Goal: Task Accomplishment & Management: Use online tool/utility

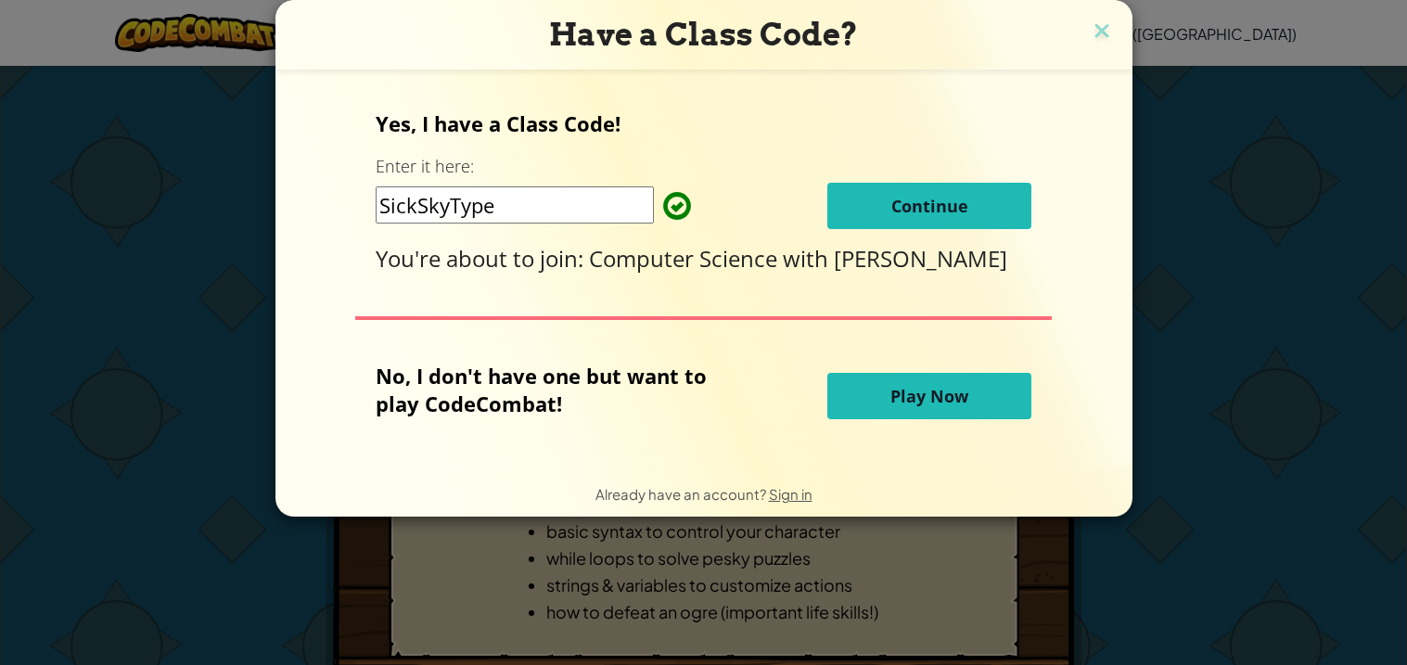
click at [827, 209] on button "Continue" at bounding box center [929, 206] width 204 height 46
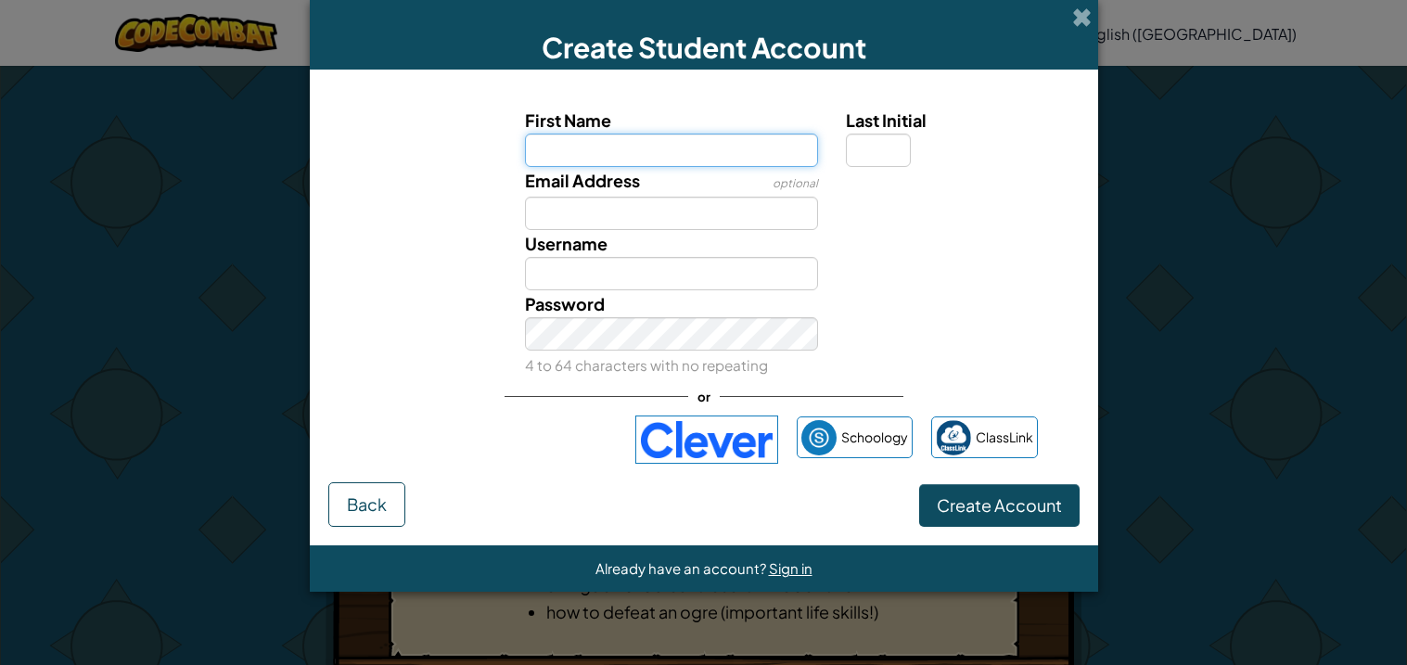
click at [600, 150] on input "First Name" at bounding box center [671, 150] width 293 height 33
click at [919, 484] on button "Create Account" at bounding box center [999, 505] width 160 height 43
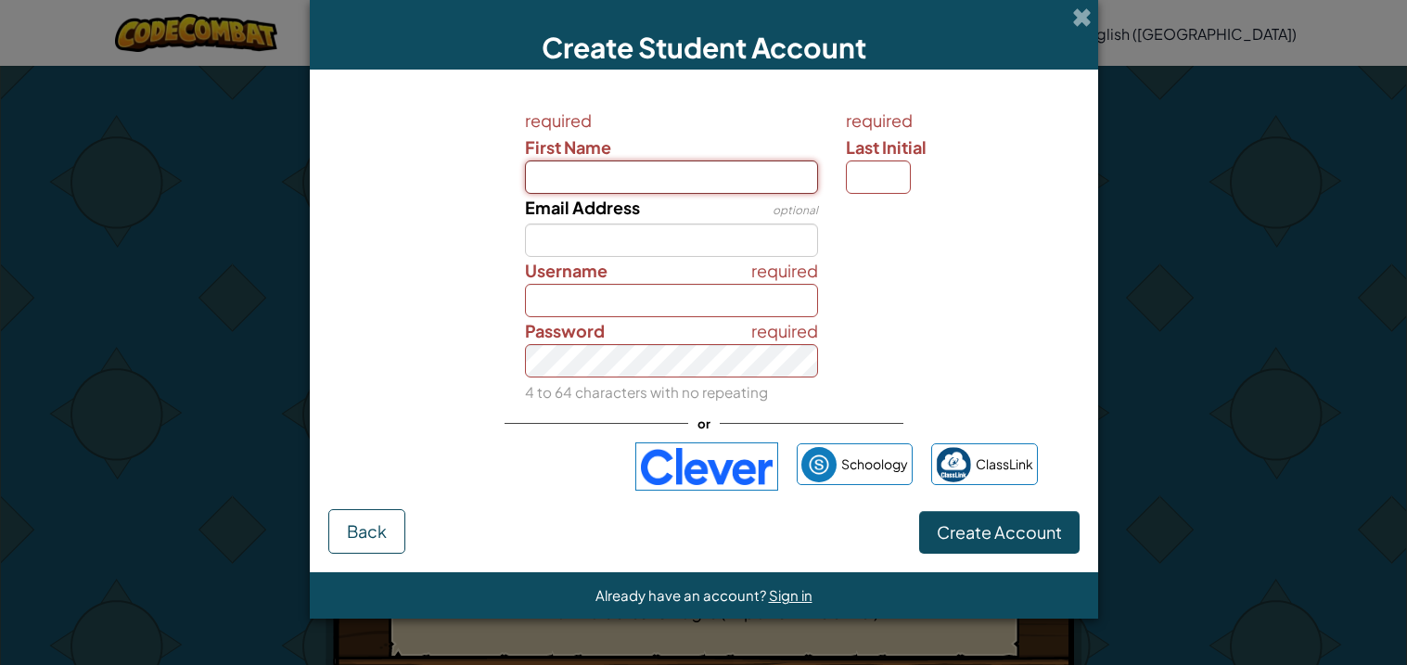
type input "iveana"
type input "w"
type input "IveanaW"
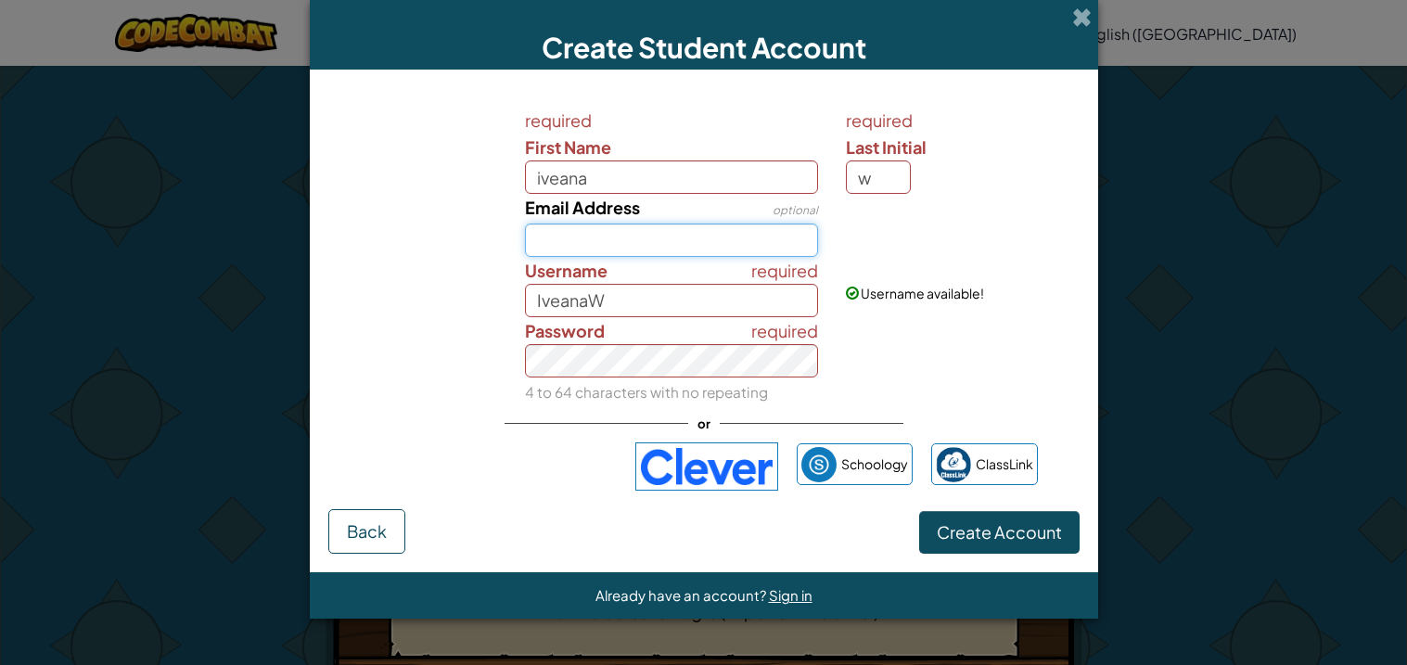
click at [596, 243] on input "Email Address" at bounding box center [671, 240] width 293 height 33
type input "iveana.williams@monroestu.k12.al.us"
click at [603, 292] on input "IveanaW" at bounding box center [671, 300] width 293 height 33
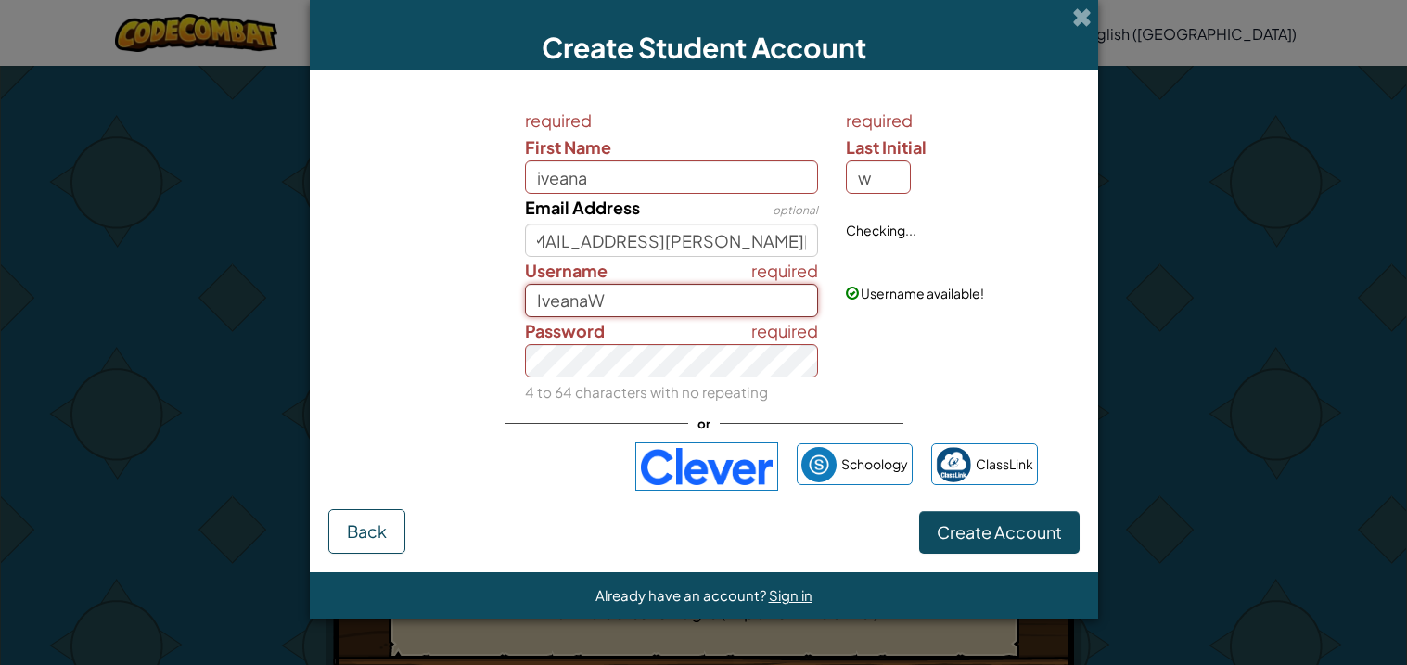
scroll to position [0, 0]
click at [919, 511] on button "Create Account" at bounding box center [999, 532] width 160 height 43
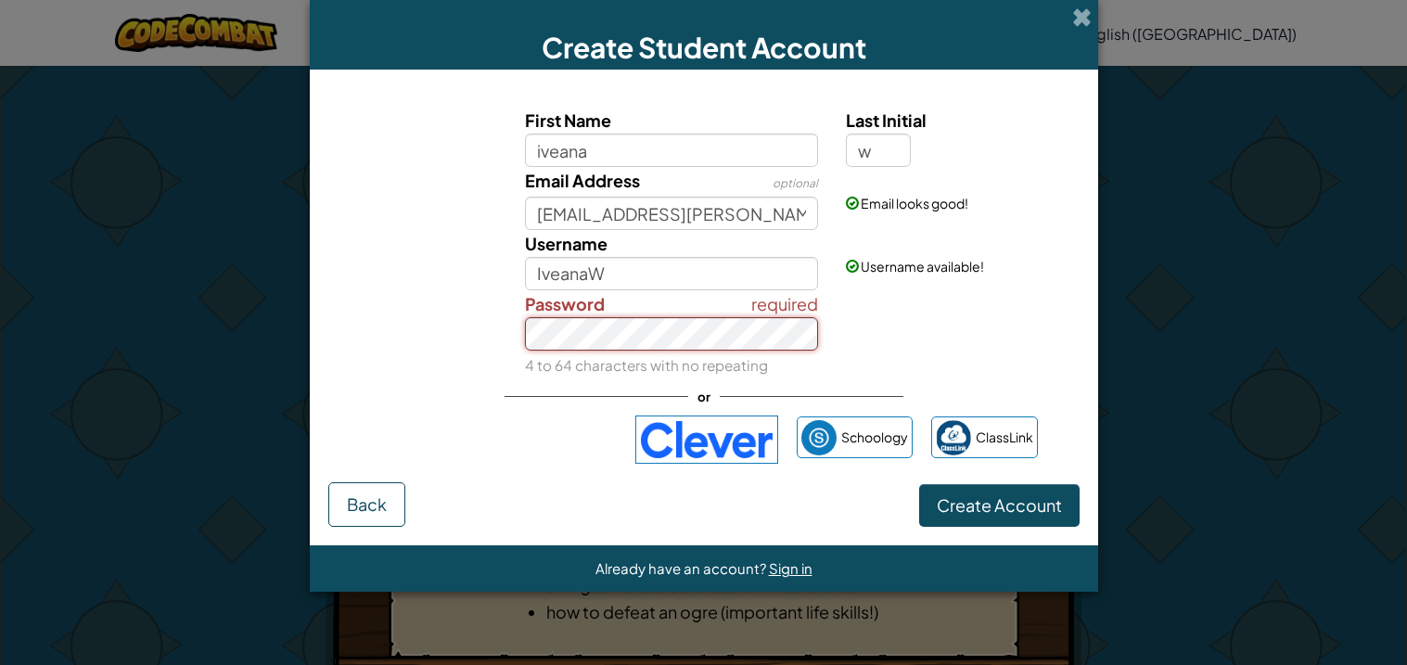
click at [919, 484] on button "Create Account" at bounding box center [999, 505] width 160 height 43
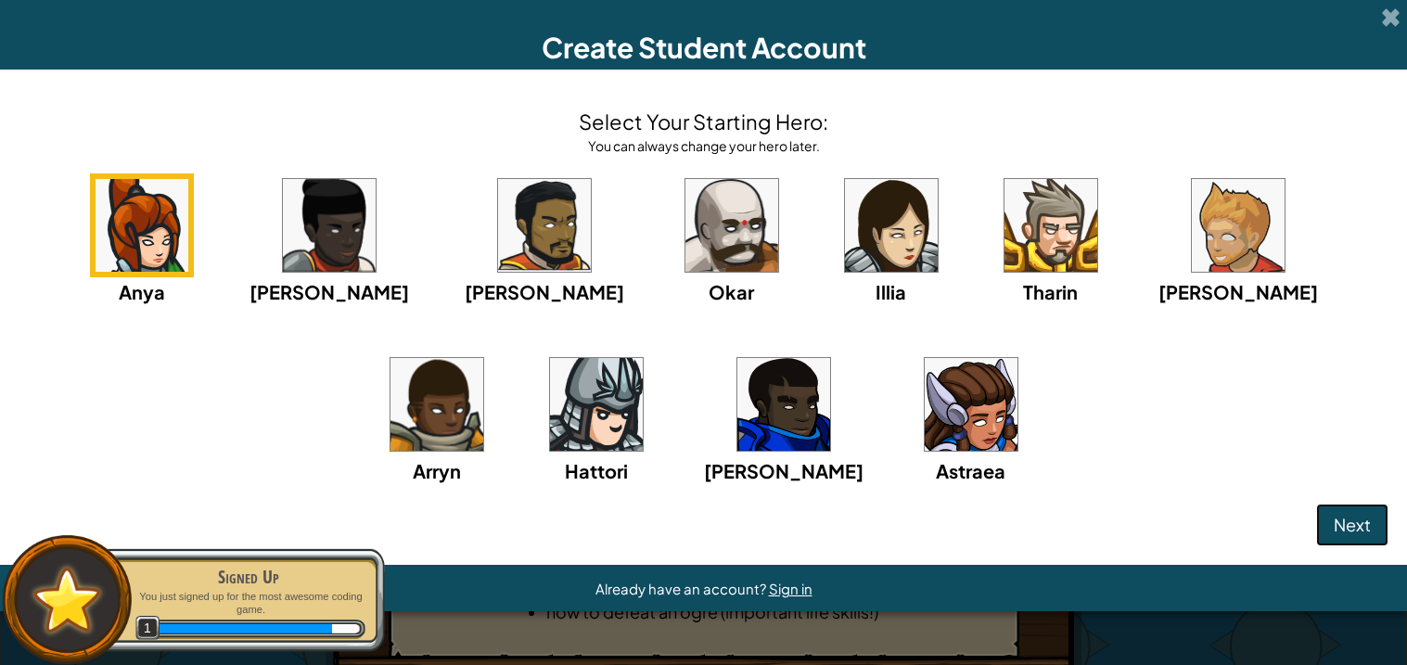
click at [1351, 528] on span "Next" at bounding box center [1352, 524] width 37 height 21
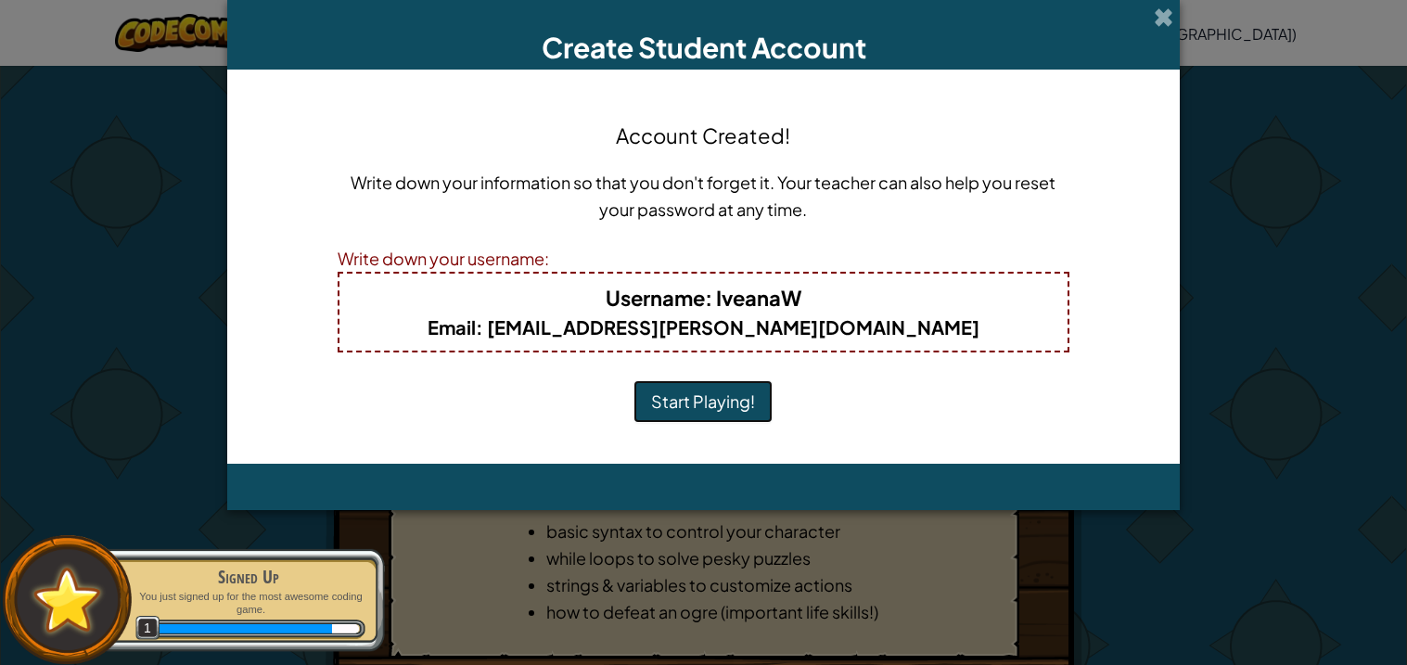
click at [728, 406] on button "Start Playing!" at bounding box center [702, 401] width 139 height 43
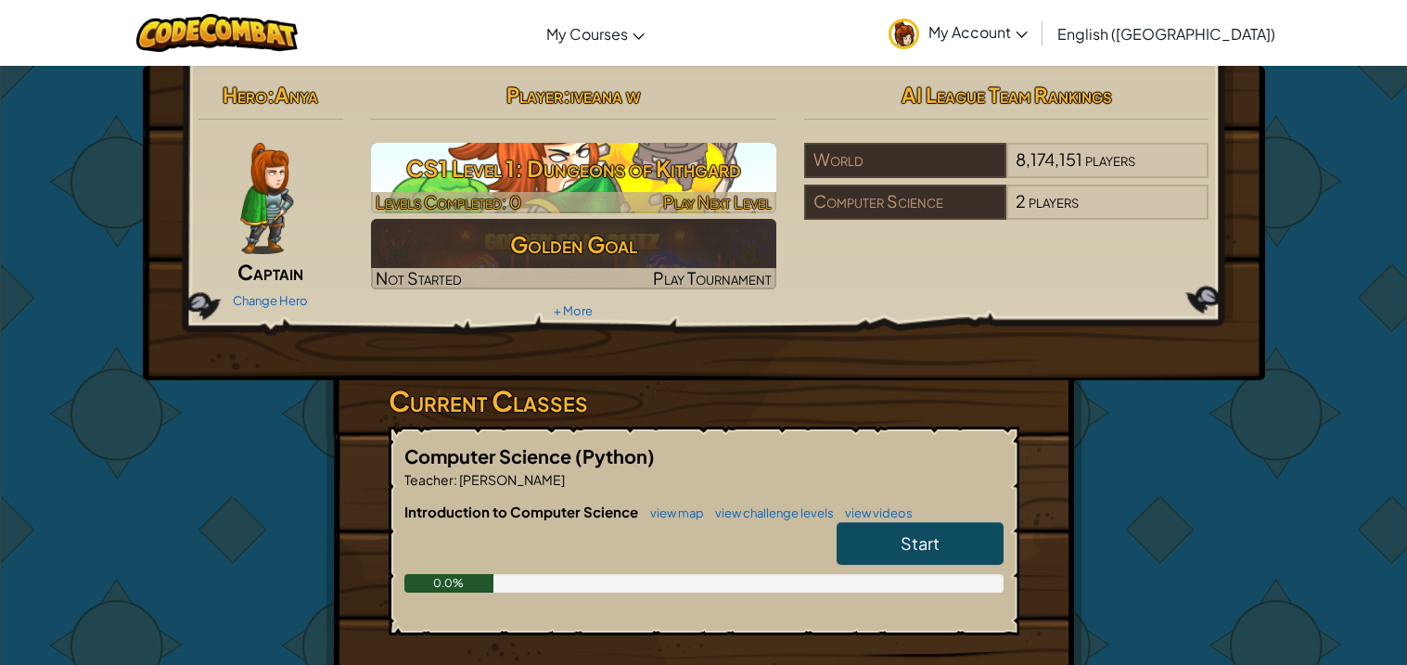
click at [606, 173] on h3 "CS1 Level 1: Dungeons of Kithgard" at bounding box center [573, 168] width 405 height 42
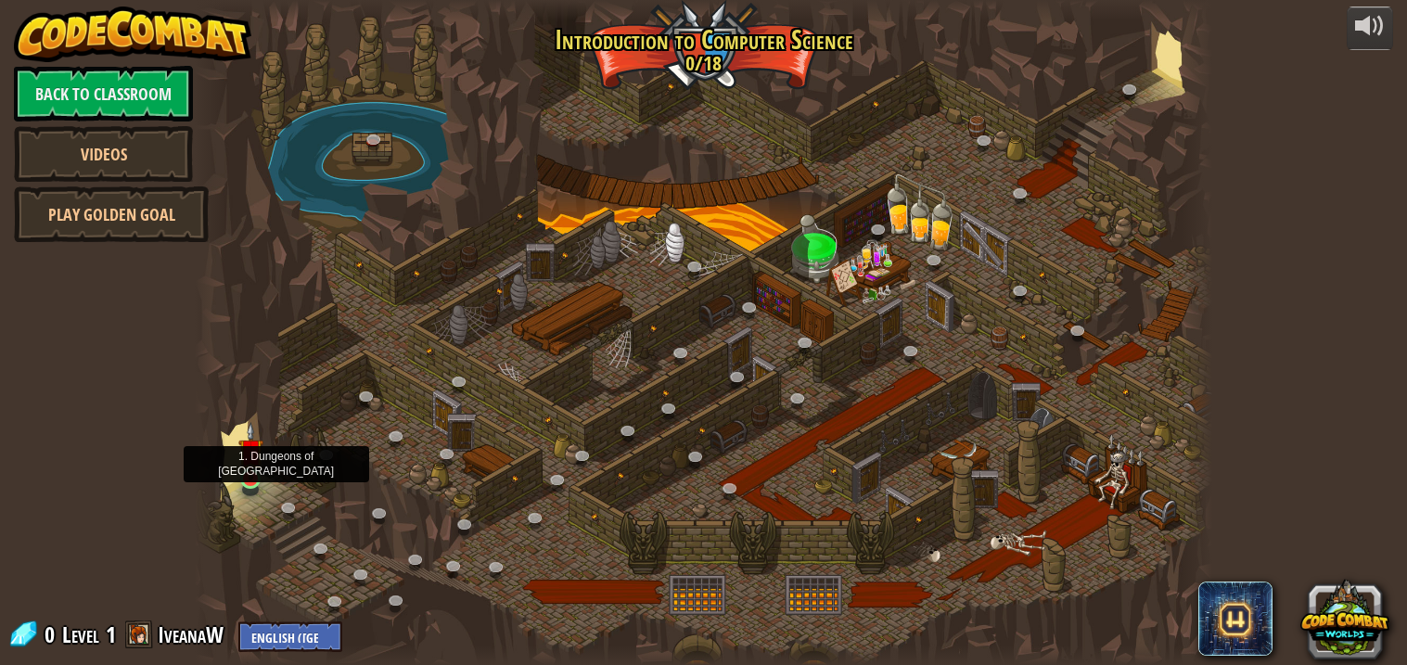
click at [248, 479] on img at bounding box center [250, 451] width 25 height 58
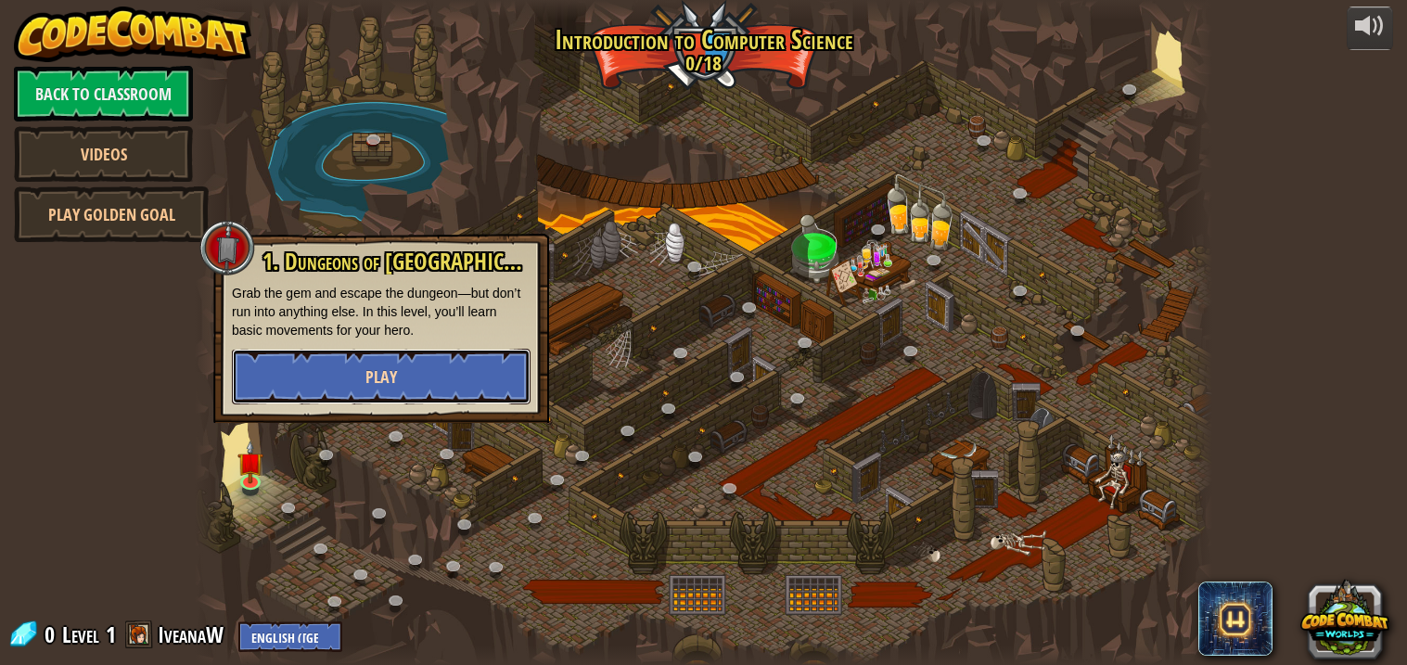
click at [363, 396] on button "Play" at bounding box center [381, 377] width 299 height 56
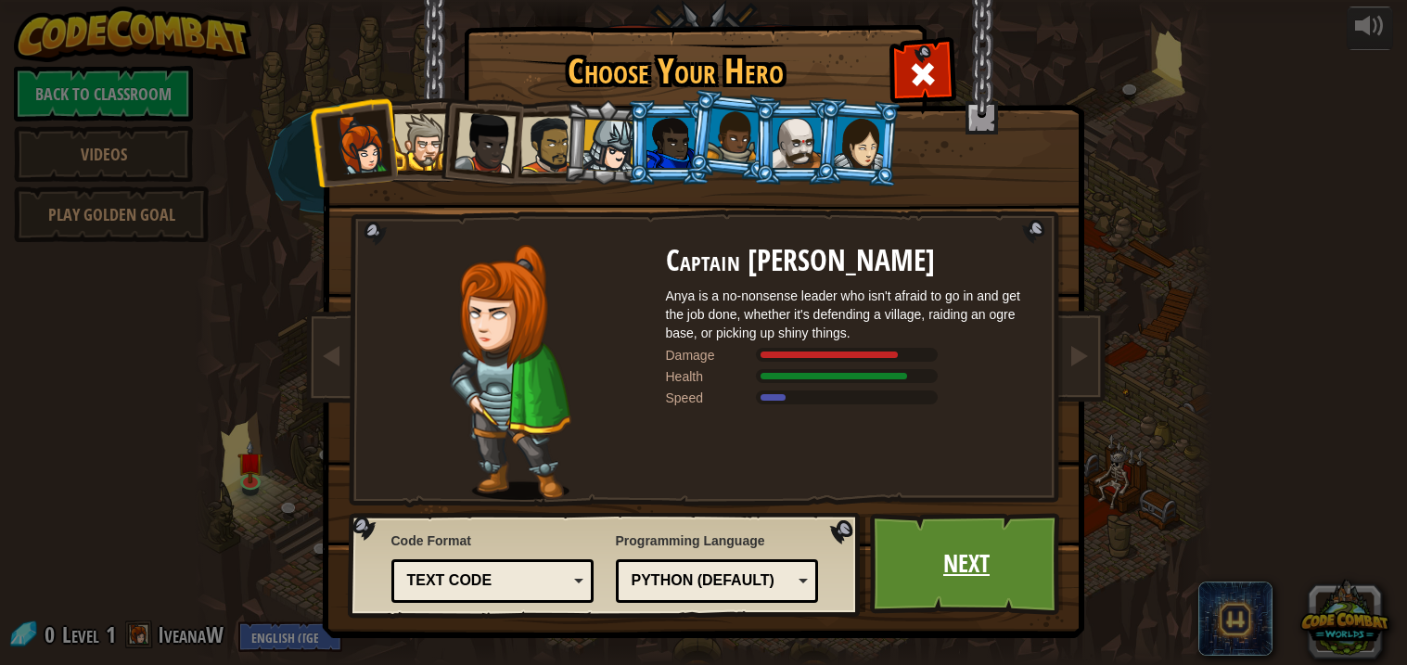
click at [960, 562] on link "Next" at bounding box center [967, 564] width 194 height 102
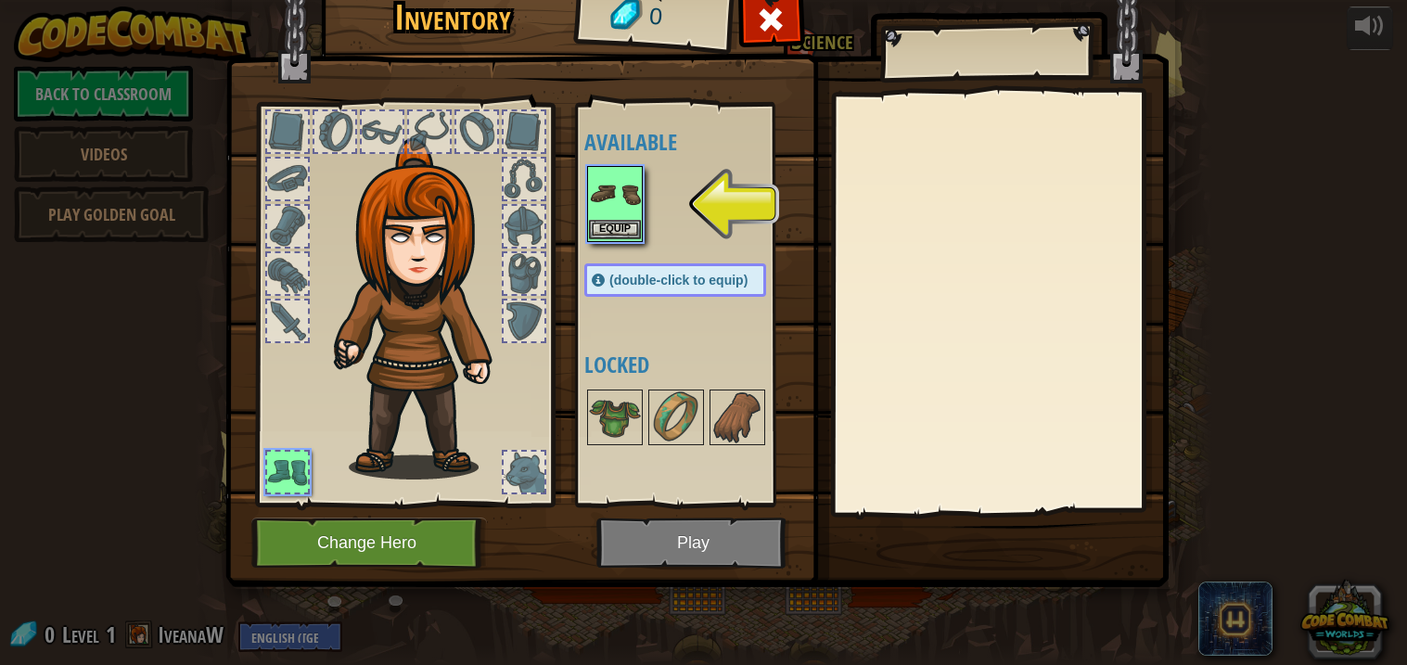
click at [625, 213] on img at bounding box center [615, 194] width 52 height 52
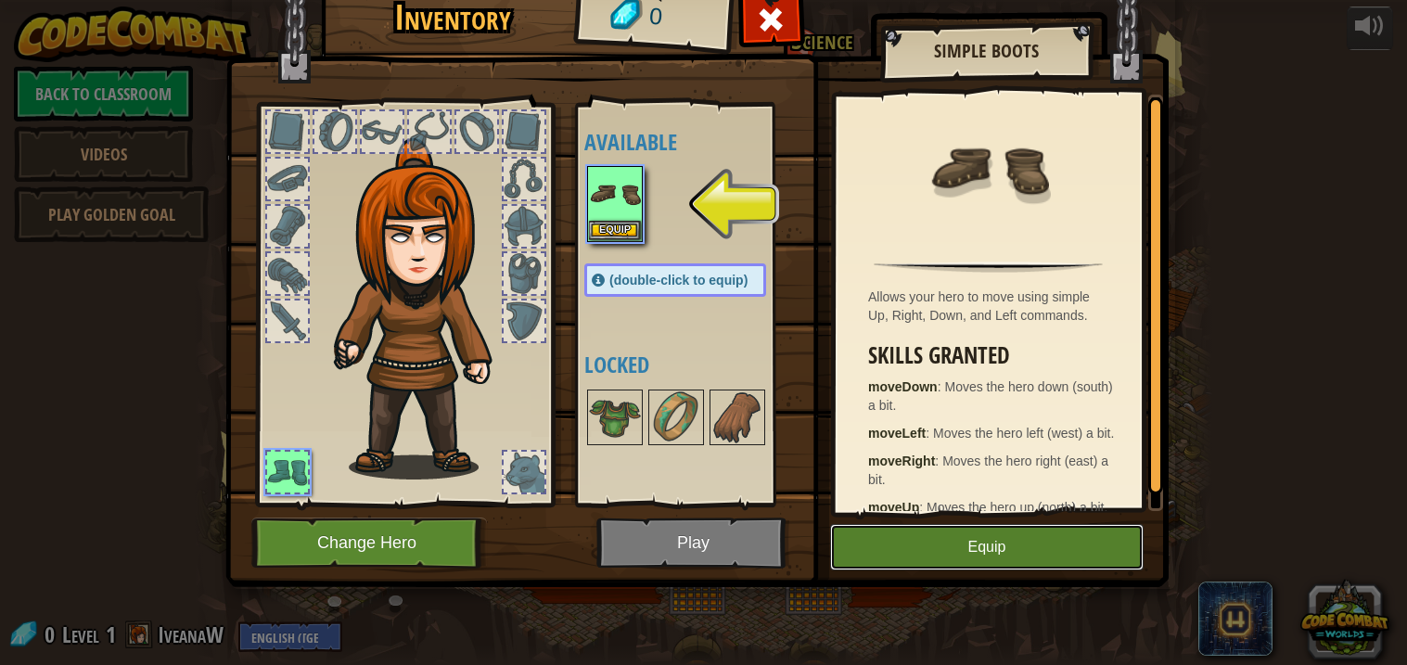
click at [952, 567] on button "Equip" at bounding box center [986, 547] width 313 height 46
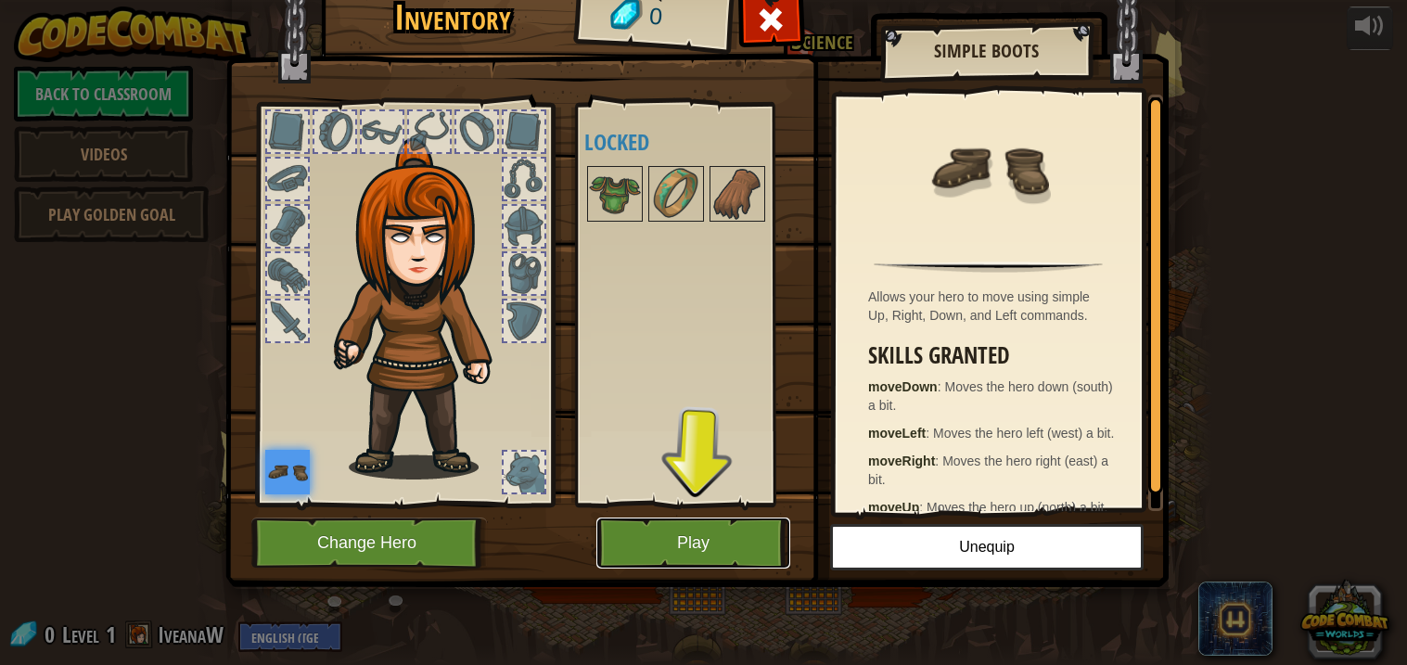
click at [686, 550] on button "Play" at bounding box center [693, 543] width 194 height 51
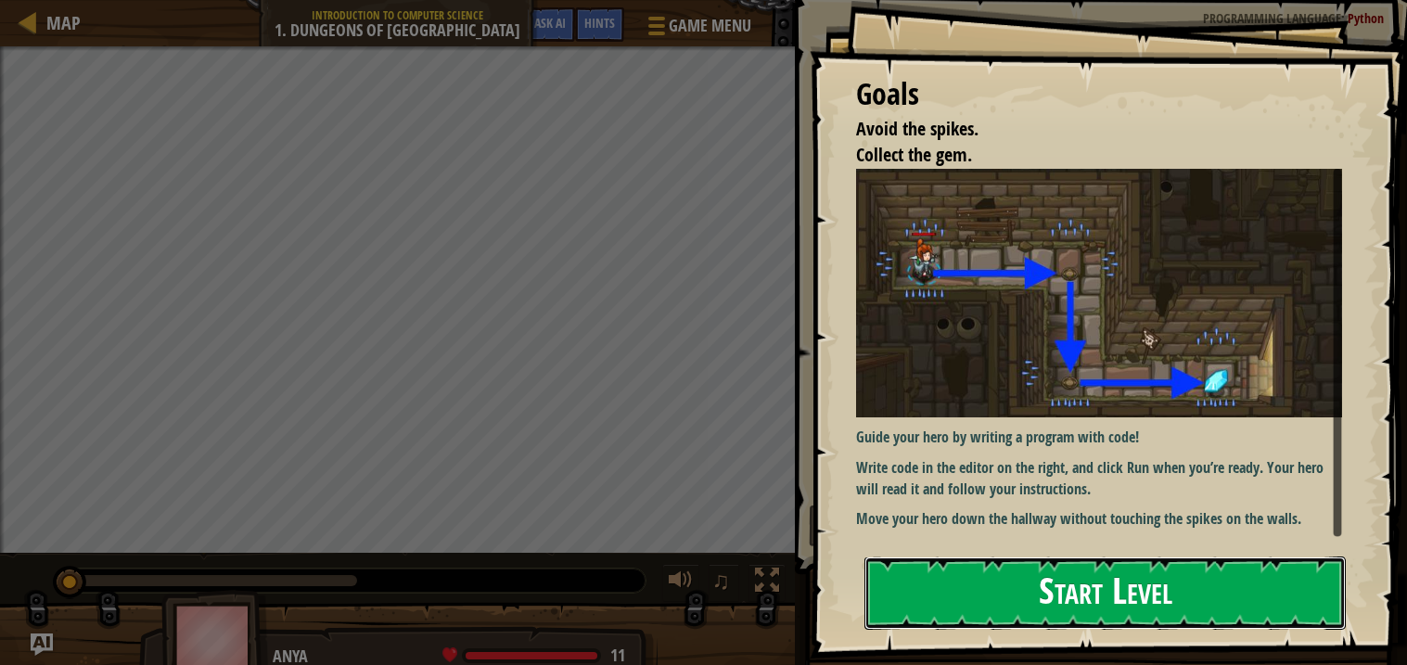
click at [929, 583] on button "Start Level" at bounding box center [1104, 592] width 481 height 73
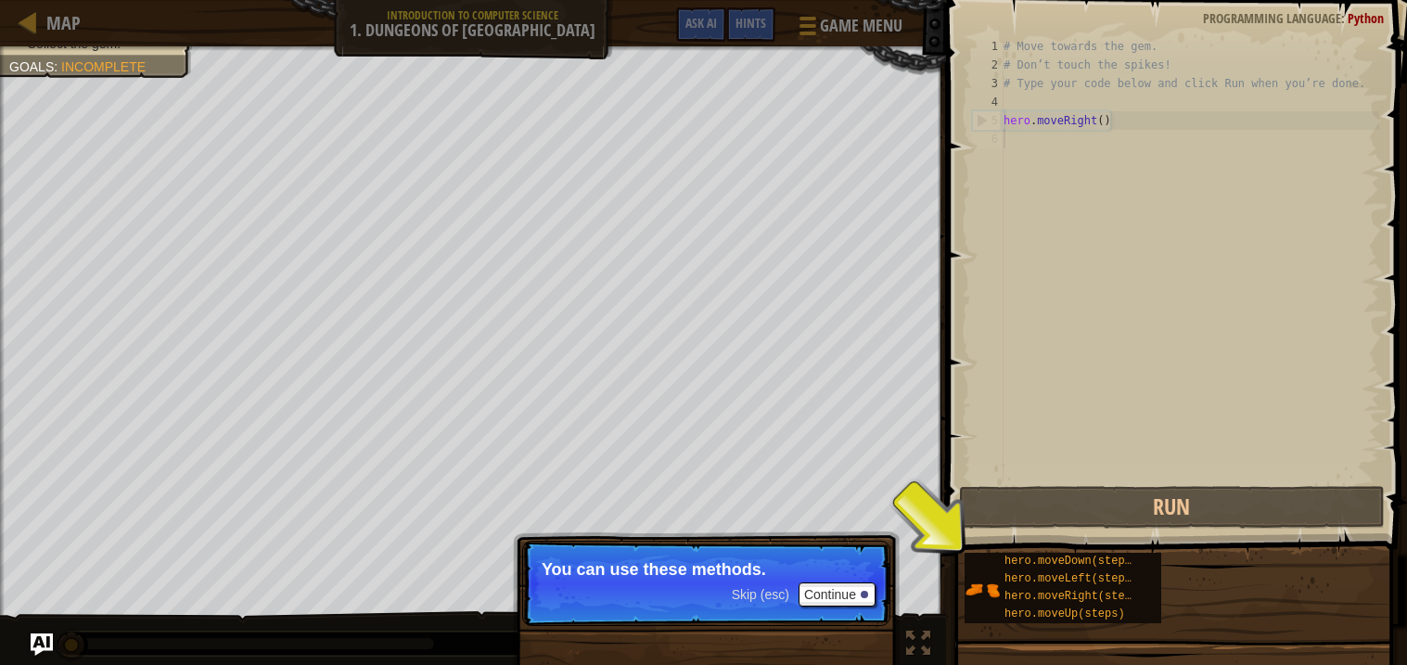
click at [1069, 312] on div "# Move towards the gem. # Don’t touch the spikes! # Type your code below and cl…" at bounding box center [1189, 278] width 379 height 482
click at [978, 564] on div "hero.moveDown(steps) hero.moveLeft(steps) hero.moveRight(steps) hero.moveUp(ste…" at bounding box center [1063, 588] width 197 height 70
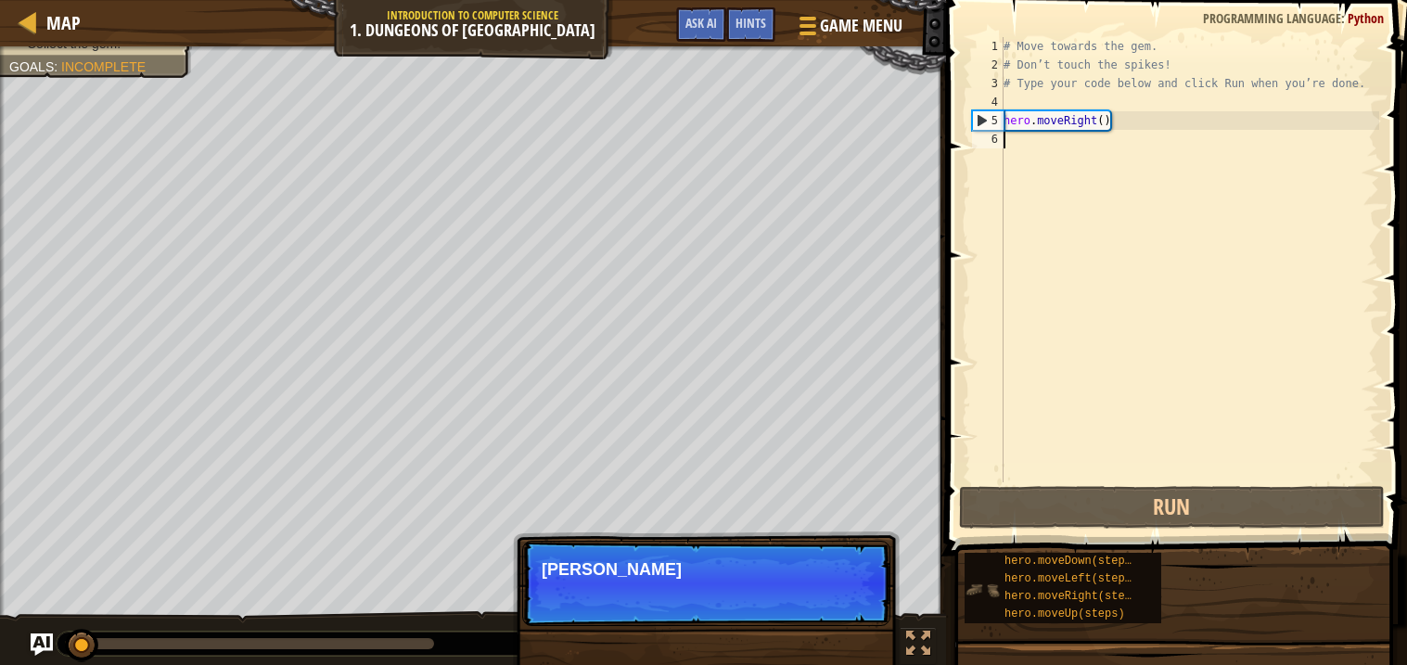
scroll to position [8, 0]
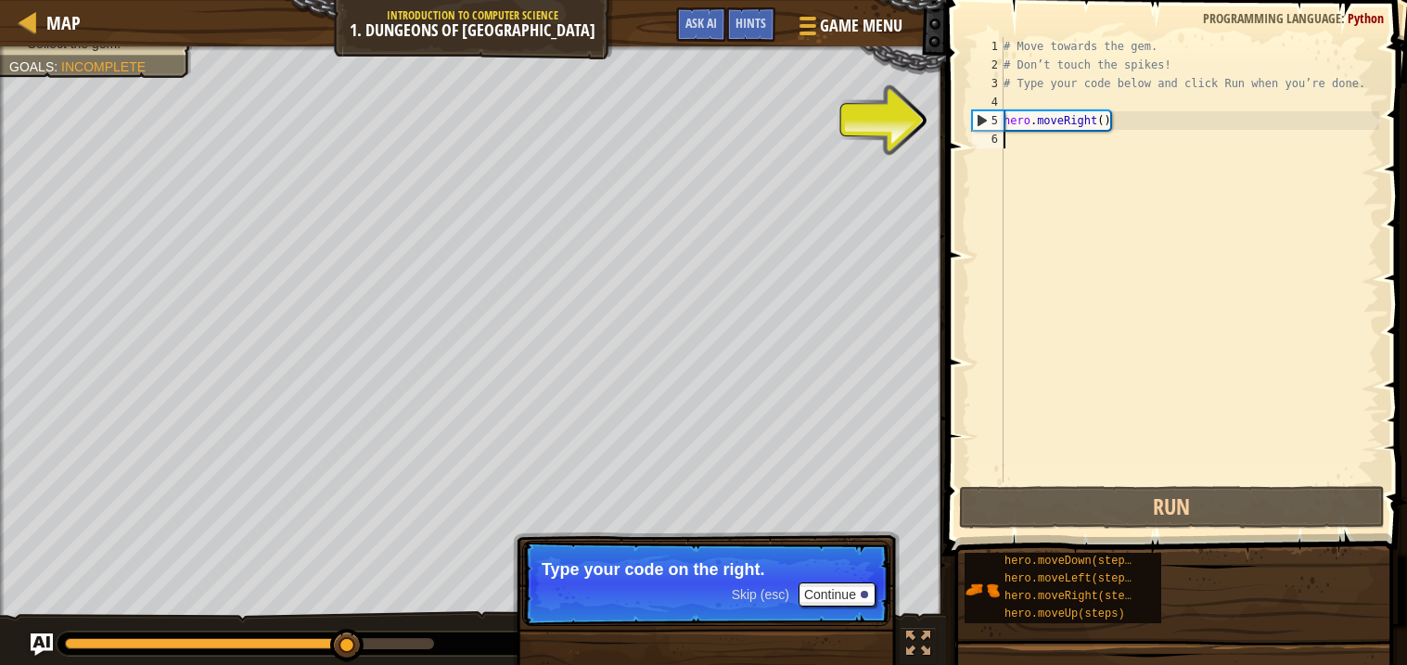
click at [980, 116] on div "5" at bounding box center [988, 120] width 31 height 19
type textarea "hero.moveRight()"
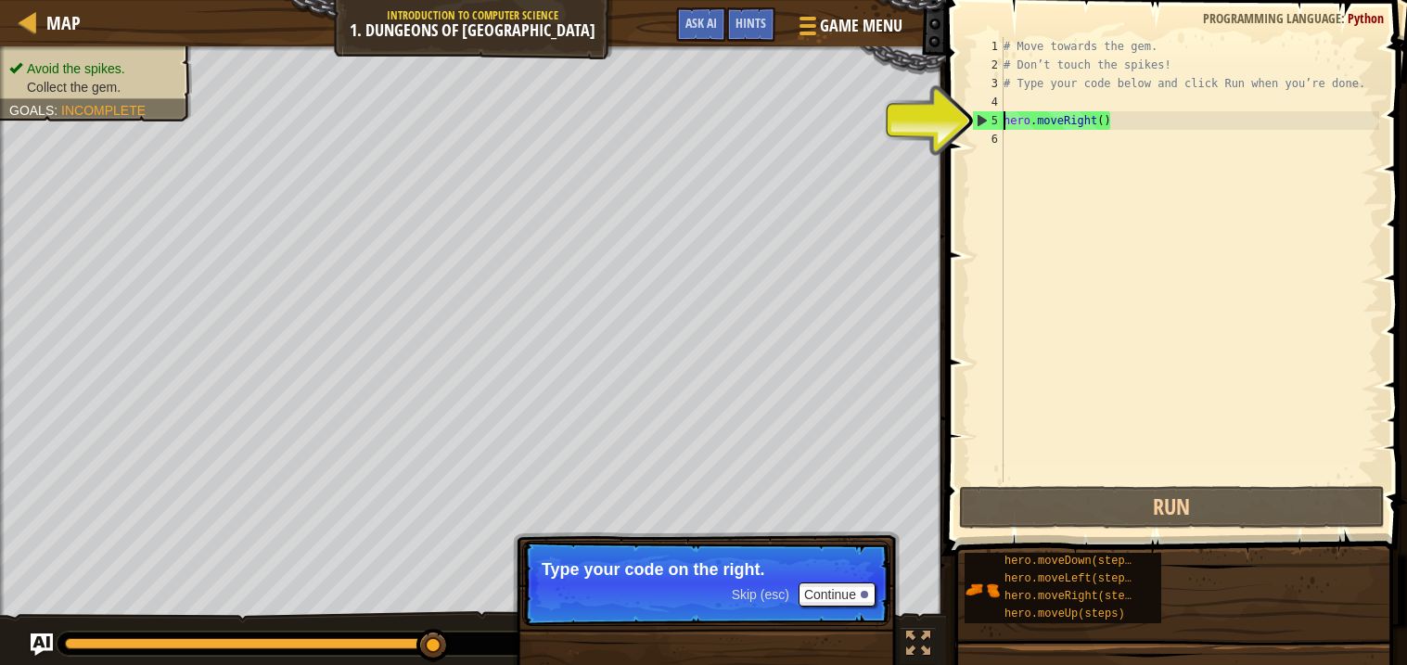
click at [1017, 137] on div "# Move towards the gem. # Don’t touch the spikes! # Type your code below and cl…" at bounding box center [1189, 278] width 379 height 482
click at [982, 122] on div "5" at bounding box center [988, 120] width 31 height 19
type textarea "hero.moveRight()"
click at [1094, 128] on div "# Move towards the gem. # Don’t touch the spikes! # Type your code below and cl…" at bounding box center [1189, 278] width 379 height 482
click at [1035, 143] on div "# Move towards the gem. # Don’t touch the spikes! # Type your code below and cl…" at bounding box center [1189, 278] width 379 height 482
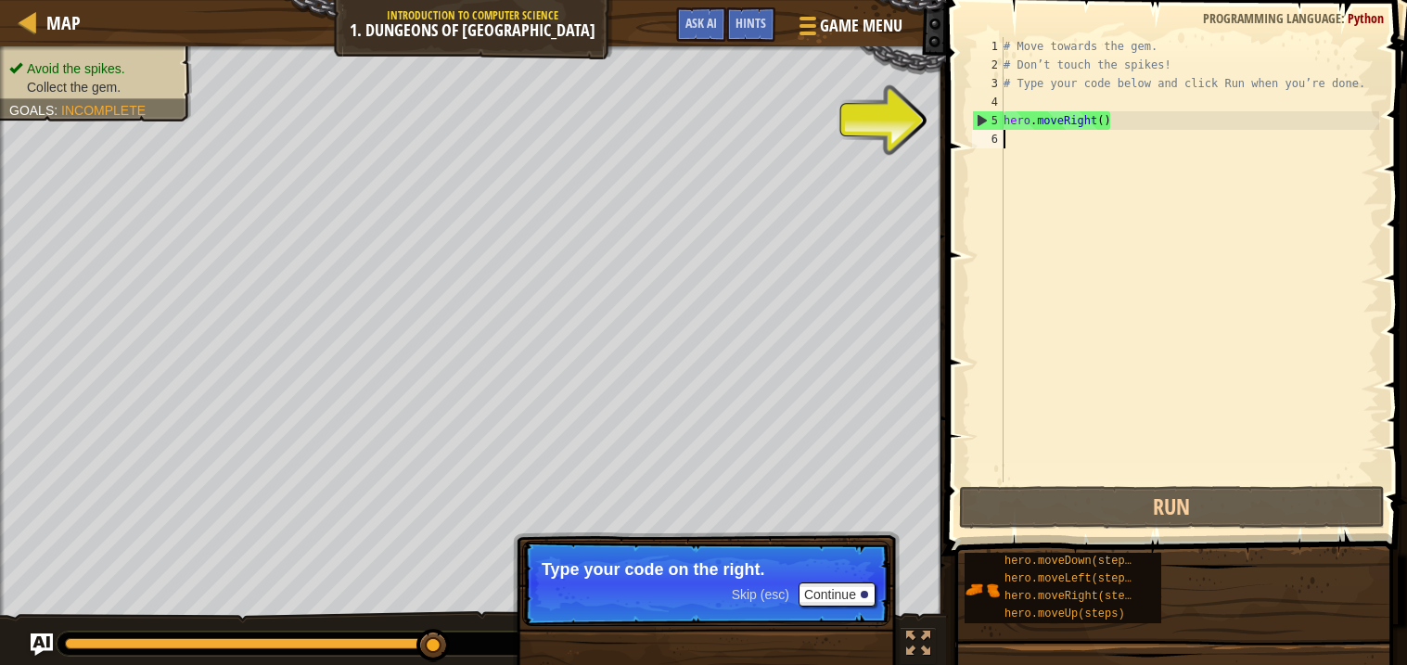
type textarea "h"
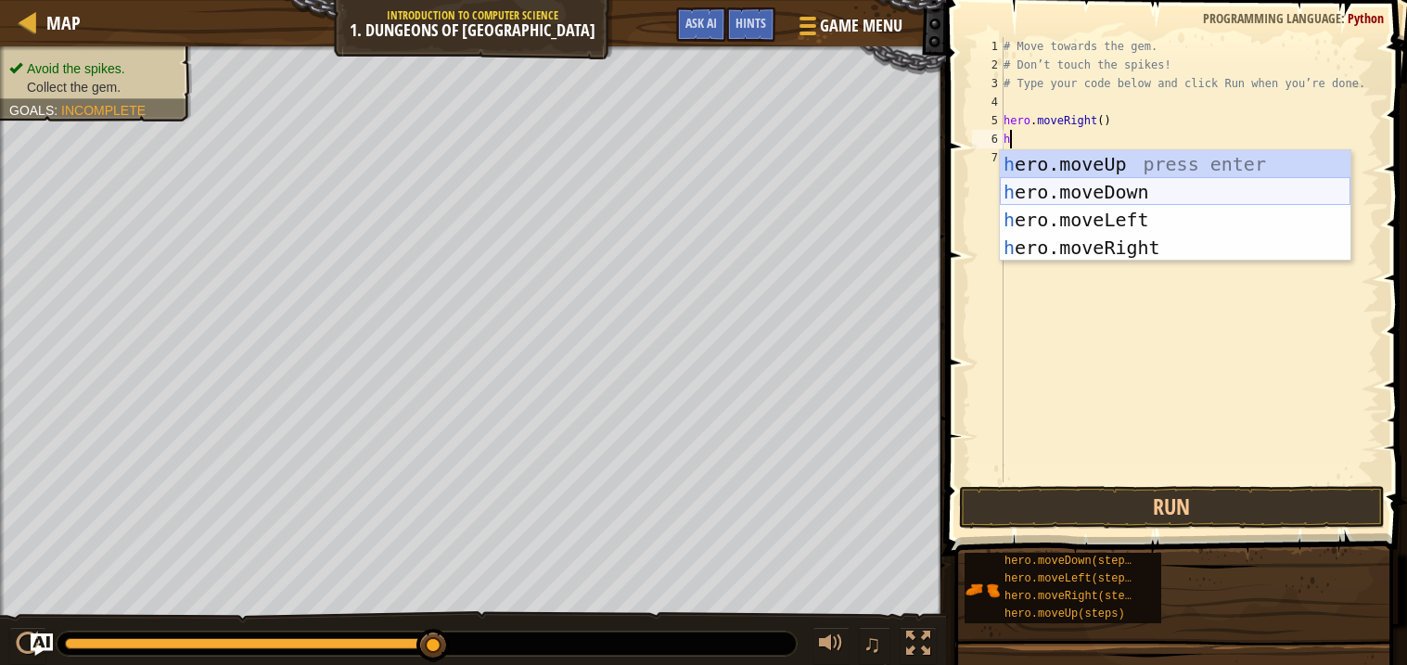
click at [1116, 191] on div "h ero.moveUp press enter h ero.moveDown press enter h ero.moveLeft press enter …" at bounding box center [1175, 233] width 351 height 167
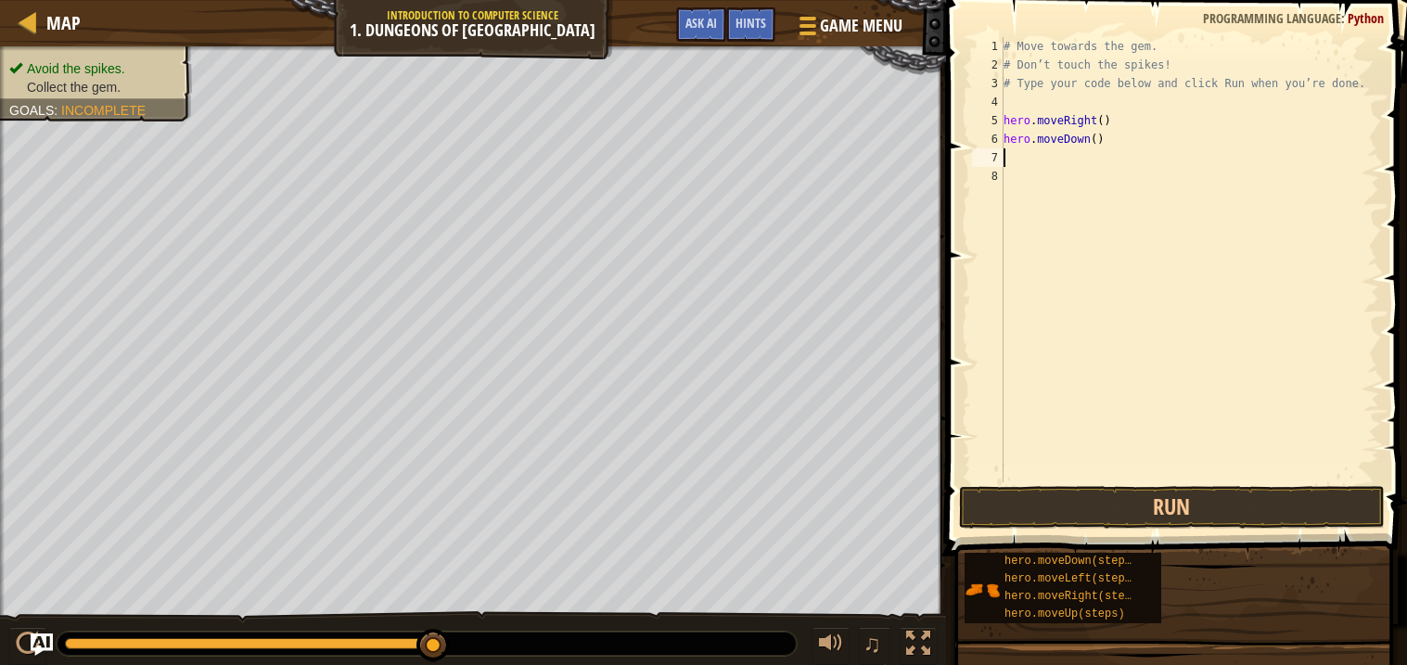
type textarea "h"
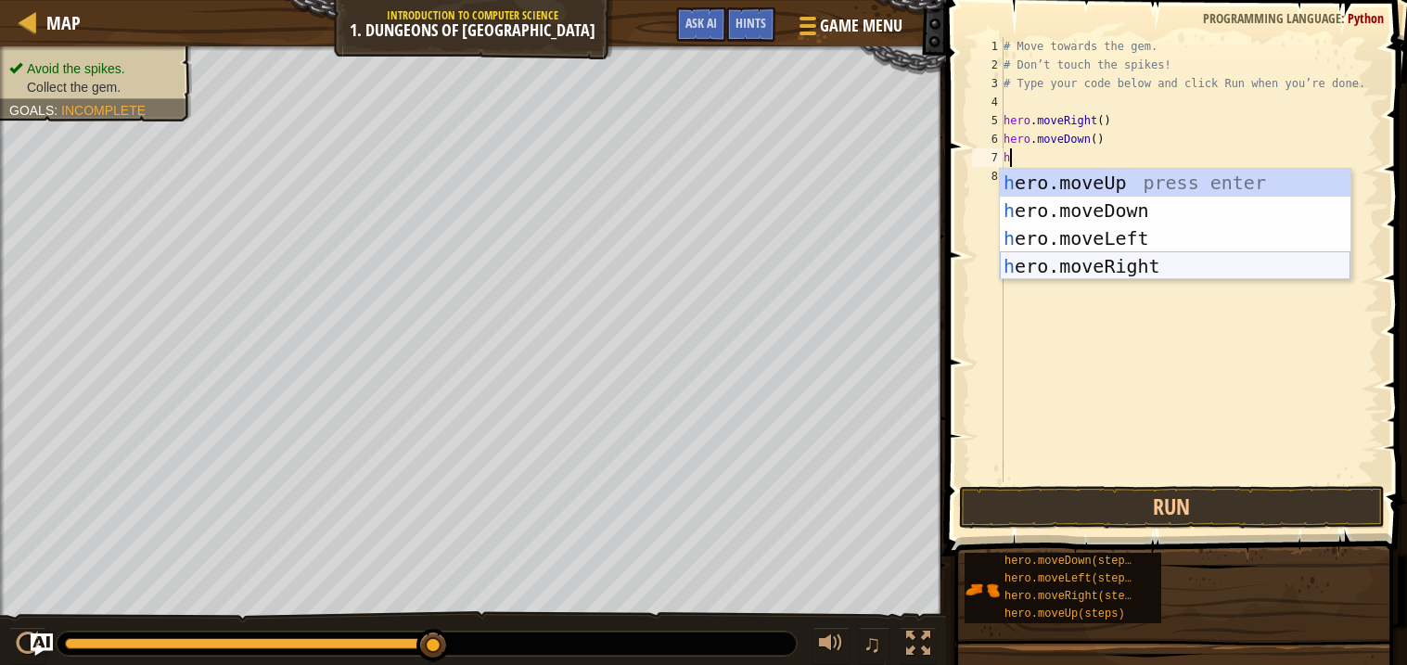
click at [1099, 263] on div "h ero.moveUp press enter h ero.moveDown press enter h ero.moveLeft press enter …" at bounding box center [1175, 252] width 351 height 167
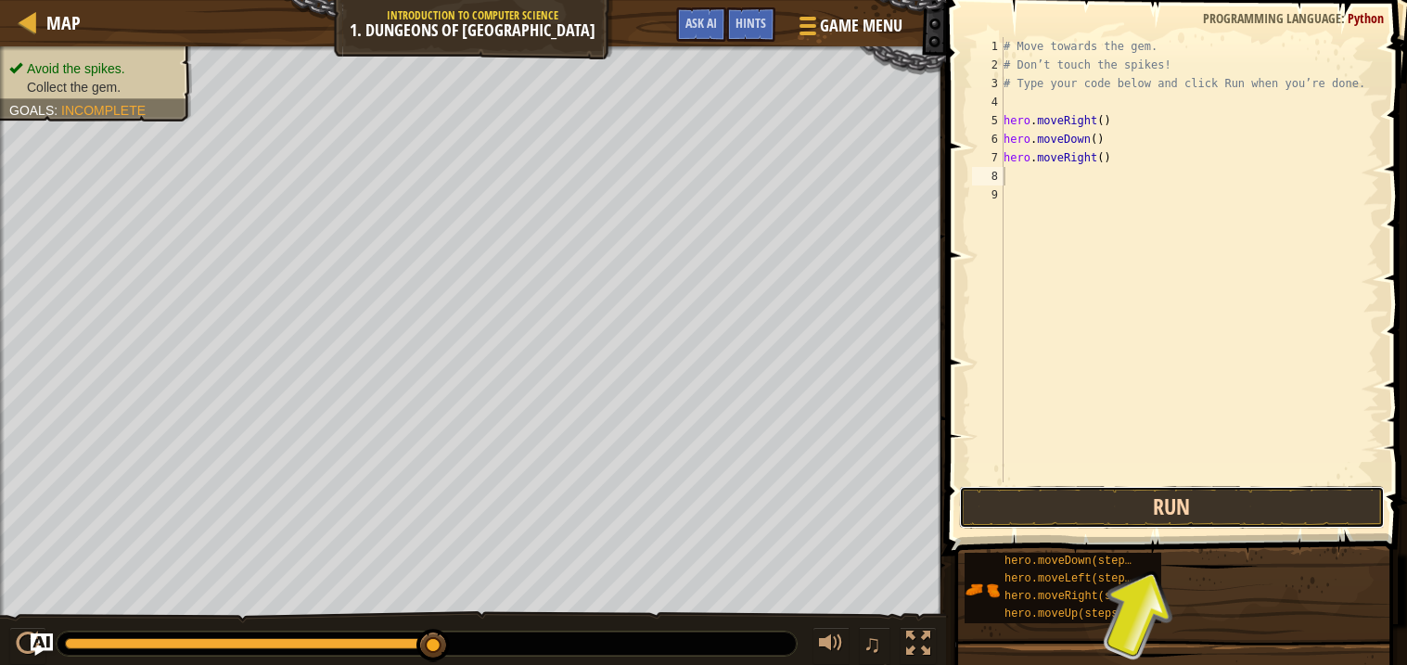
click at [1091, 518] on button "Run" at bounding box center [1172, 507] width 426 height 43
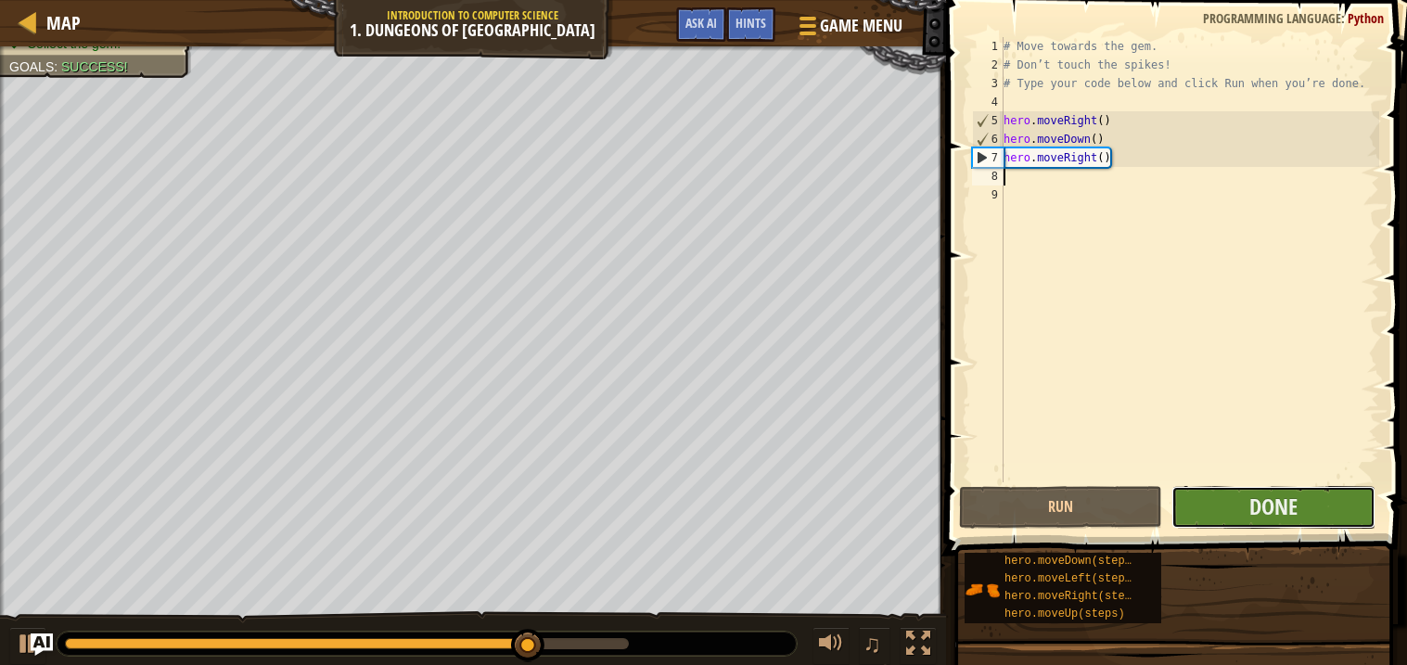
click at [1196, 512] on button "Done" at bounding box center [1272, 507] width 203 height 43
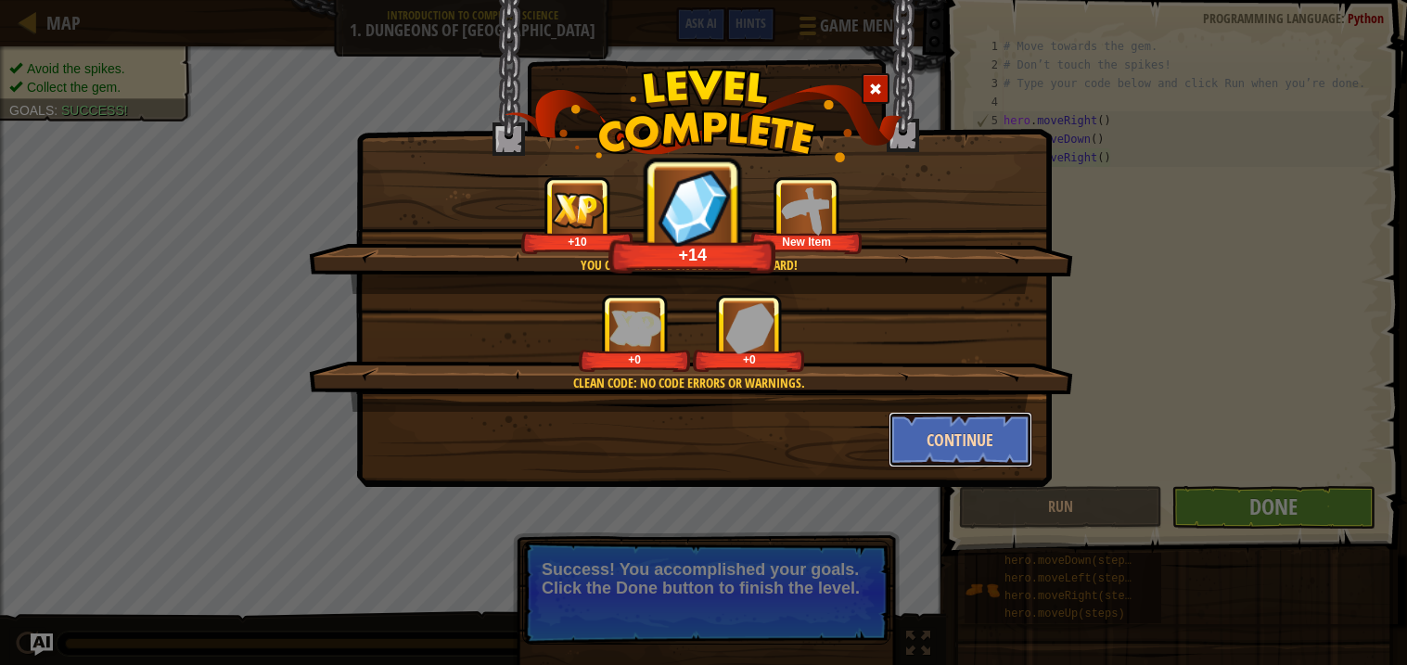
click at [1006, 461] on button "Continue" at bounding box center [961, 440] width 144 height 56
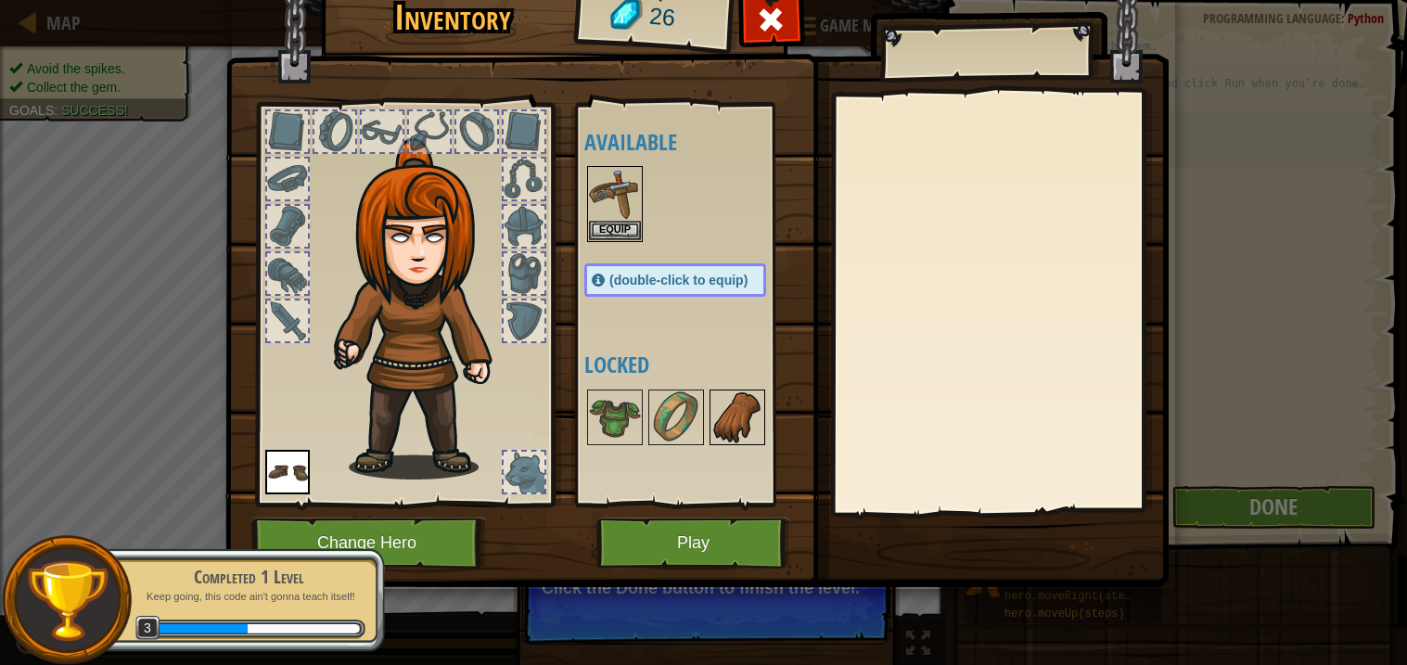
click at [733, 442] on div at bounding box center [738, 418] width 56 height 56
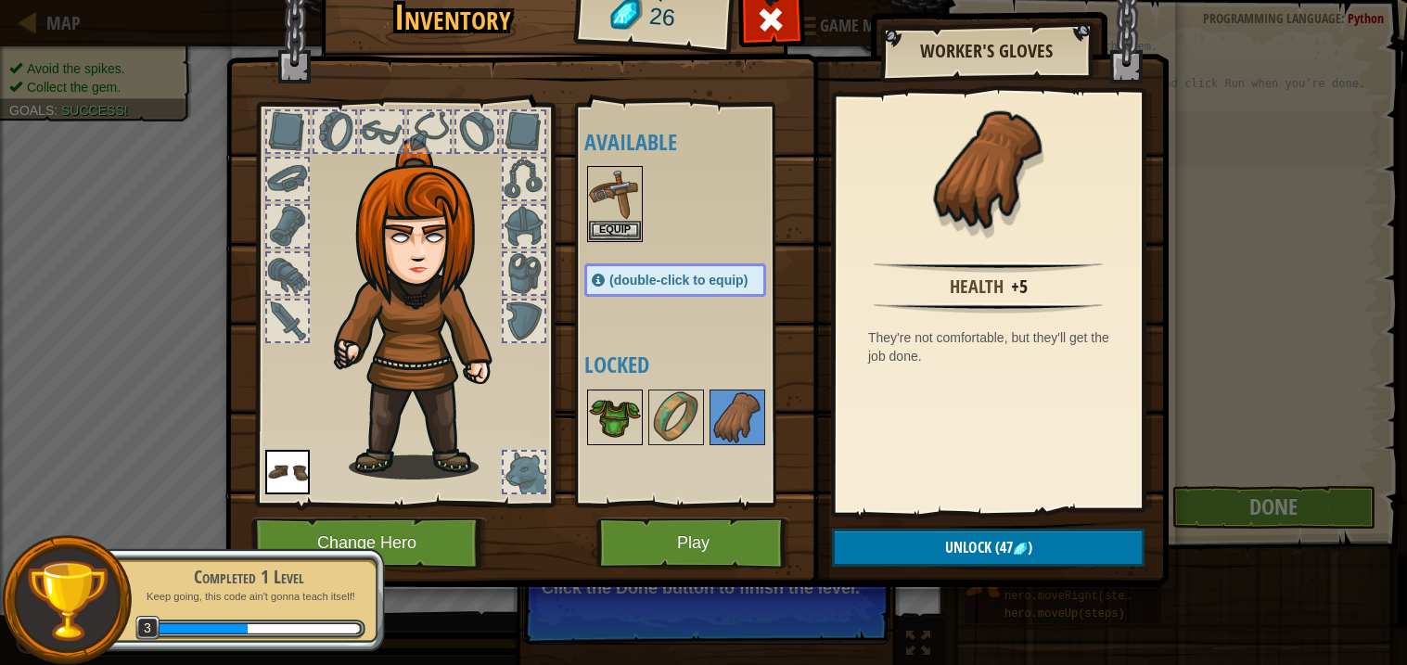
click at [602, 415] on img at bounding box center [615, 417] width 52 height 52
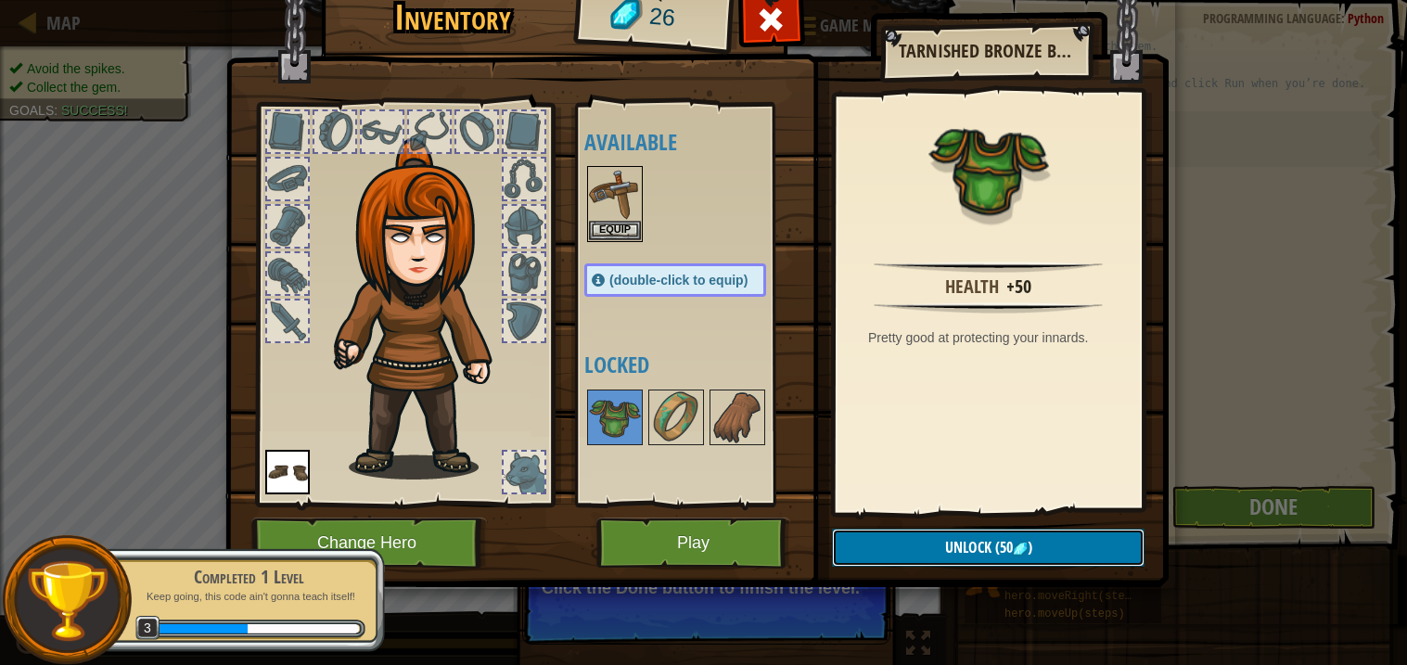
click at [935, 557] on button "Unlock (50 )" at bounding box center [988, 548] width 313 height 38
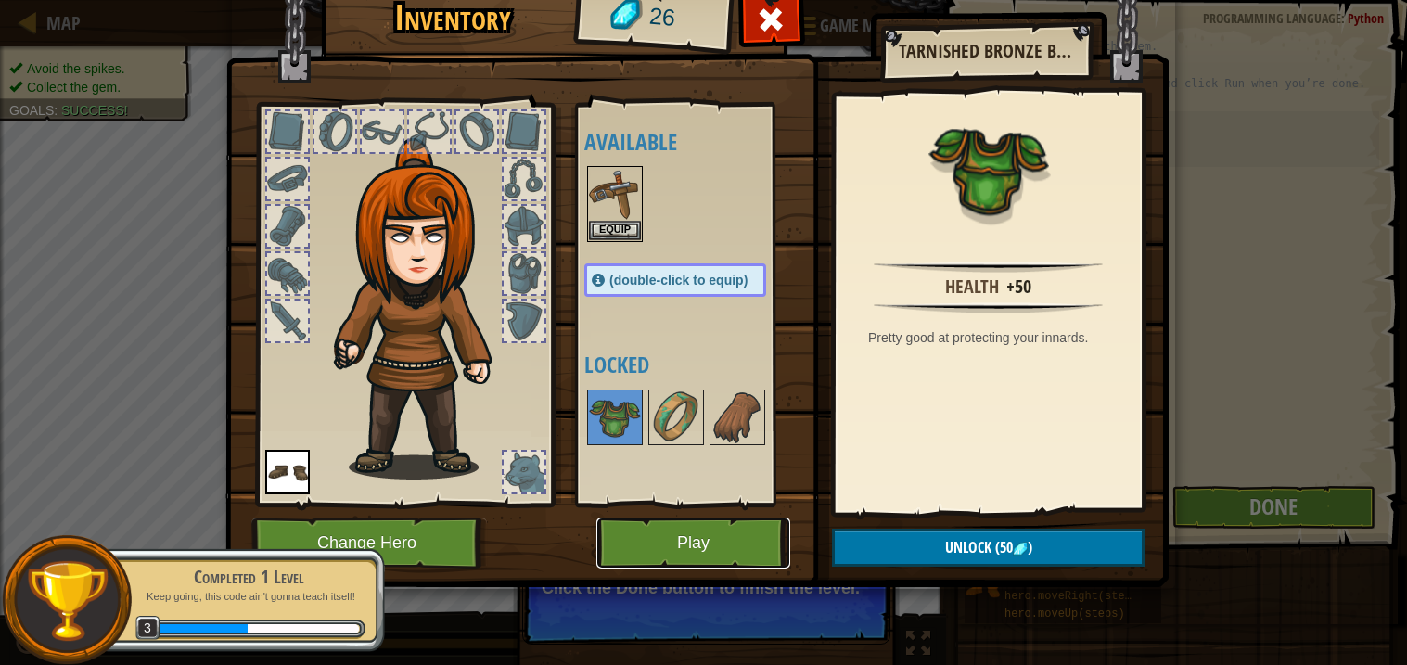
click at [701, 533] on button "Play" at bounding box center [693, 543] width 194 height 51
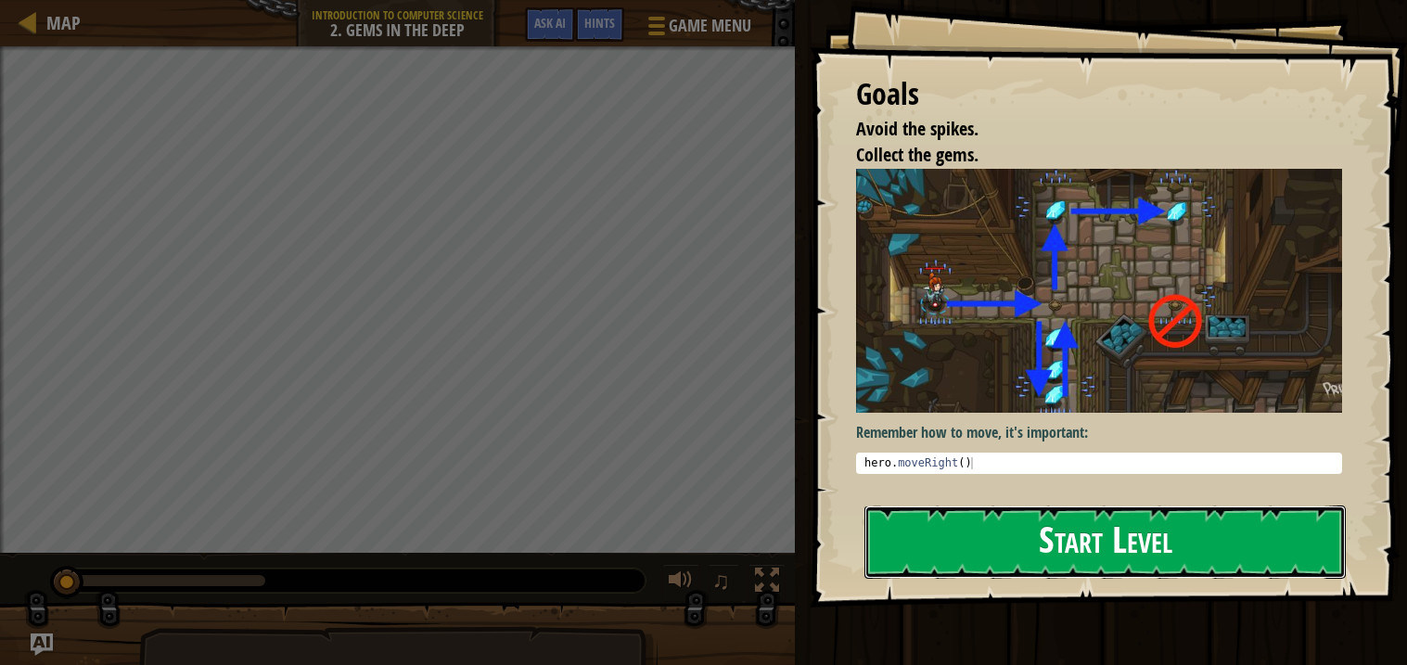
click at [1131, 546] on button "Start Level" at bounding box center [1104, 541] width 481 height 73
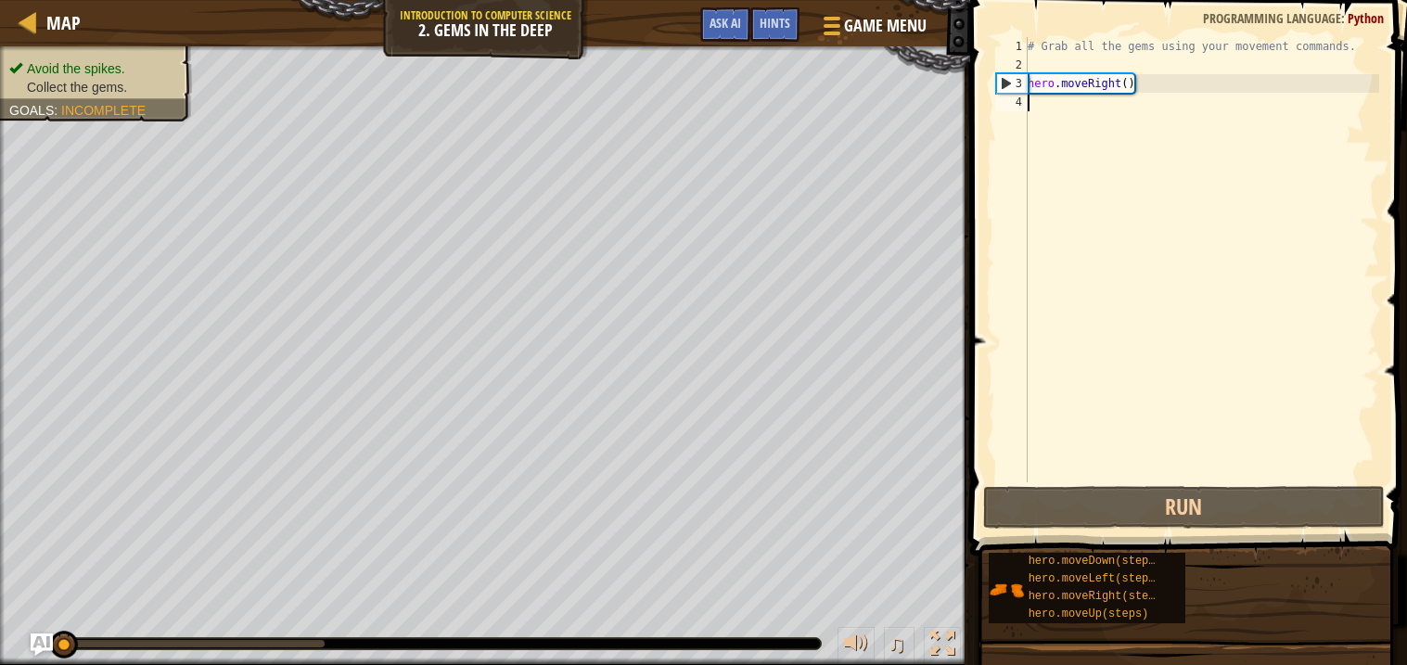
click at [1103, 112] on div "# Grab all the gems using your movement commands. hero . moveRight ( )" at bounding box center [1201, 278] width 355 height 482
type textarea "h"
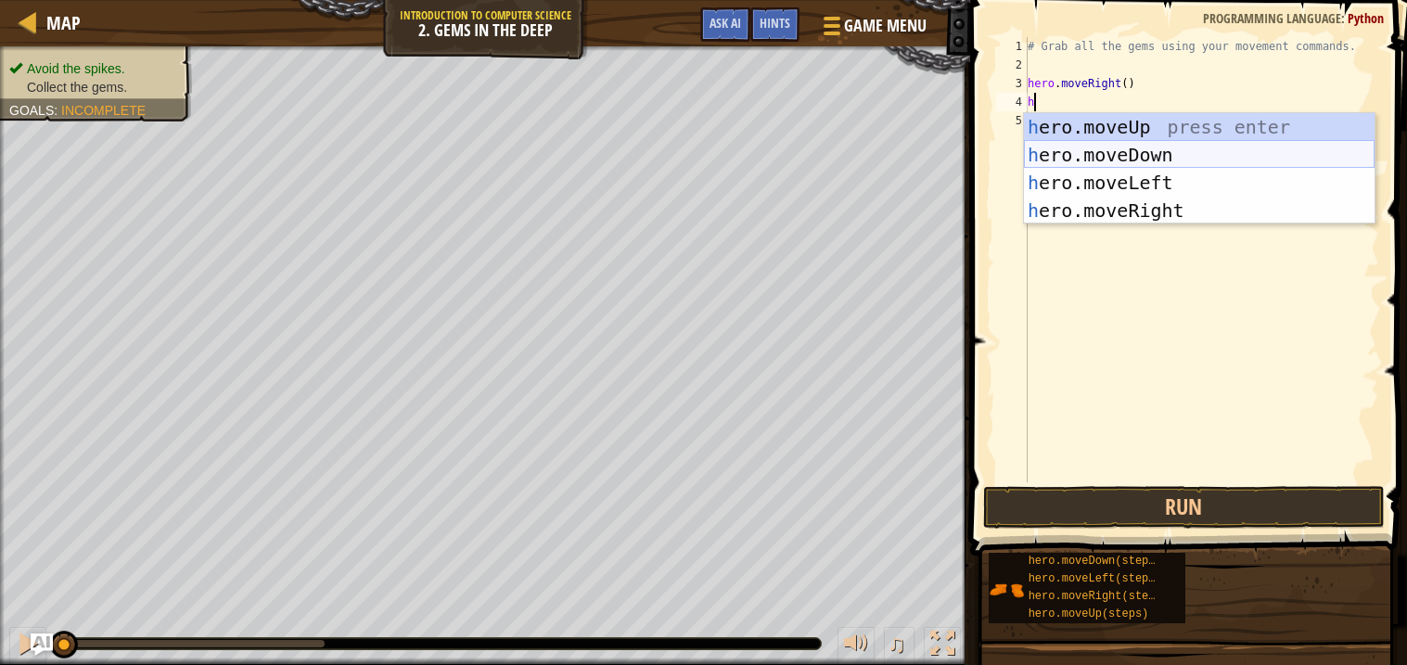
click at [1109, 149] on div "h ero.moveUp press enter h ero.moveDown press enter h ero.moveLeft press enter …" at bounding box center [1199, 196] width 351 height 167
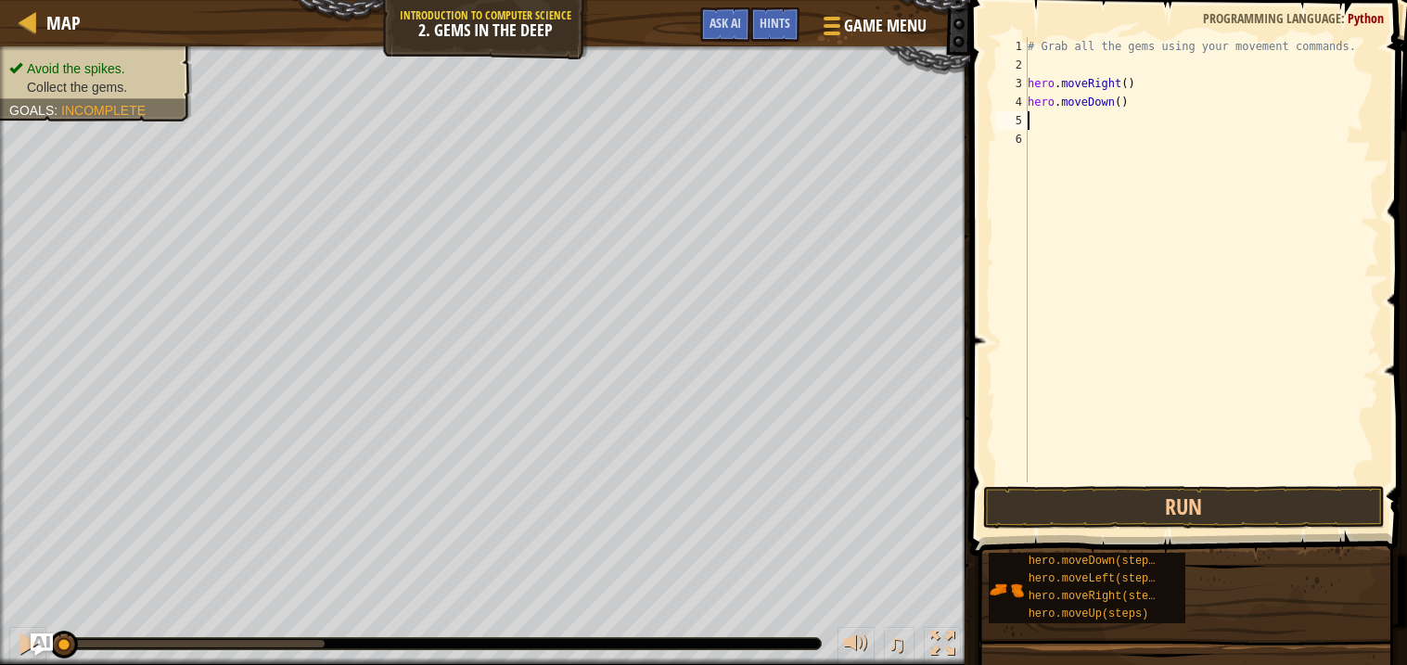
type textarea "h"
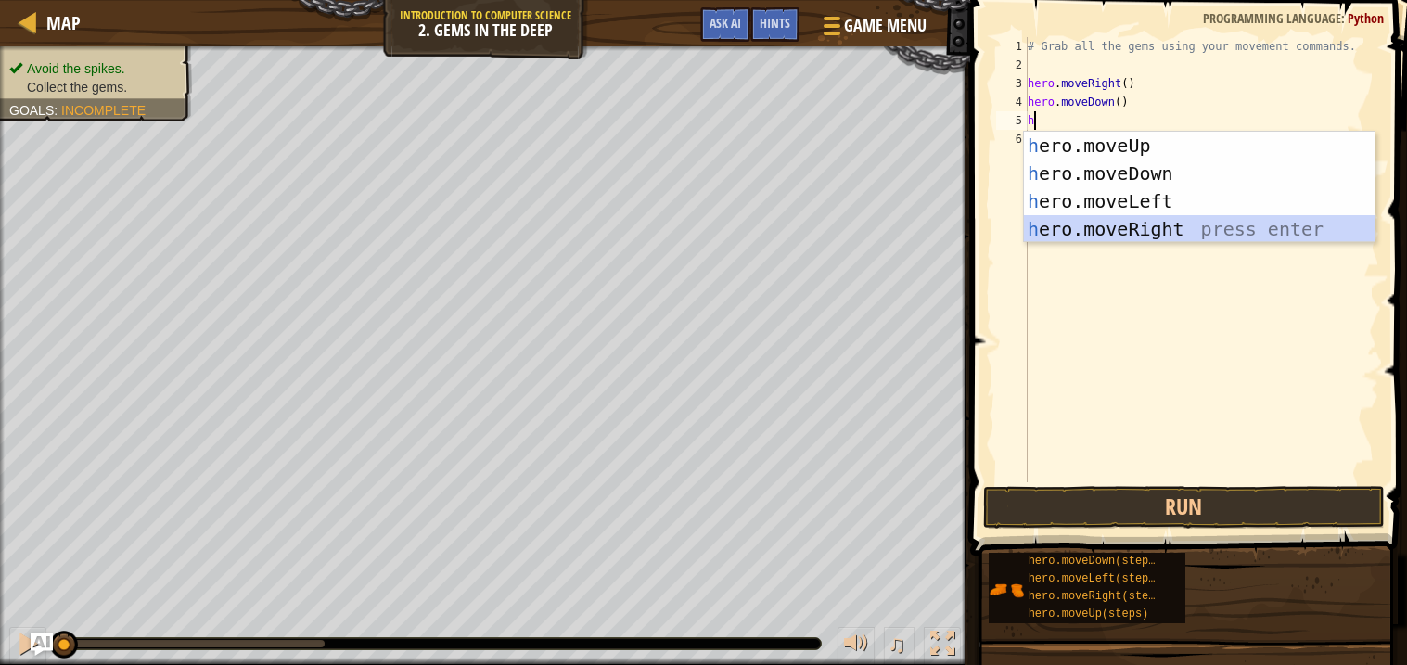
click at [1109, 224] on div "h ero.moveUp press enter h ero.moveDown press enter h ero.moveLeft press enter …" at bounding box center [1199, 215] width 351 height 167
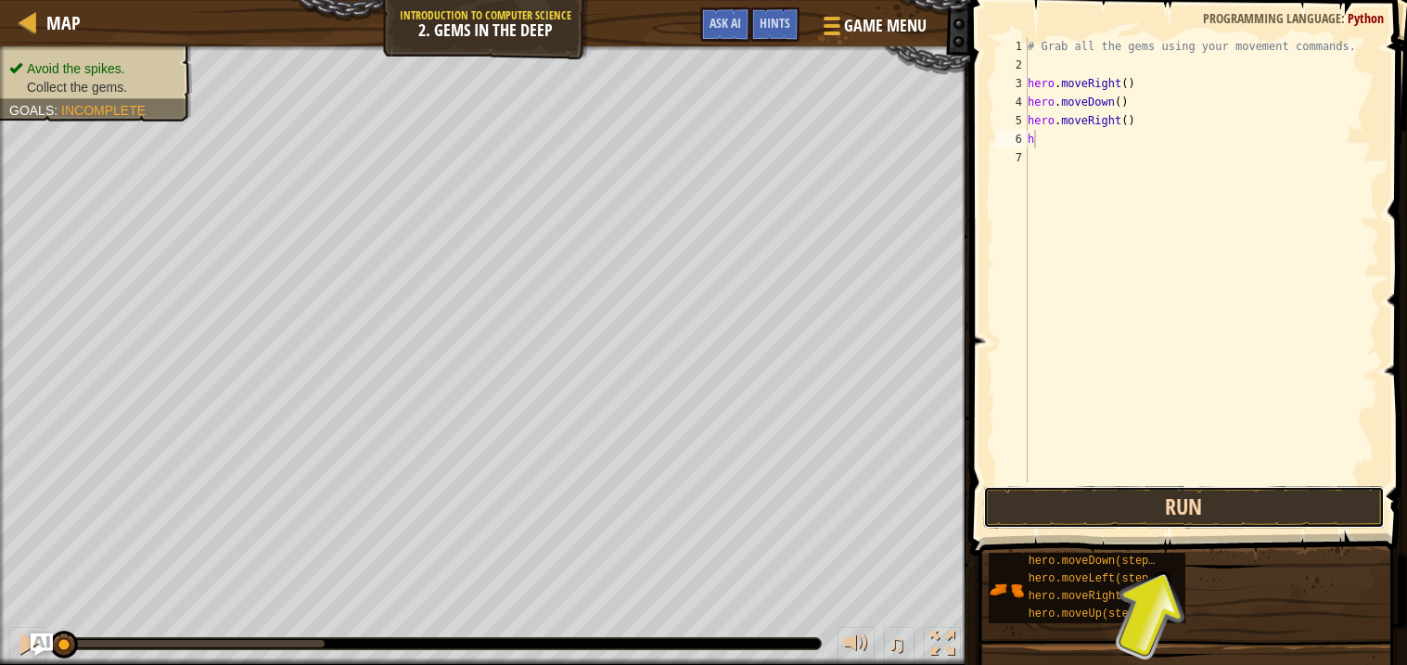
click at [1123, 499] on button "Run" at bounding box center [1184, 507] width 402 height 43
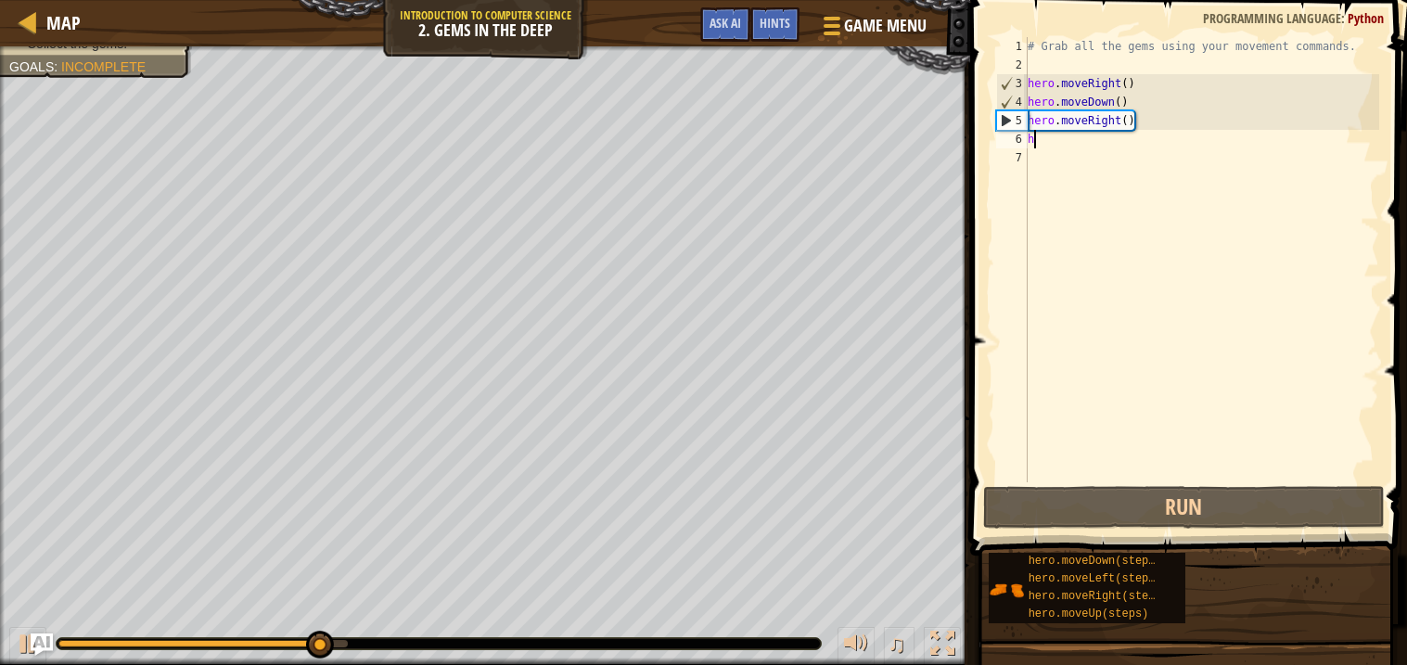
click at [1124, 97] on div "# Grab all the gems using your movement commands. hero . moveRight ( ) hero . m…" at bounding box center [1201, 278] width 355 height 482
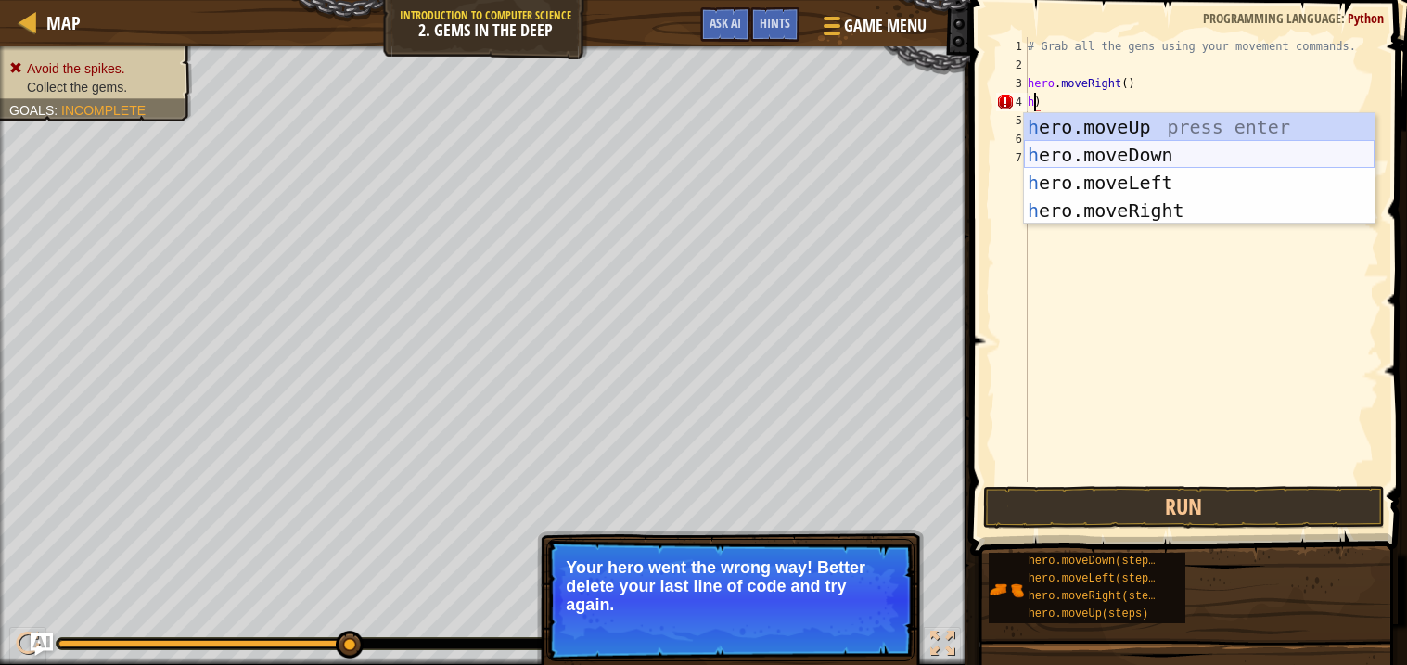
click at [1160, 169] on div "h ero.moveUp press enter h ero.moveDown press enter h ero.moveLeft press enter …" at bounding box center [1199, 196] width 351 height 167
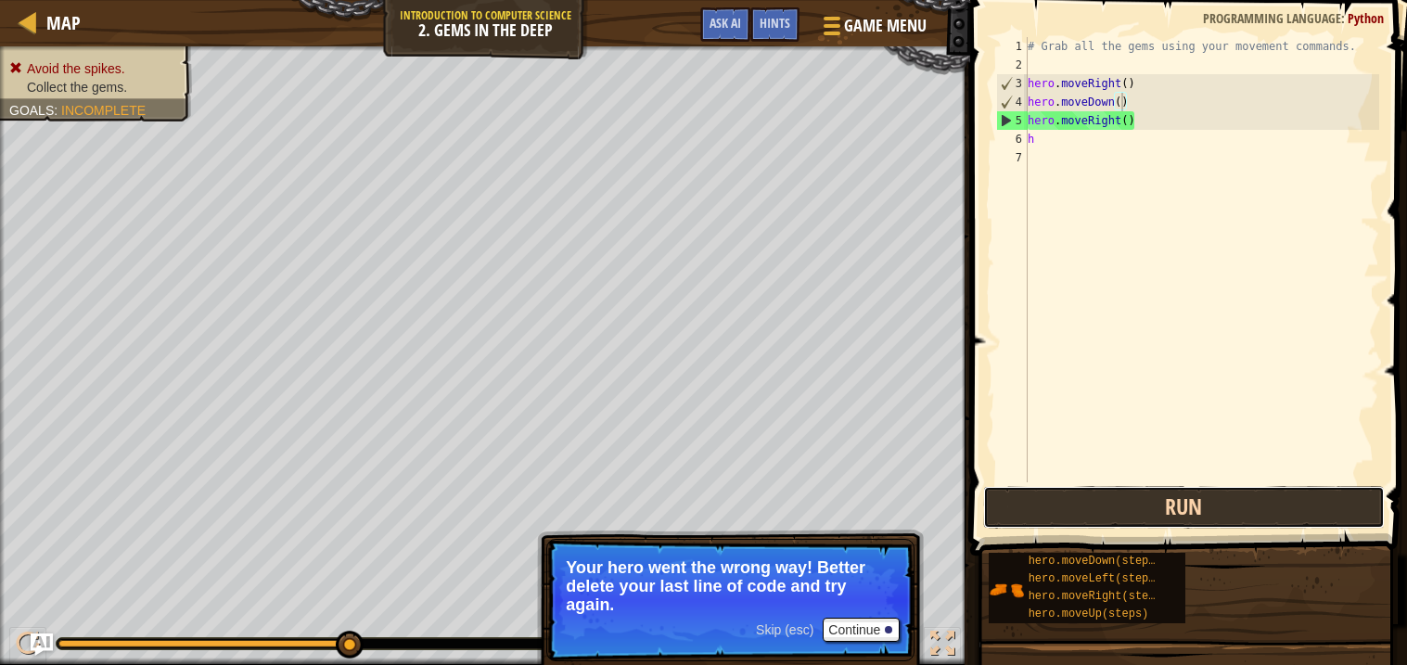
click at [1139, 504] on button "Run" at bounding box center [1184, 507] width 402 height 43
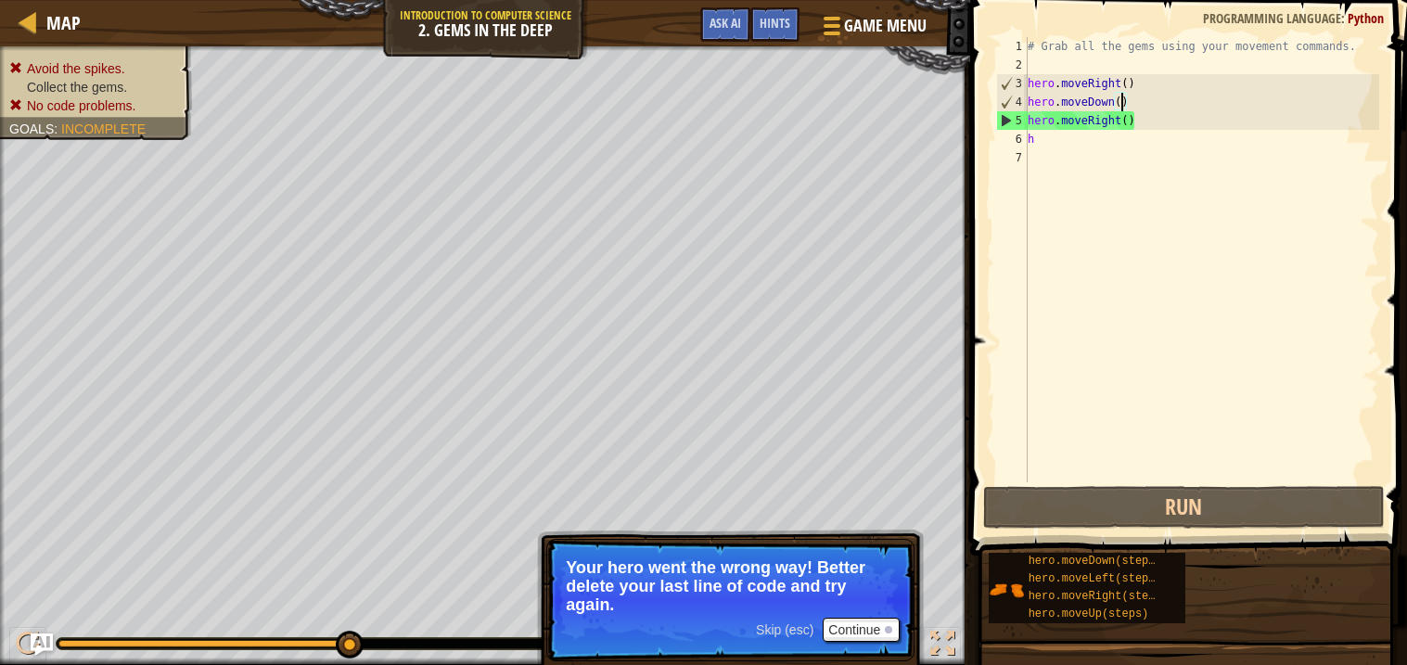
click at [1160, 105] on div "# Grab all the gems using your movement commands. hero . moveRight ( ) hero . m…" at bounding box center [1201, 278] width 355 height 482
click at [1077, 139] on div "# Grab all the gems using your movement commands. hero . moveRight ( ) hero . m…" at bounding box center [1201, 278] width 355 height 482
type textarea "he"
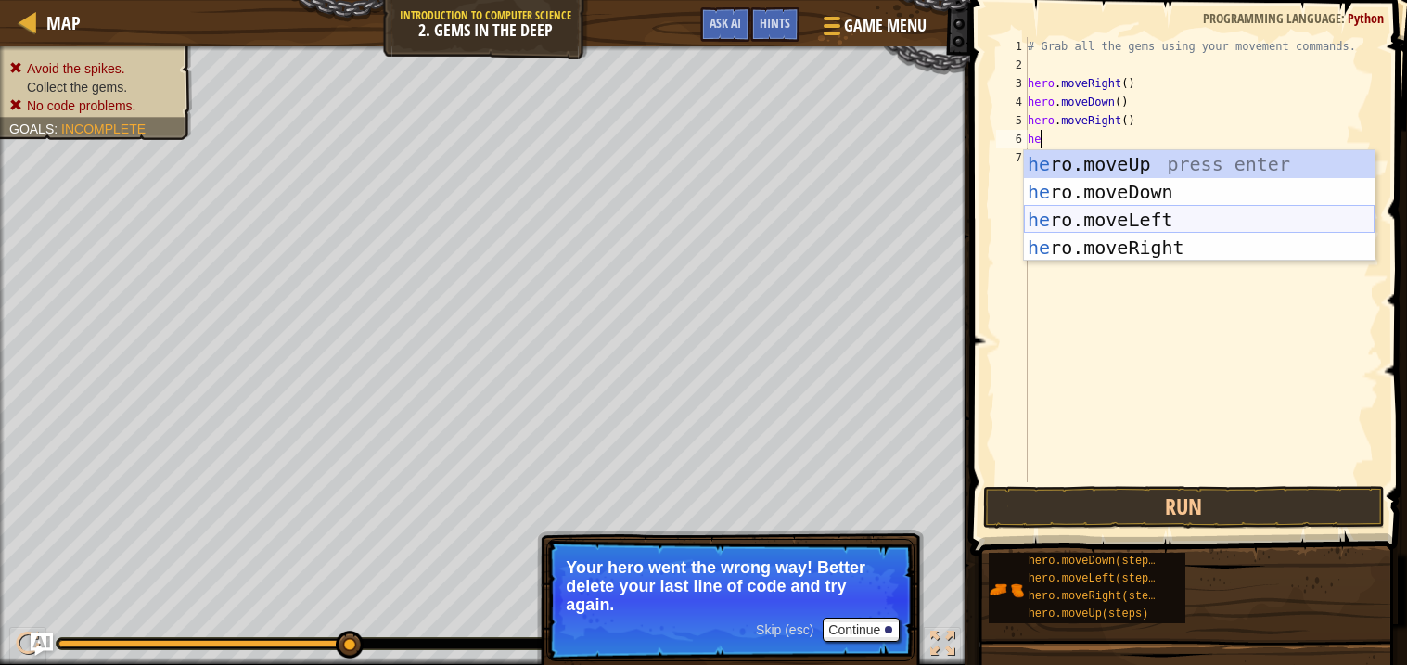
click at [1159, 214] on div "he ro.moveUp press enter he ro.moveDown press enter he ro.moveLeft press enter …" at bounding box center [1199, 233] width 351 height 167
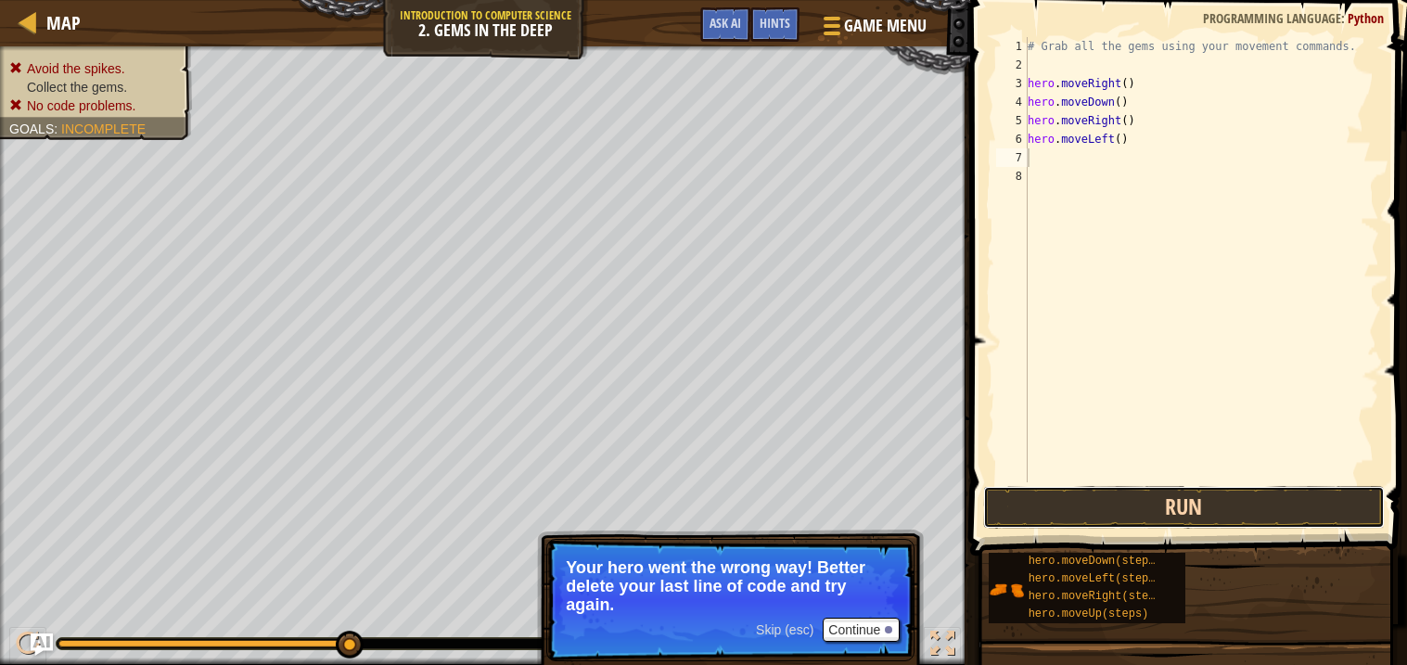
click at [1131, 505] on button "Run" at bounding box center [1184, 507] width 402 height 43
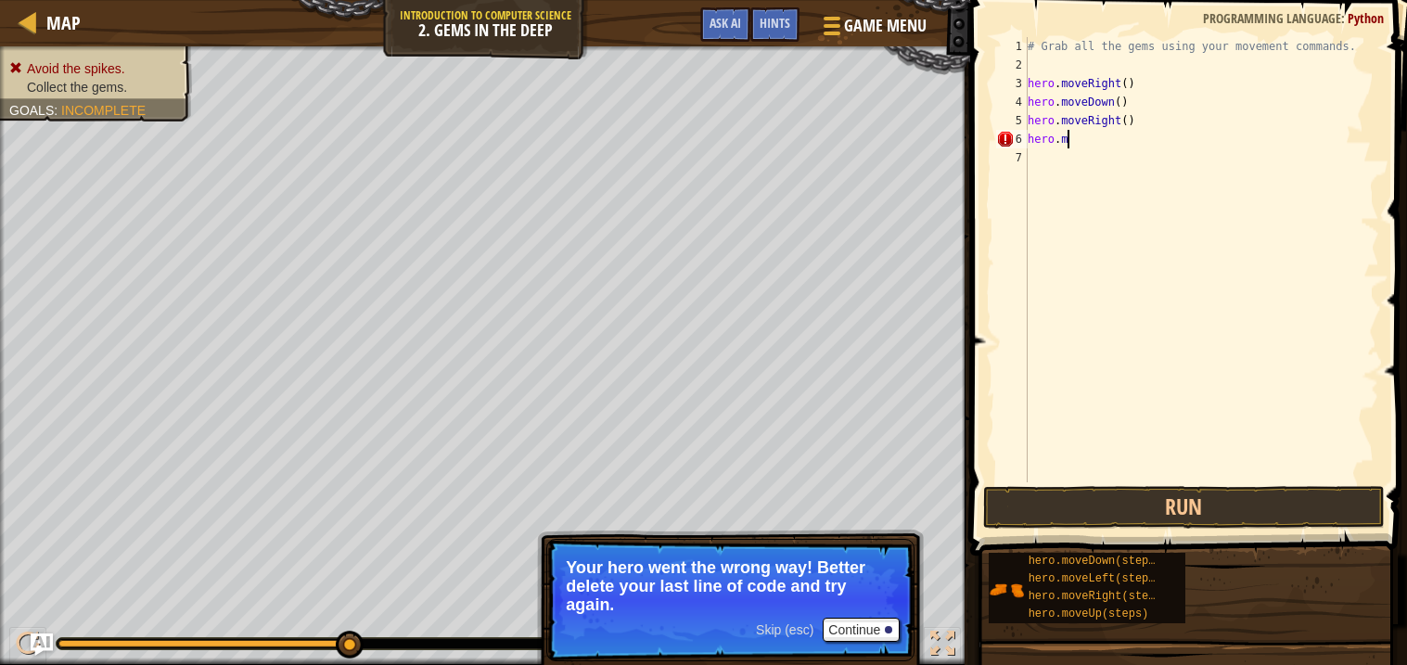
type textarea "h"
type textarea "m"
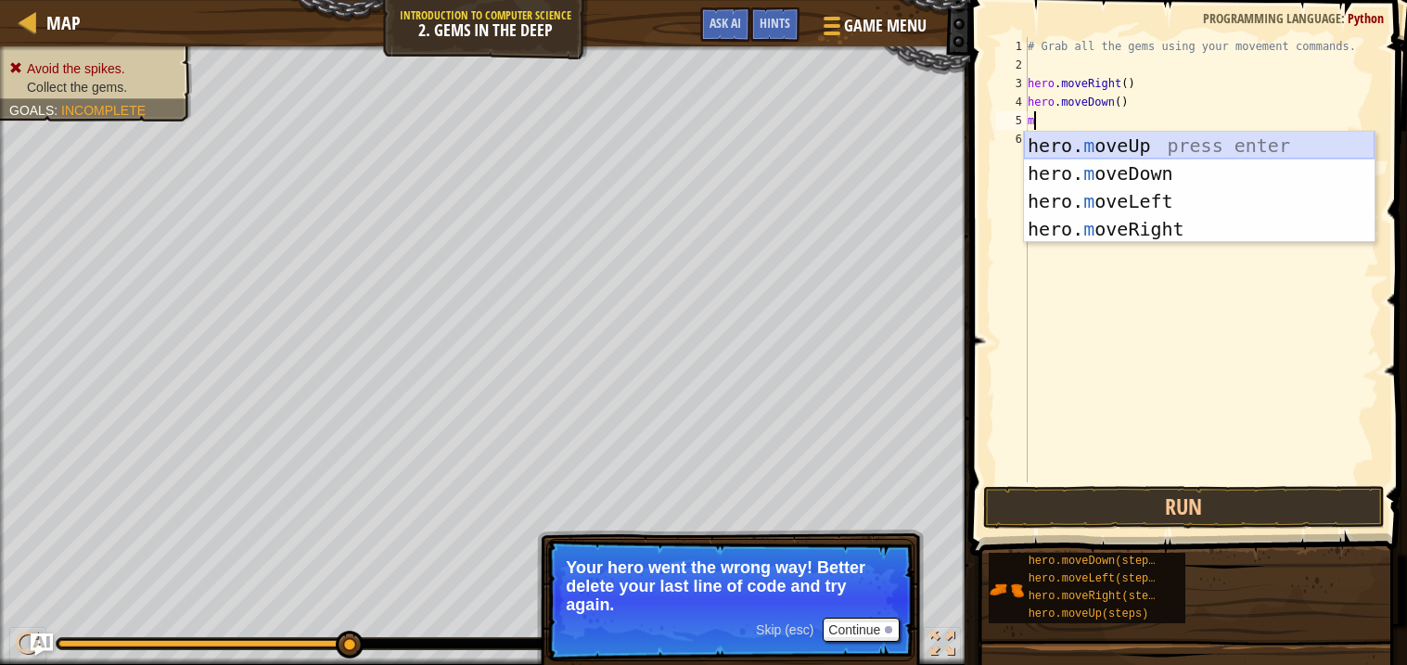
click at [1170, 146] on div "hero. m oveUp press enter hero. m oveDown press enter hero. m oveLeft press ent…" at bounding box center [1199, 215] width 351 height 167
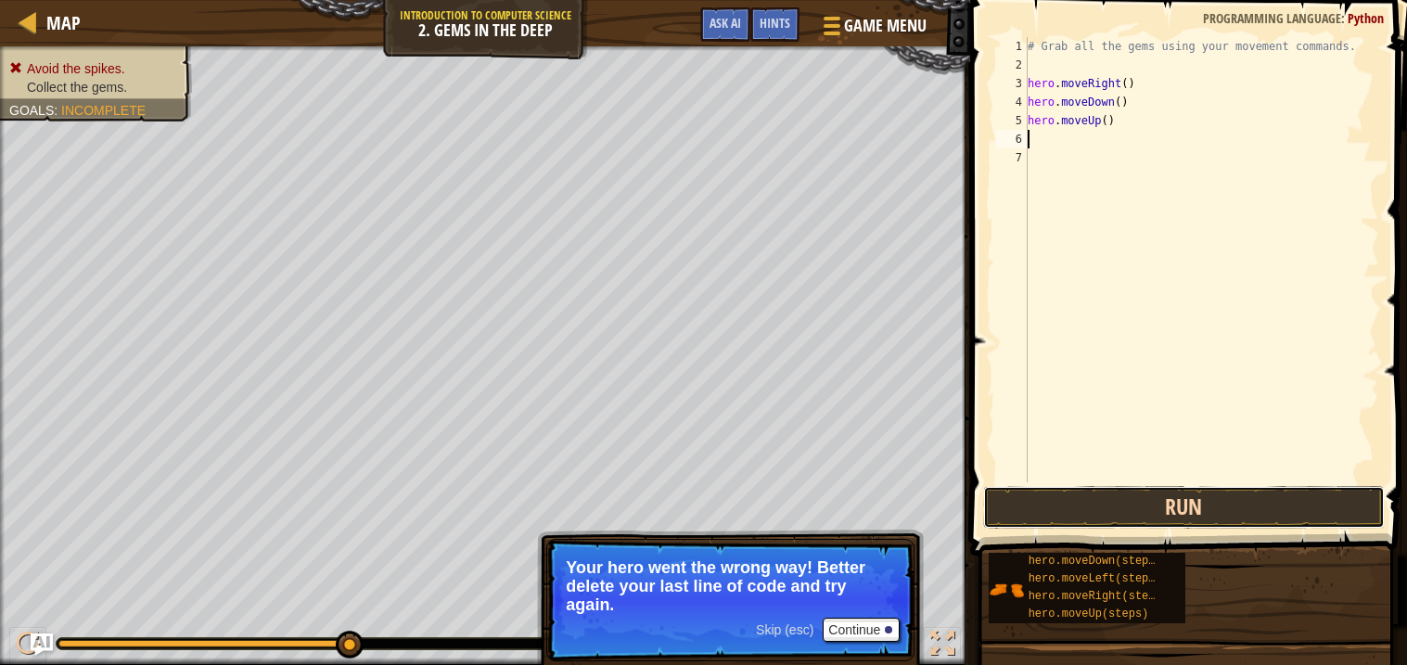
click at [1205, 500] on button "Run" at bounding box center [1184, 507] width 402 height 43
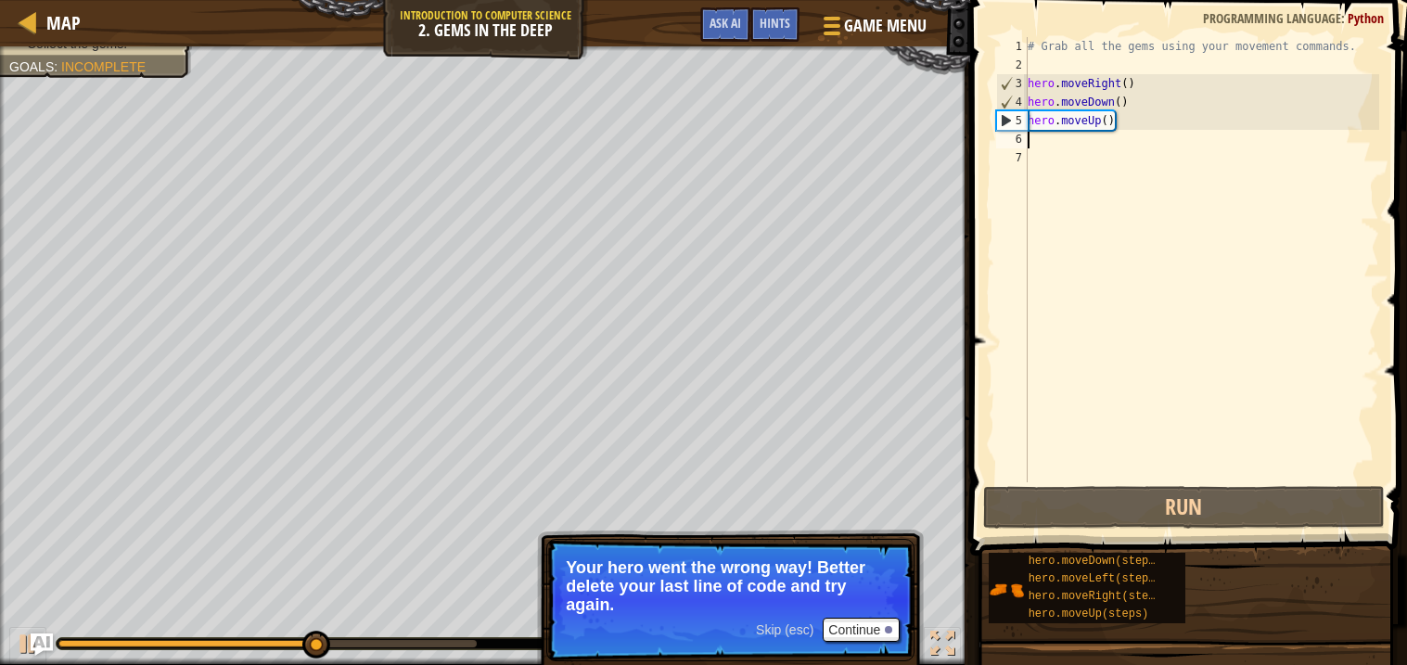
click at [1111, 143] on div "# Grab all the gems using your movement commands. hero . moveRight ( ) hero . m…" at bounding box center [1201, 278] width 355 height 482
type textarea "h"
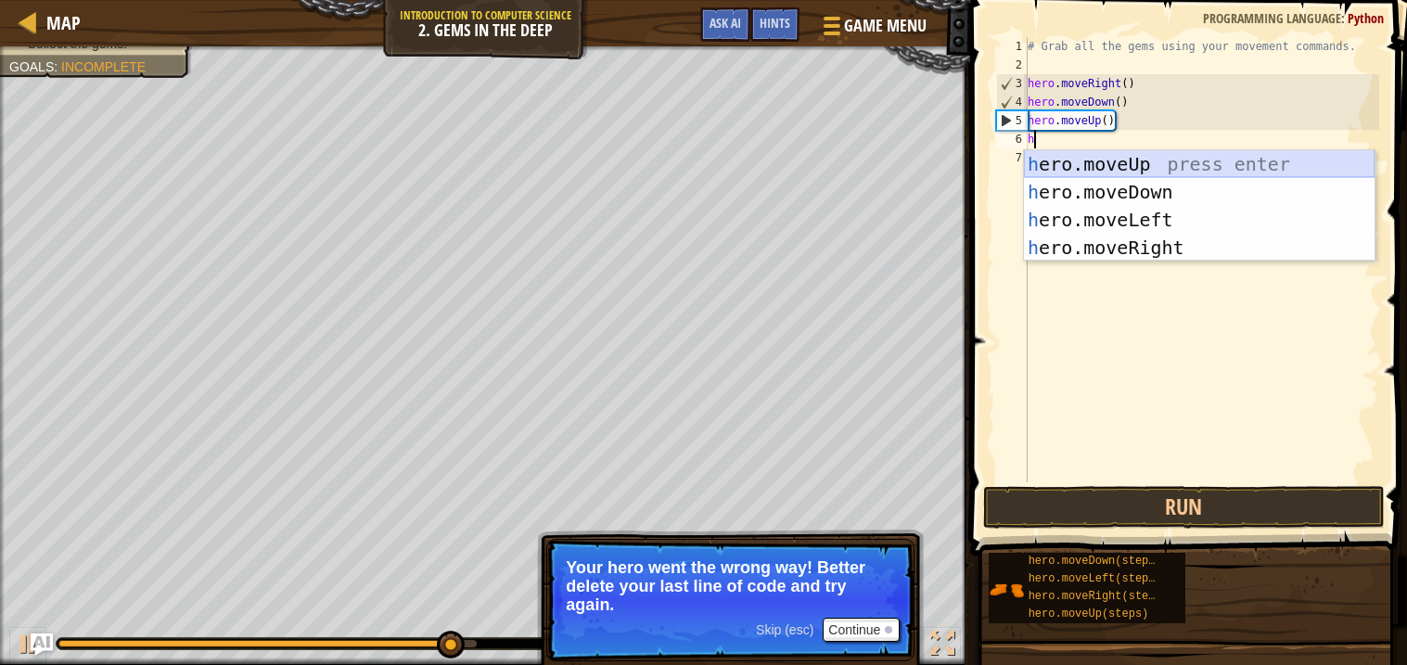
click at [1170, 170] on div "h ero.moveUp press enter h ero.moveDown press enter h ero.moveLeft press enter …" at bounding box center [1199, 233] width 351 height 167
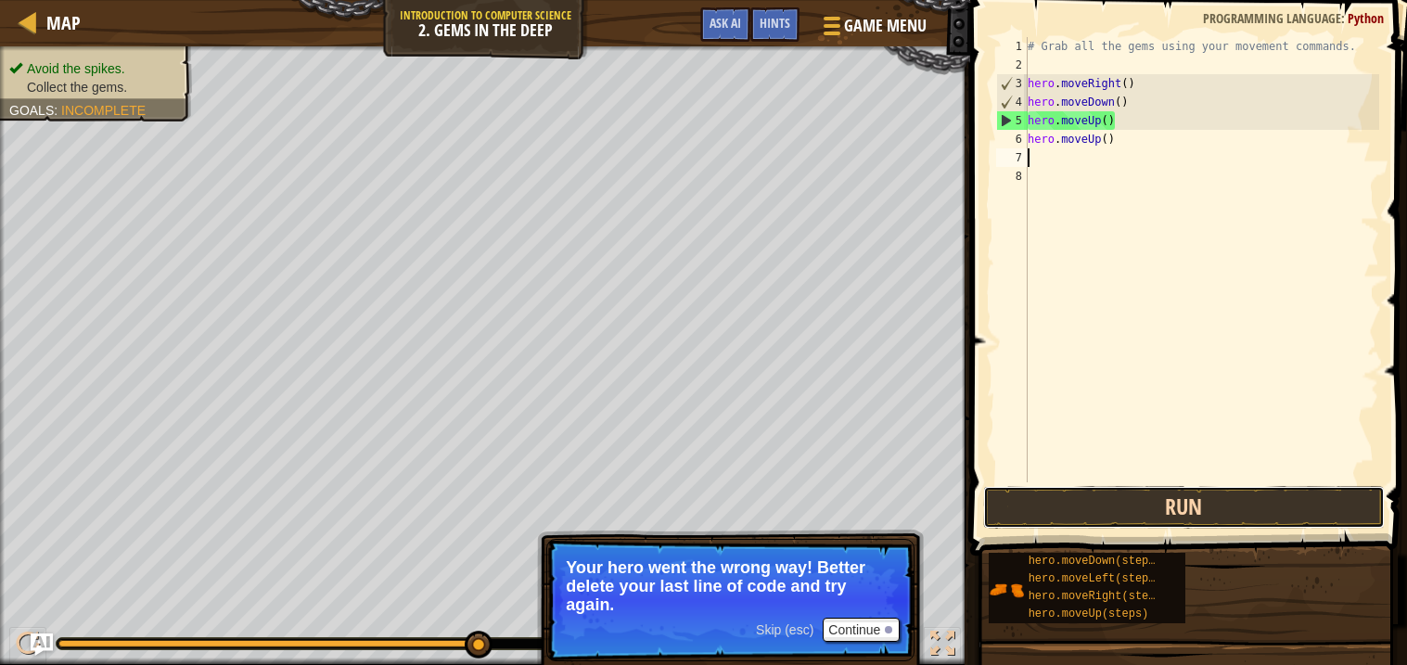
click at [1127, 501] on button "Run" at bounding box center [1184, 507] width 402 height 43
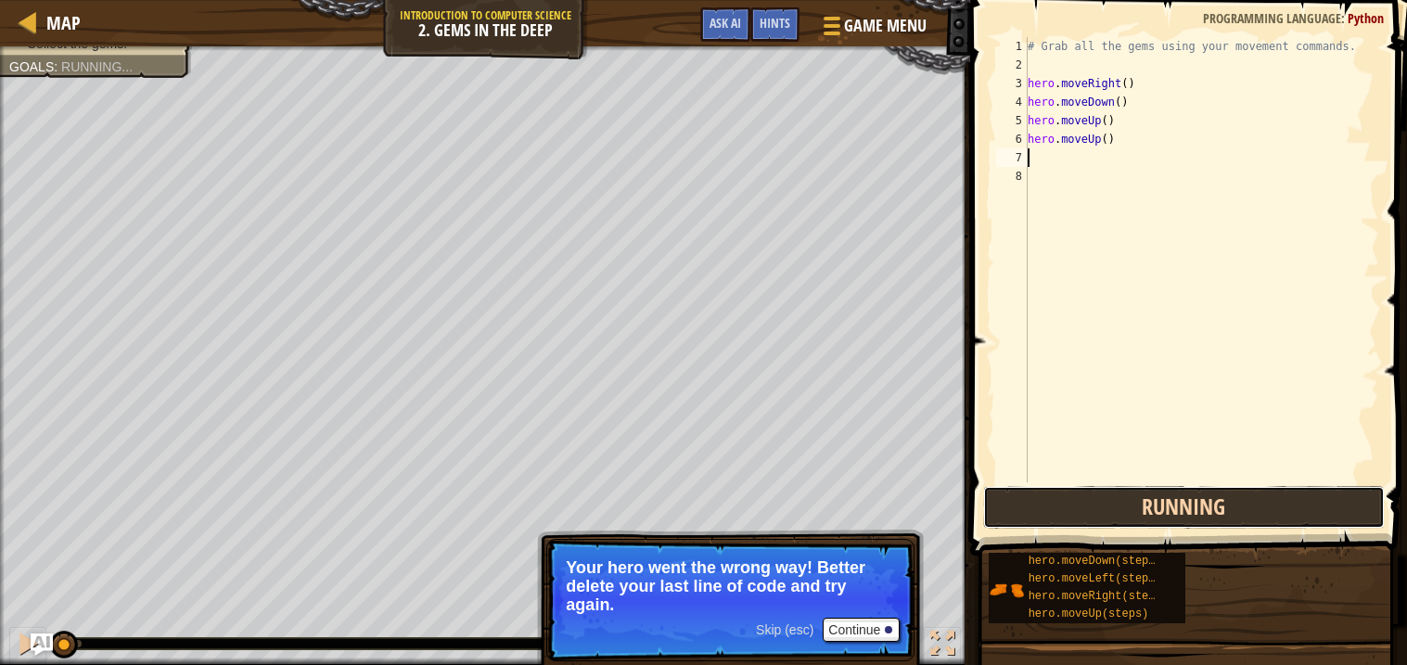
click at [1127, 501] on button "Running" at bounding box center [1184, 507] width 402 height 43
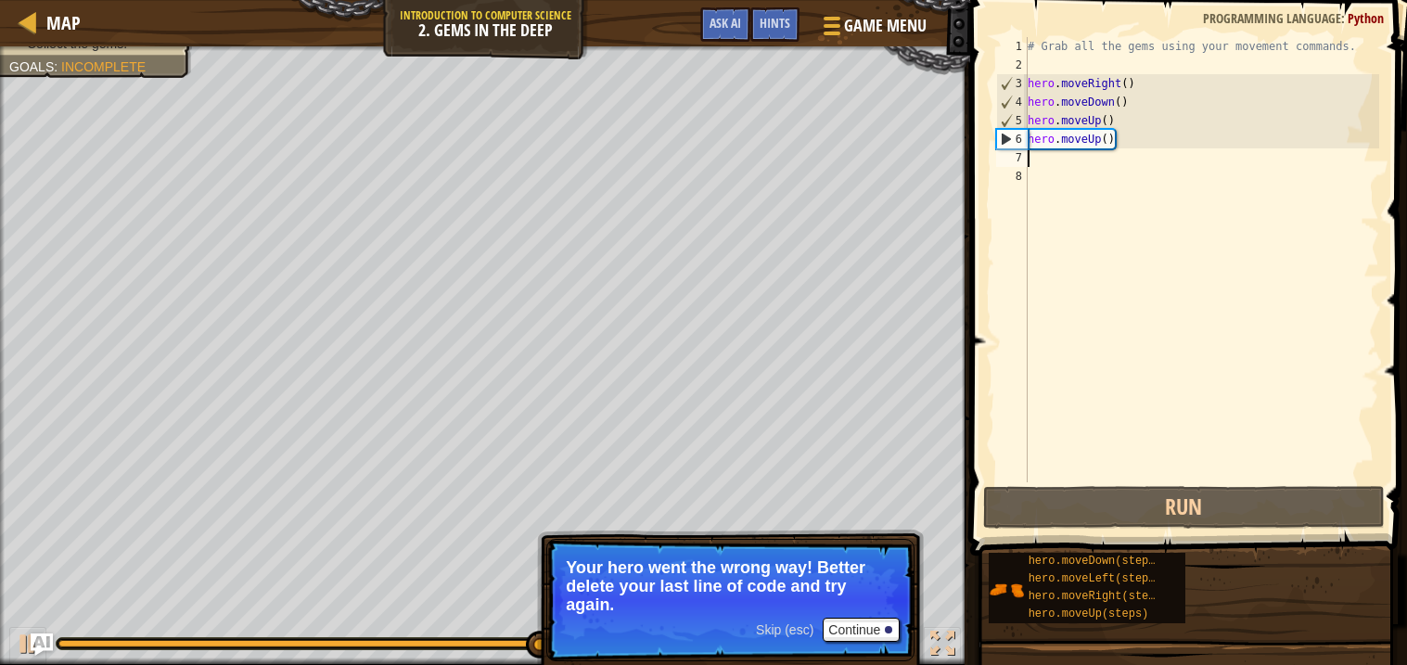
type textarea "h"
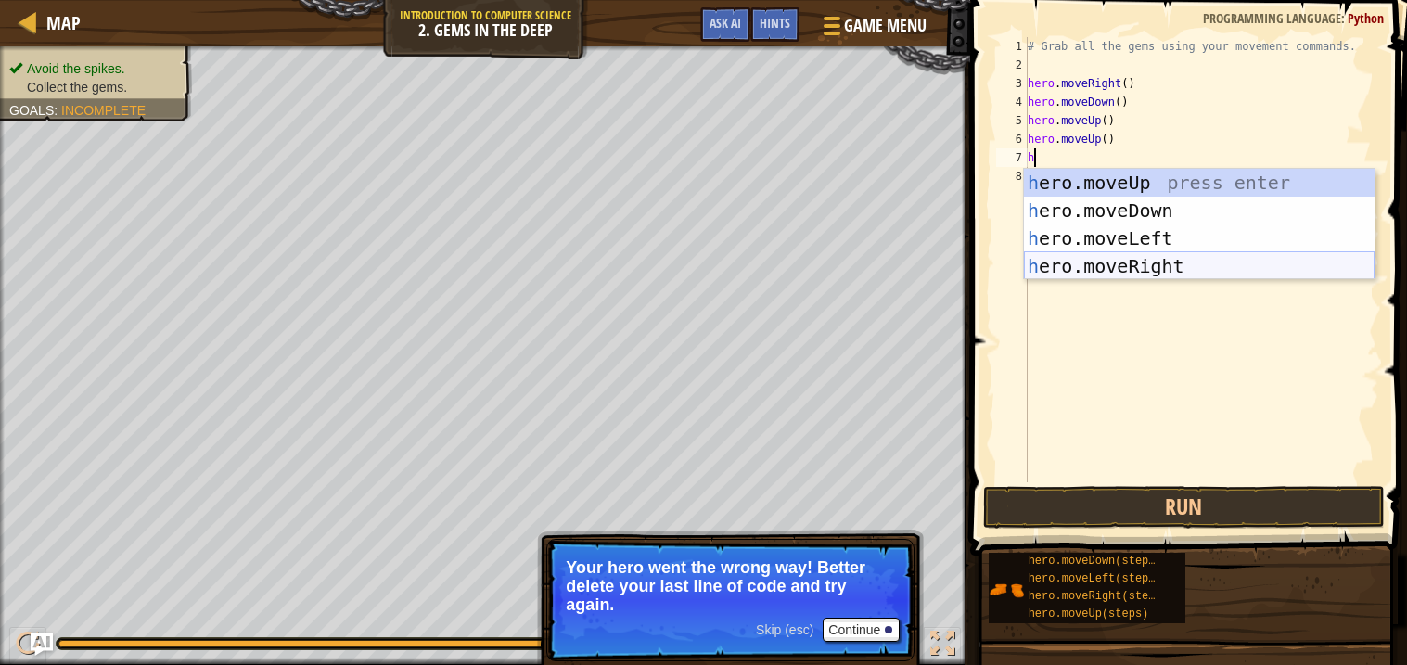
click at [1188, 254] on div "h ero.moveUp press enter h ero.moveDown press enter h ero.moveLeft press enter …" at bounding box center [1199, 252] width 351 height 167
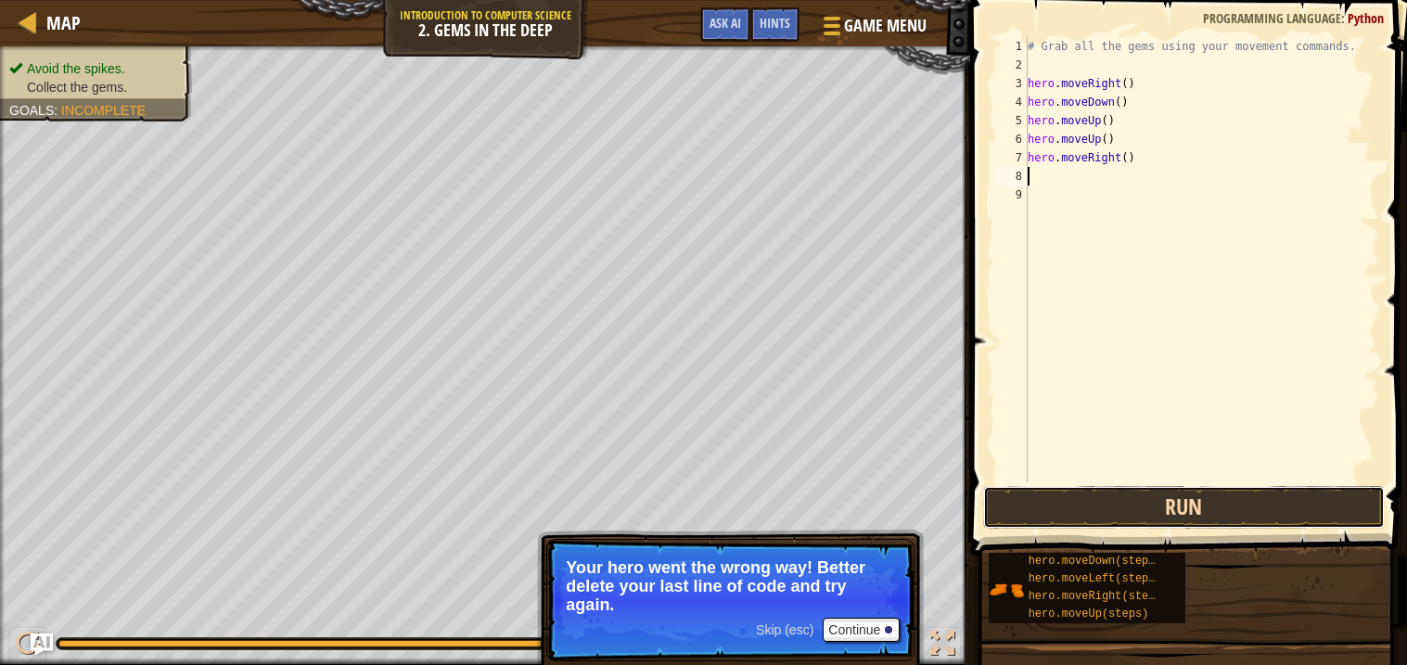
click at [1141, 513] on button "Run" at bounding box center [1184, 507] width 402 height 43
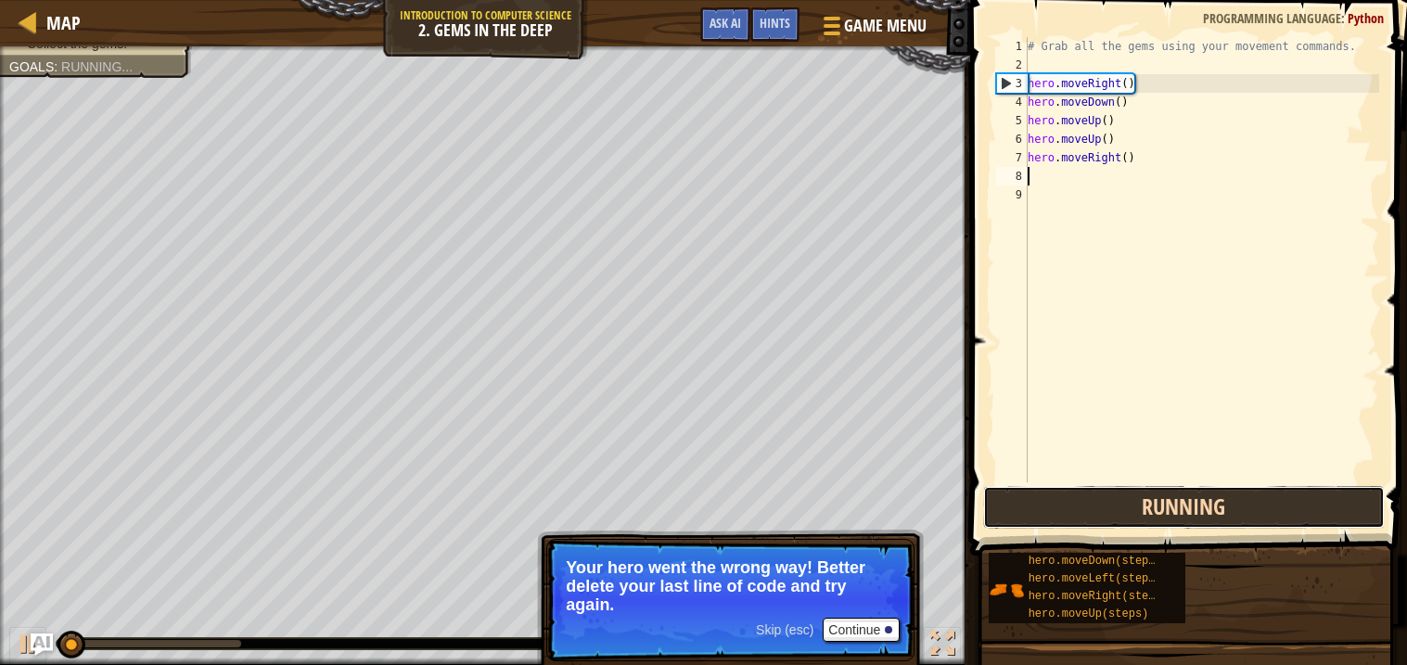
click at [1141, 513] on button "Running" at bounding box center [1184, 507] width 402 height 43
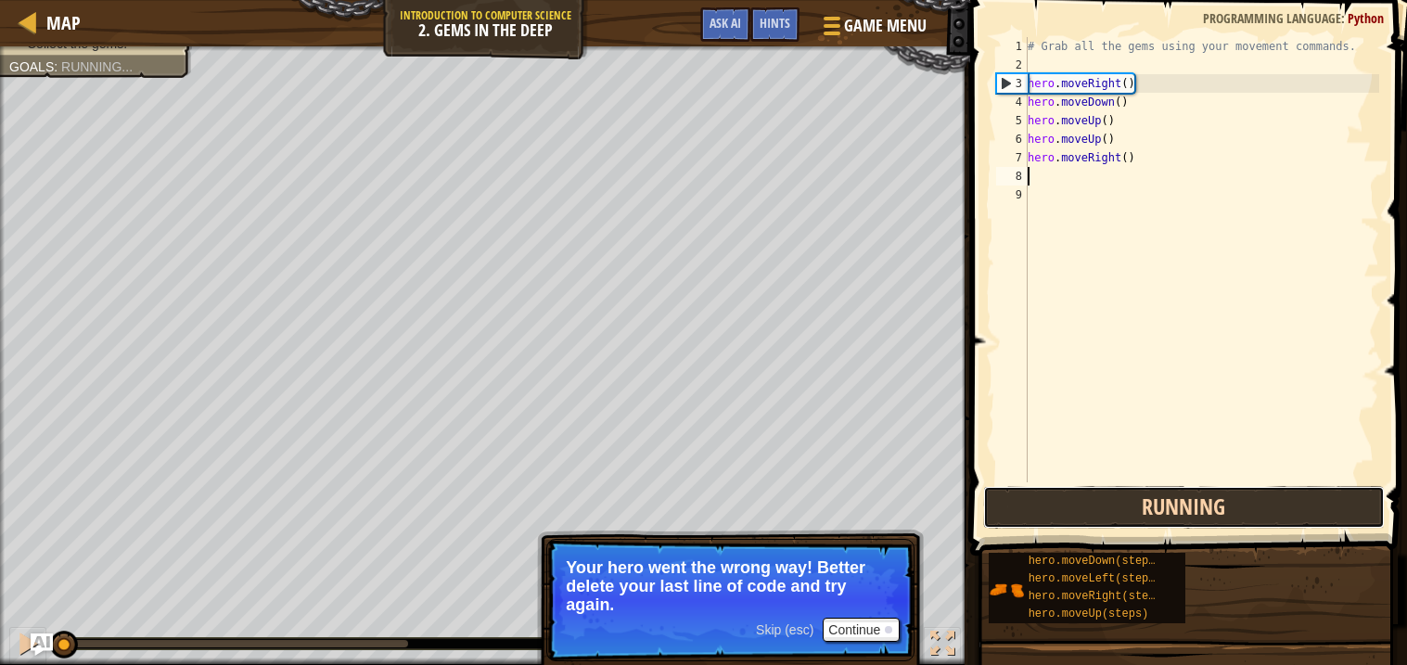
click at [1141, 513] on button "Running" at bounding box center [1184, 507] width 402 height 43
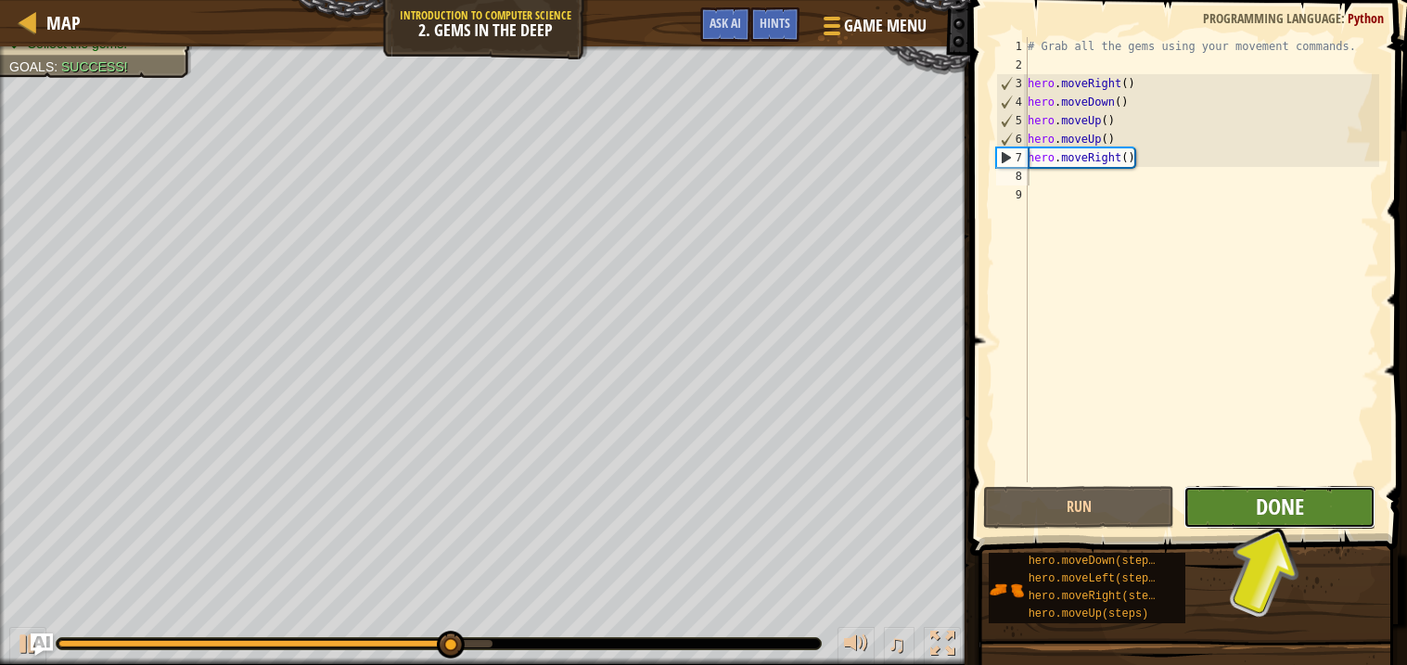
click at [1280, 497] on span "Done" at bounding box center [1280, 507] width 48 height 30
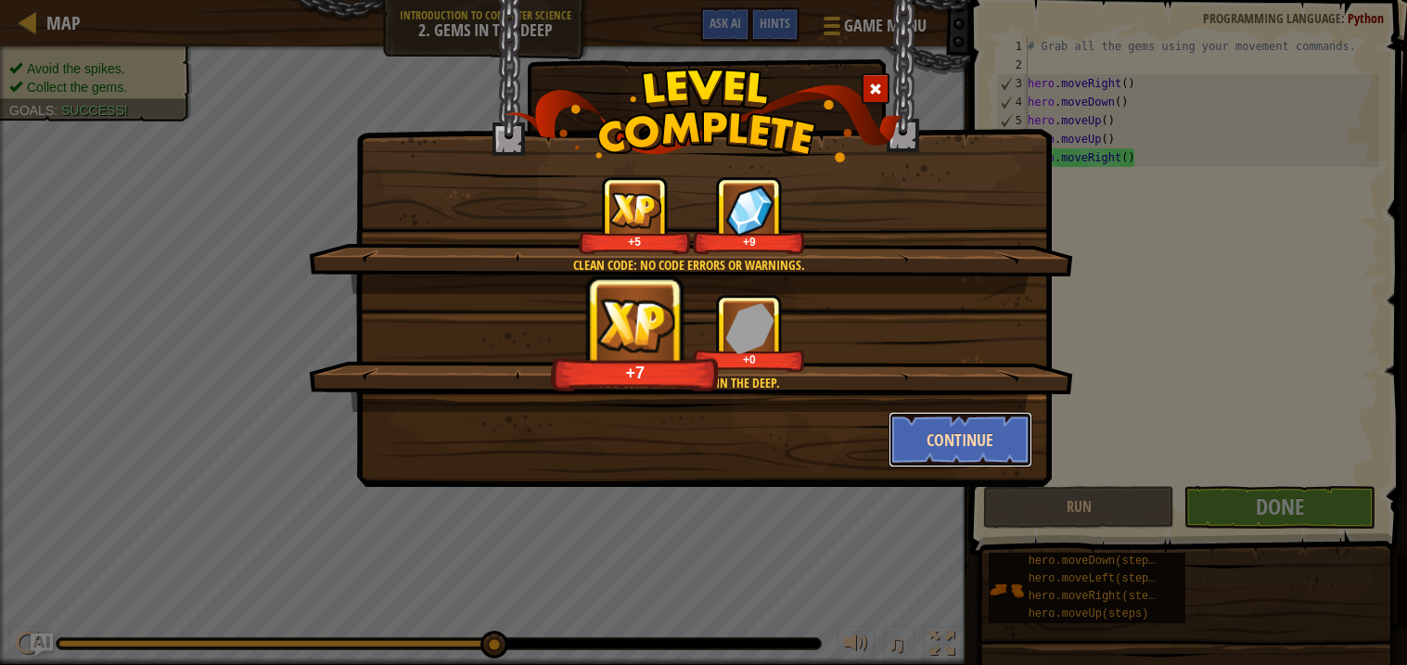
click at [980, 453] on button "Continue" at bounding box center [961, 440] width 144 height 56
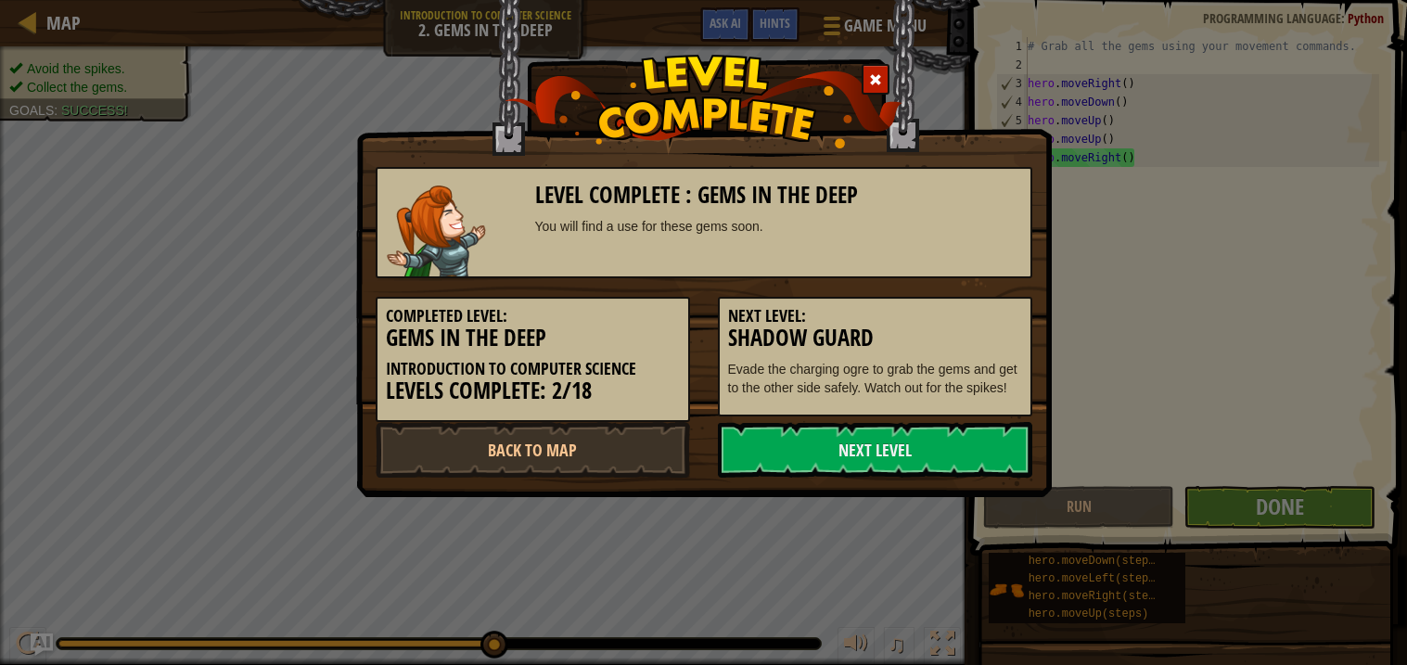
click at [980, 453] on link "Next Level" at bounding box center [875, 450] width 314 height 56
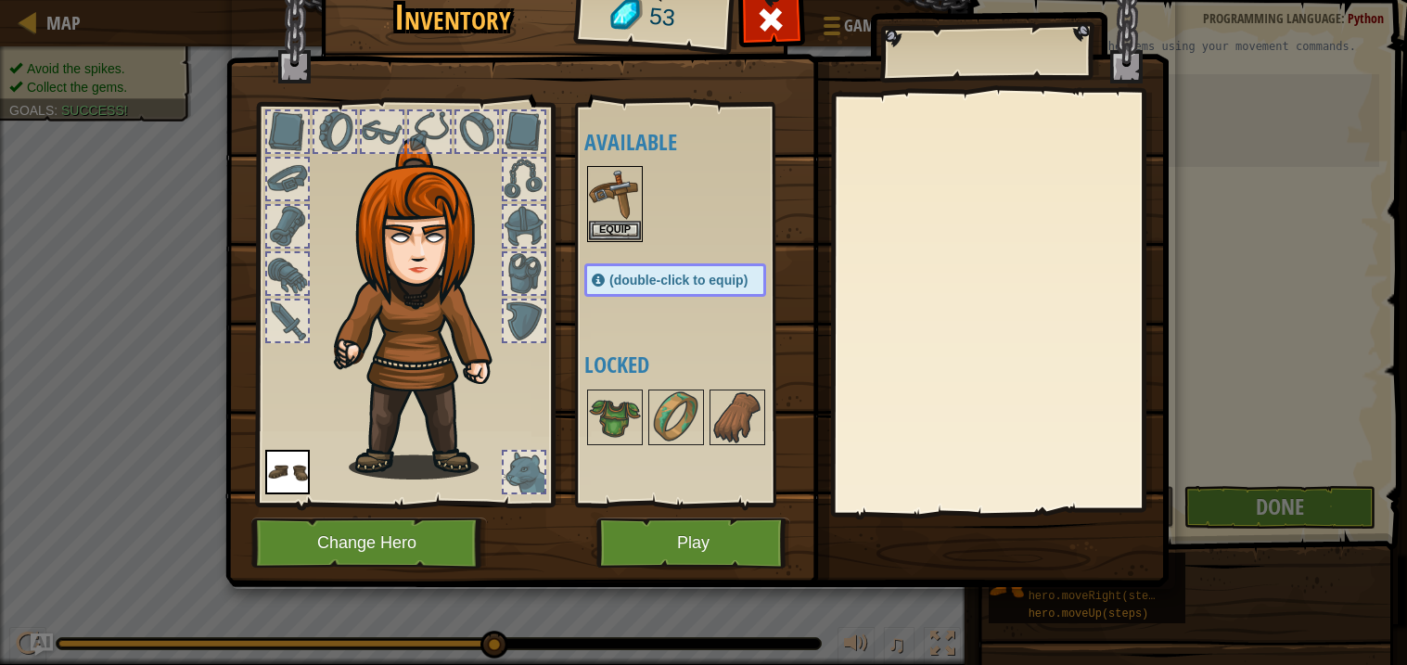
click at [1271, 521] on div "Inventory 53 Available Equip Equip (double-click to equip) Locked Equip Unequip…" at bounding box center [703, 332] width 1407 height 665
click at [738, 544] on button "Play" at bounding box center [693, 543] width 194 height 51
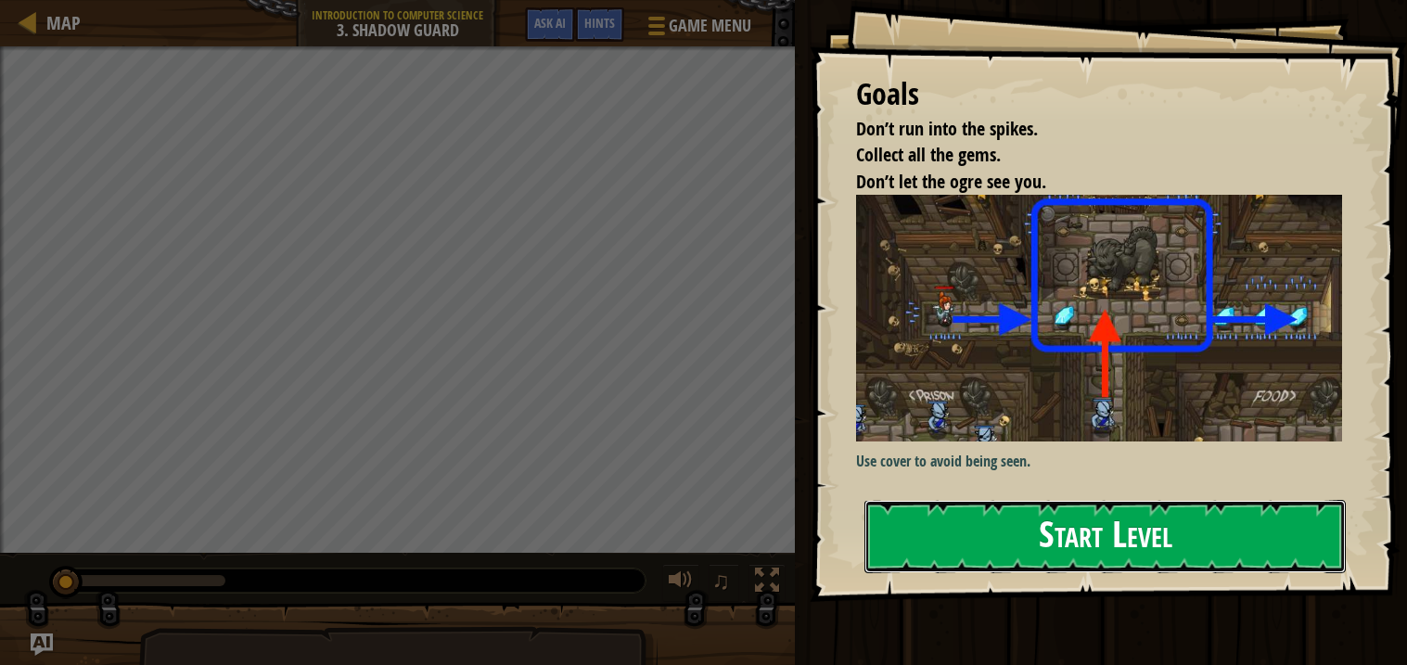
click at [1015, 537] on button "Start Level" at bounding box center [1104, 536] width 481 height 73
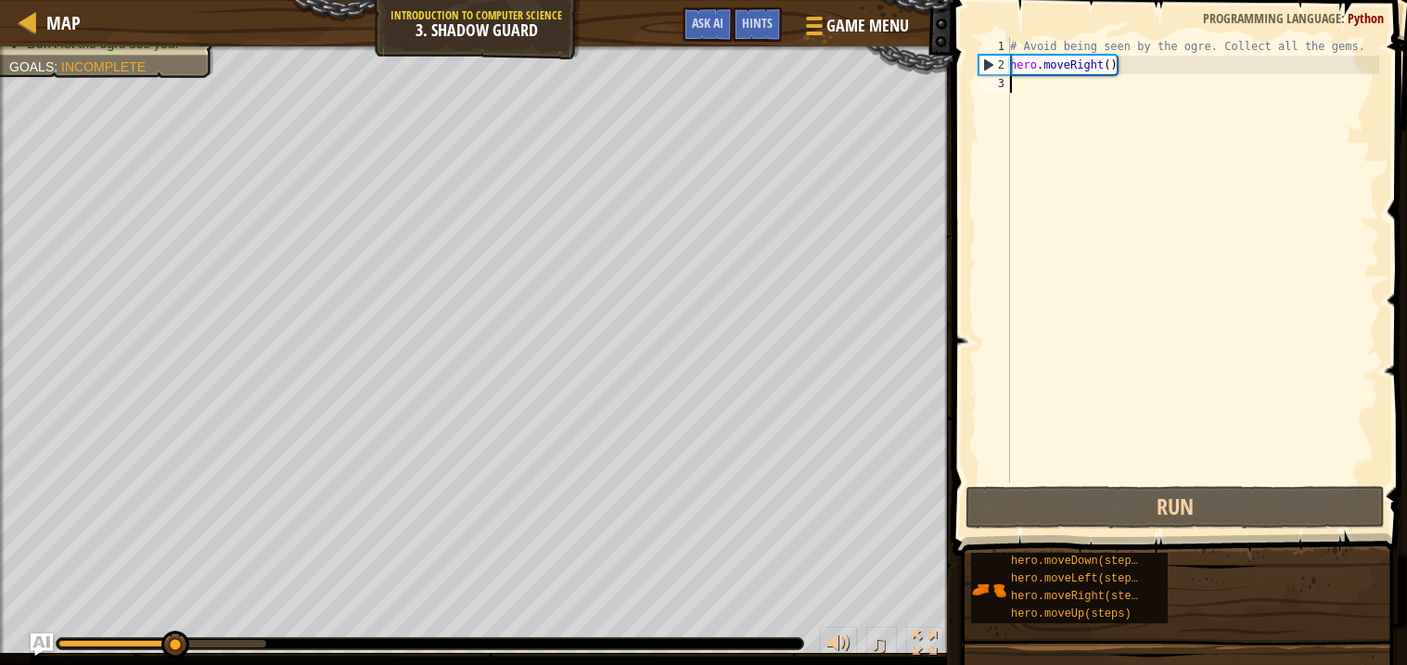
type textarea "h"
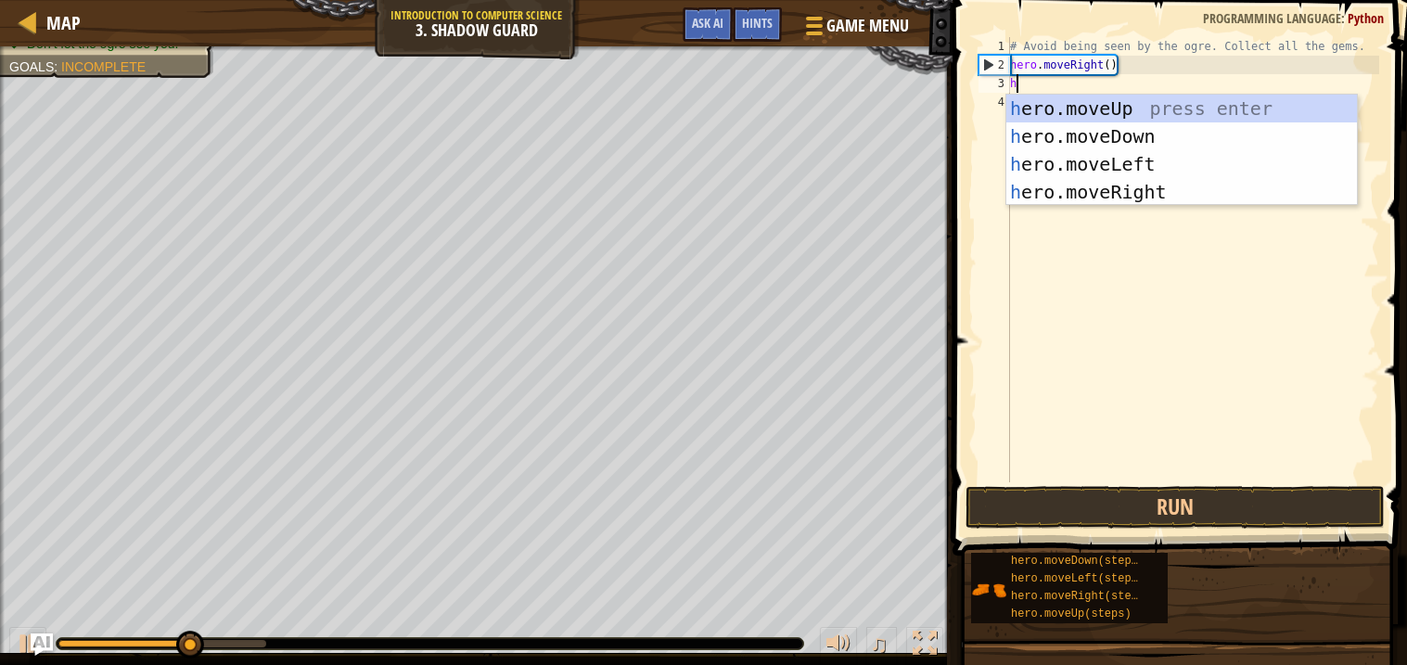
scroll to position [7, 0]
click at [1126, 131] on div "h ero.moveUp press enter h ero.moveDown press enter h ero.moveLeft press enter …" at bounding box center [1181, 178] width 351 height 167
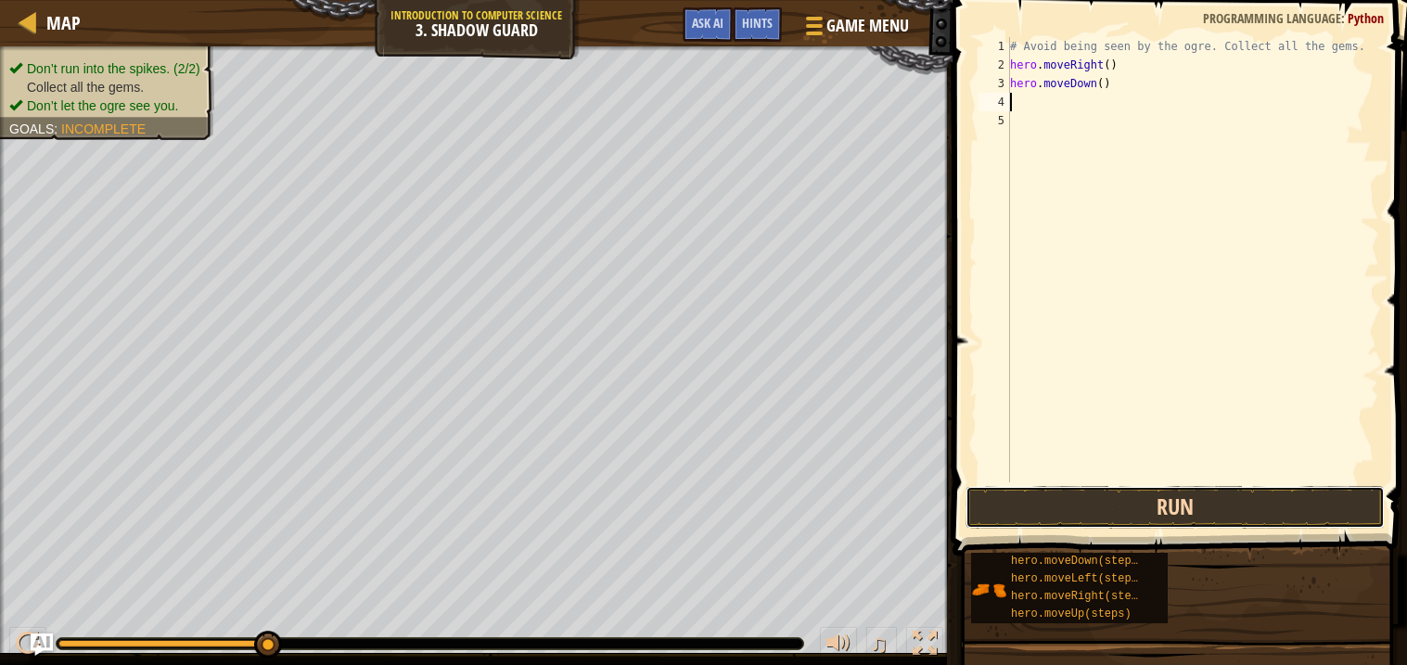
click at [993, 498] on button "Run" at bounding box center [1175, 507] width 419 height 43
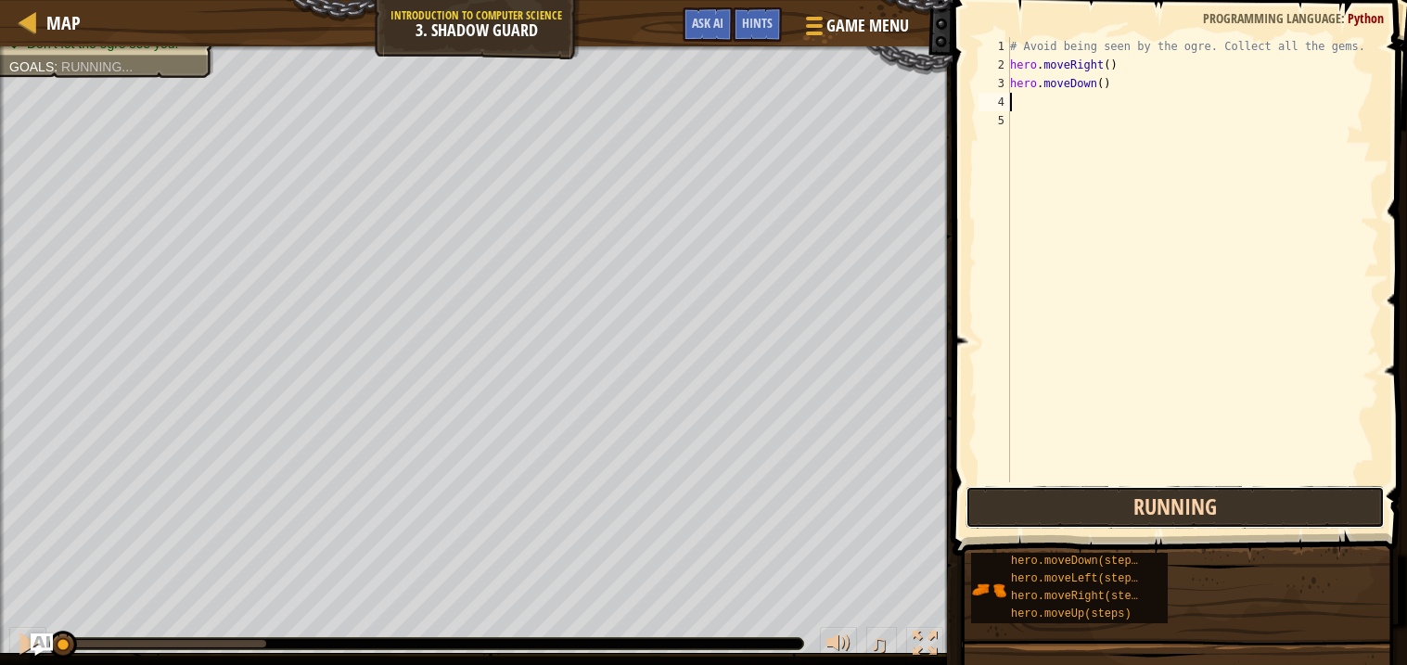
click at [993, 498] on button "Running" at bounding box center [1175, 507] width 419 height 43
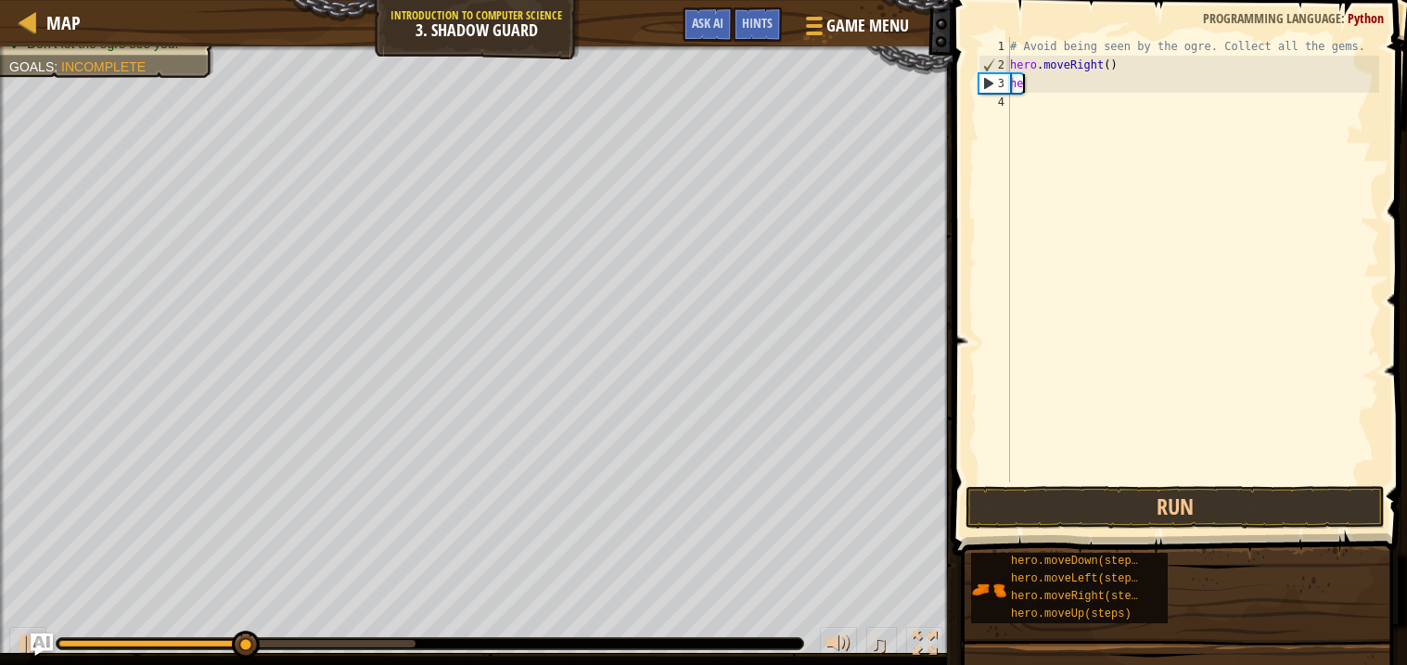
type textarea "h"
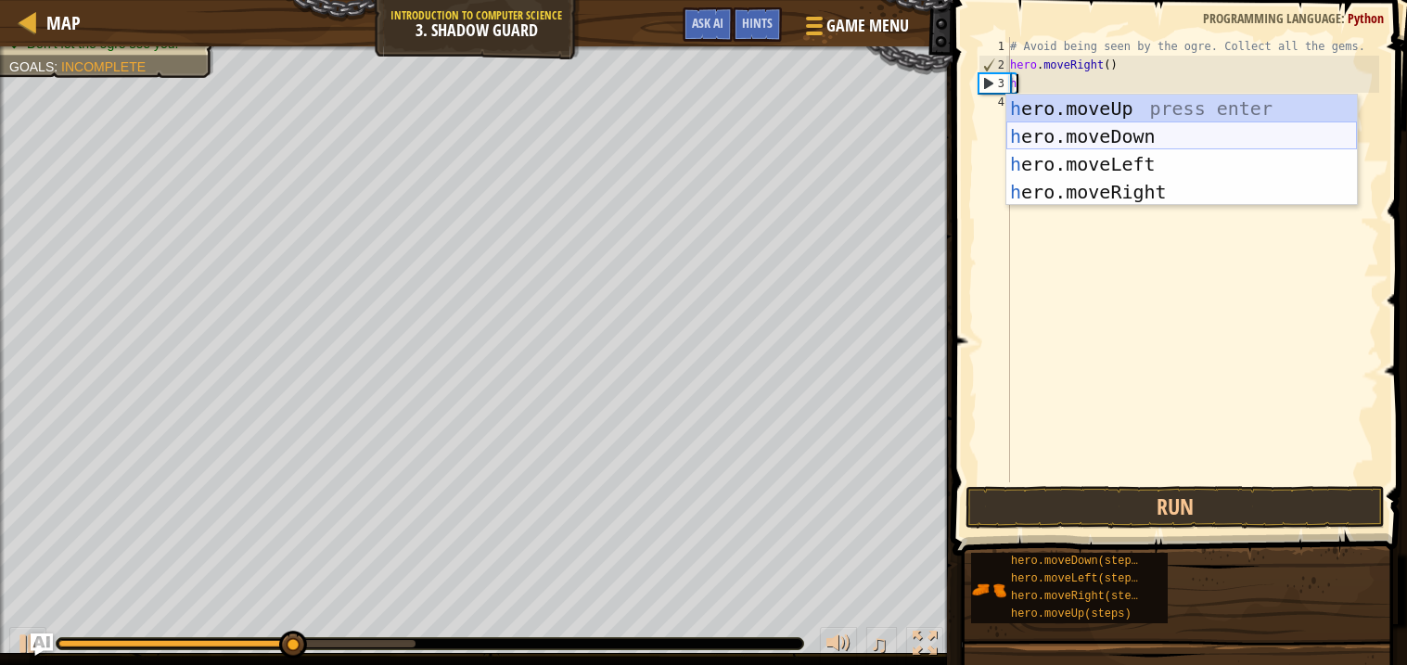
click at [1197, 158] on div "h ero.moveUp press enter h ero.moveDown press enter h ero.moveLeft press enter …" at bounding box center [1181, 178] width 351 height 167
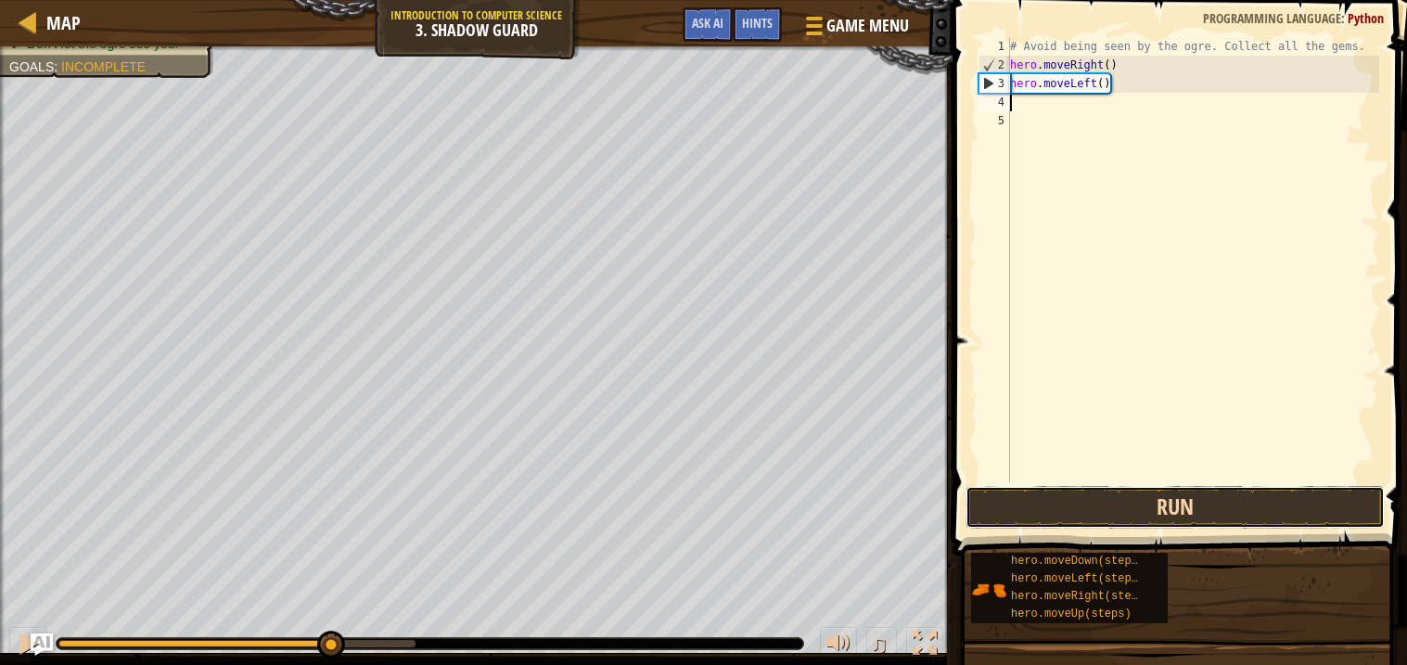
click at [1029, 517] on button "Run" at bounding box center [1175, 507] width 419 height 43
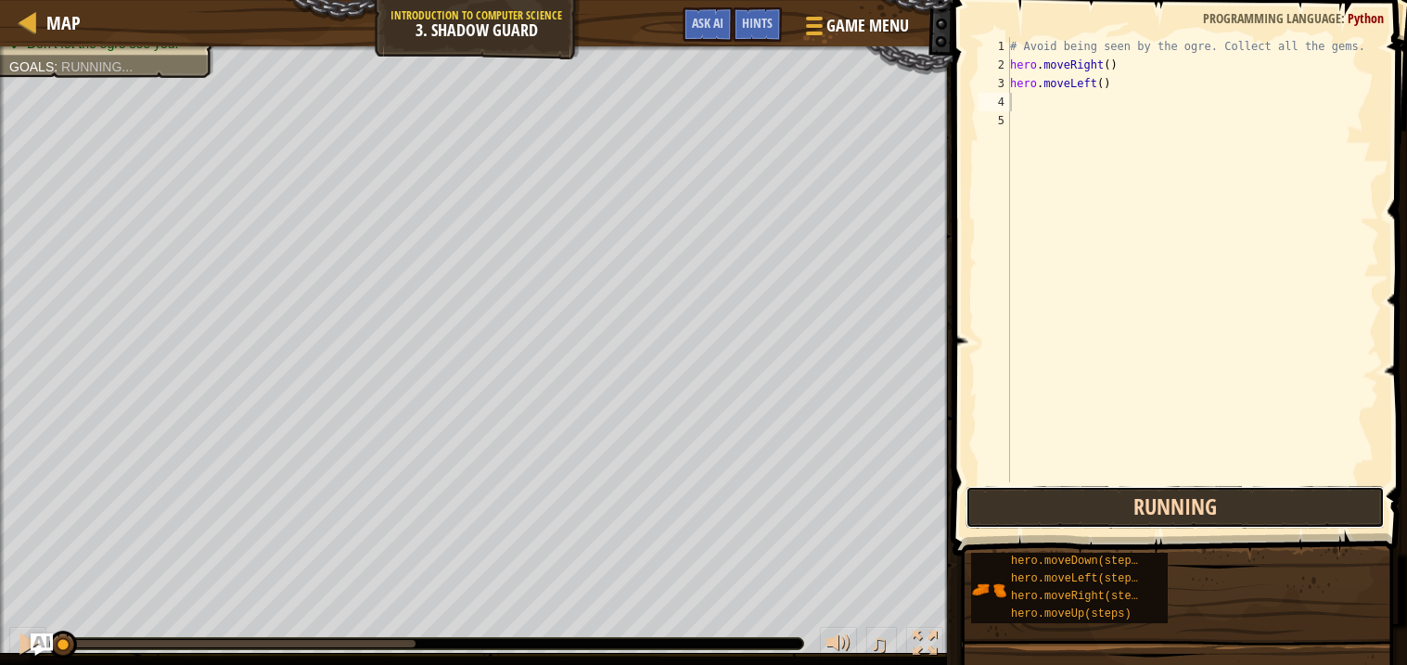
click at [1029, 517] on button "Running" at bounding box center [1175, 507] width 419 height 43
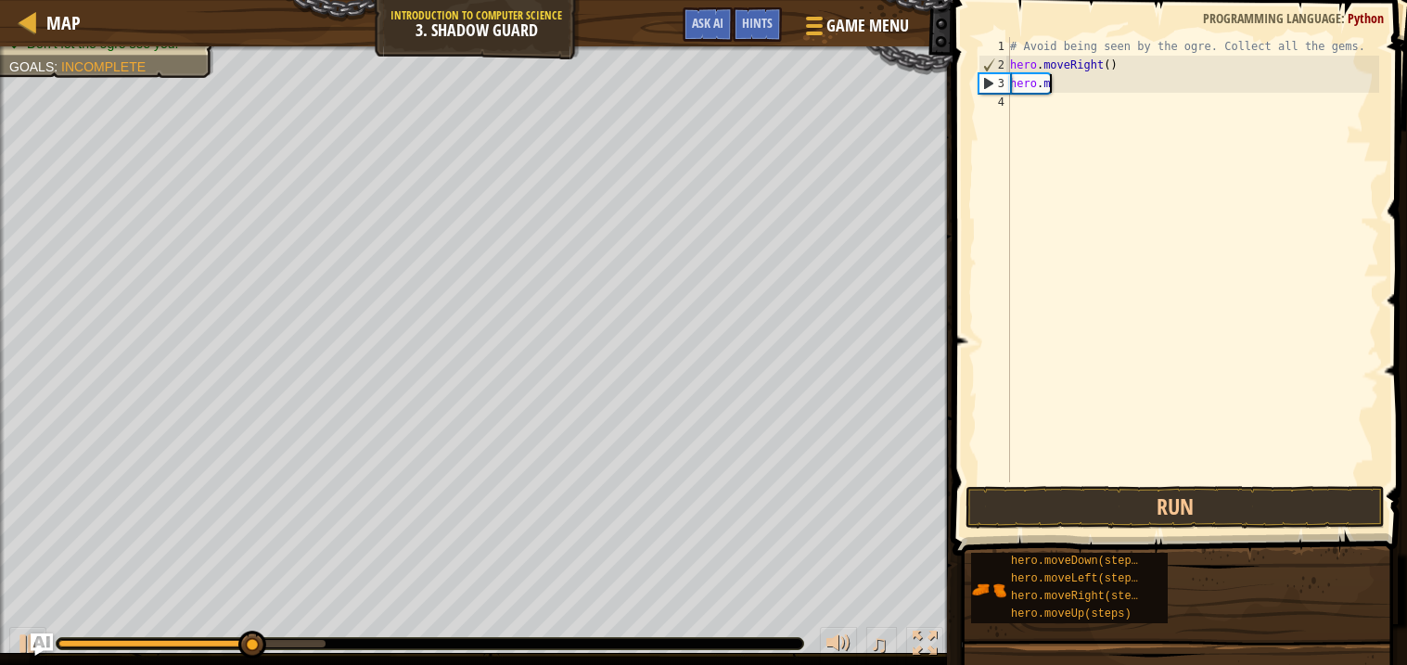
type textarea "h"
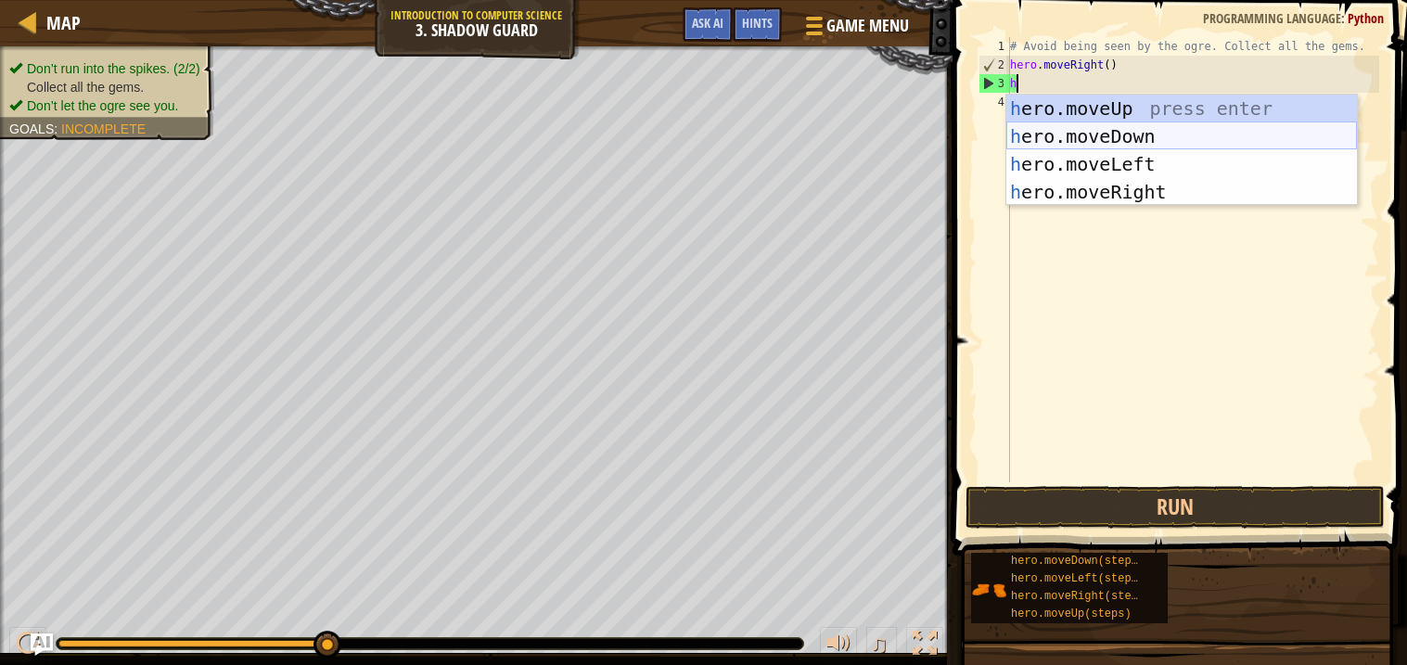
click at [1160, 135] on div "h ero.moveUp press enter h ero.moveDown press enter h ero.moveLeft press enter …" at bounding box center [1181, 178] width 351 height 167
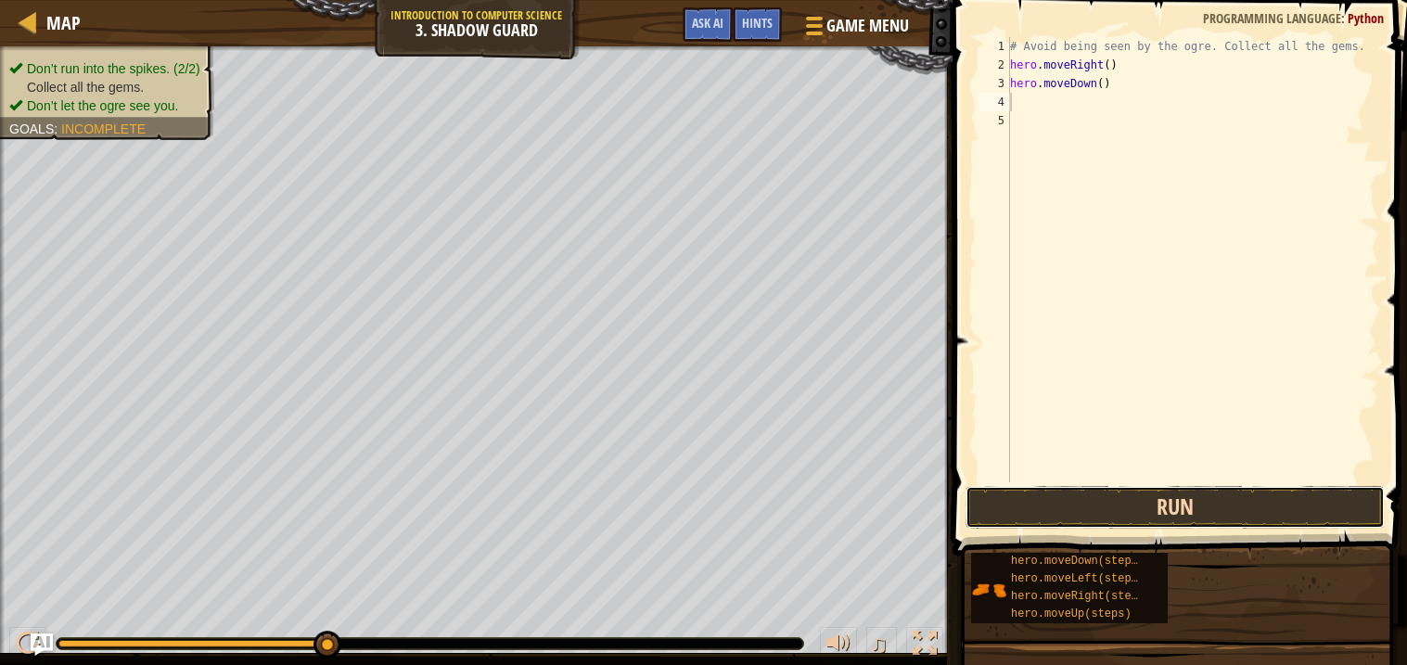
click at [1132, 515] on button "Run" at bounding box center [1175, 507] width 419 height 43
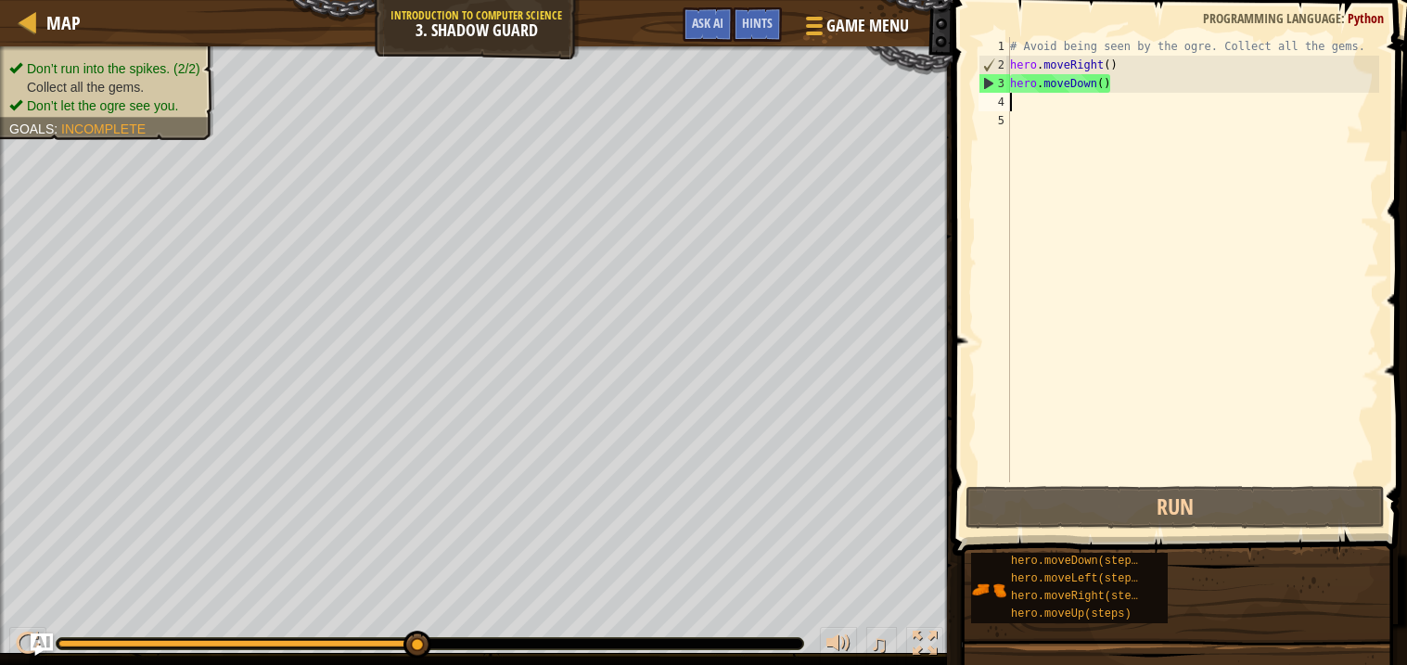
type textarea "h"
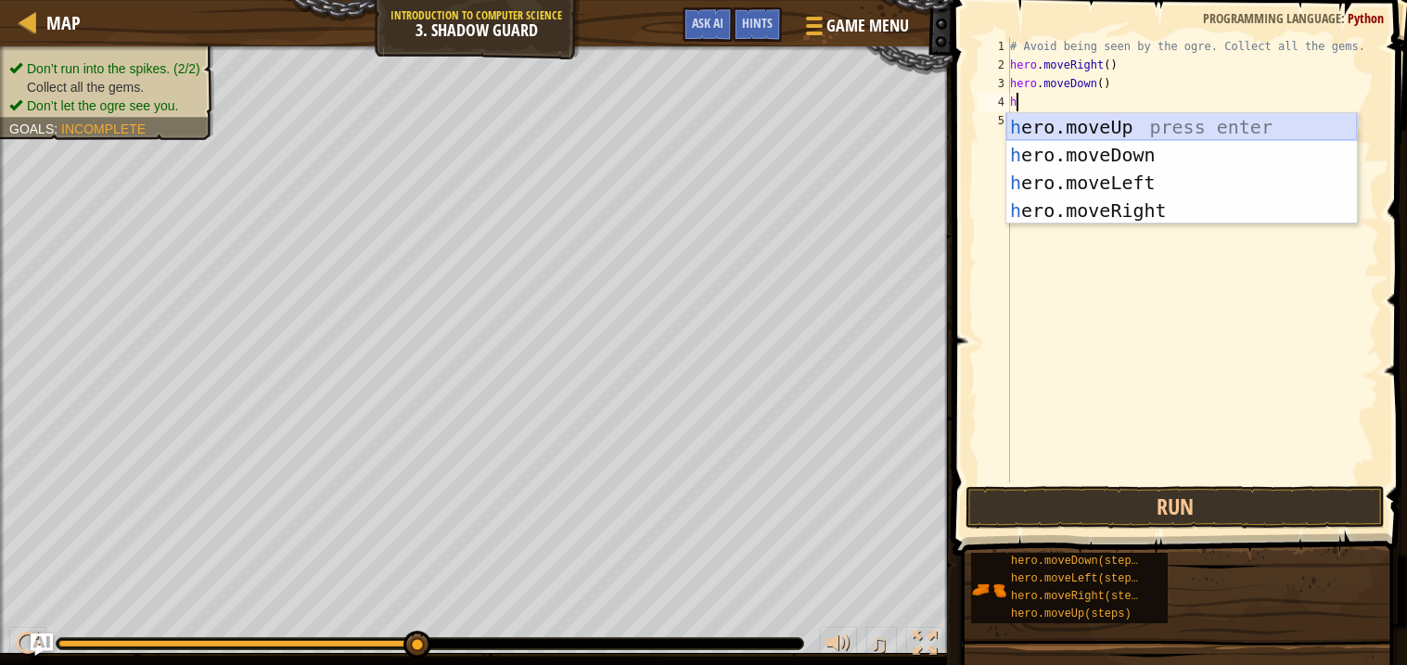
click at [1103, 133] on div "h ero.moveUp press enter h ero.moveDown press enter h ero.moveLeft press enter …" at bounding box center [1181, 196] width 351 height 167
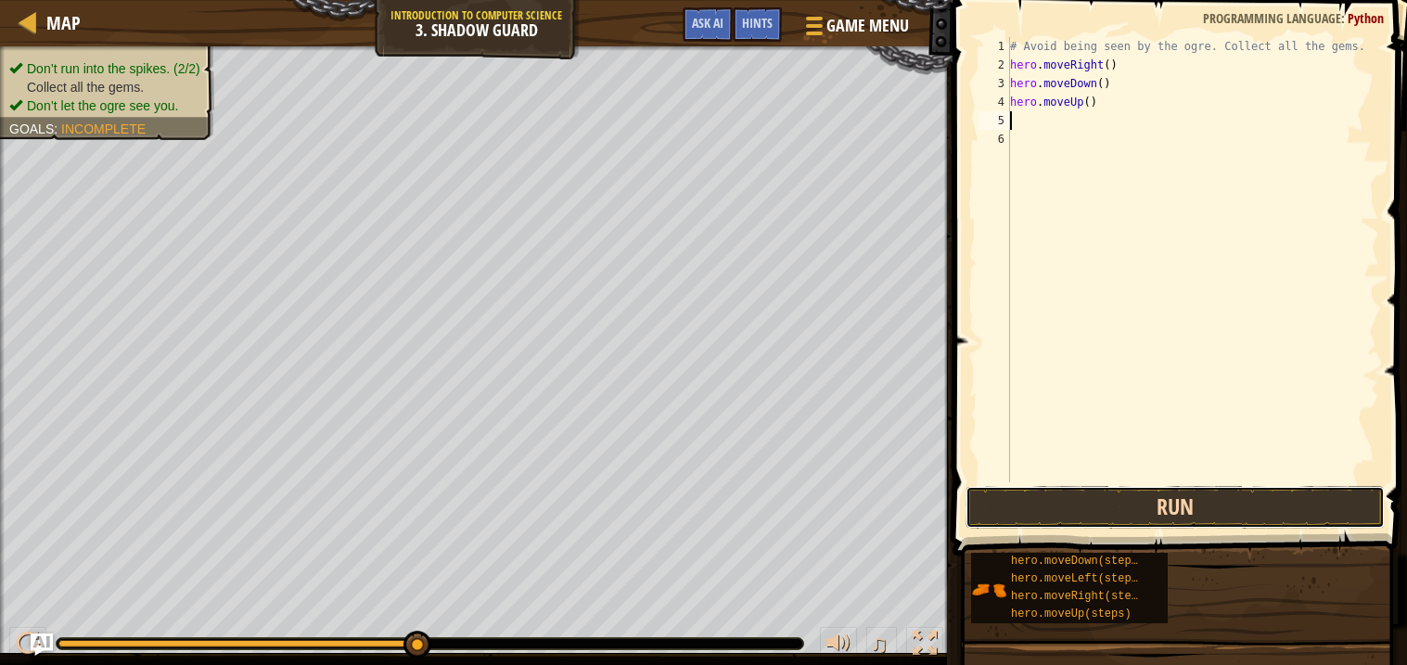
click at [1187, 509] on button "Run" at bounding box center [1175, 507] width 419 height 43
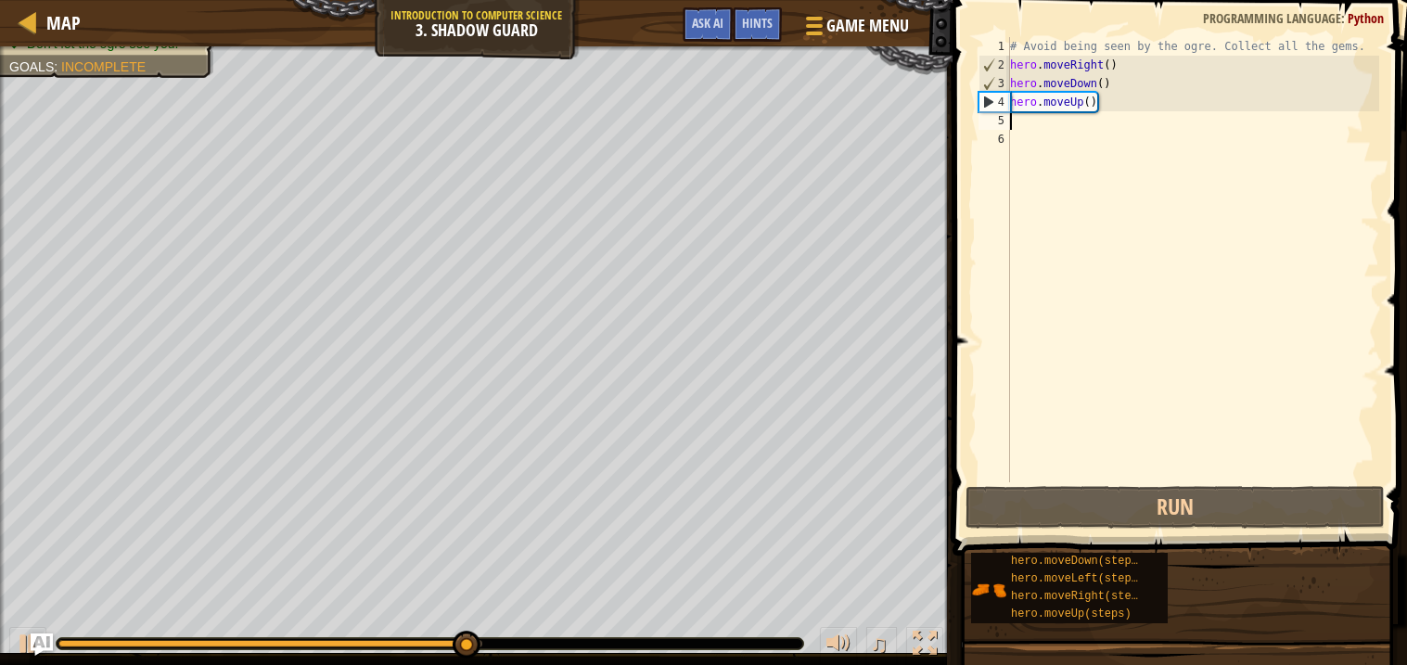
click at [1106, 91] on div "# Avoid being seen by the ogre. Collect all the gems. hero . moveRight ( ) hero…" at bounding box center [1192, 278] width 373 height 482
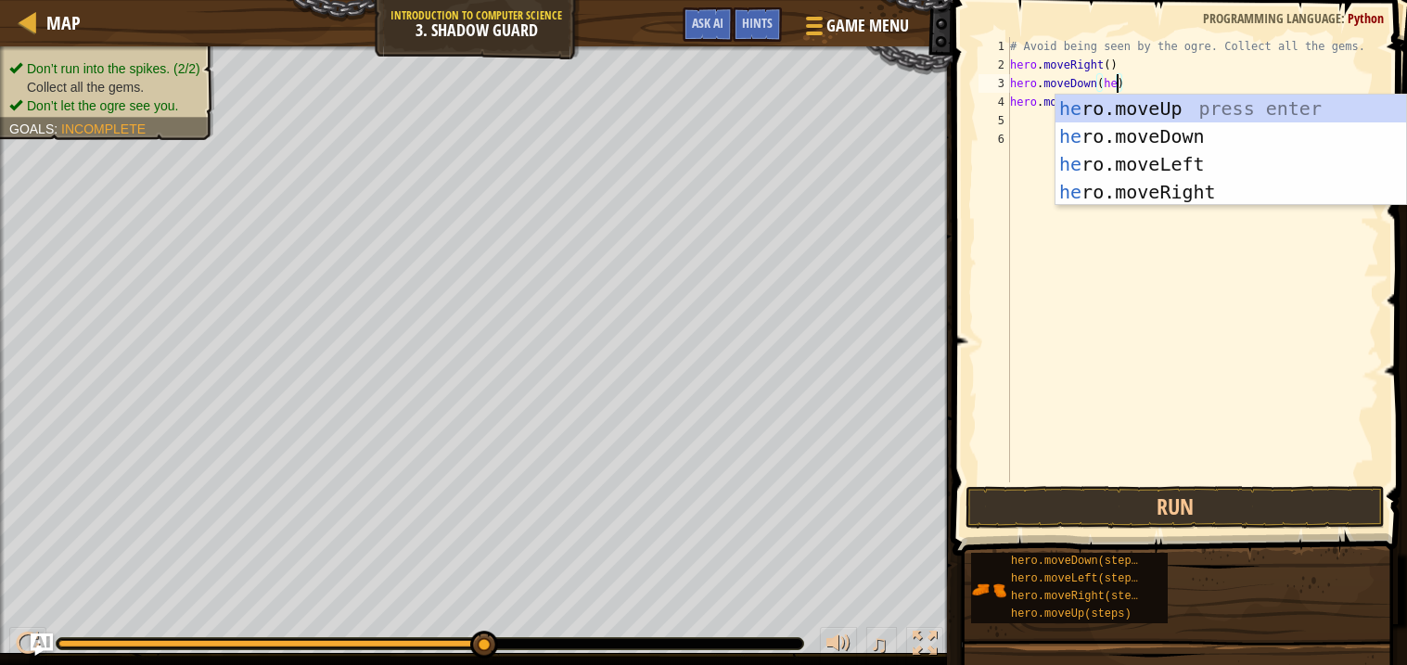
scroll to position [7, 8]
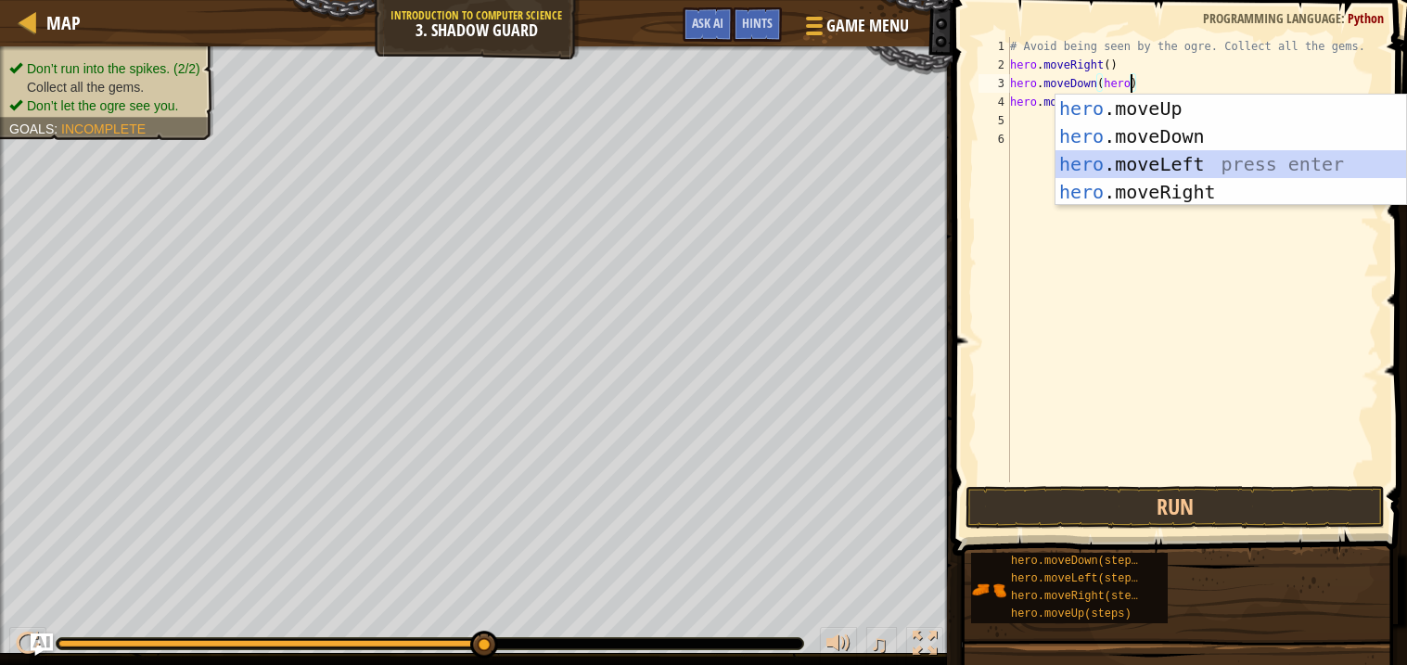
click at [1203, 166] on div "hero .moveUp press enter hero .moveDown press enter hero .moveLeft press enter …" at bounding box center [1230, 178] width 351 height 167
type textarea "hero.moveDown(hero.moveLeft())"
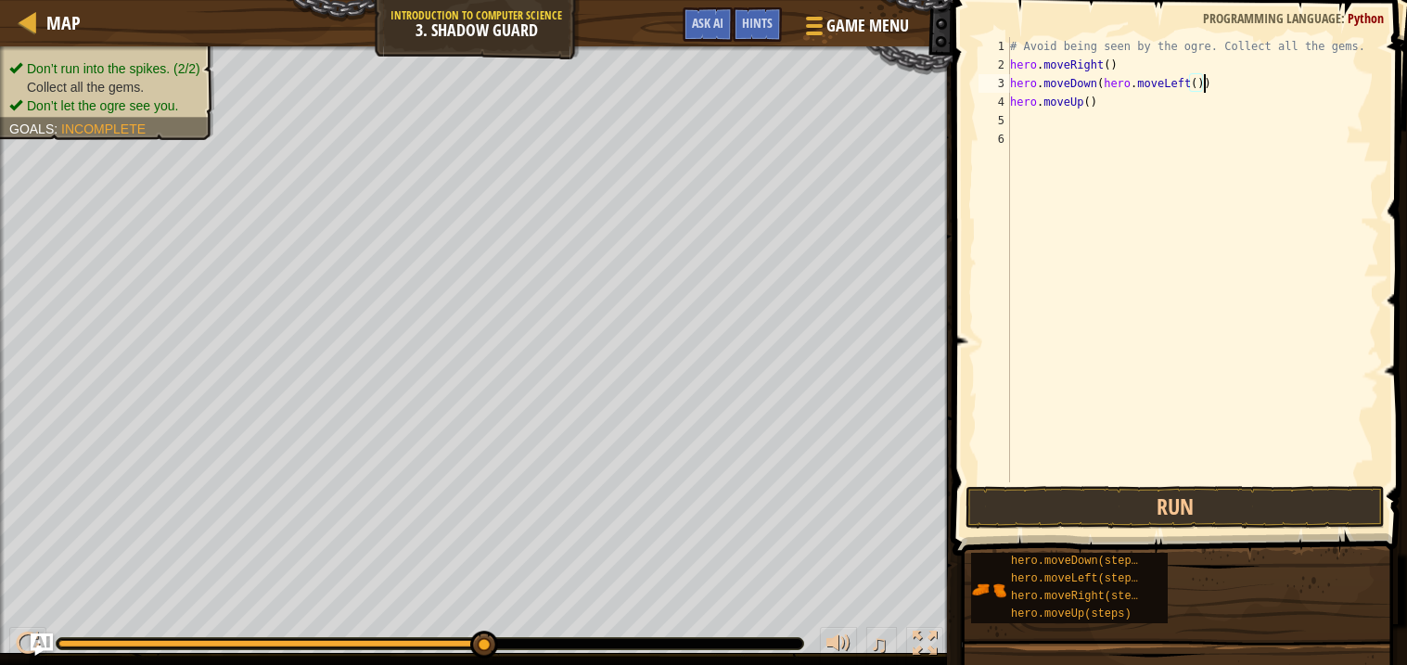
click at [1032, 125] on div "# Avoid being seen by the ogre. Collect all the gems. hero . moveRight ( ) hero…" at bounding box center [1192, 278] width 373 height 482
click at [1206, 80] on div "# Avoid being seen by the ogre. Collect all the gems. hero . moveRight ( ) hero…" at bounding box center [1192, 278] width 373 height 482
type textarea "hero.moveDown()"
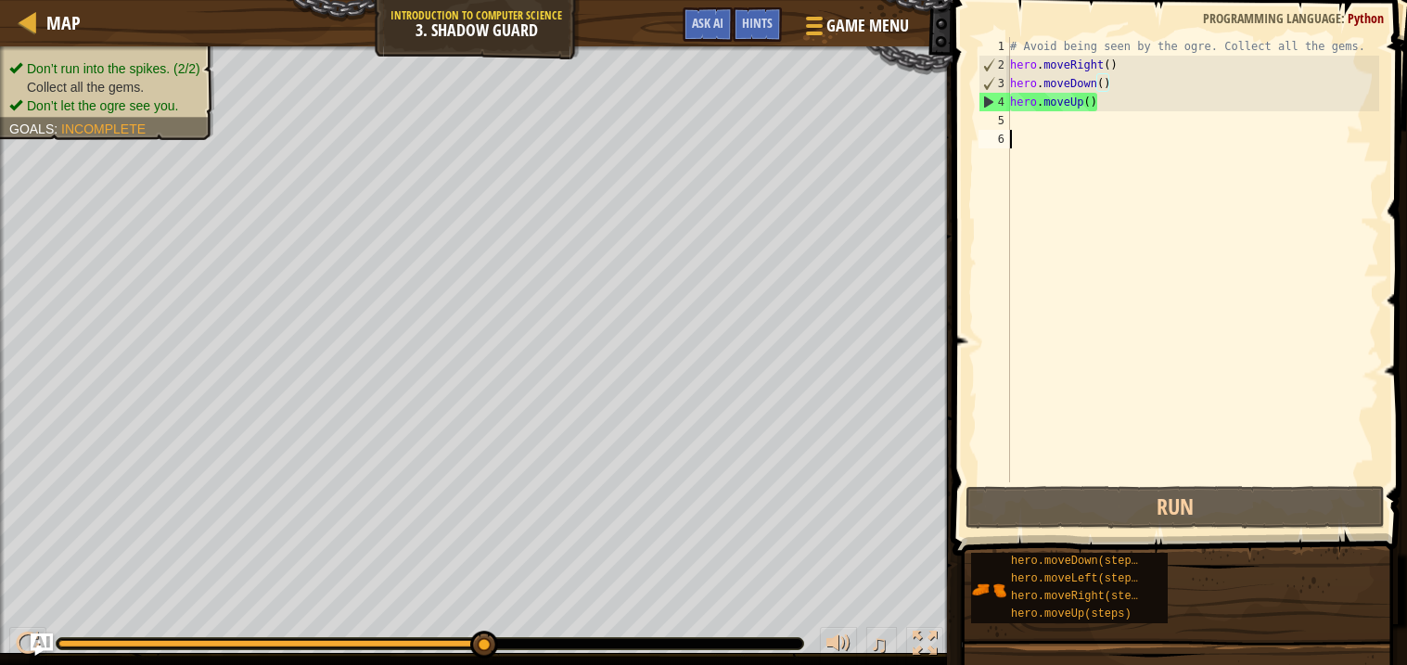
click at [1086, 131] on div "# Avoid being seen by the ogre. Collect all the gems. hero . moveRight ( ) hero…" at bounding box center [1192, 278] width 373 height 482
click at [1031, 113] on div "# Avoid being seen by the ogre. Collect all the gems. hero . moveRight ( ) hero…" at bounding box center [1192, 278] width 373 height 482
type textarea "h"
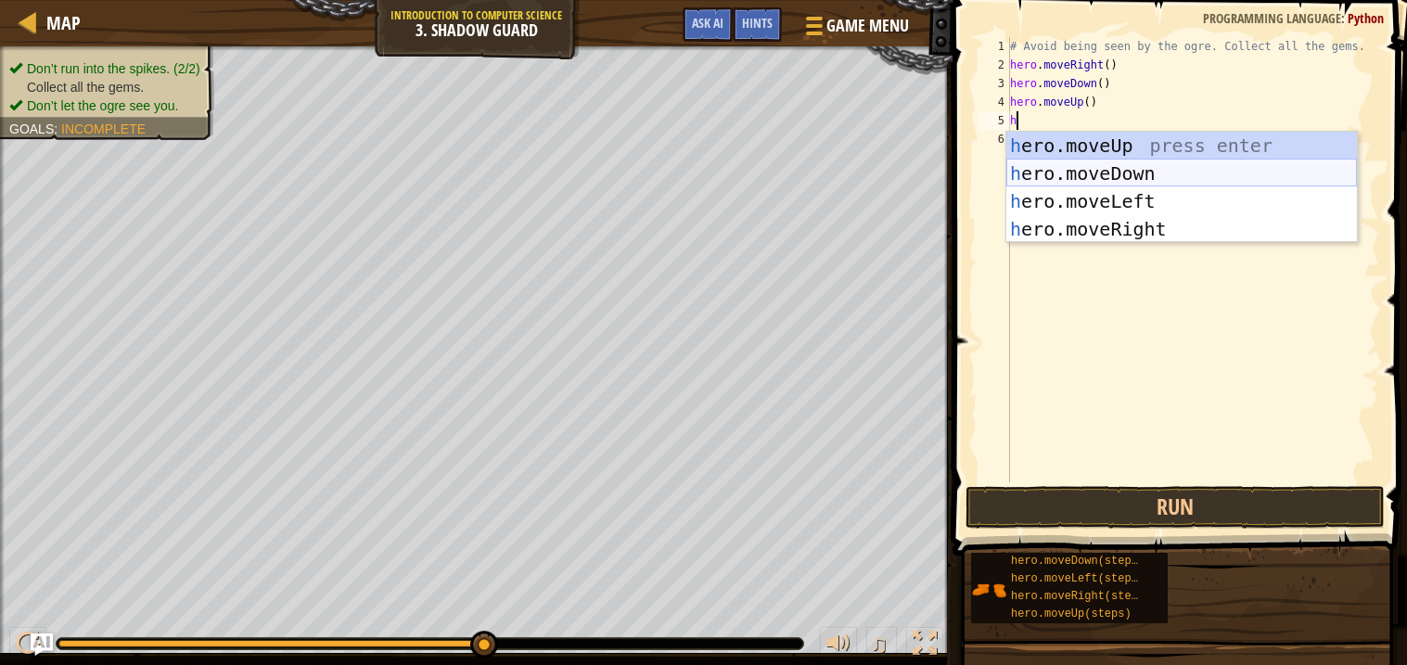
click at [1069, 172] on div "h ero.moveUp press enter h ero.moveDown press enter h ero.moveLeft press enter …" at bounding box center [1181, 215] width 351 height 167
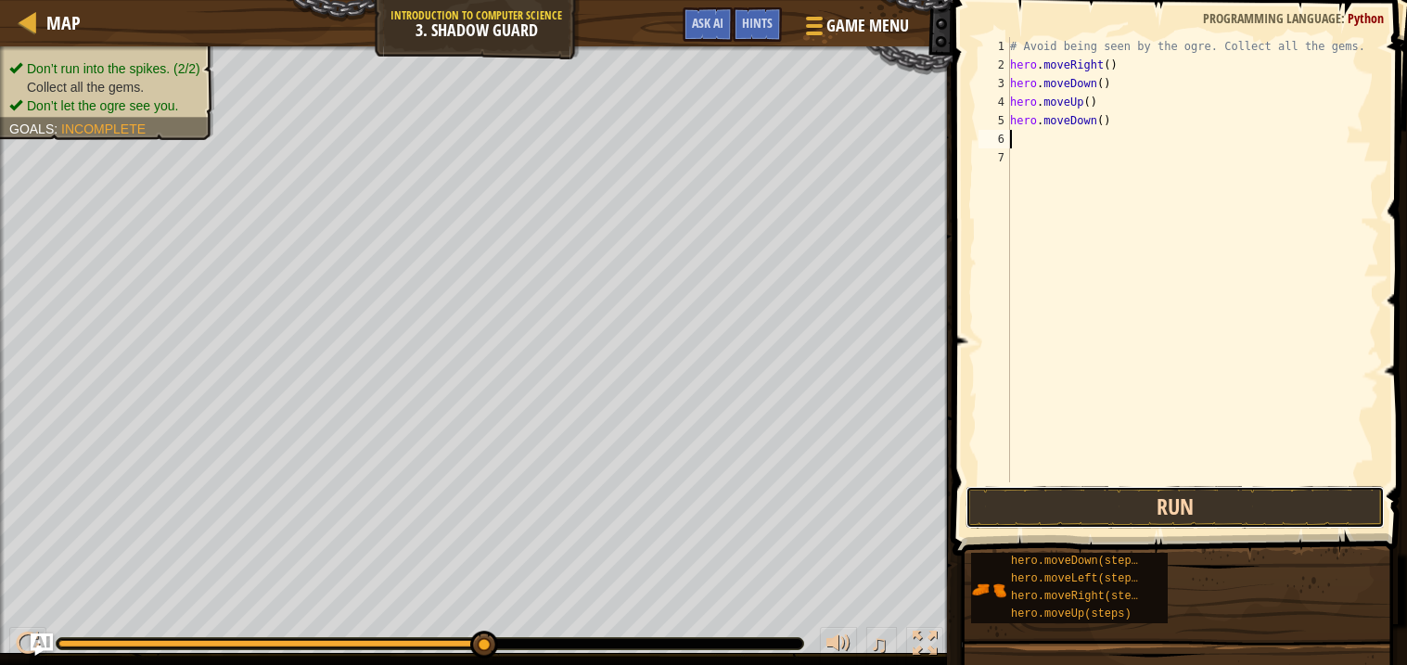
click at [1036, 522] on button "Run" at bounding box center [1175, 507] width 419 height 43
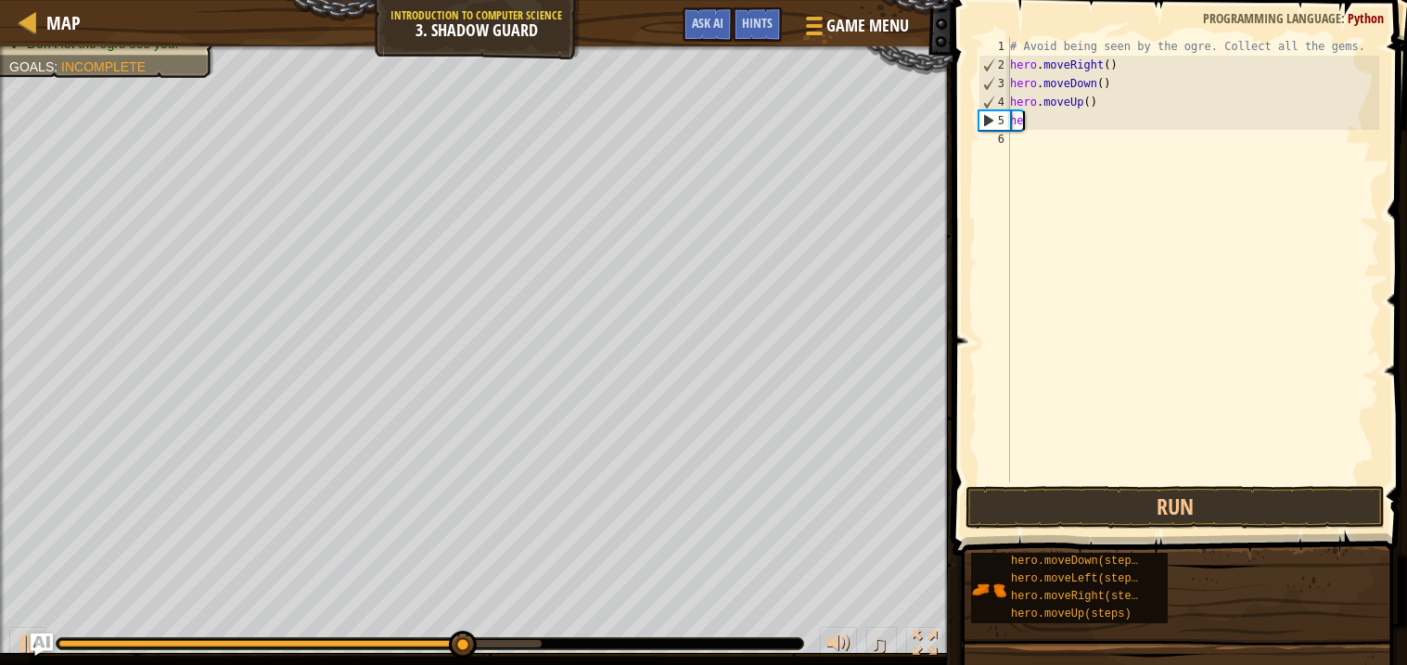
type textarea "h"
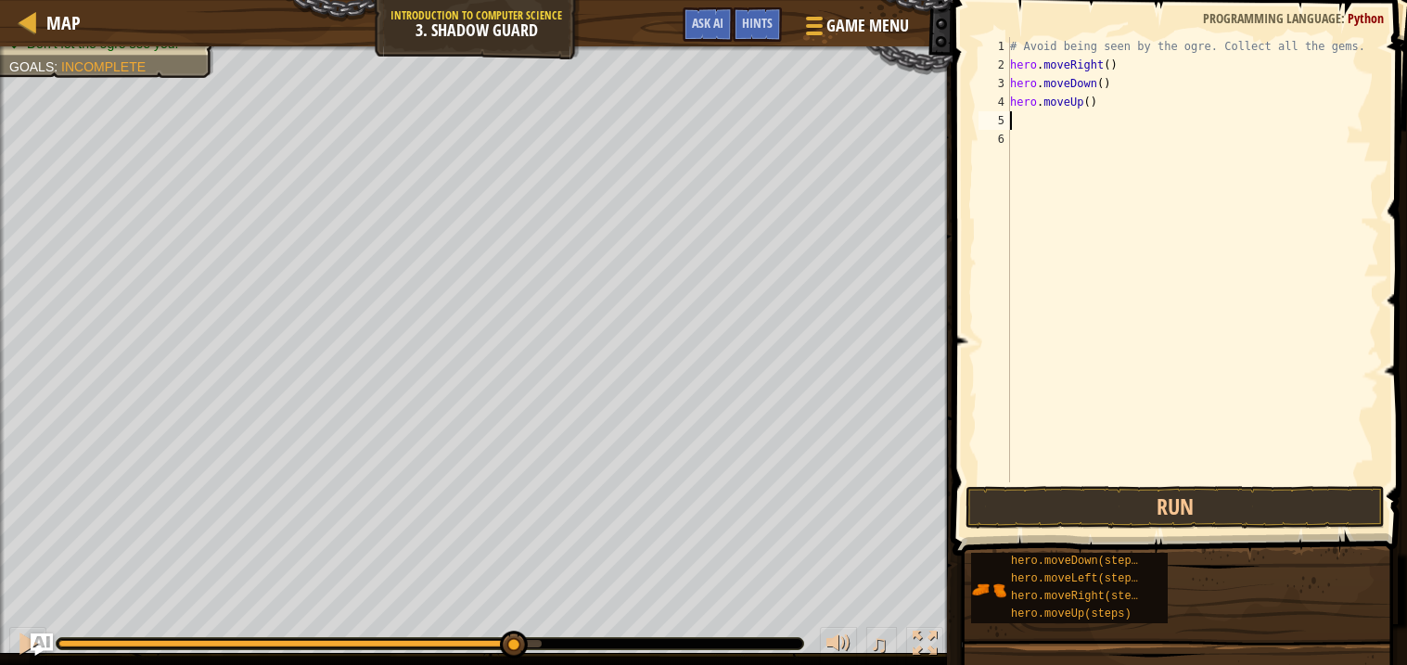
type textarea "h"
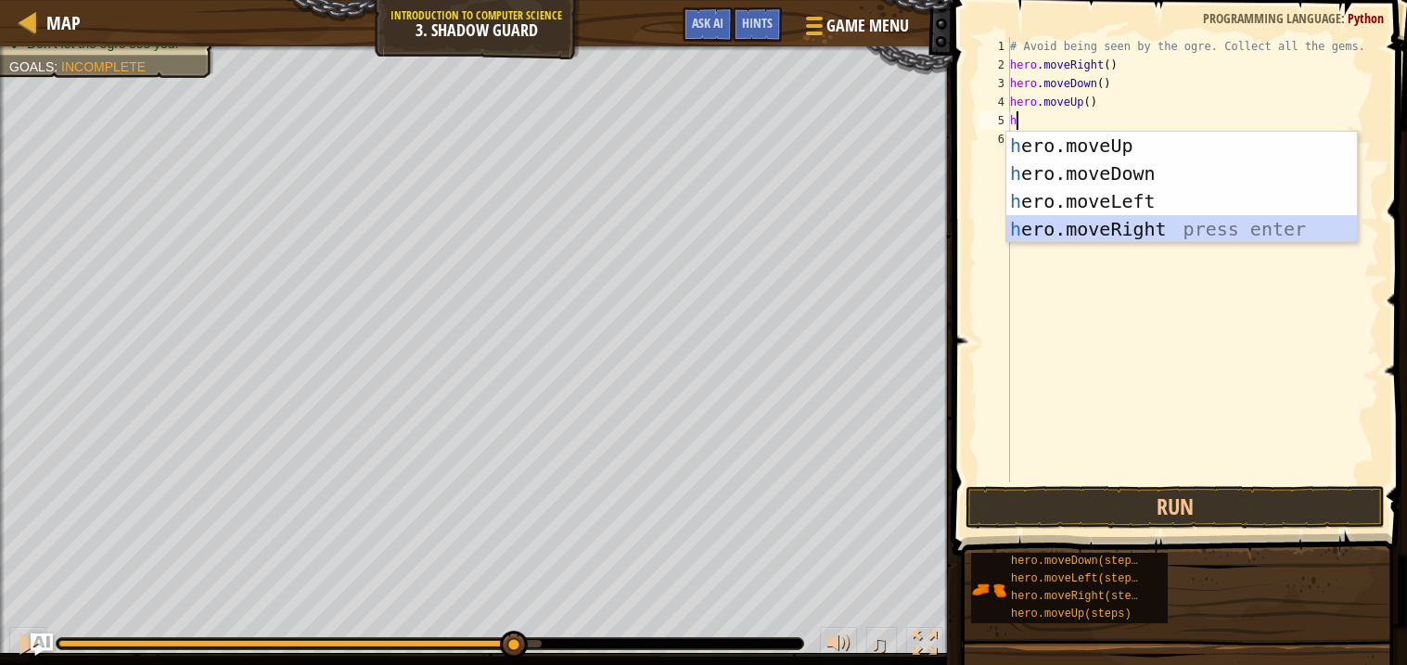
click at [1160, 238] on div "h ero.moveUp press enter h ero.moveDown press enter h ero.moveLeft press enter …" at bounding box center [1181, 215] width 351 height 167
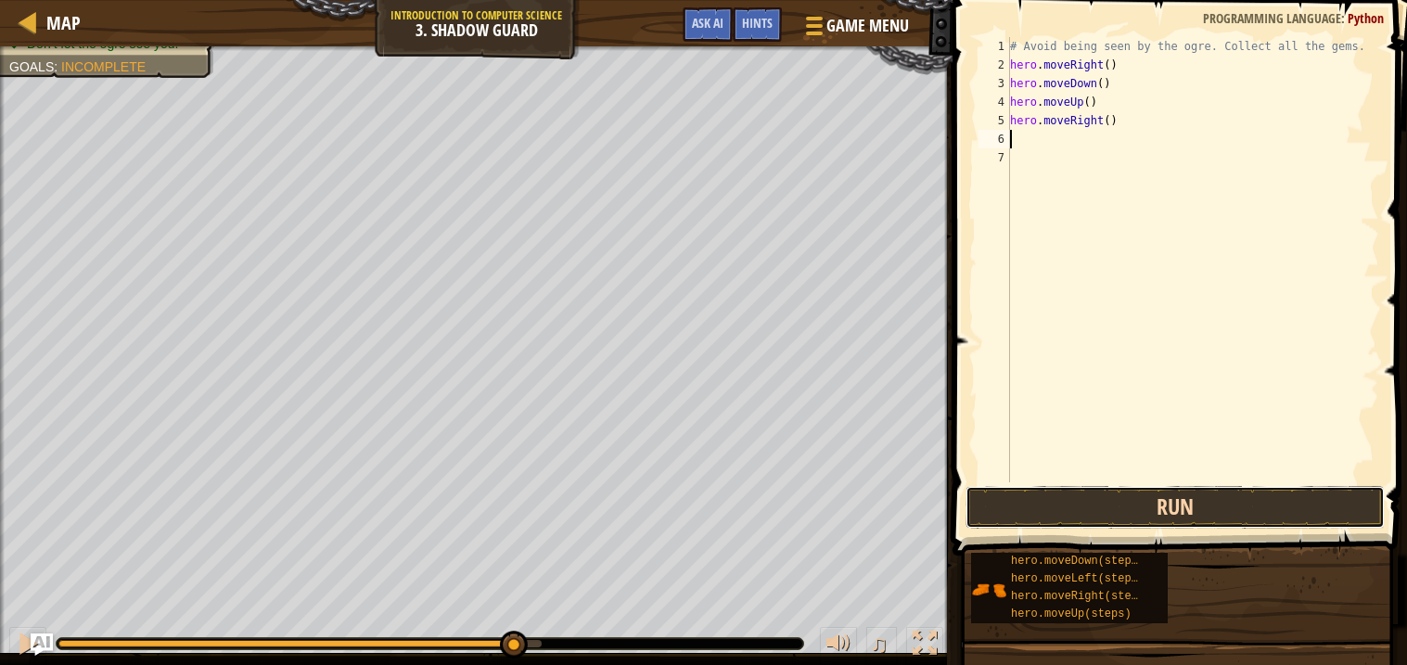
click at [1100, 515] on button "Run" at bounding box center [1175, 507] width 419 height 43
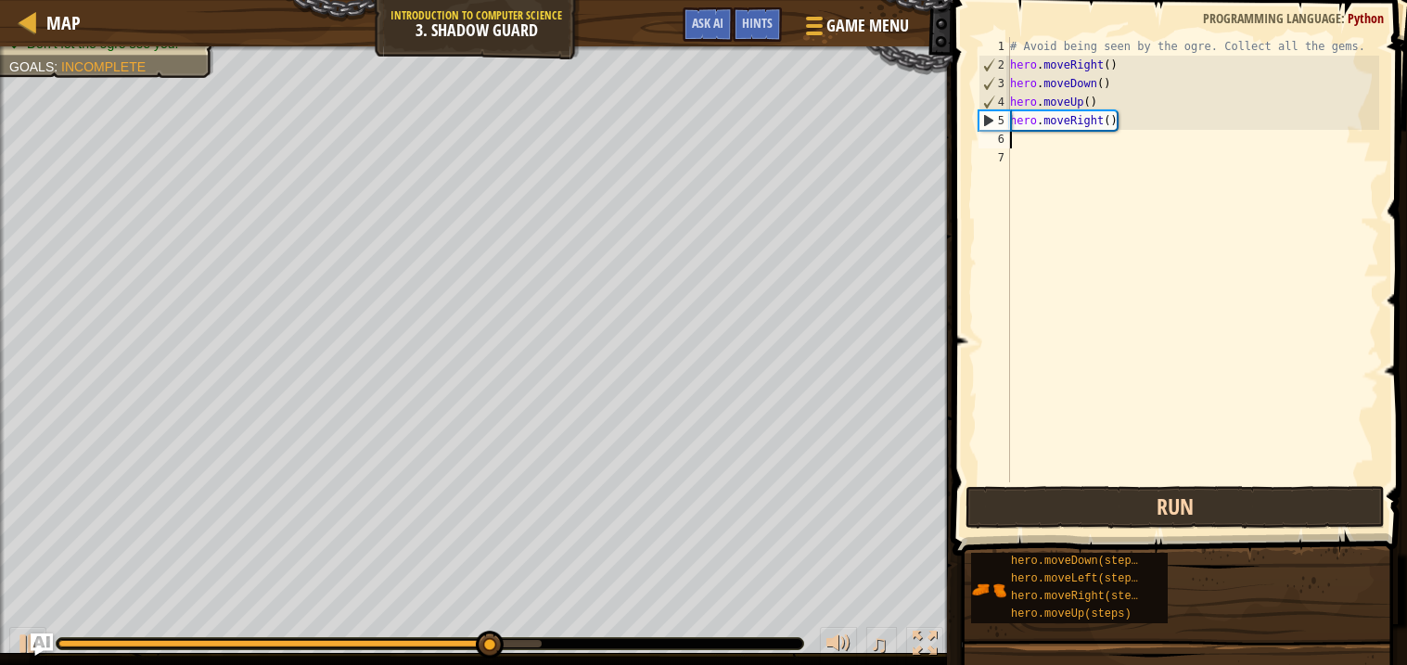
type textarea "h"
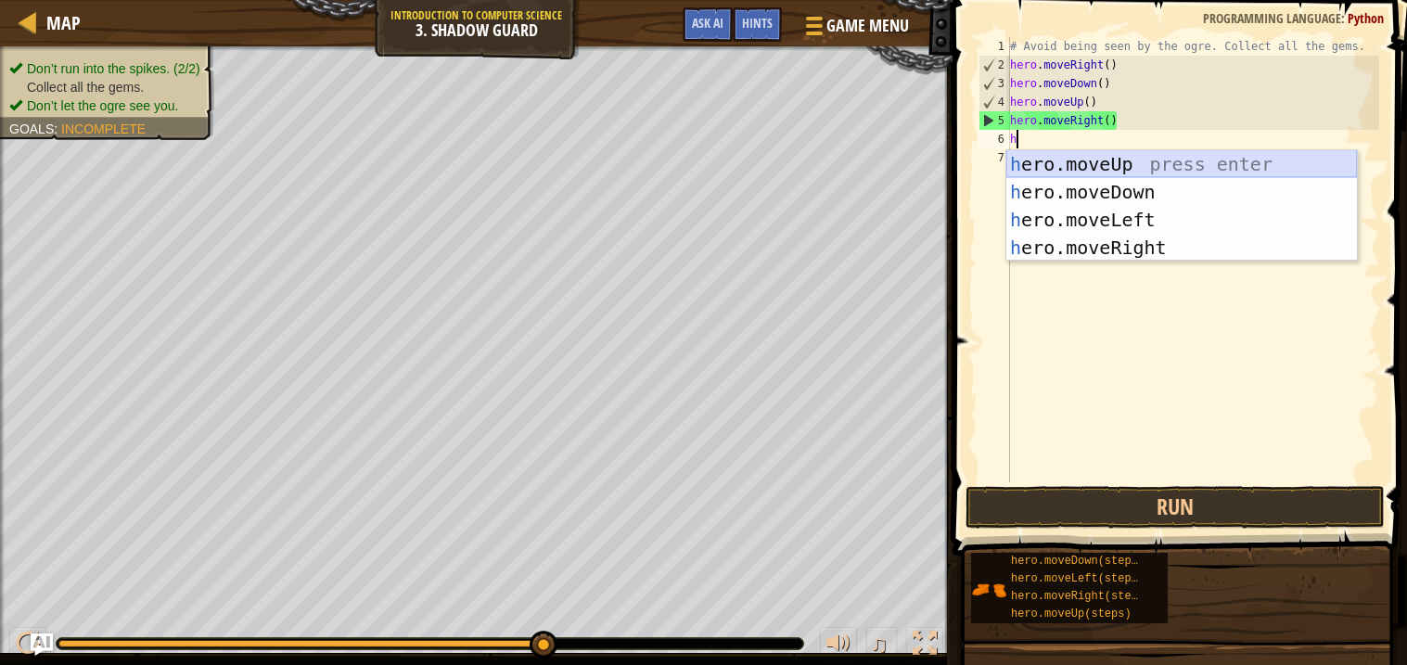
click at [1050, 169] on div "h ero.moveUp press enter h ero.moveDown press enter h ero.moveLeft press enter …" at bounding box center [1181, 233] width 351 height 167
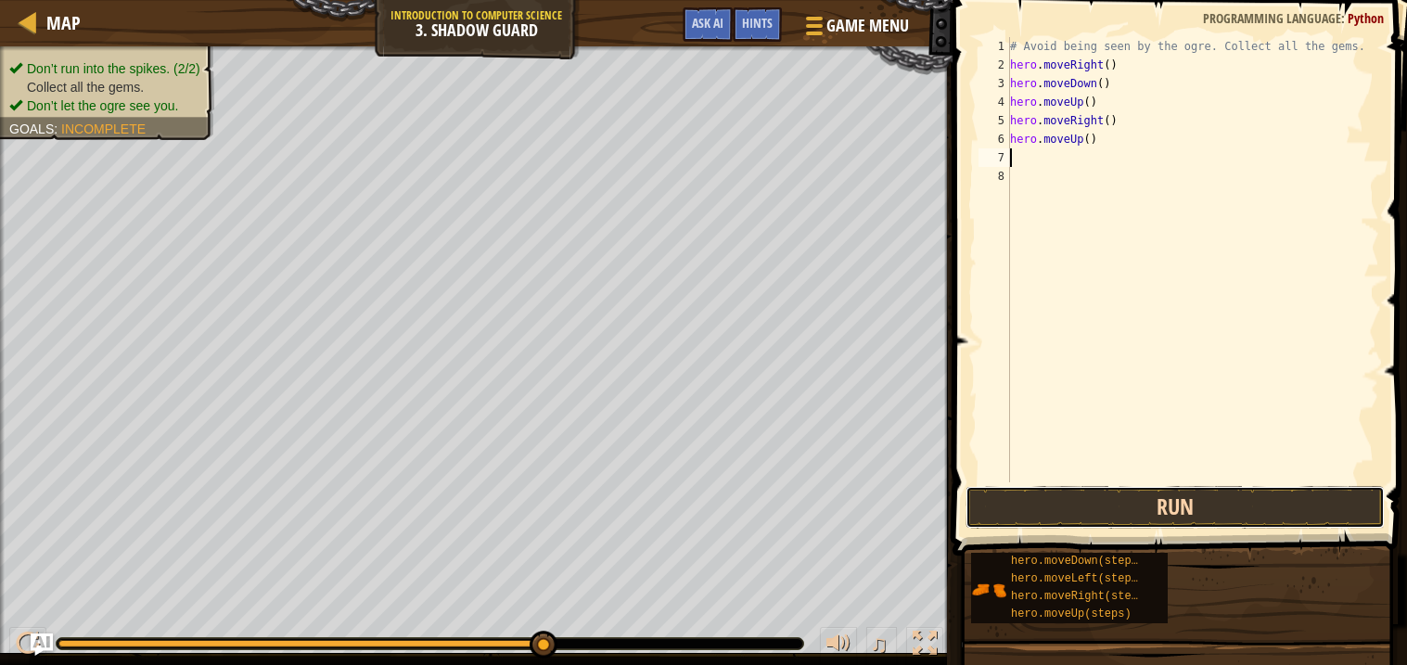
click at [1055, 516] on button "Run" at bounding box center [1175, 507] width 419 height 43
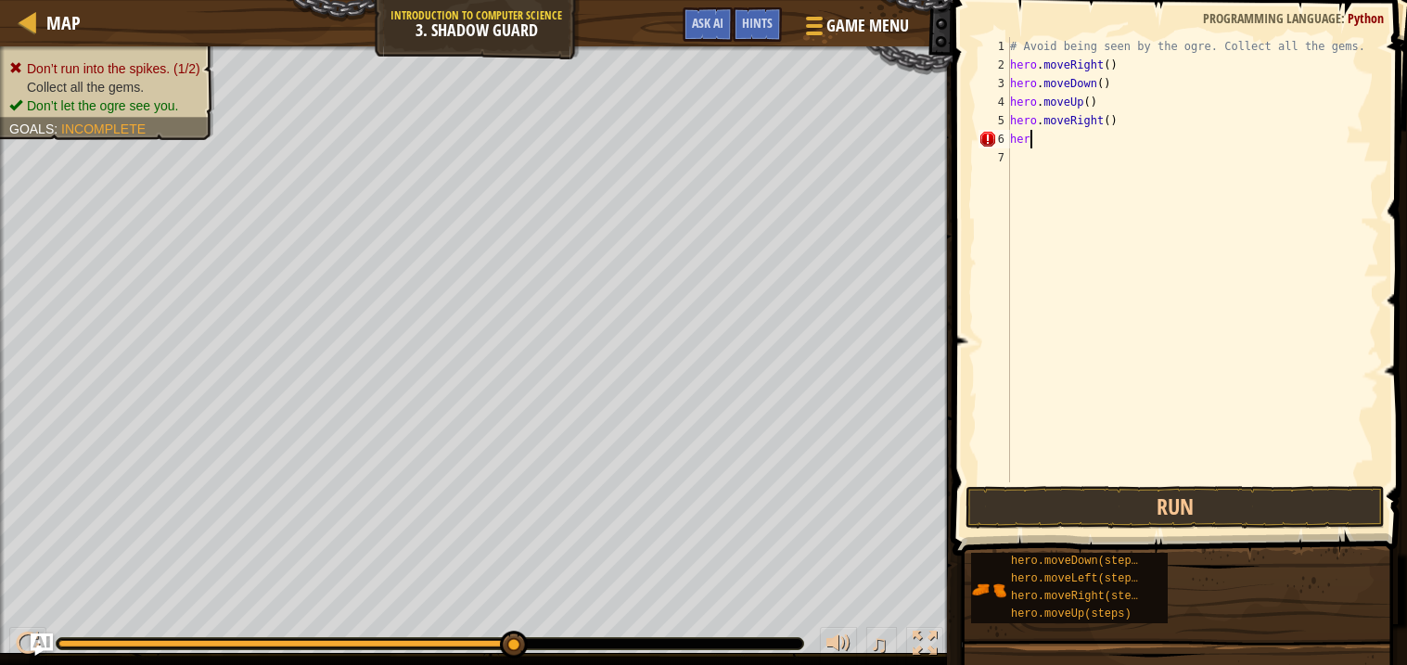
type textarea "h"
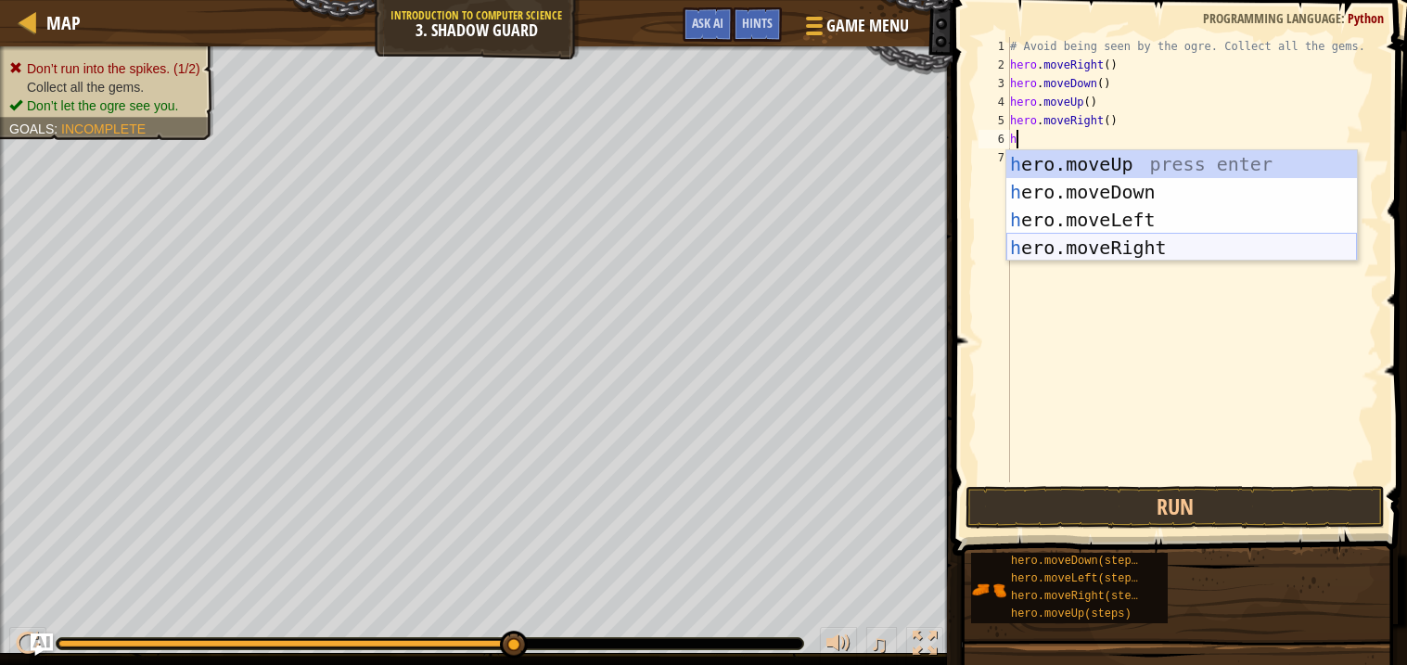
click at [1118, 247] on div "h ero.moveUp press enter h ero.moveDown press enter h ero.moveLeft press enter …" at bounding box center [1181, 233] width 351 height 167
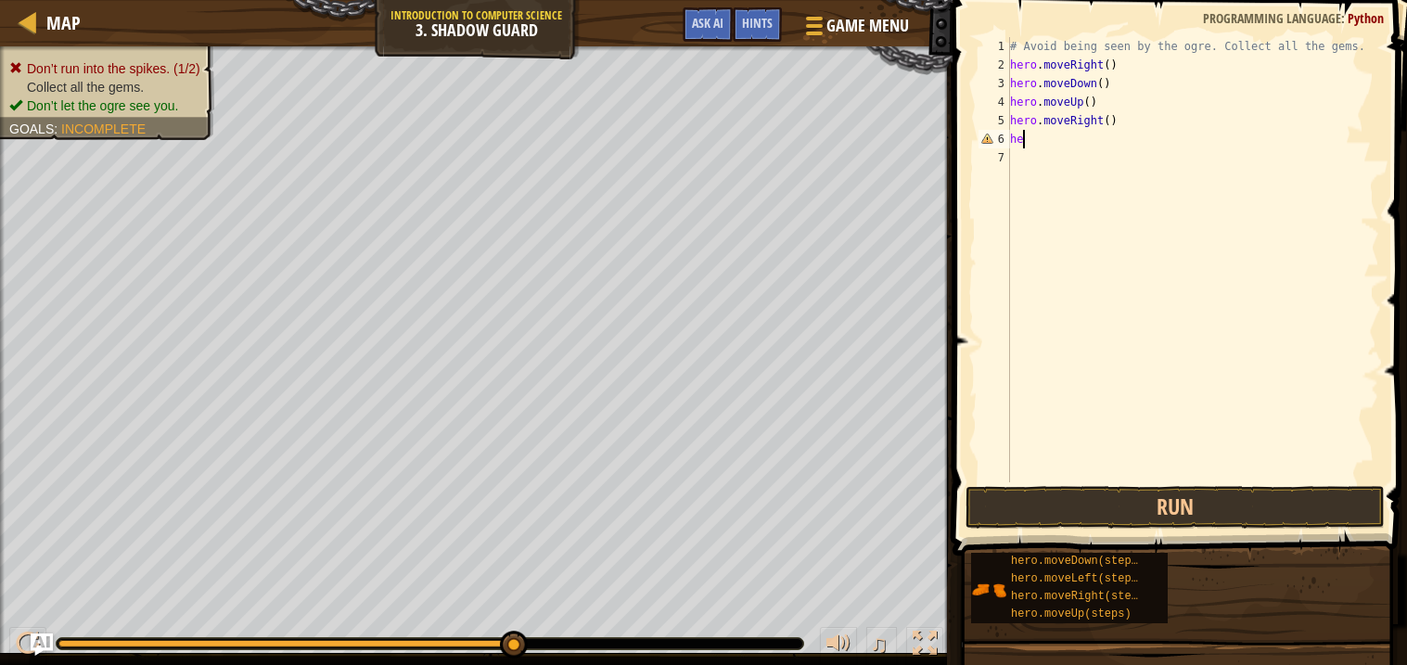
type textarea "h"
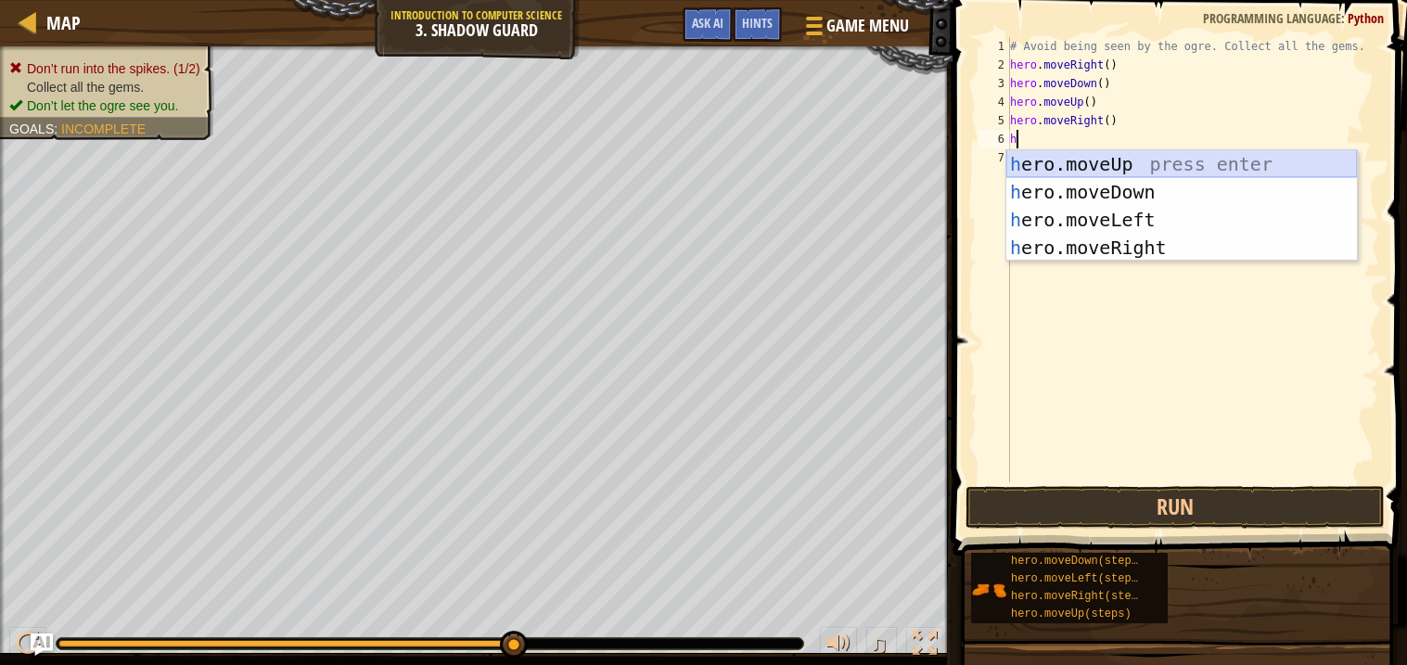
click at [1164, 173] on div "h ero.moveUp press enter h ero.moveDown press enter h ero.moveLeft press enter …" at bounding box center [1181, 233] width 351 height 167
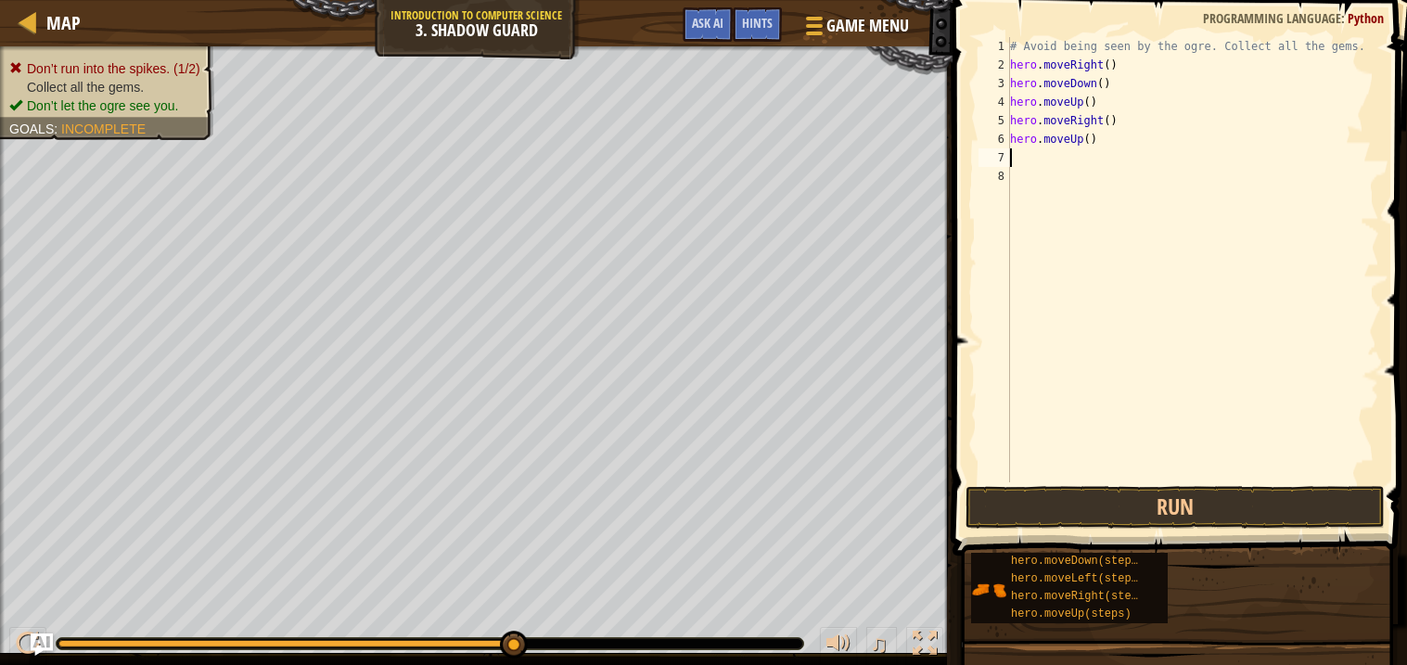
click at [1164, 173] on div "# Avoid being seen by the ogre. Collect all the gems. hero . moveRight ( ) hero…" at bounding box center [1192, 278] width 373 height 482
click at [1248, 508] on button "Run" at bounding box center [1175, 507] width 419 height 43
type textarea "h"
type textarea "x"
type textarea "h"
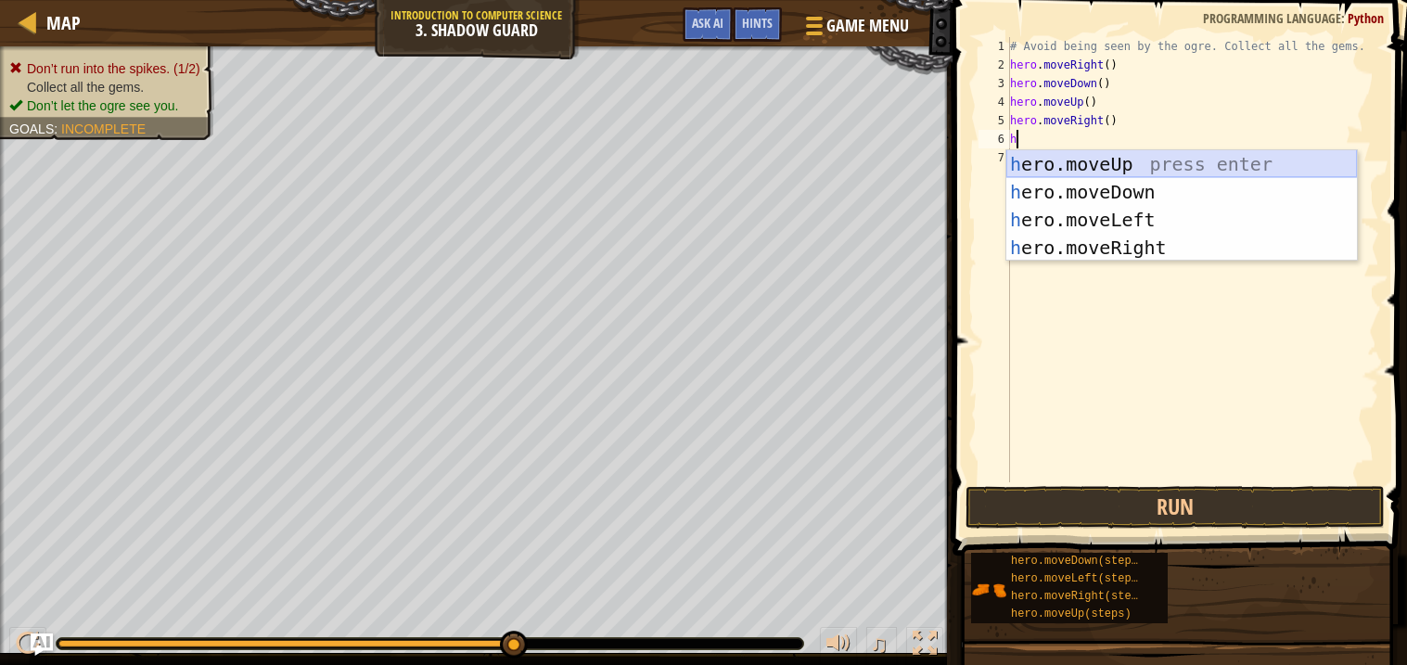
click at [1112, 167] on div "h ero.moveUp press enter h ero.moveDown press enter h ero.moveLeft press enter …" at bounding box center [1181, 233] width 351 height 167
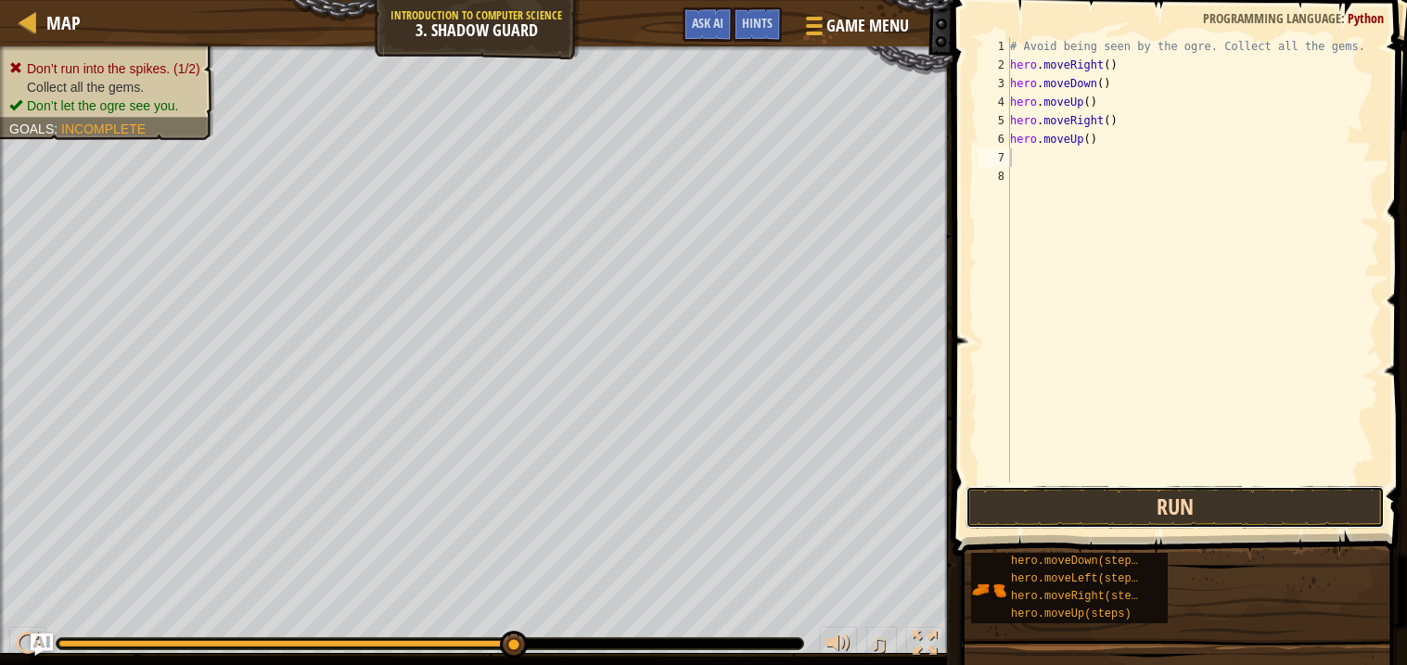
click at [1185, 498] on button "Run" at bounding box center [1175, 507] width 419 height 43
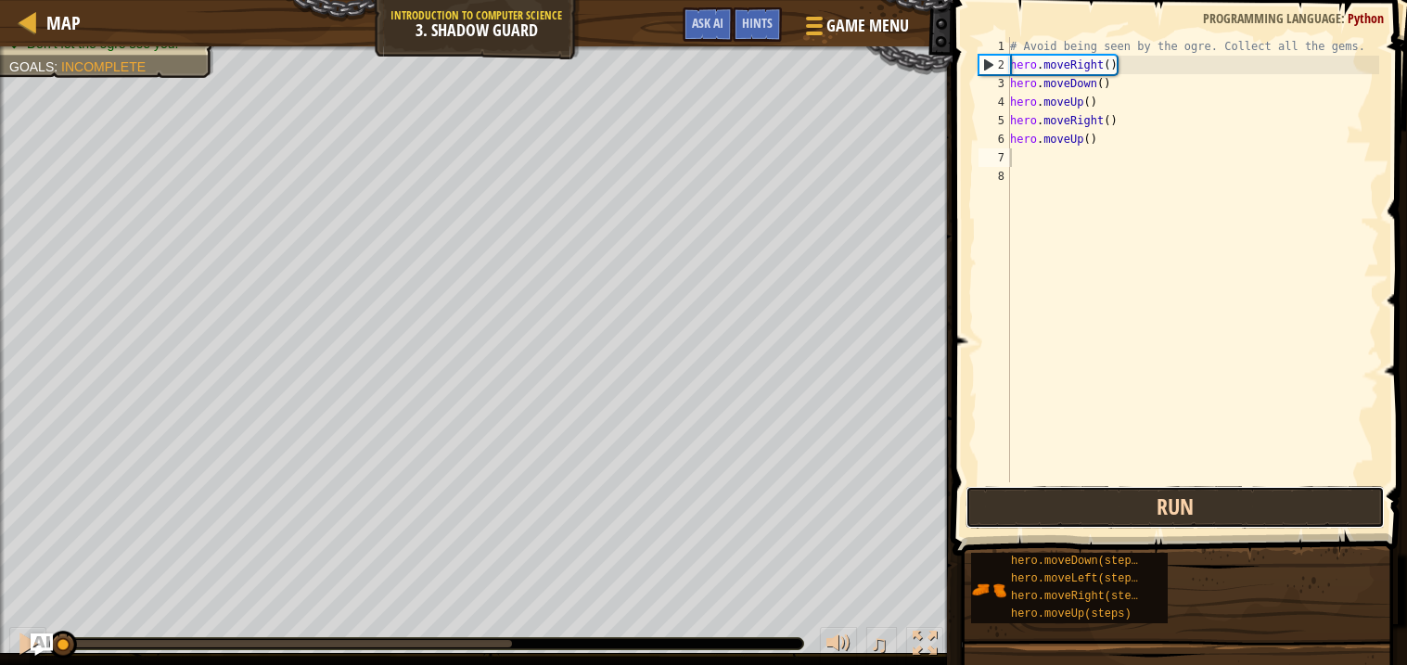
click at [1185, 498] on button "Run" at bounding box center [1175, 507] width 419 height 43
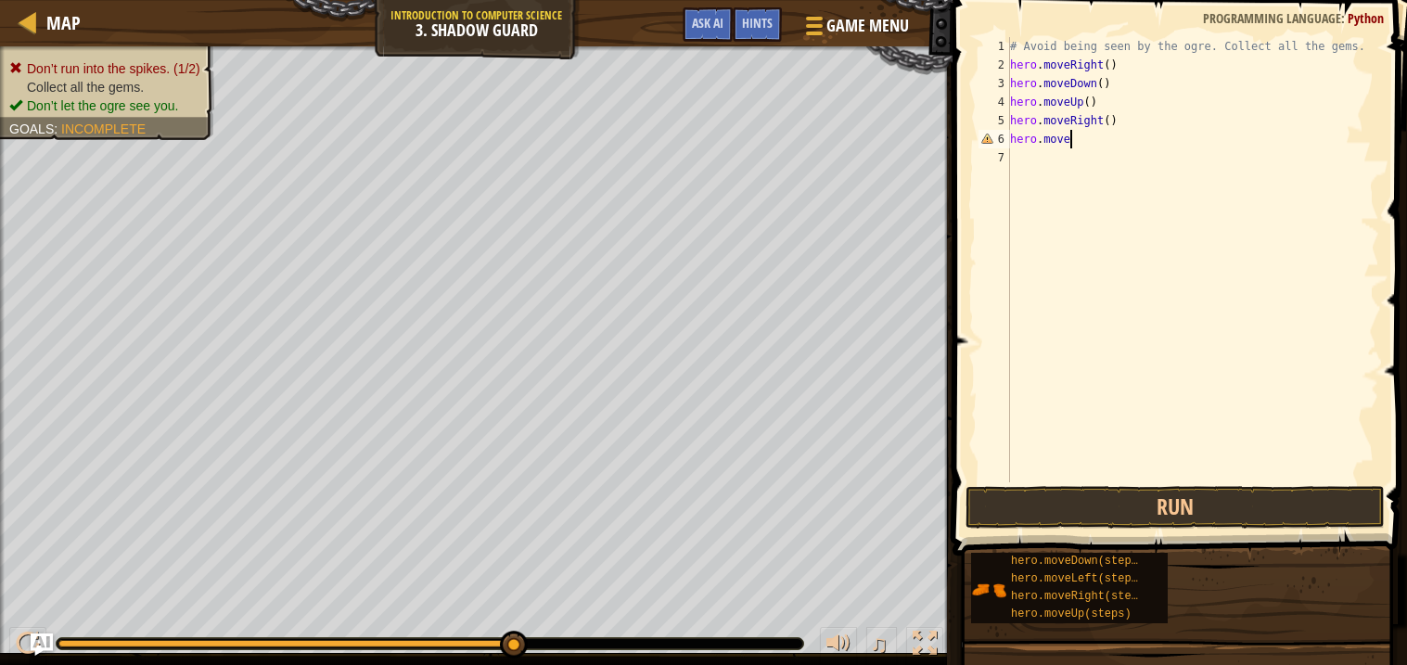
type textarea "hero.mover"
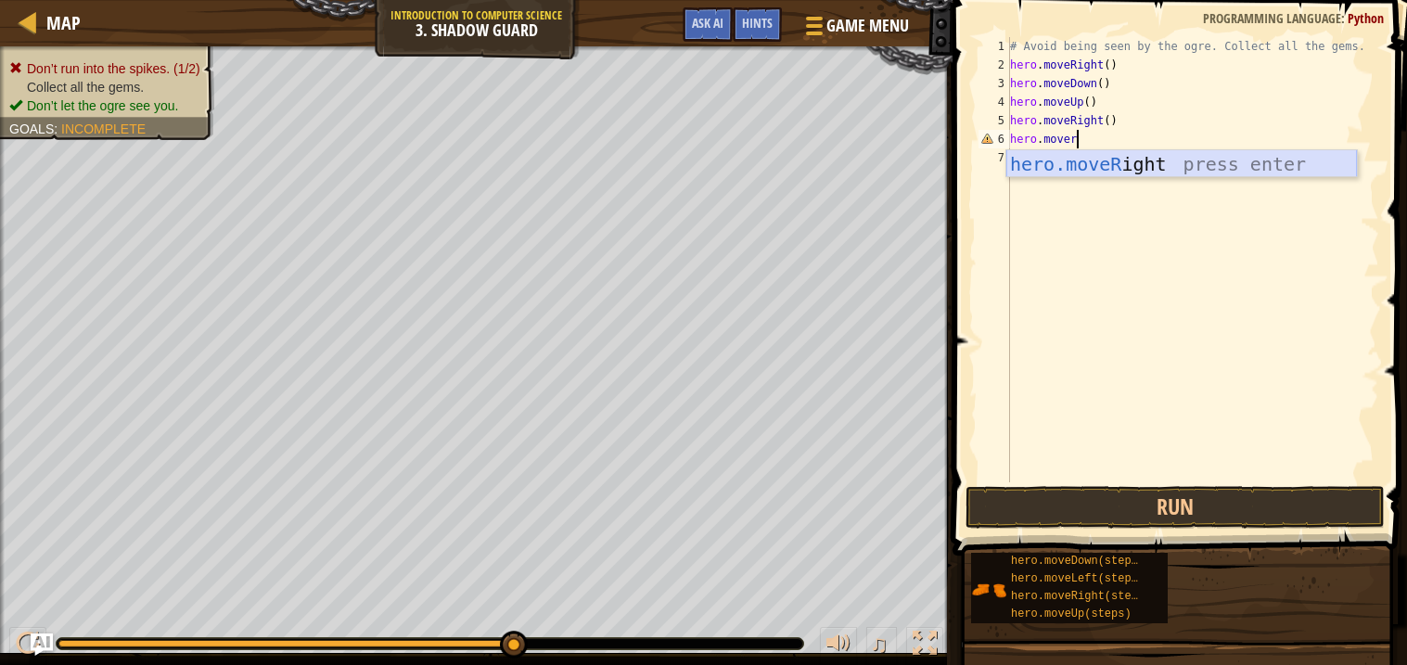
click at [1272, 173] on div "hero.moveR ight press enter" at bounding box center [1181, 191] width 351 height 83
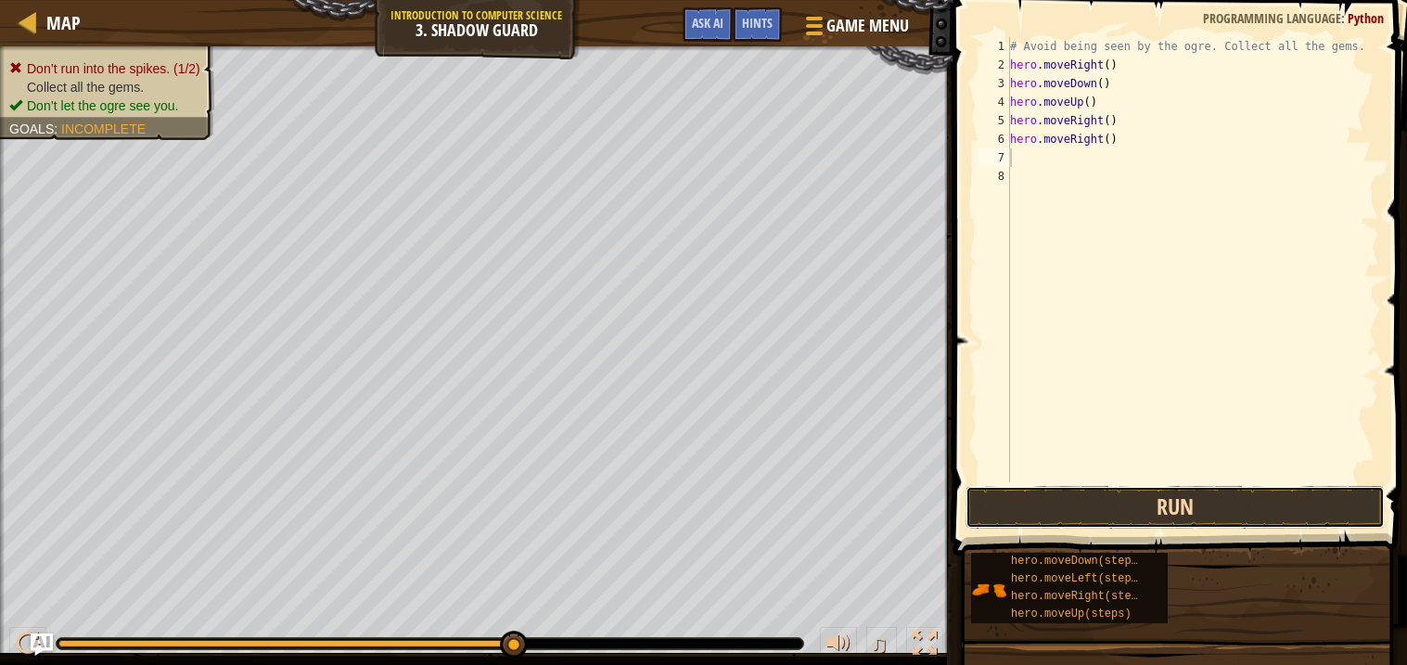
click at [1303, 522] on button "Run" at bounding box center [1175, 507] width 419 height 43
click at [1240, 513] on button "Run" at bounding box center [1175, 507] width 419 height 43
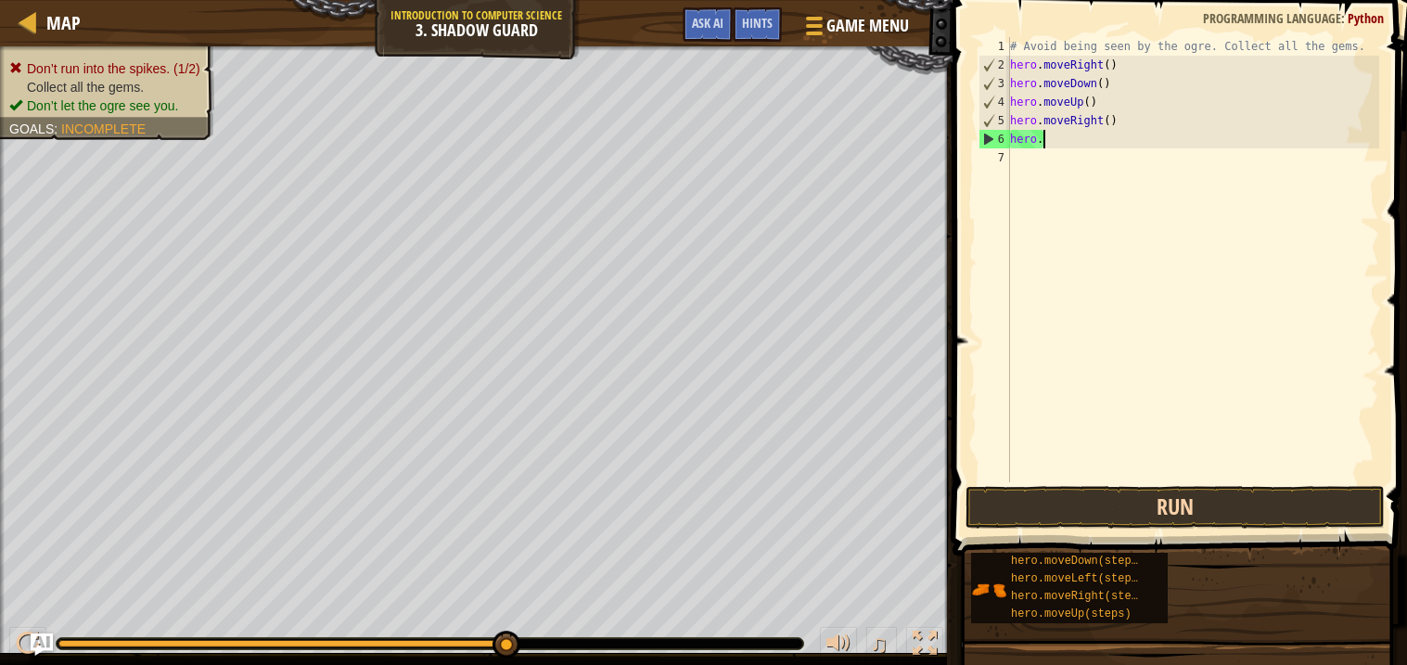
type textarea "h"
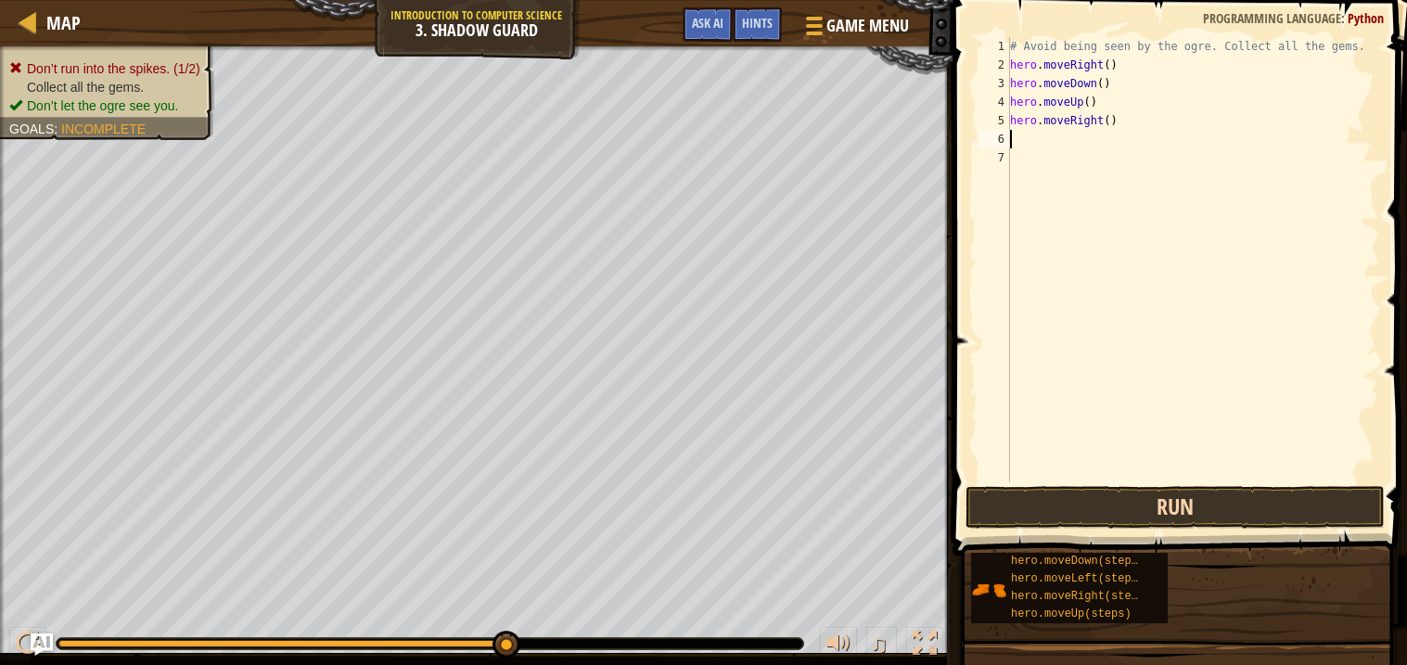
type textarea "h"
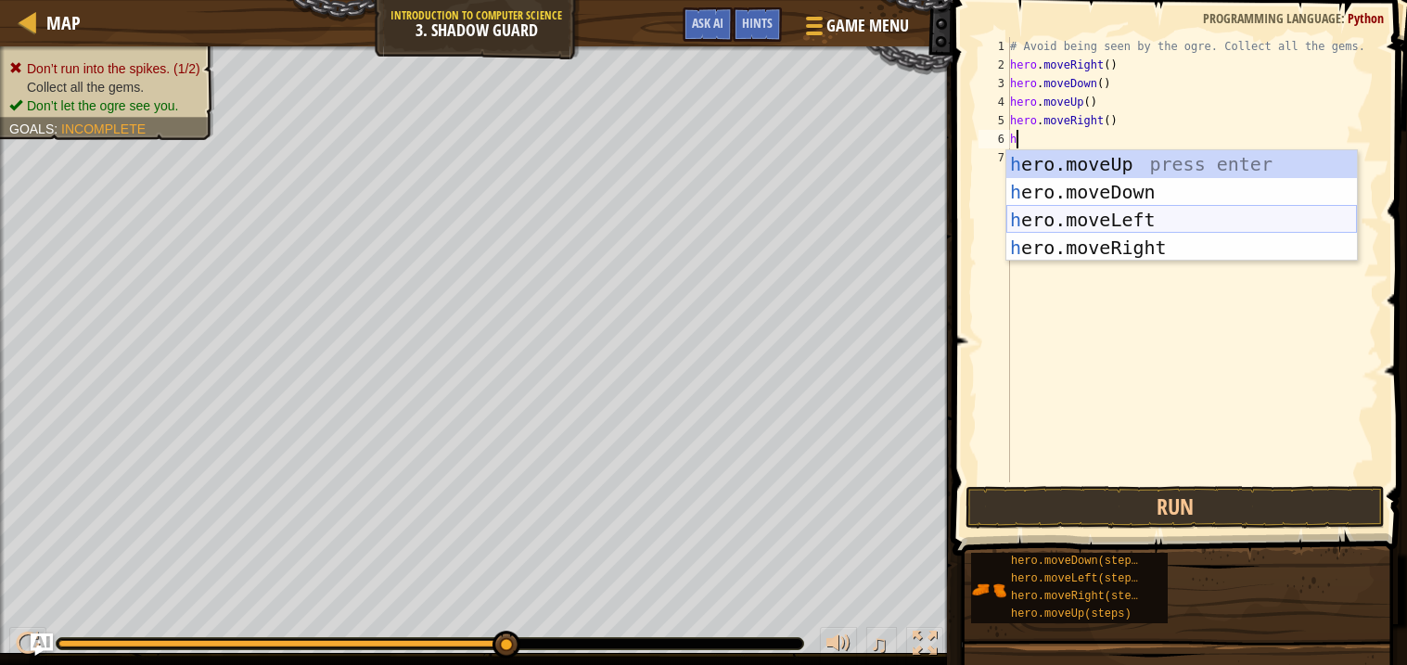
click at [1145, 216] on div "h ero.moveUp press enter h ero.moveDown press enter h ero.moveLeft press enter …" at bounding box center [1181, 233] width 351 height 167
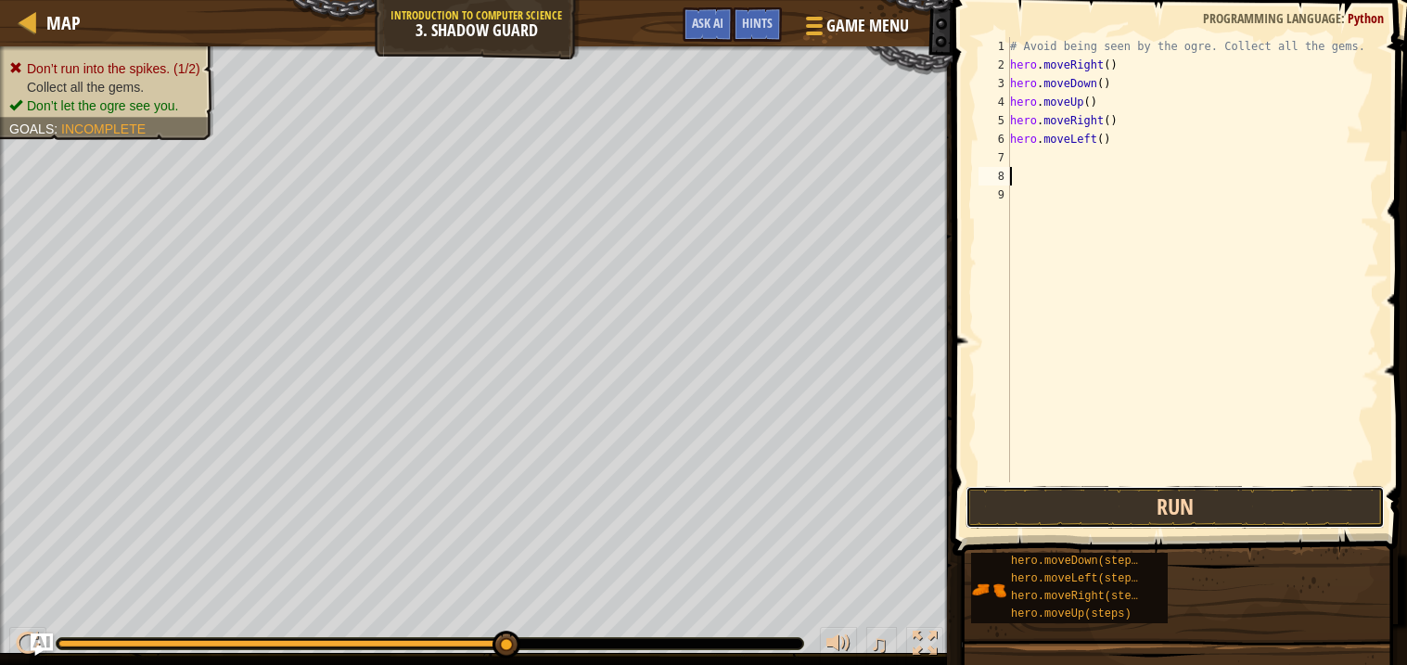
click at [1103, 516] on button "Run" at bounding box center [1175, 507] width 419 height 43
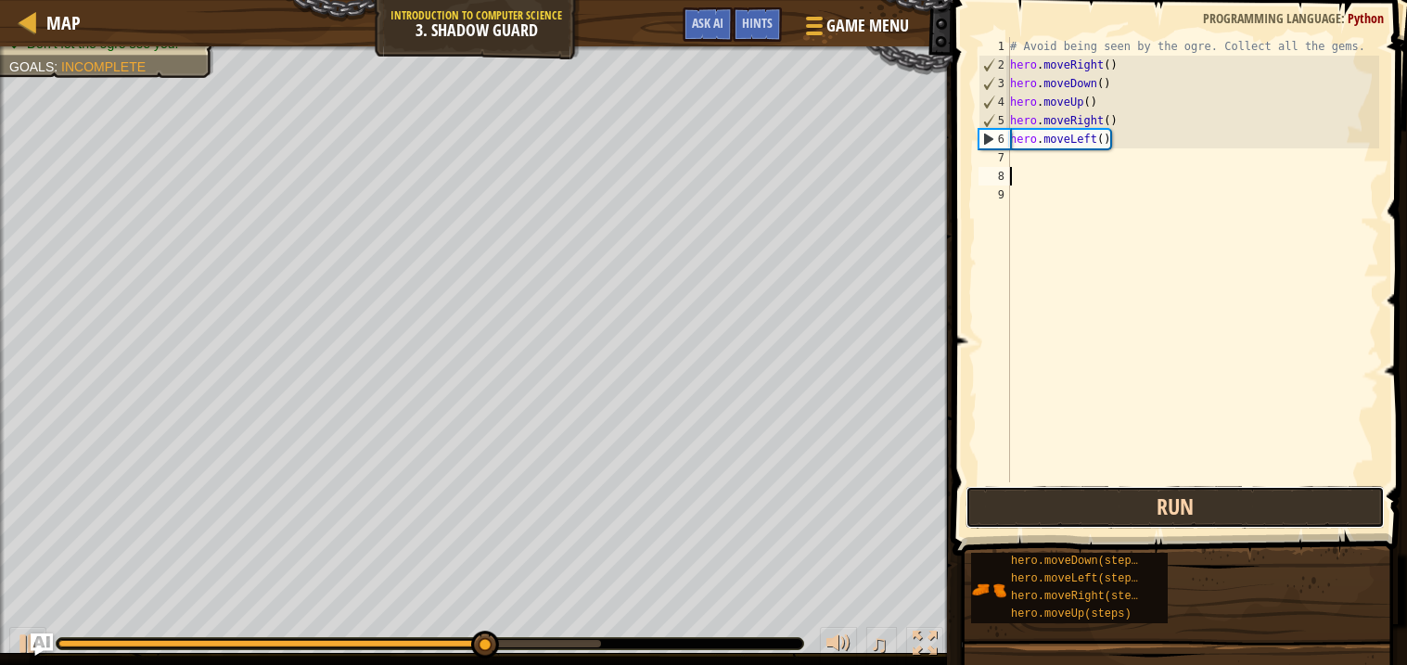
click at [1107, 512] on button "Run" at bounding box center [1175, 507] width 419 height 43
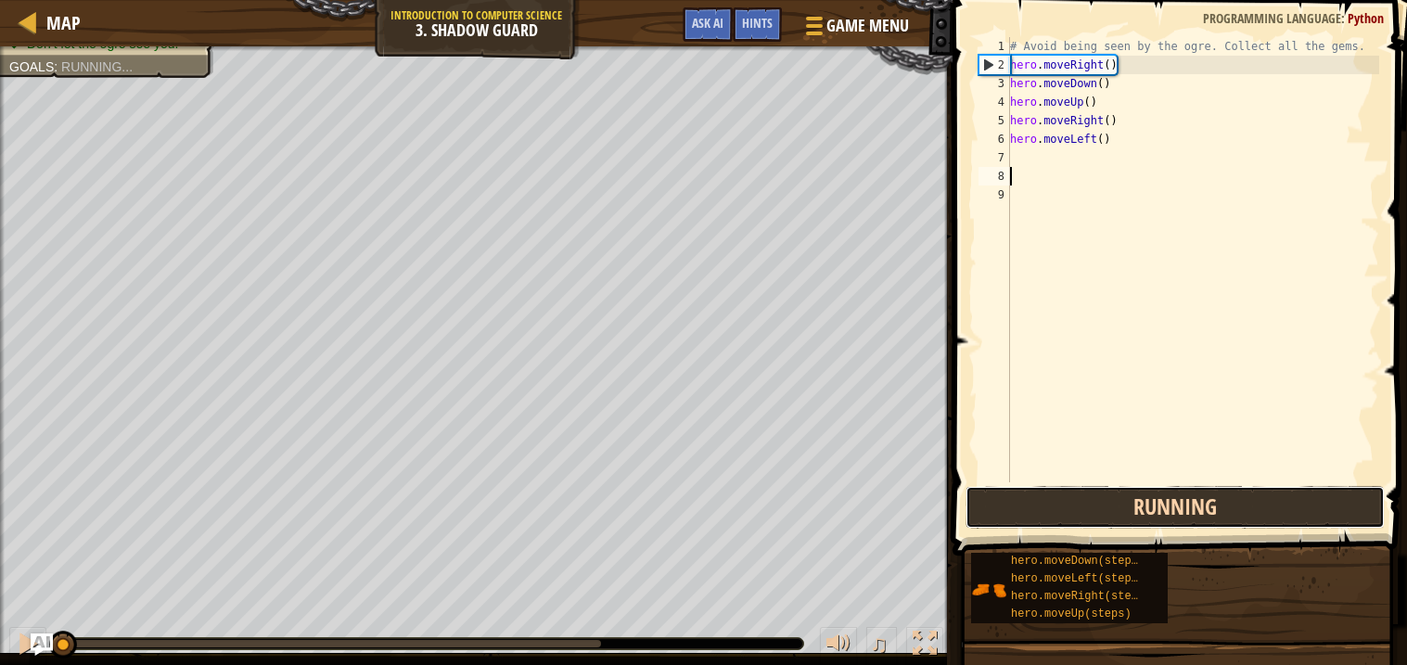
click at [1107, 512] on button "Running" at bounding box center [1175, 507] width 419 height 43
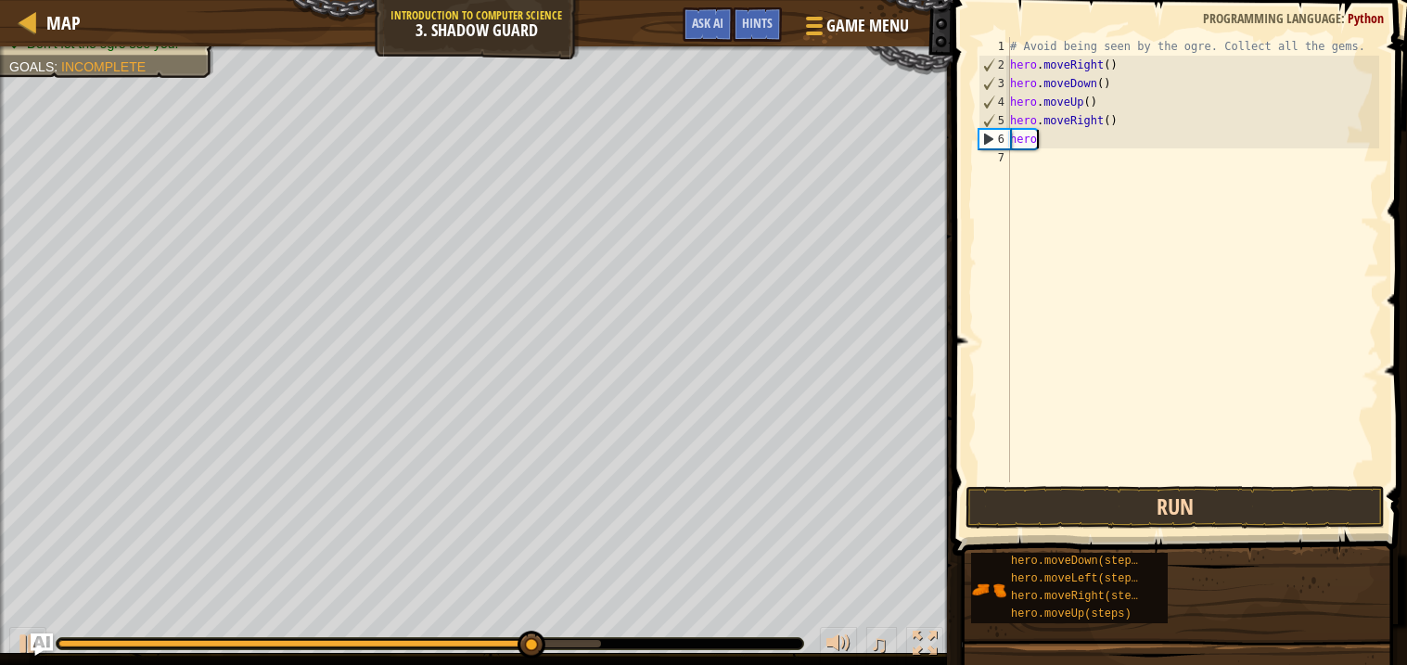
type textarea "h"
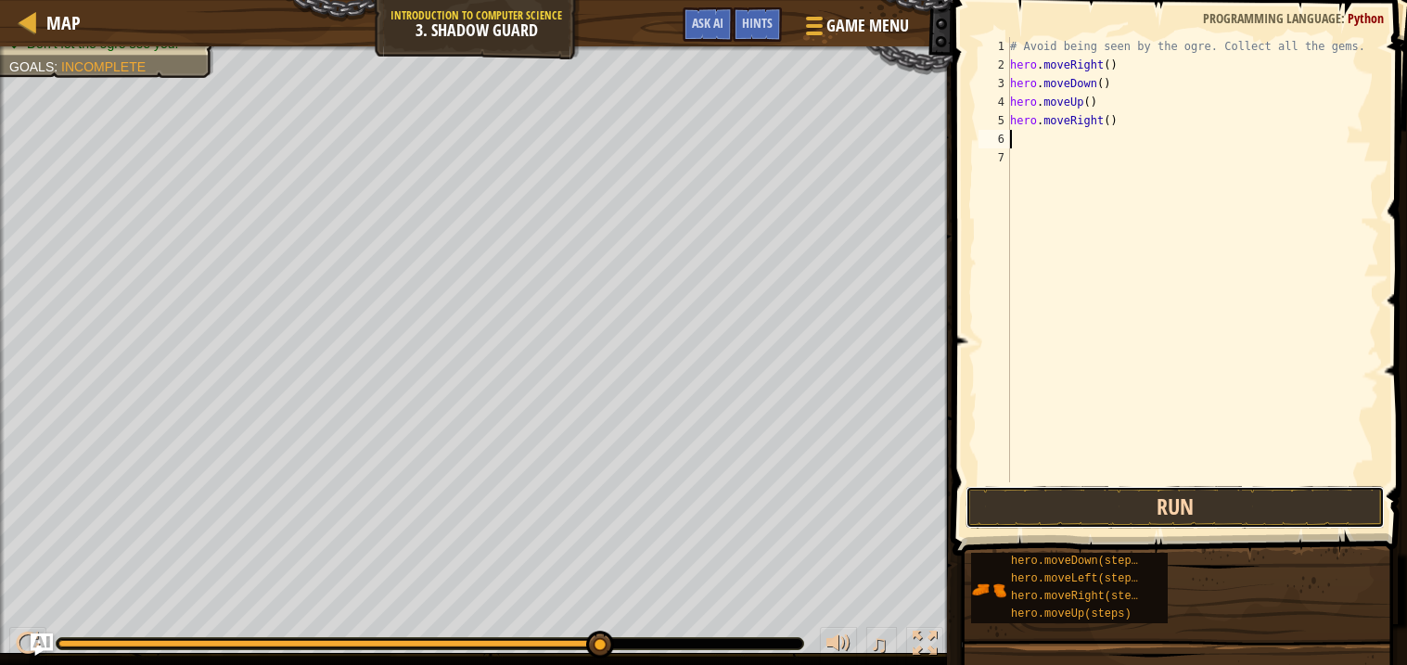
click at [1216, 514] on button "Run" at bounding box center [1175, 507] width 419 height 43
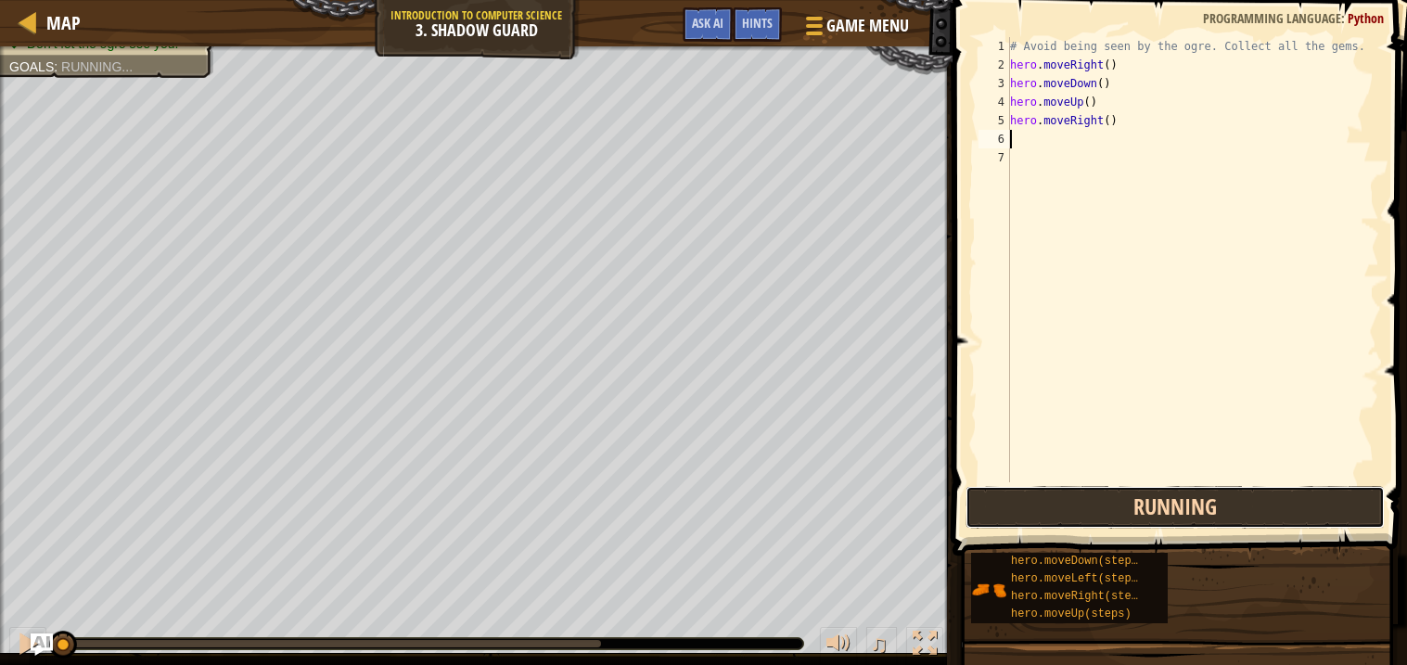
click at [1216, 514] on button "Running" at bounding box center [1175, 507] width 419 height 43
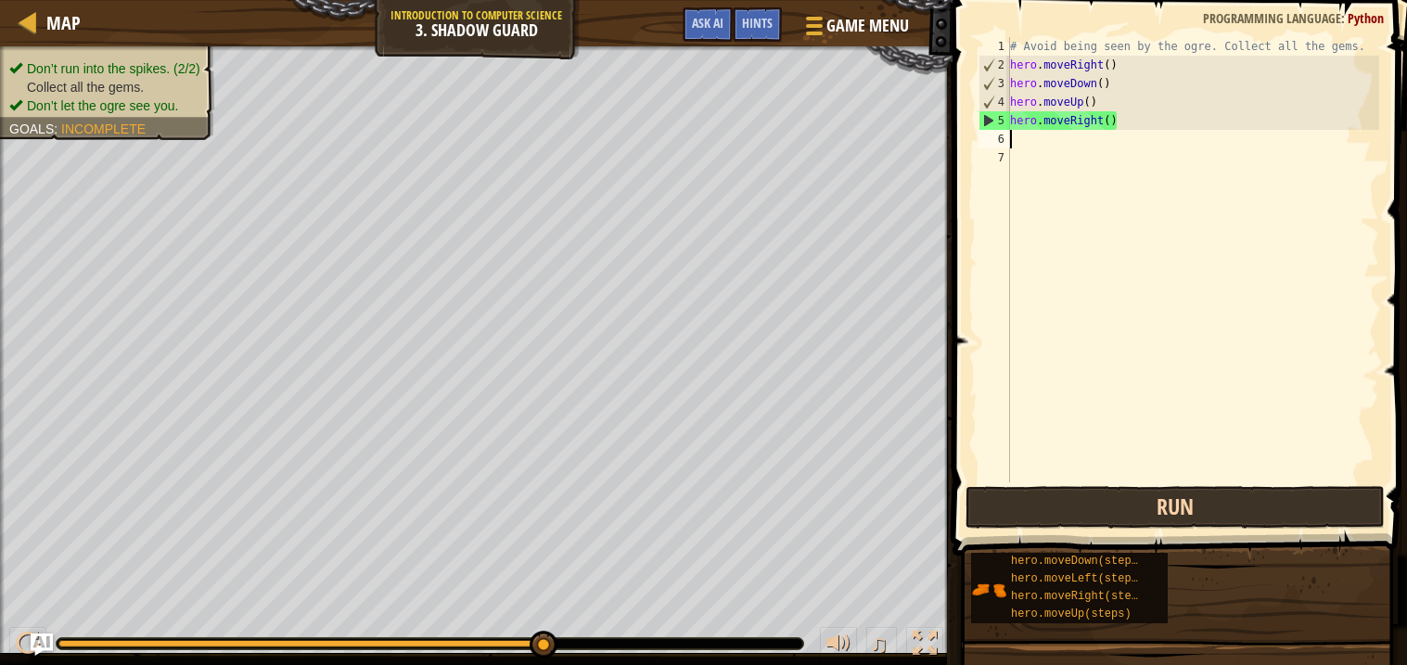
type textarea "h"
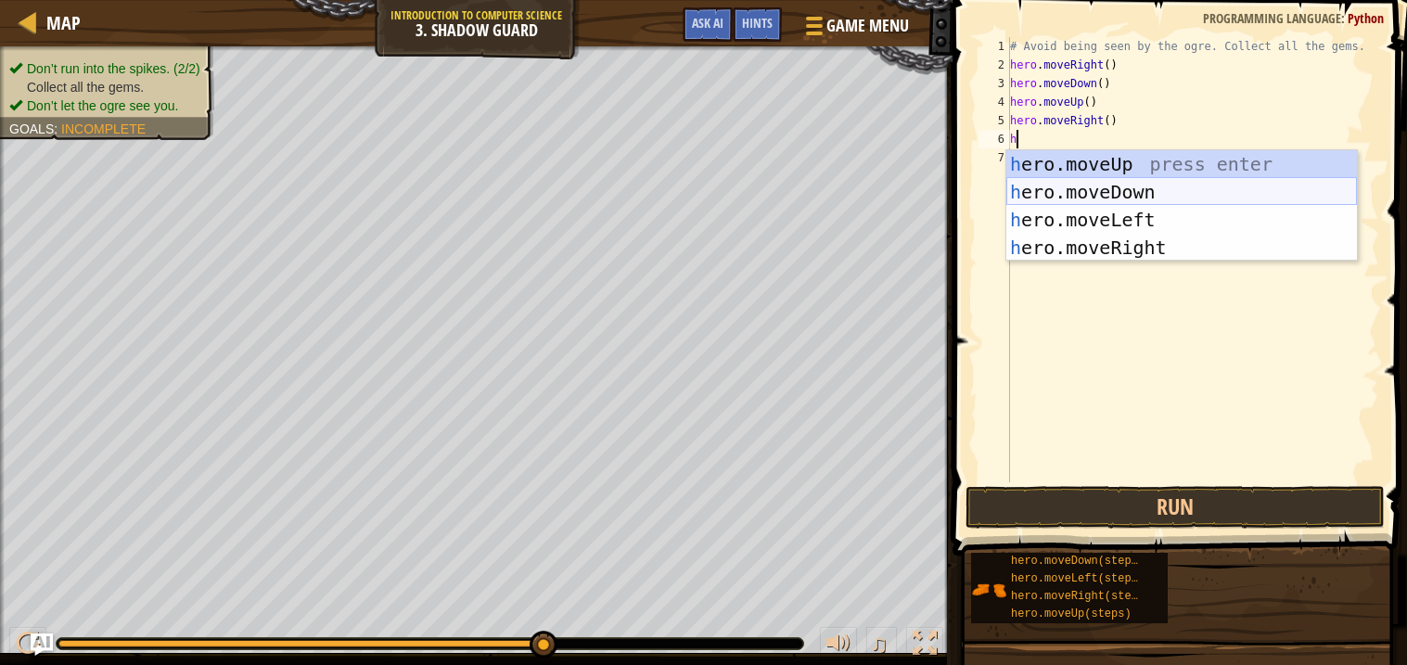
click at [1161, 198] on div "h ero.moveUp press enter h ero.moveDown press enter h ero.moveLeft press enter …" at bounding box center [1181, 233] width 351 height 167
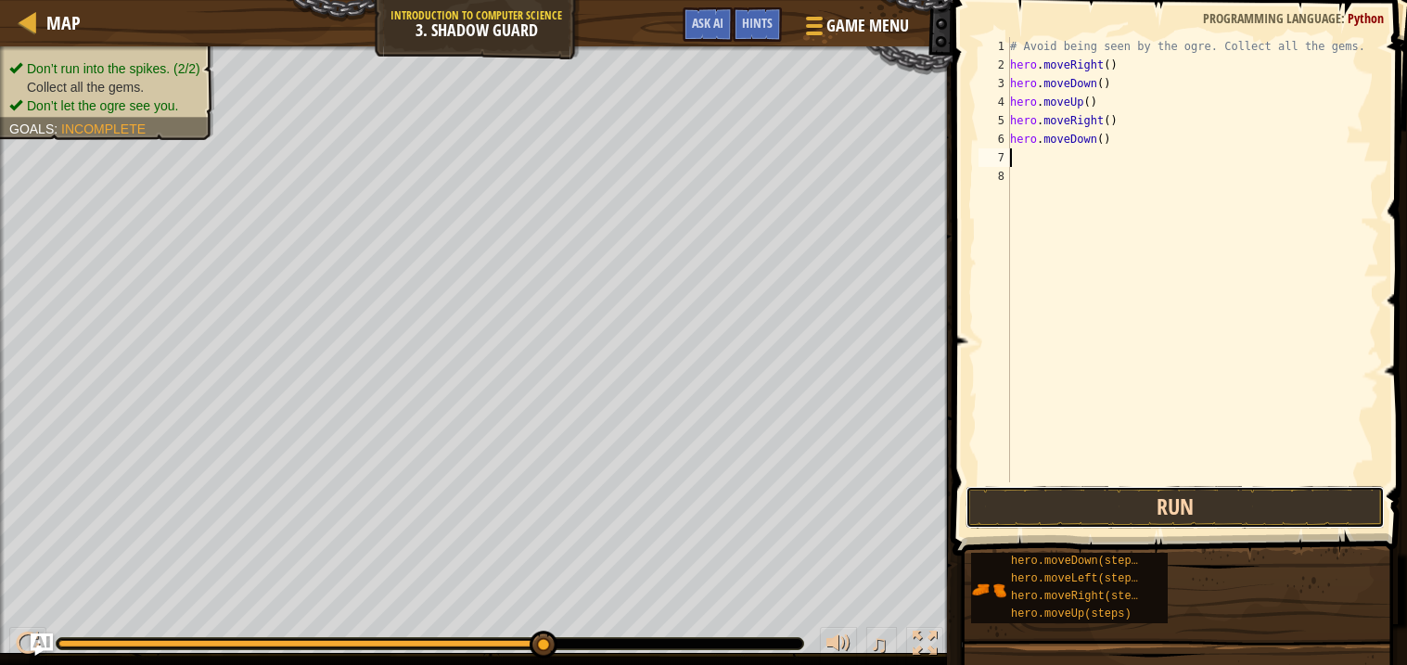
click at [1113, 516] on button "Run" at bounding box center [1175, 507] width 419 height 43
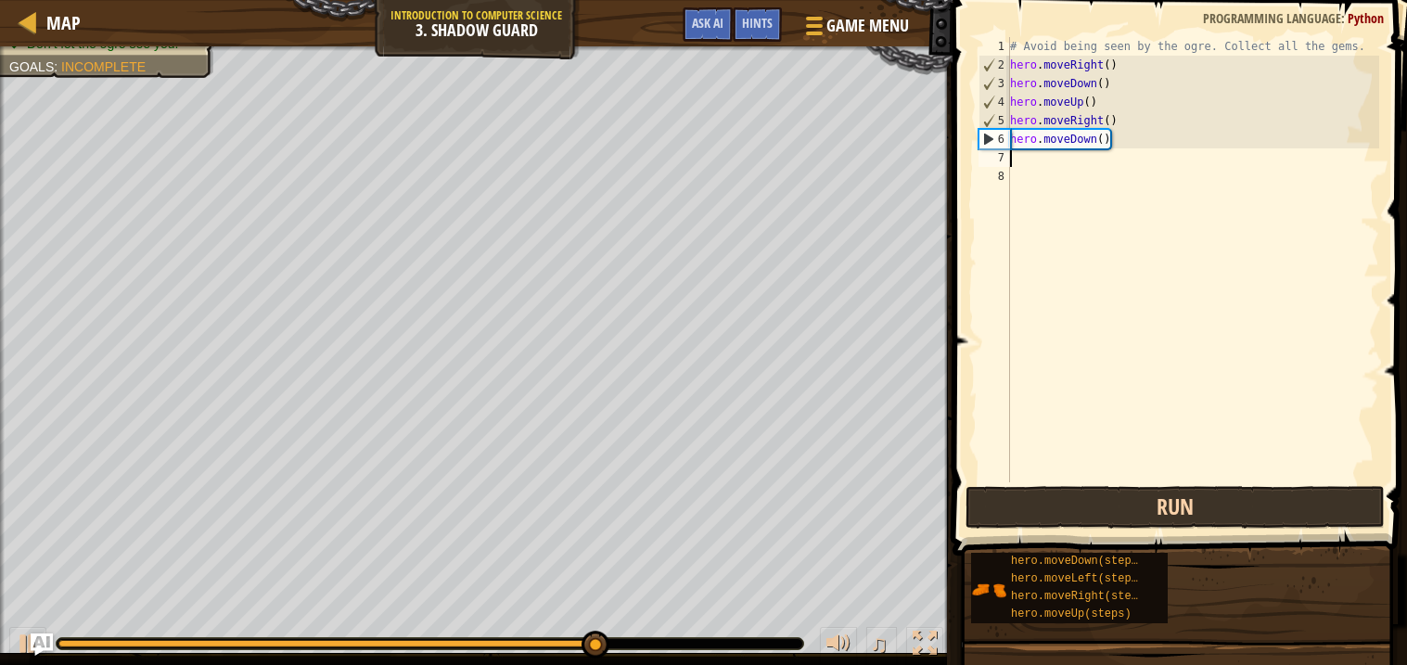
type textarea "h"
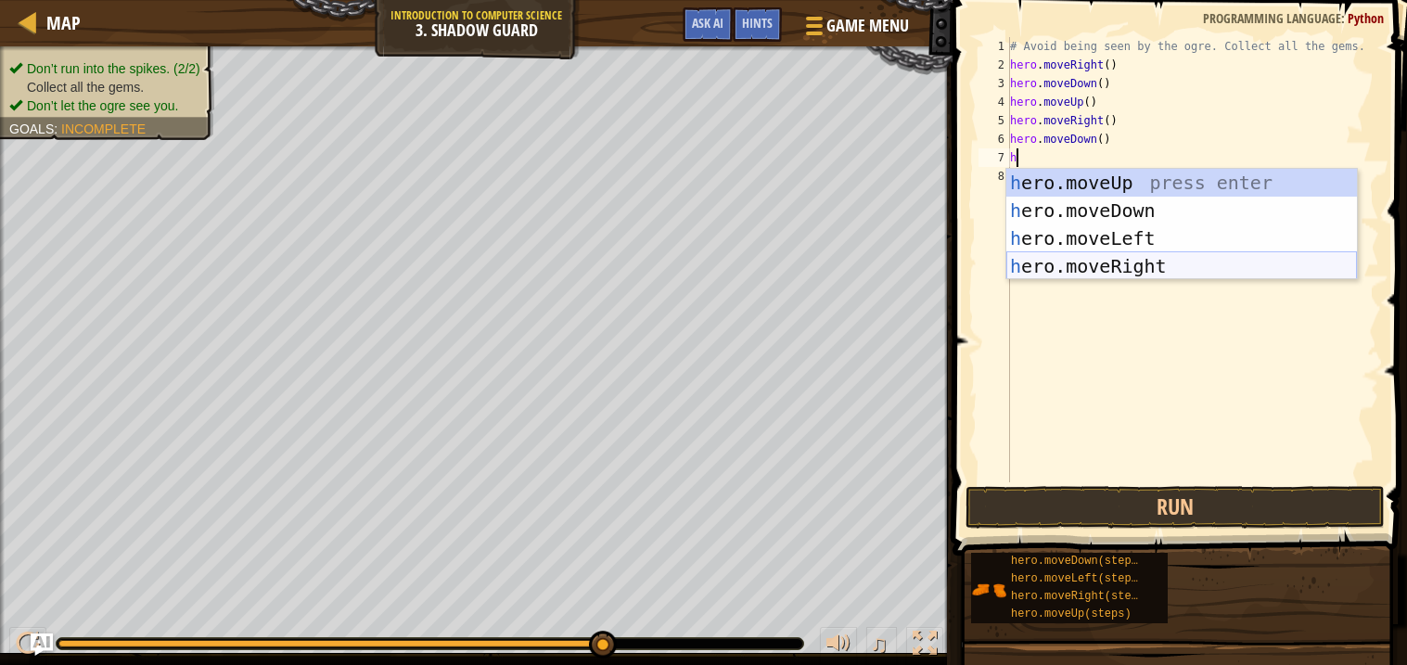
click at [1160, 261] on div "h ero.moveUp press enter h ero.moveDown press enter h ero.moveLeft press enter …" at bounding box center [1181, 252] width 351 height 167
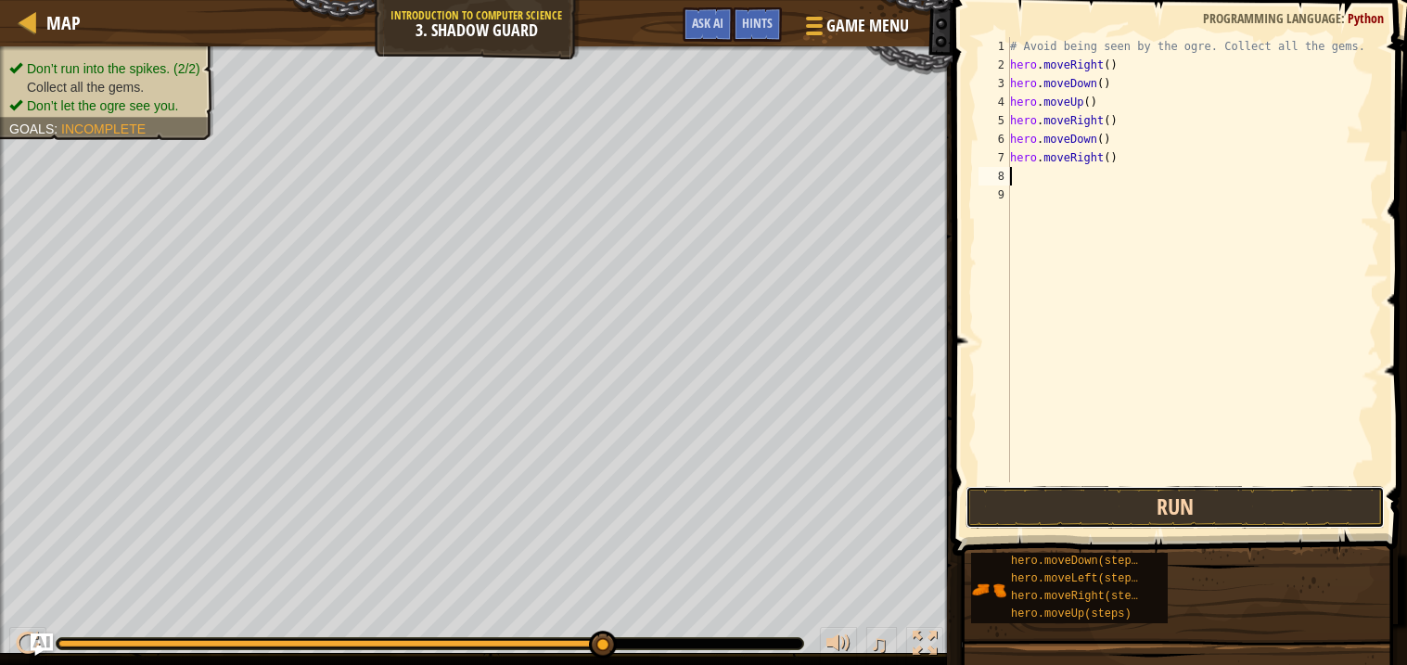
click at [1216, 497] on button "Run" at bounding box center [1175, 507] width 419 height 43
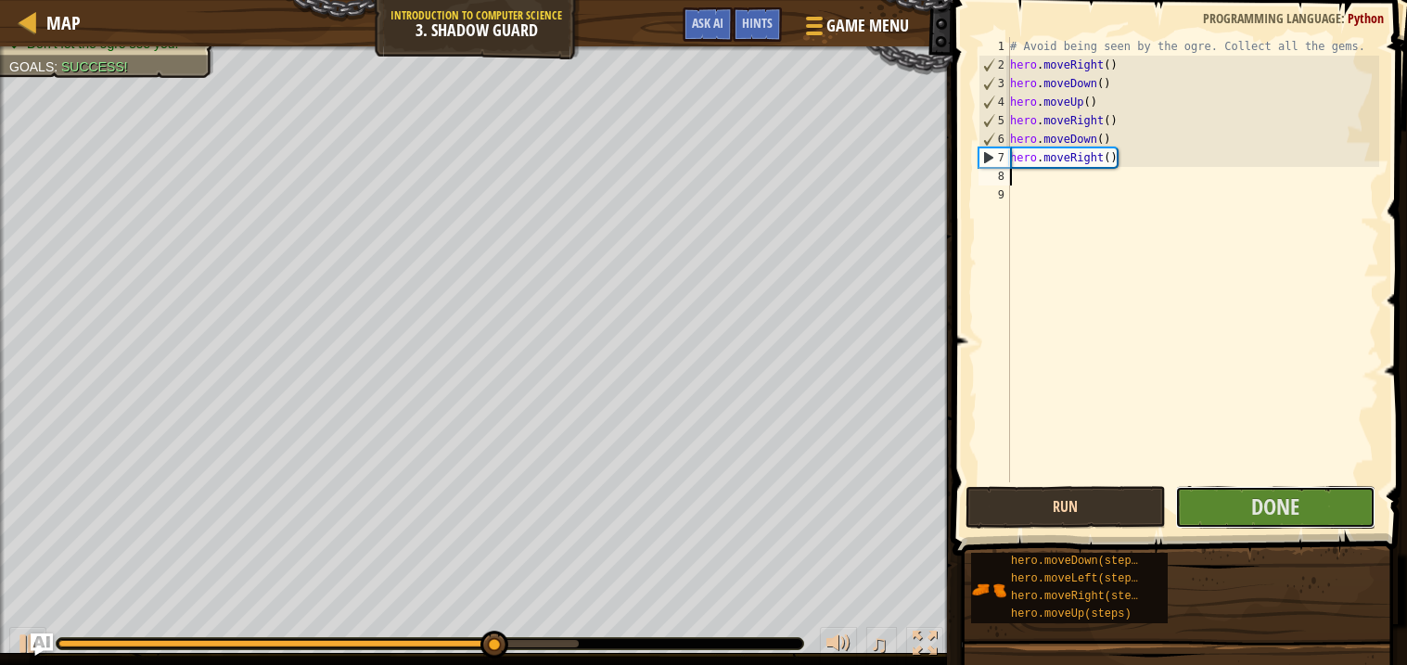
click at [1216, 497] on button "Done" at bounding box center [1275, 507] width 200 height 43
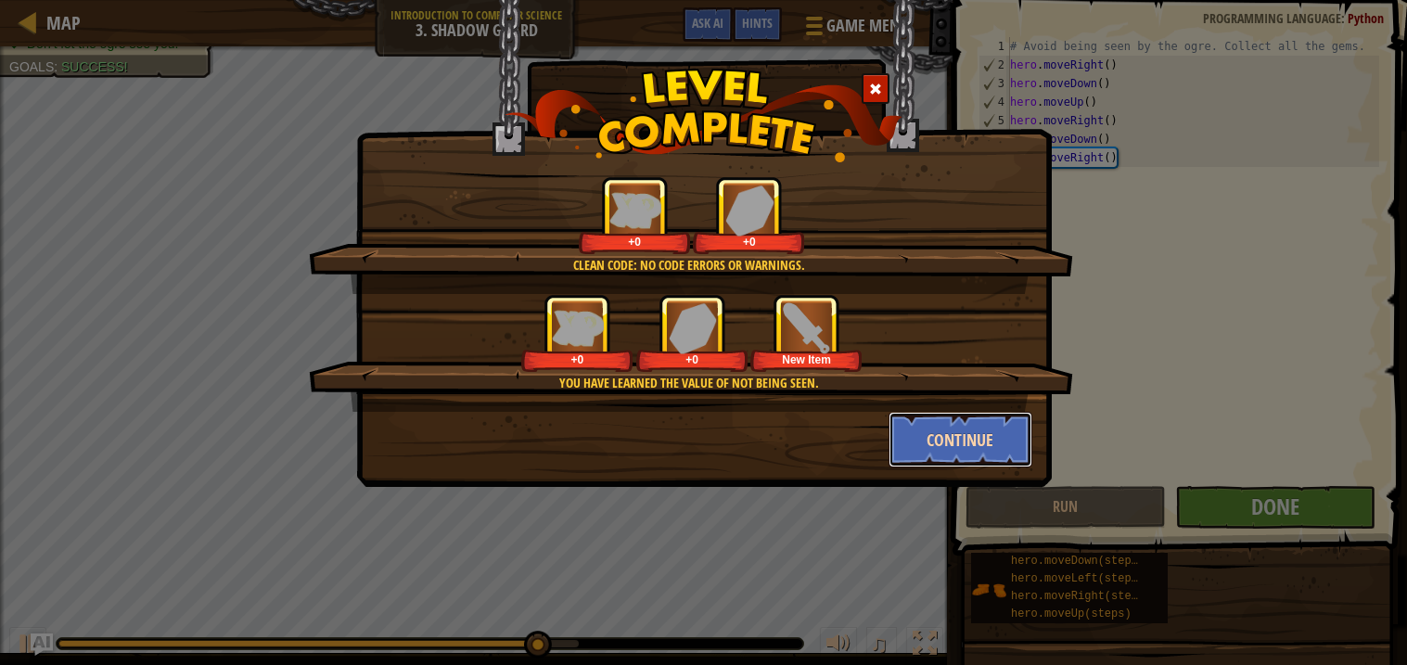
click at [998, 435] on button "Continue" at bounding box center [961, 440] width 144 height 56
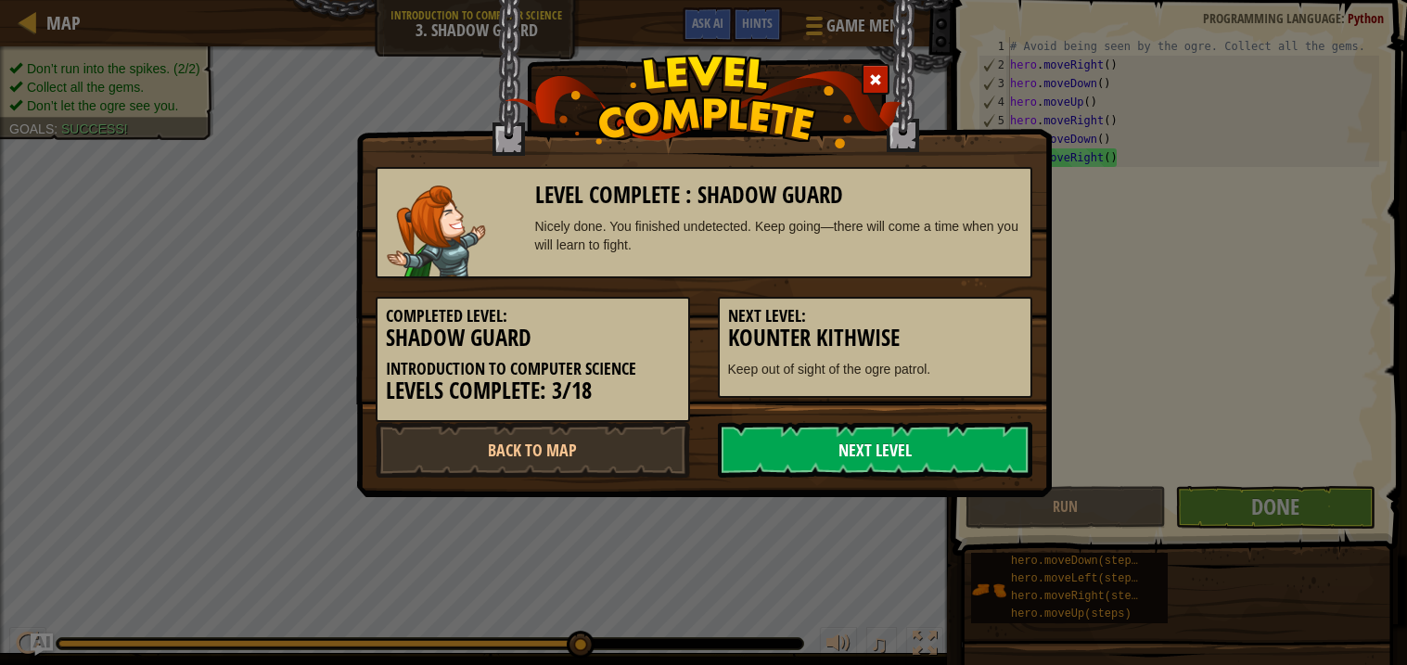
click at [806, 432] on link "Next Level" at bounding box center [875, 450] width 314 height 56
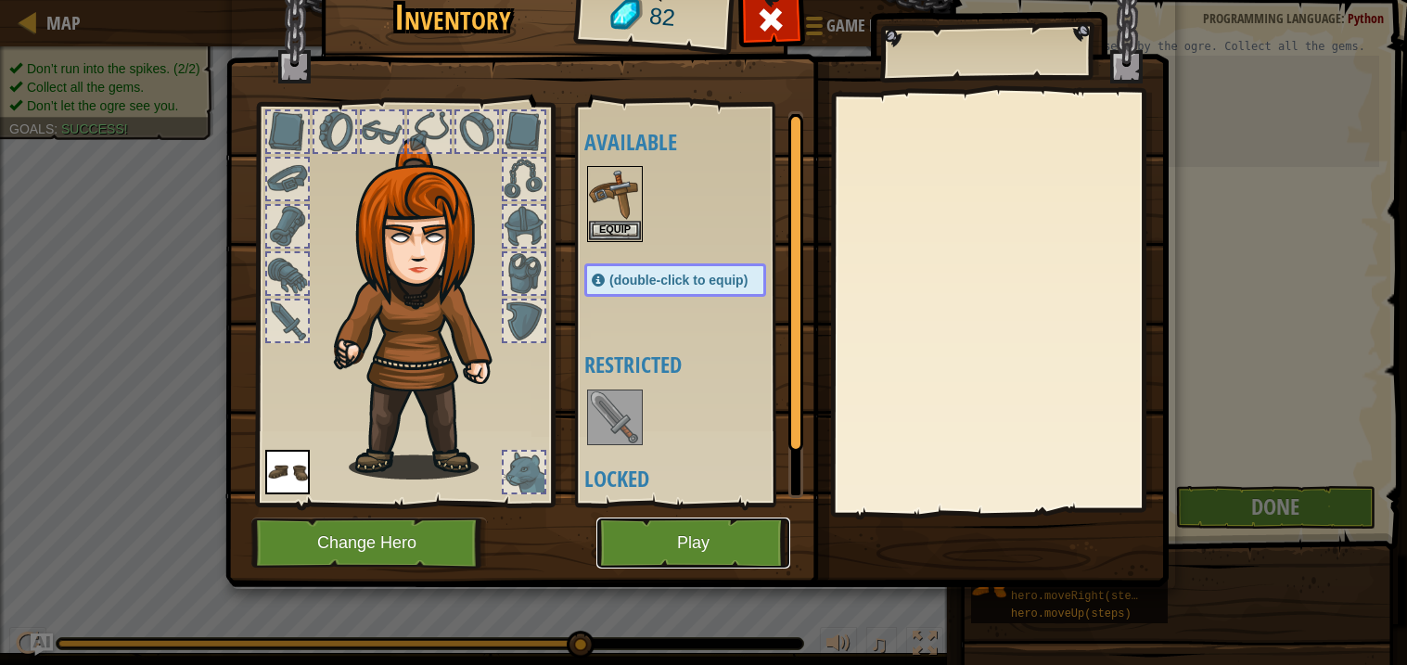
click at [761, 529] on button "Play" at bounding box center [693, 543] width 194 height 51
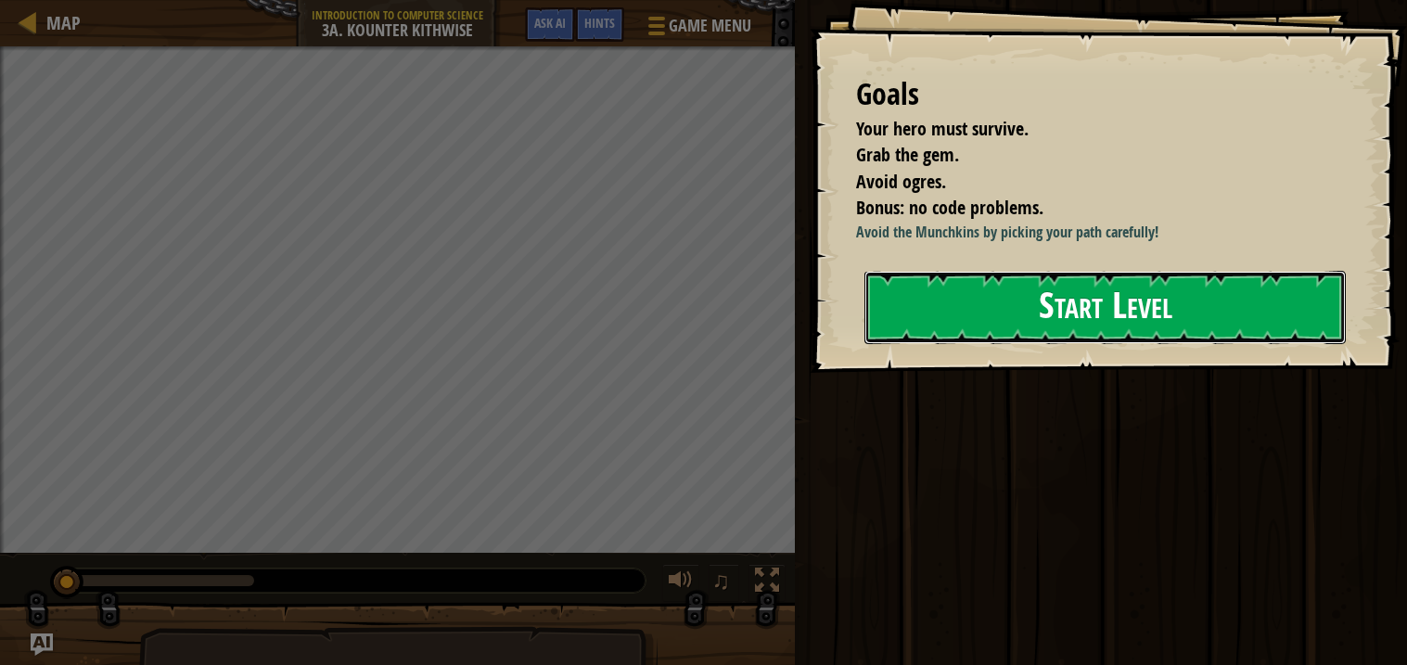
click at [950, 280] on button "Start Level" at bounding box center [1104, 307] width 481 height 73
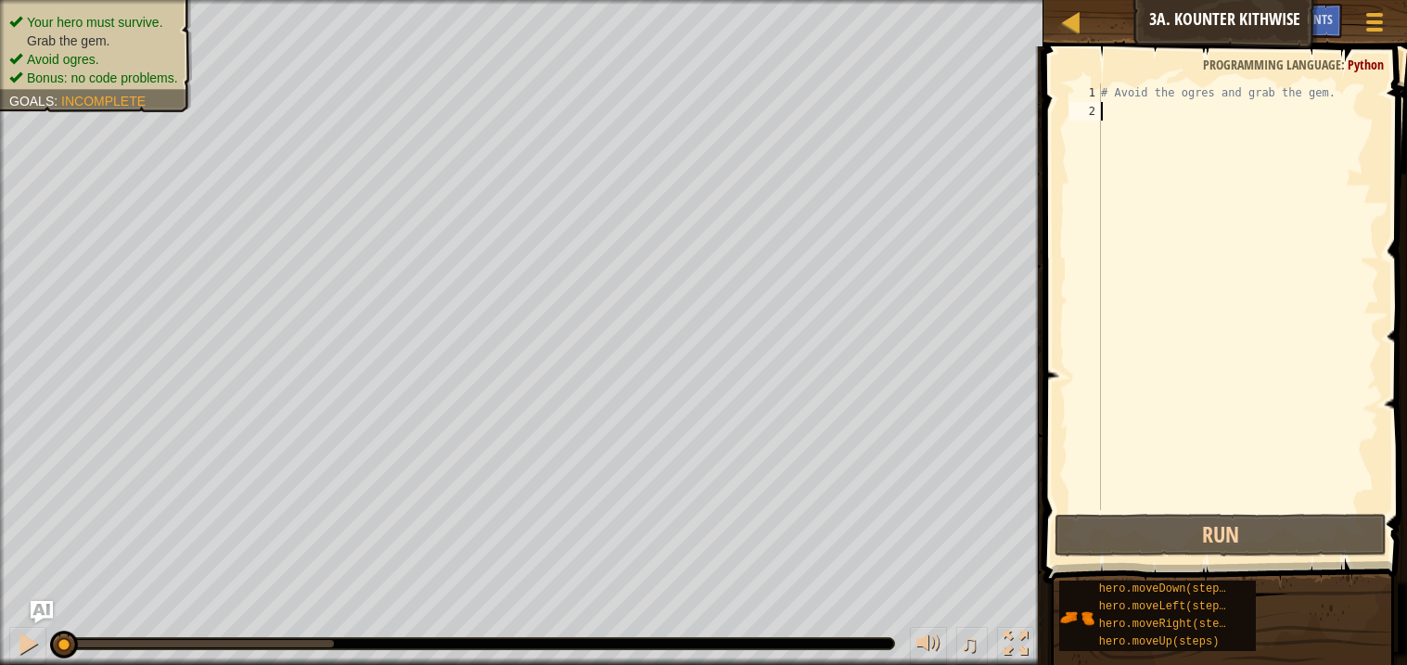
type textarea "h"
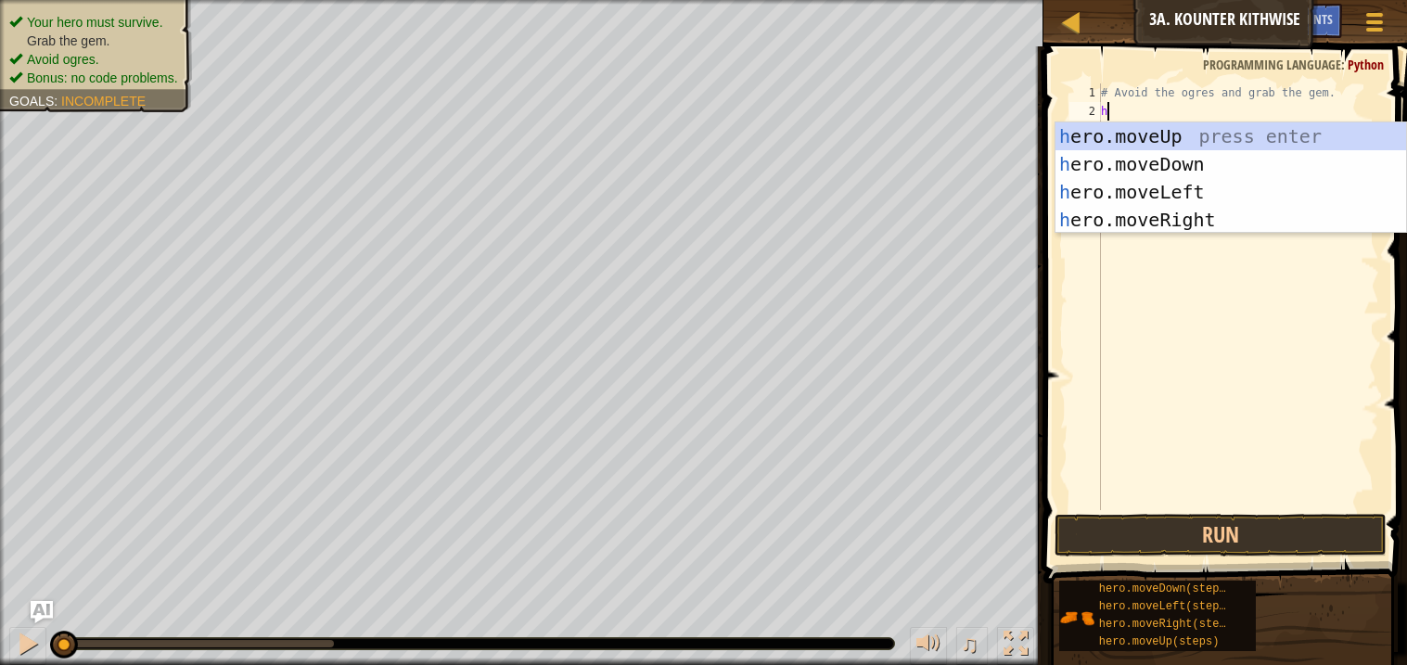
scroll to position [7, 0]
click at [1174, 168] on div "h ero.moveUp press enter h ero.moveDown press enter h ero.moveLeft press enter …" at bounding box center [1230, 205] width 351 height 167
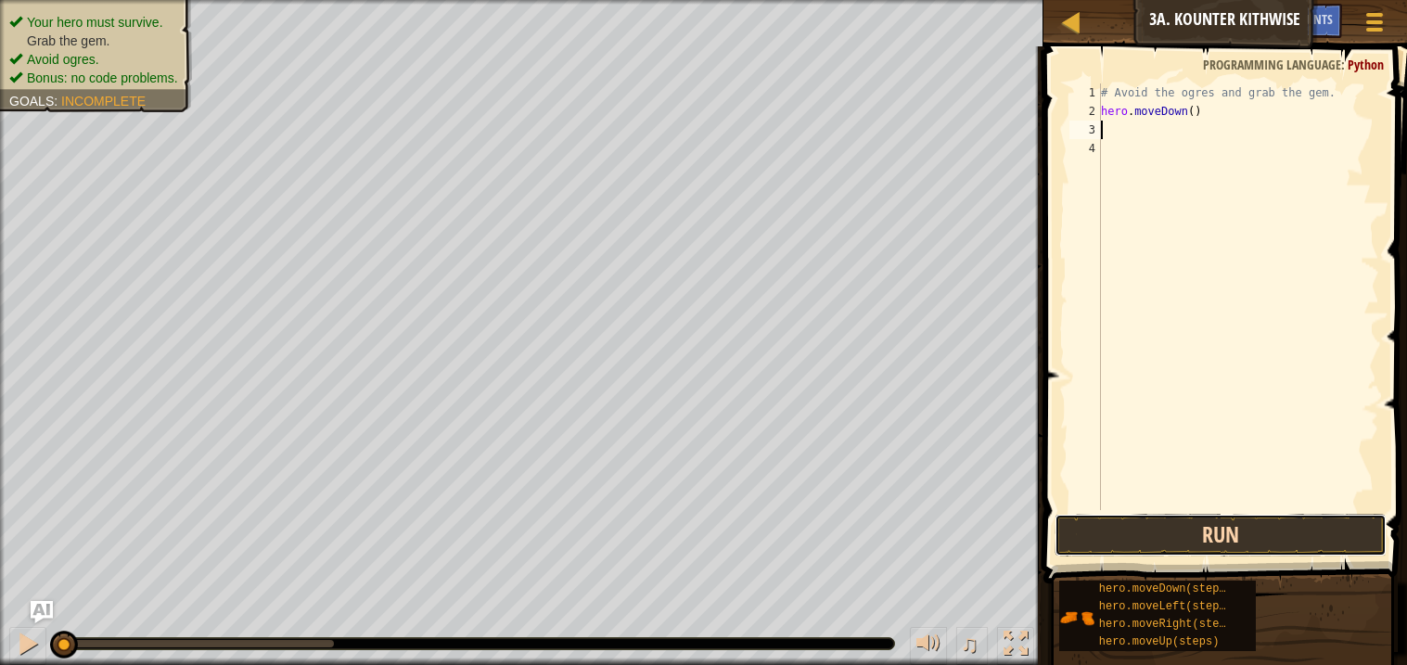
click at [1256, 520] on button "Run" at bounding box center [1220, 535] width 331 height 43
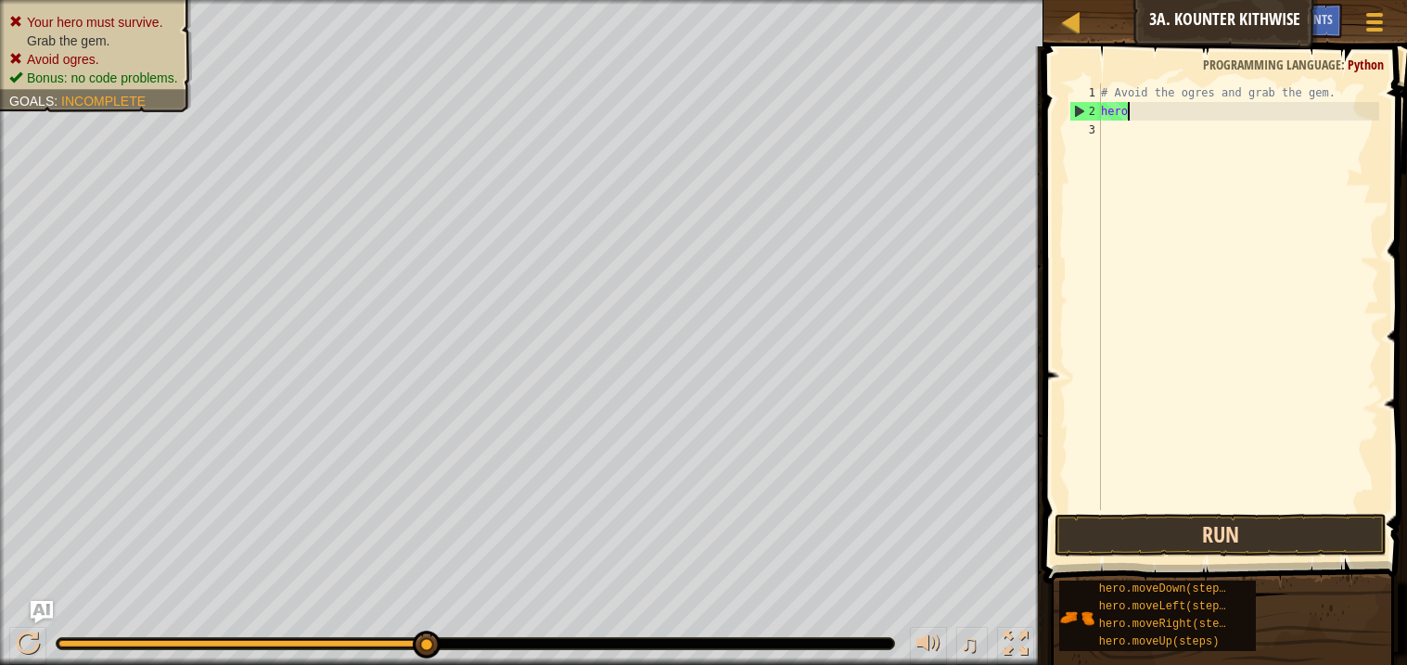
type textarea "h"
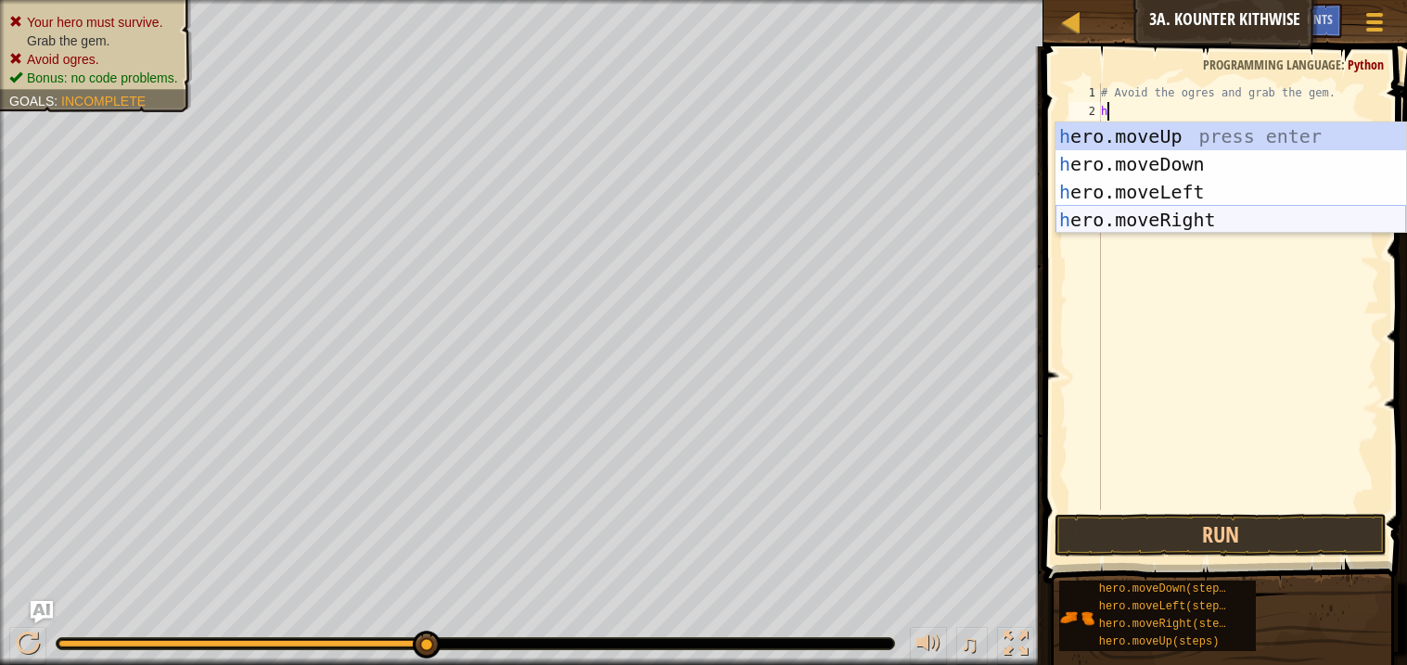
click at [1152, 218] on div "h ero.moveUp press enter h ero.moveDown press enter h ero.moveLeft press enter …" at bounding box center [1230, 205] width 351 height 167
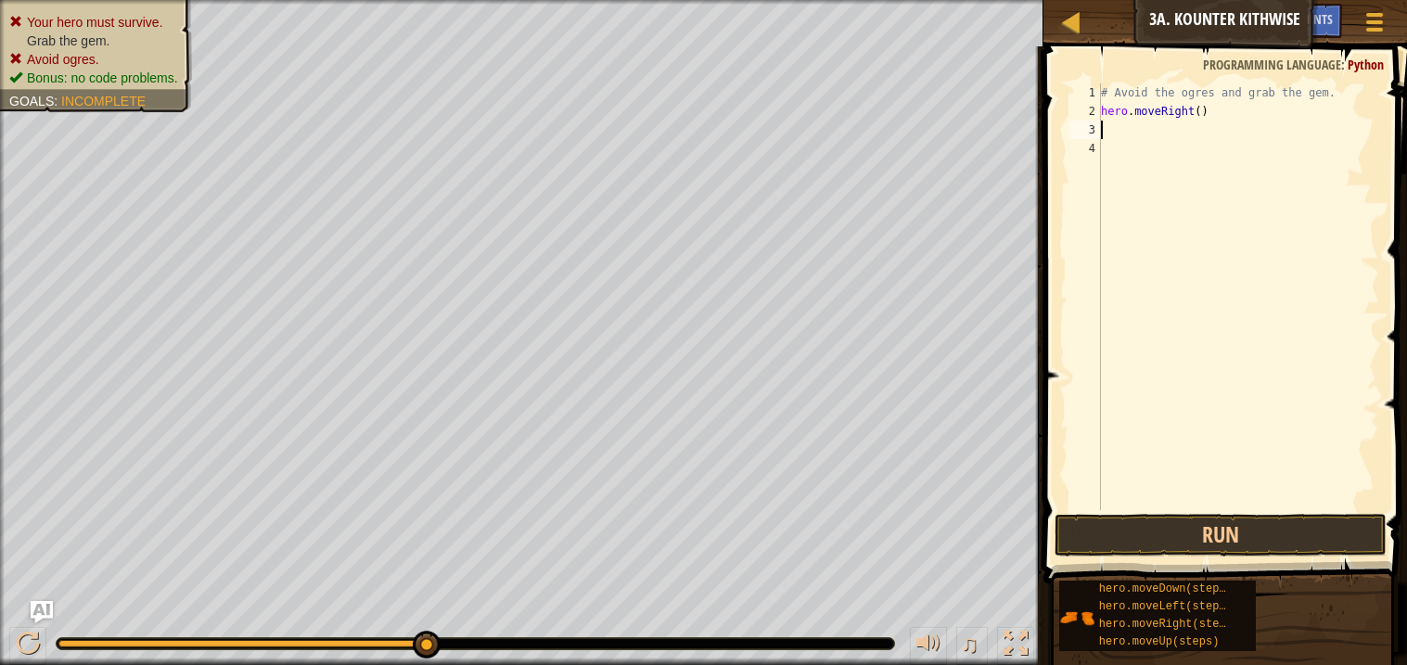
type textarea "h"
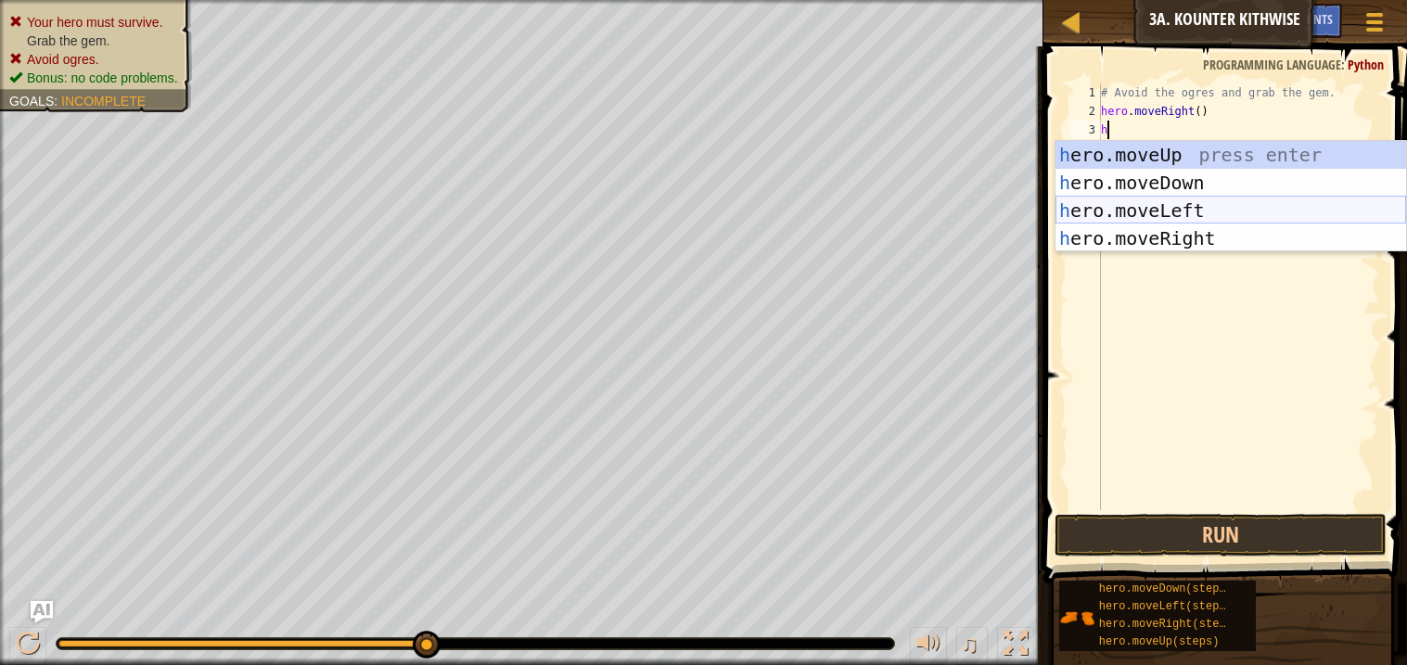
click at [1186, 209] on div "h ero.moveUp press enter h ero.moveDown press enter h ero.moveLeft press enter …" at bounding box center [1230, 224] width 351 height 167
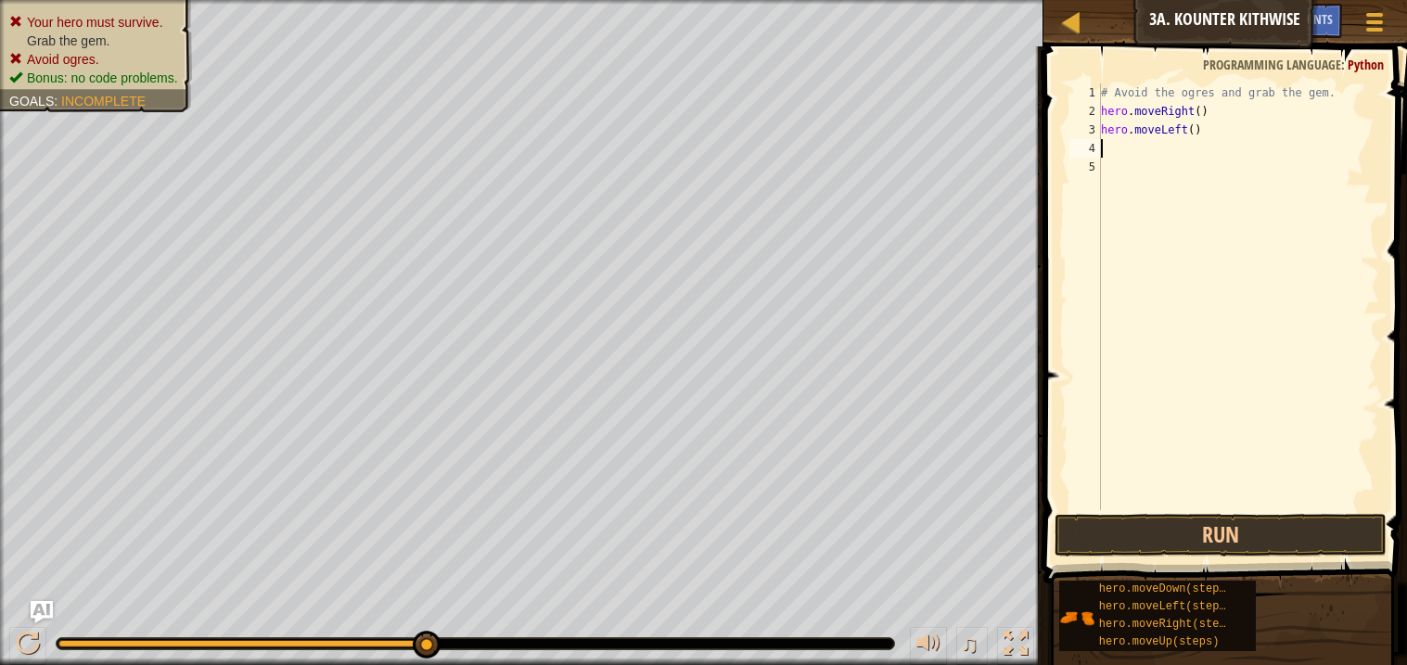
type textarea "h"
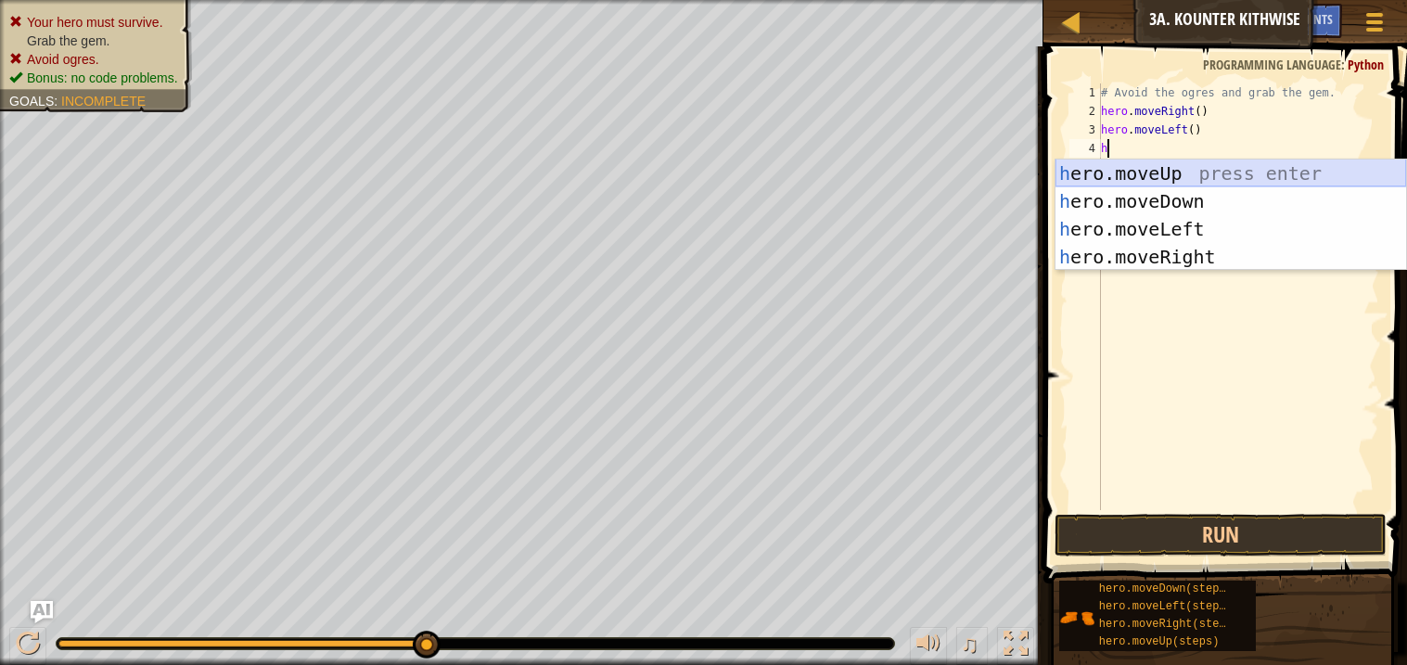
click at [1156, 169] on div "h ero.moveUp press enter h ero.moveDown press enter h ero.moveLeft press enter …" at bounding box center [1230, 243] width 351 height 167
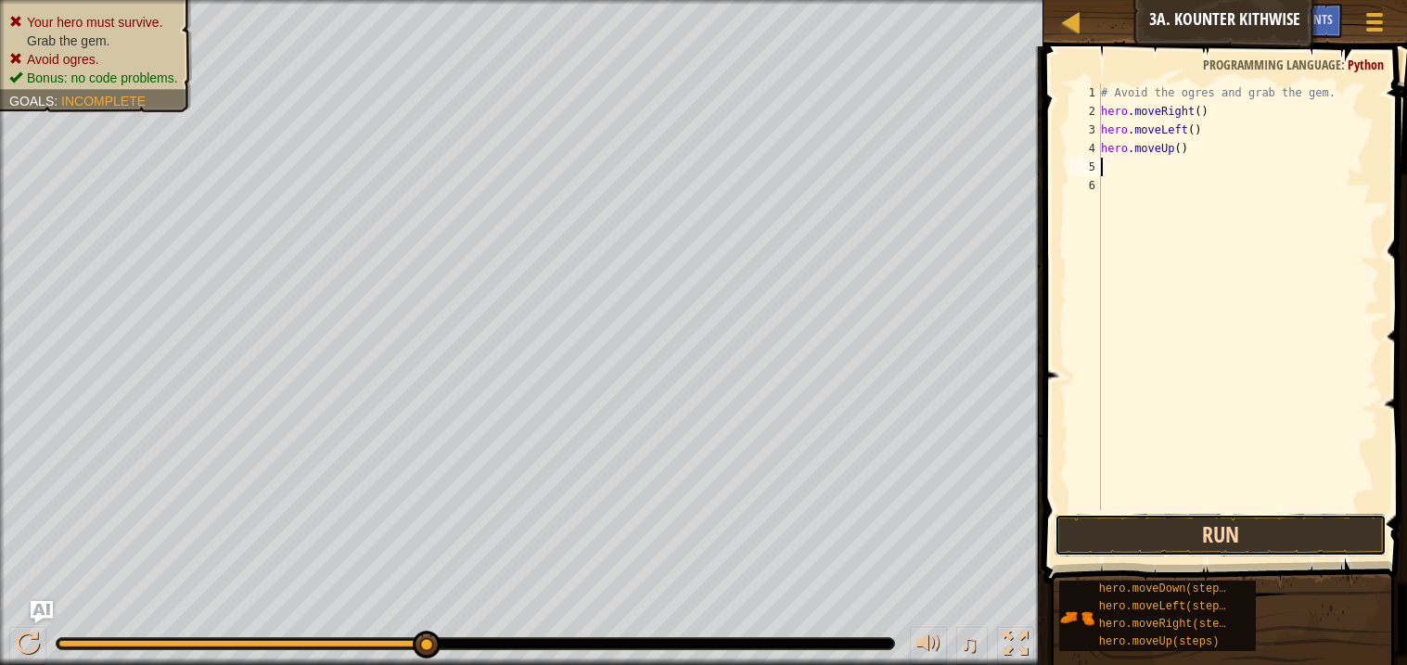
click at [1186, 537] on button "Run" at bounding box center [1220, 535] width 331 height 43
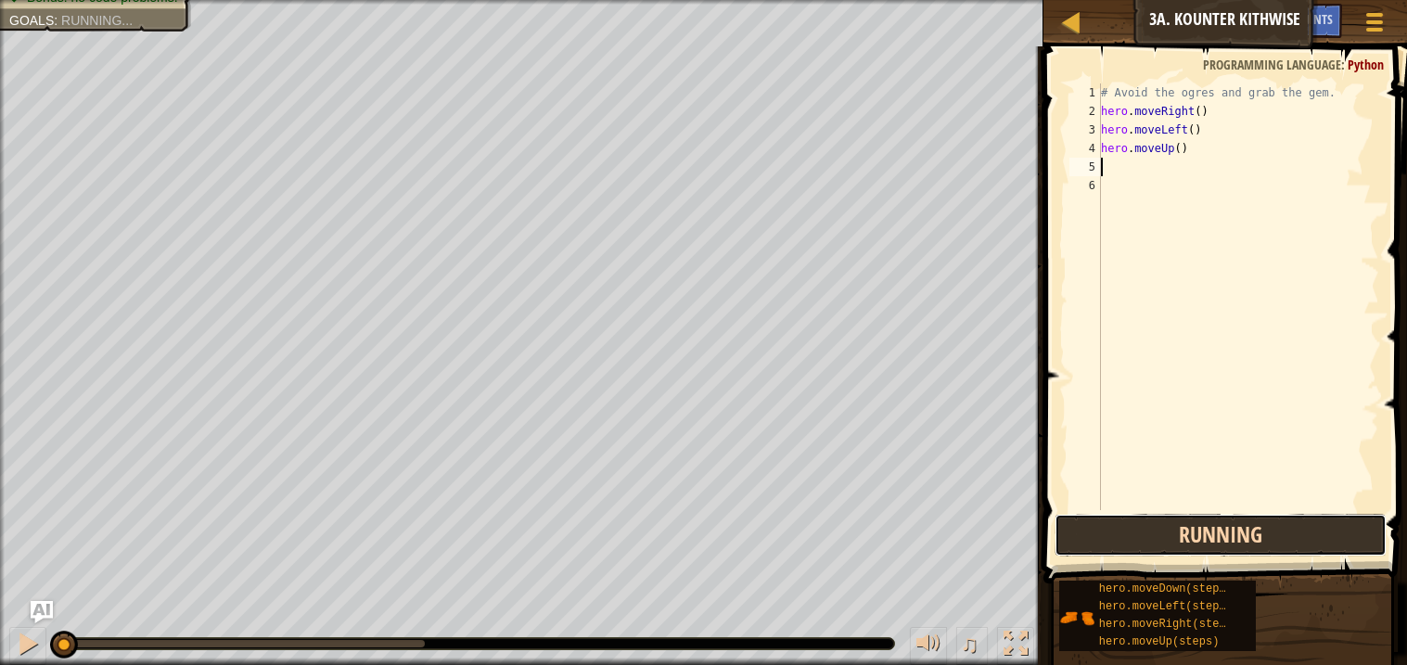
click at [1186, 537] on button "Running" at bounding box center [1220, 535] width 331 height 43
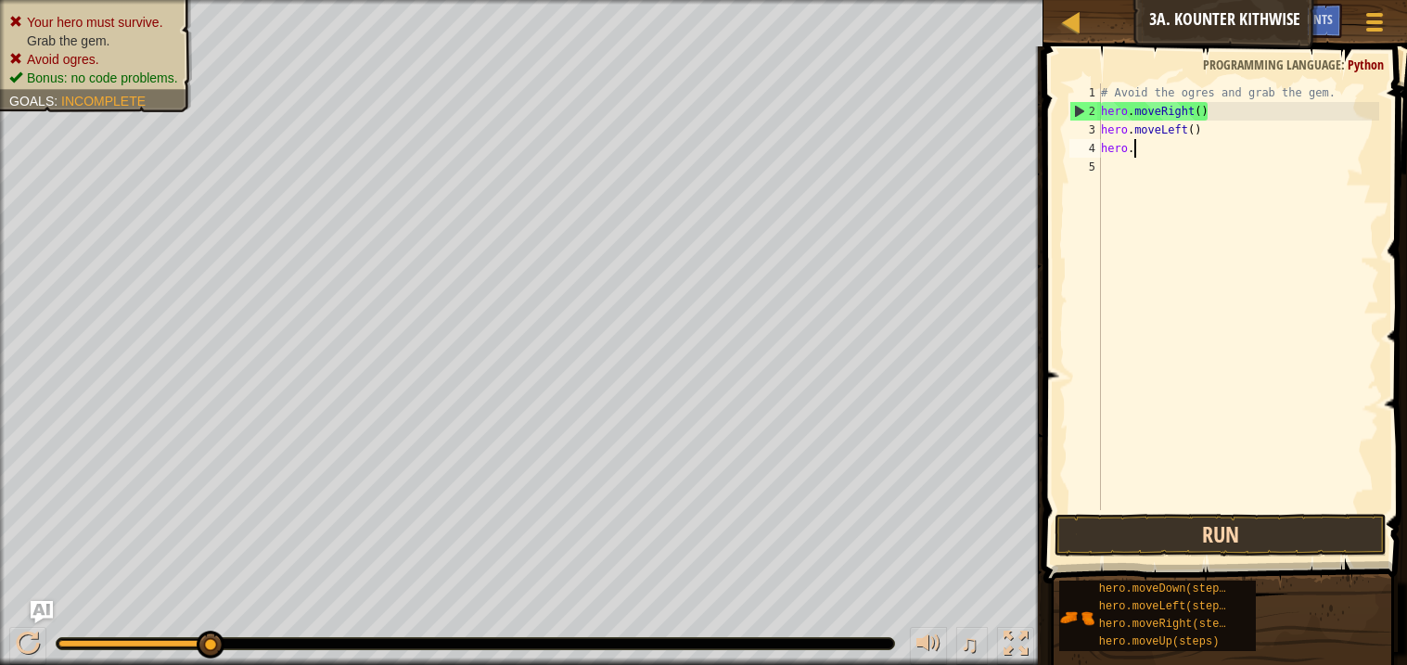
type textarea "h"
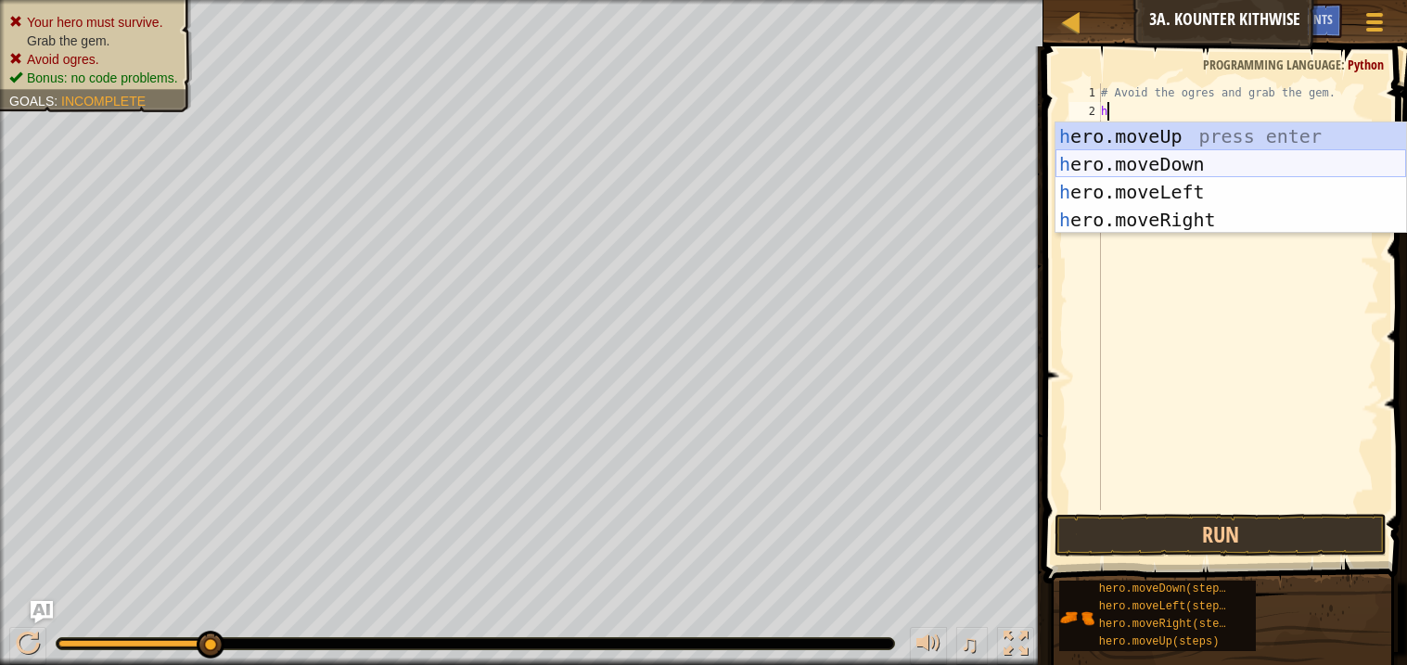
click at [1144, 163] on div "h ero.moveUp press enter h ero.moveDown press enter h ero.moveLeft press enter …" at bounding box center [1230, 205] width 351 height 167
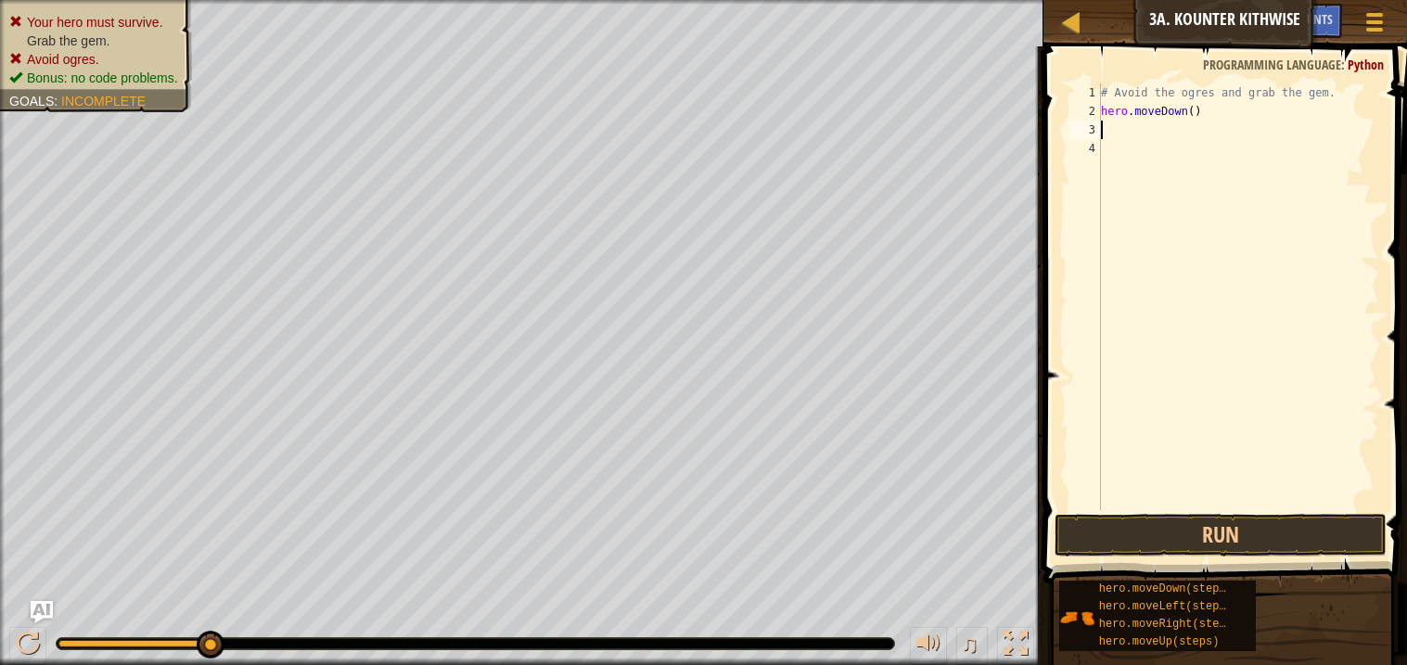
type textarea "h"
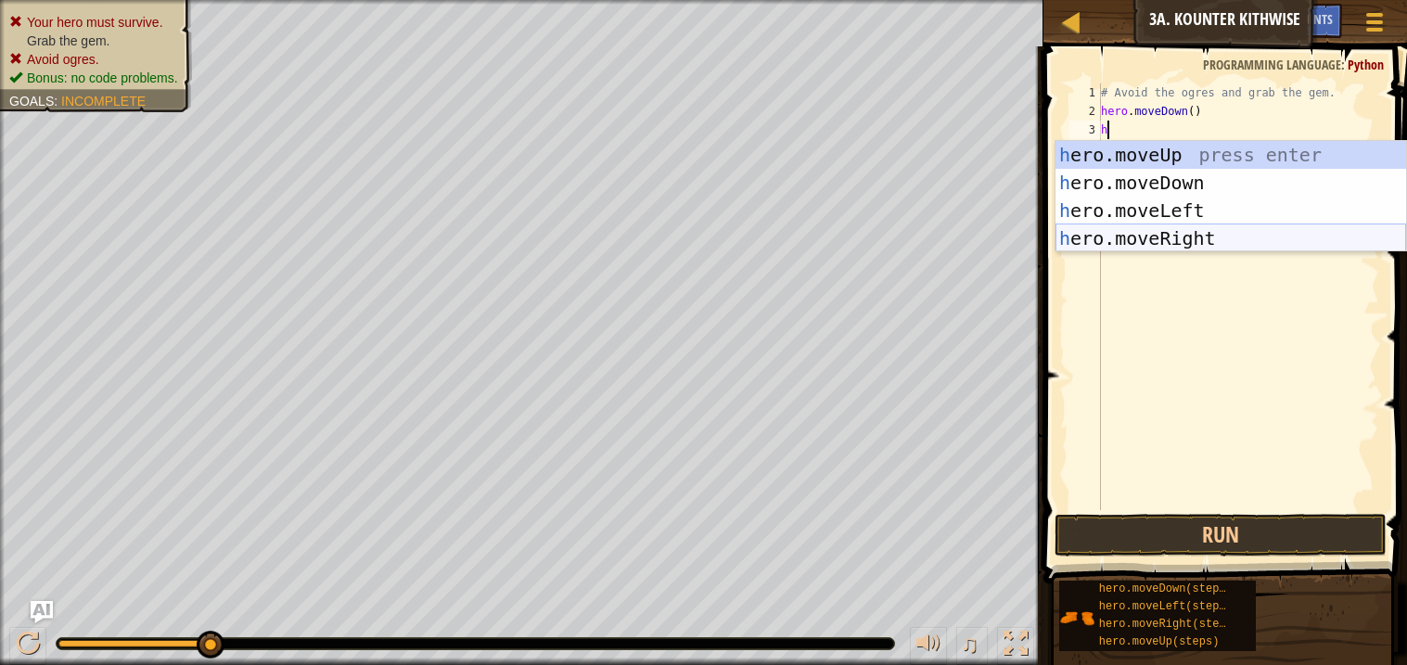
click at [1196, 237] on div "h ero.moveUp press enter h ero.moveDown press enter h ero.moveLeft press enter …" at bounding box center [1230, 224] width 351 height 167
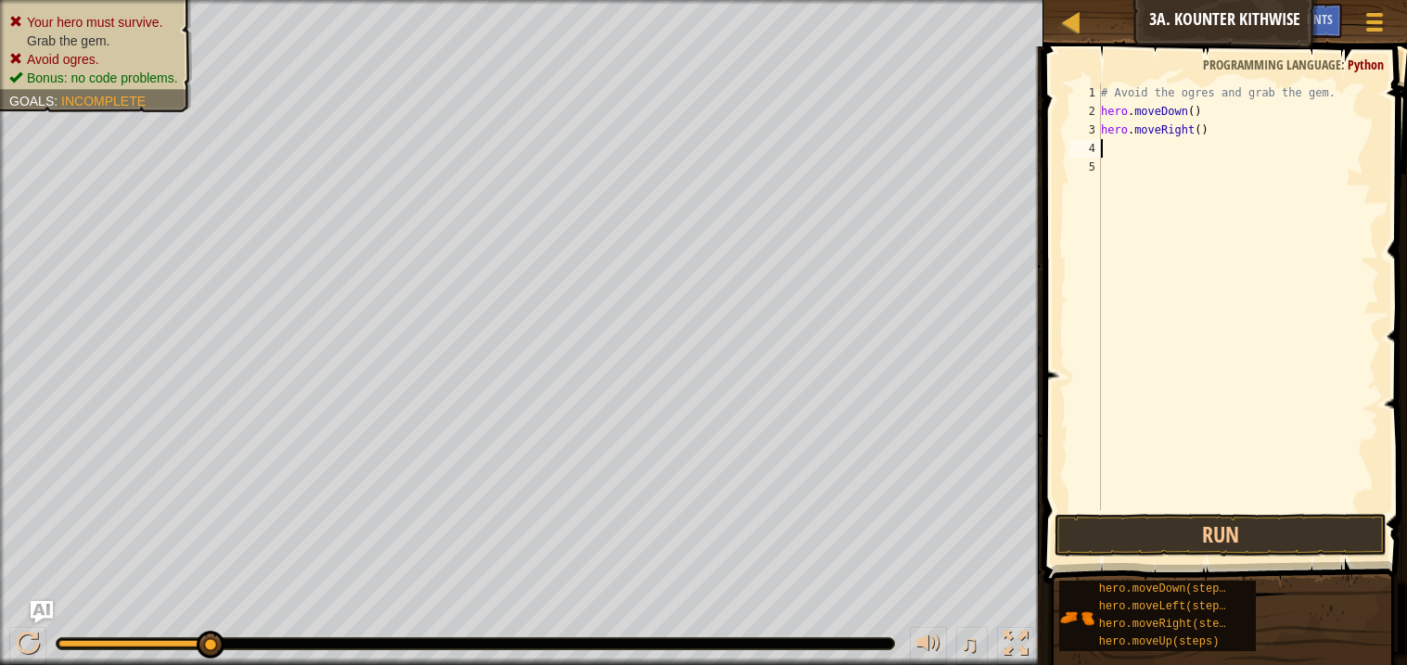
type textarea "h"
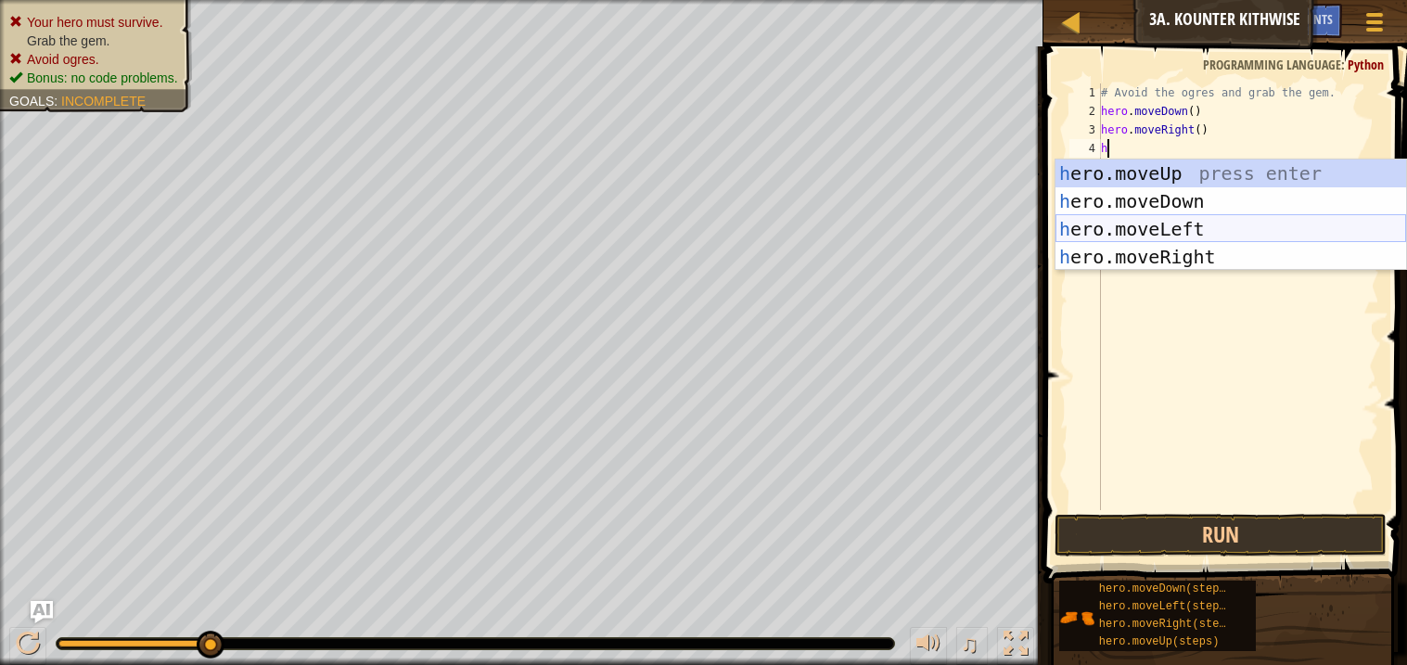
click at [1171, 217] on div "h ero.moveUp press enter h ero.moveDown press enter h ero.moveLeft press enter …" at bounding box center [1230, 243] width 351 height 167
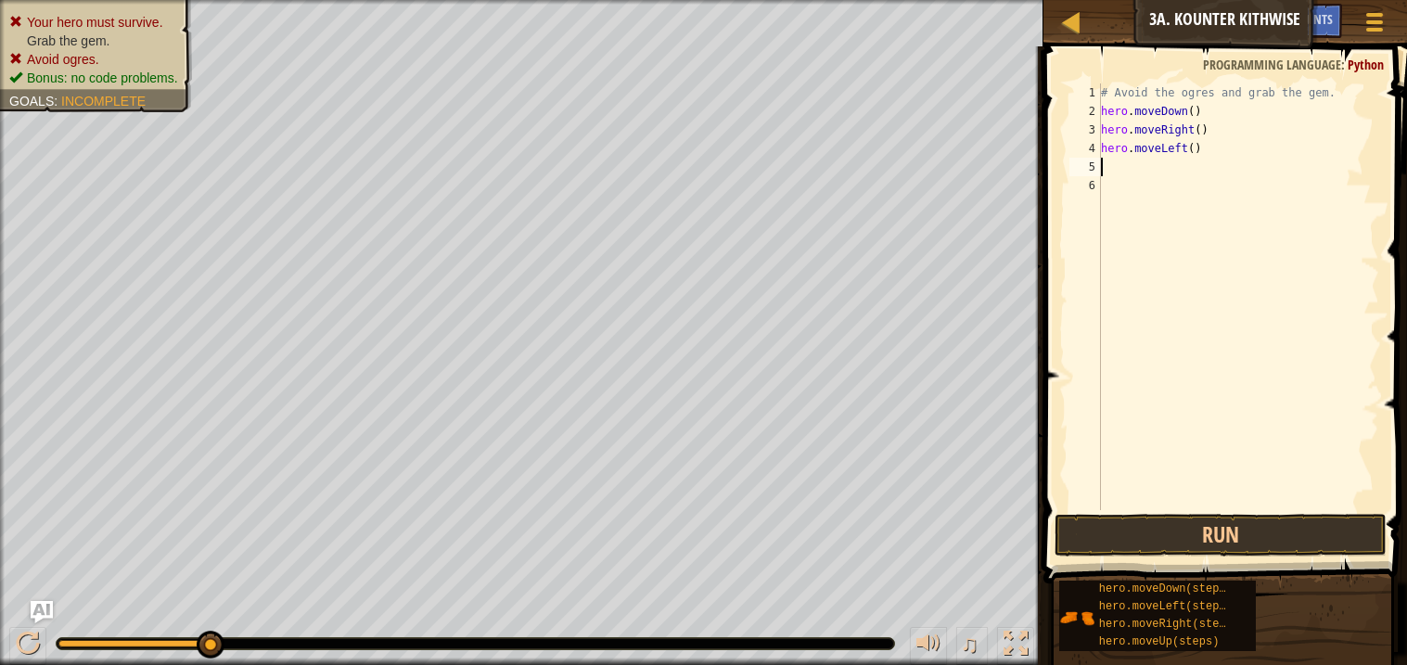
click at [1190, 512] on span at bounding box center [1227, 289] width 378 height 592
click at [1140, 533] on button "Run" at bounding box center [1220, 535] width 331 height 43
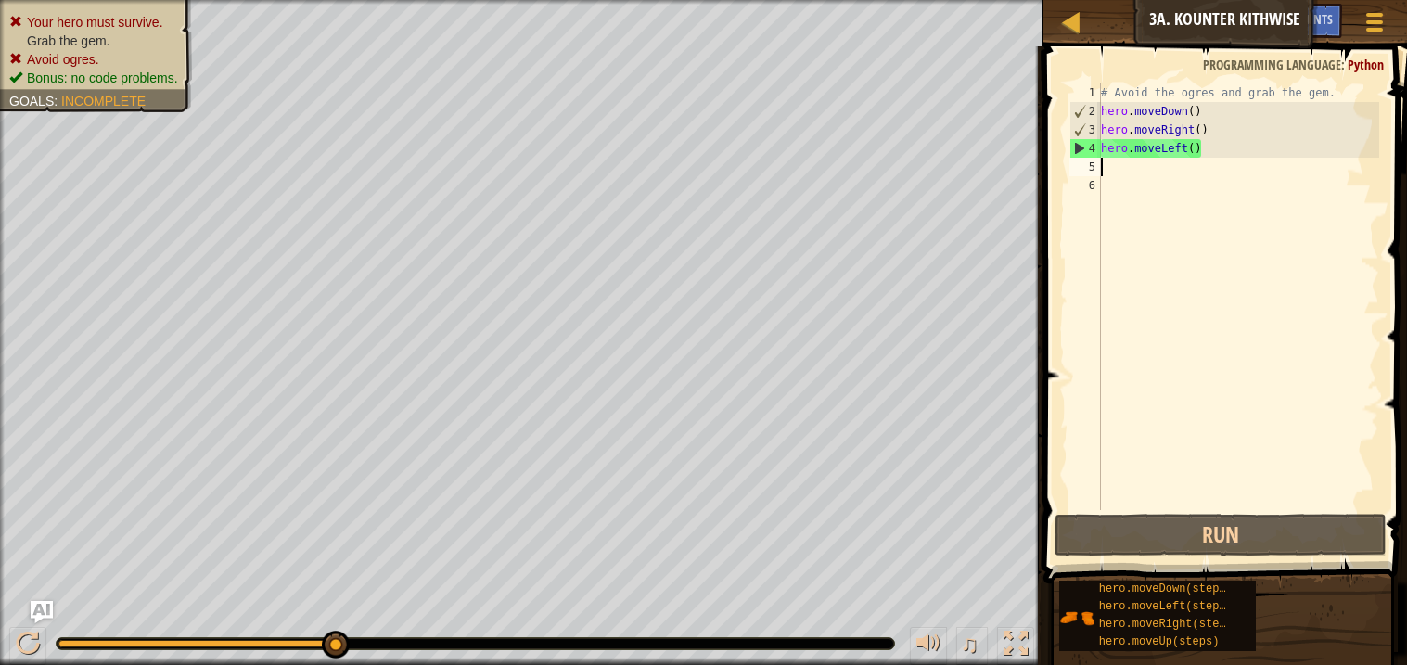
type textarea "h"
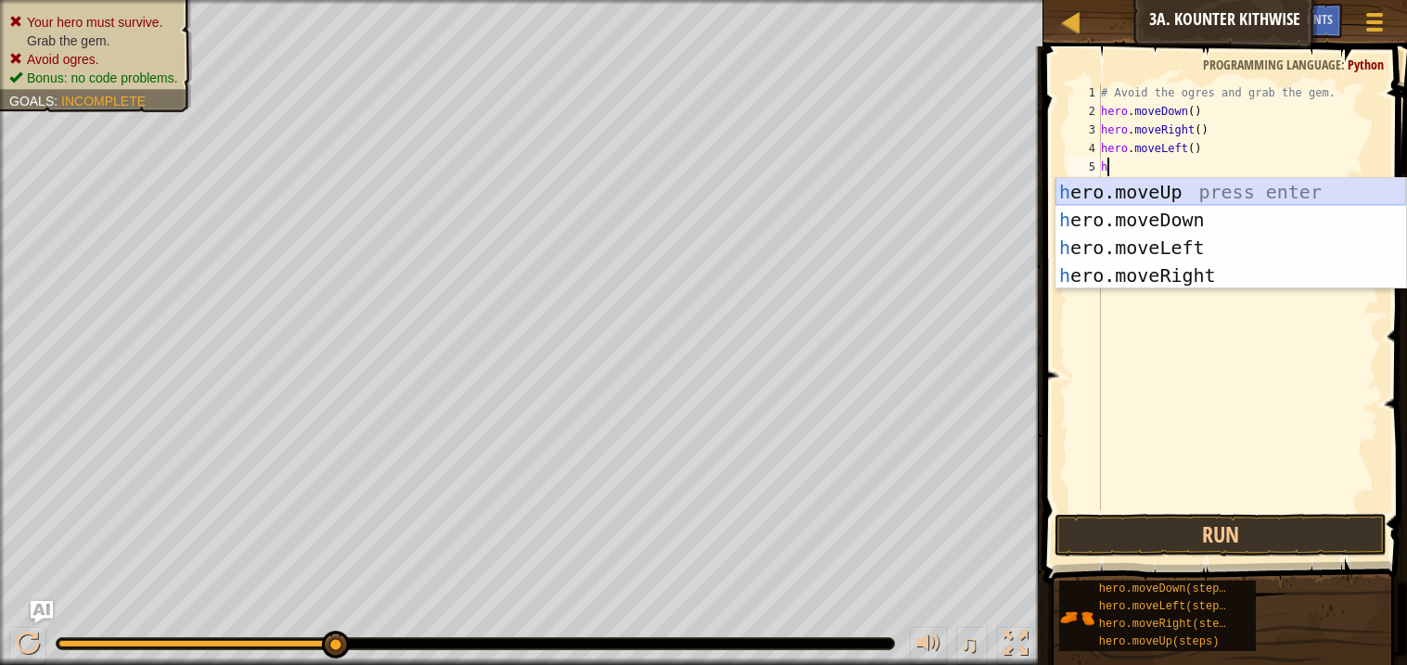
click at [1176, 185] on div "h ero.moveUp press enter h ero.moveDown press enter h ero.moveLeft press enter …" at bounding box center [1230, 261] width 351 height 167
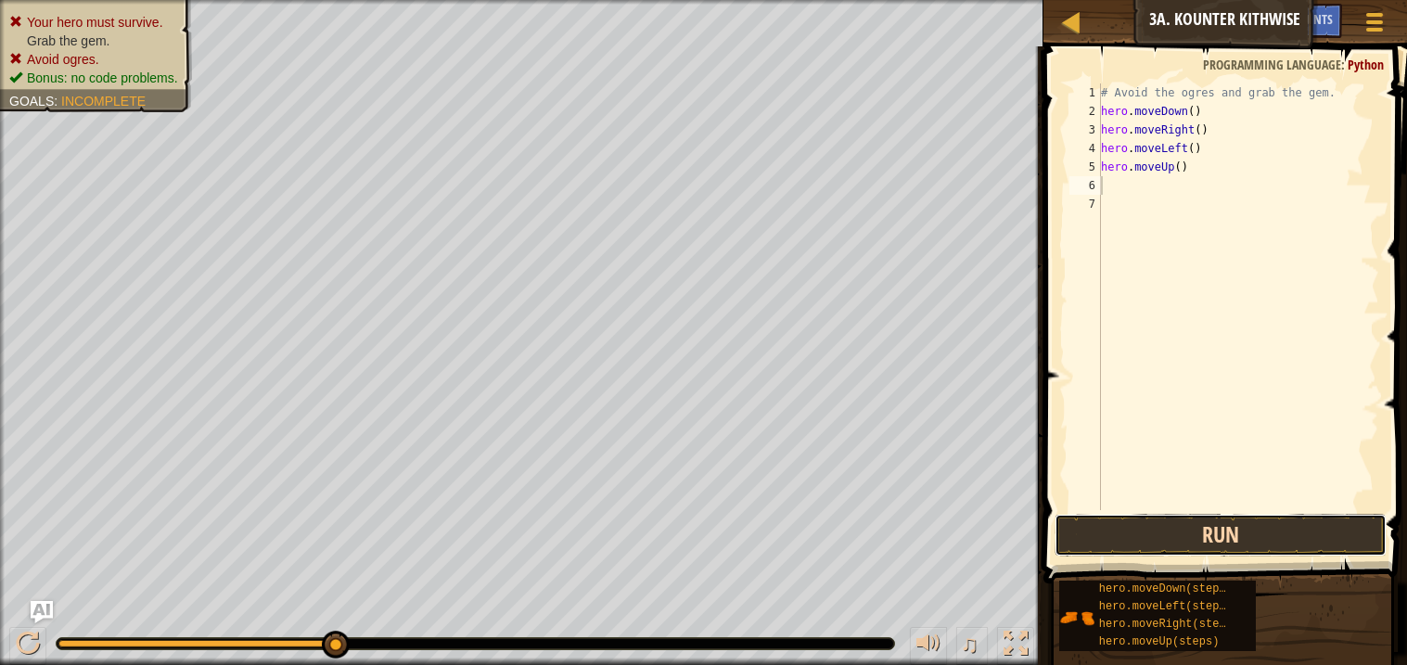
click at [1174, 536] on button "Run" at bounding box center [1220, 535] width 331 height 43
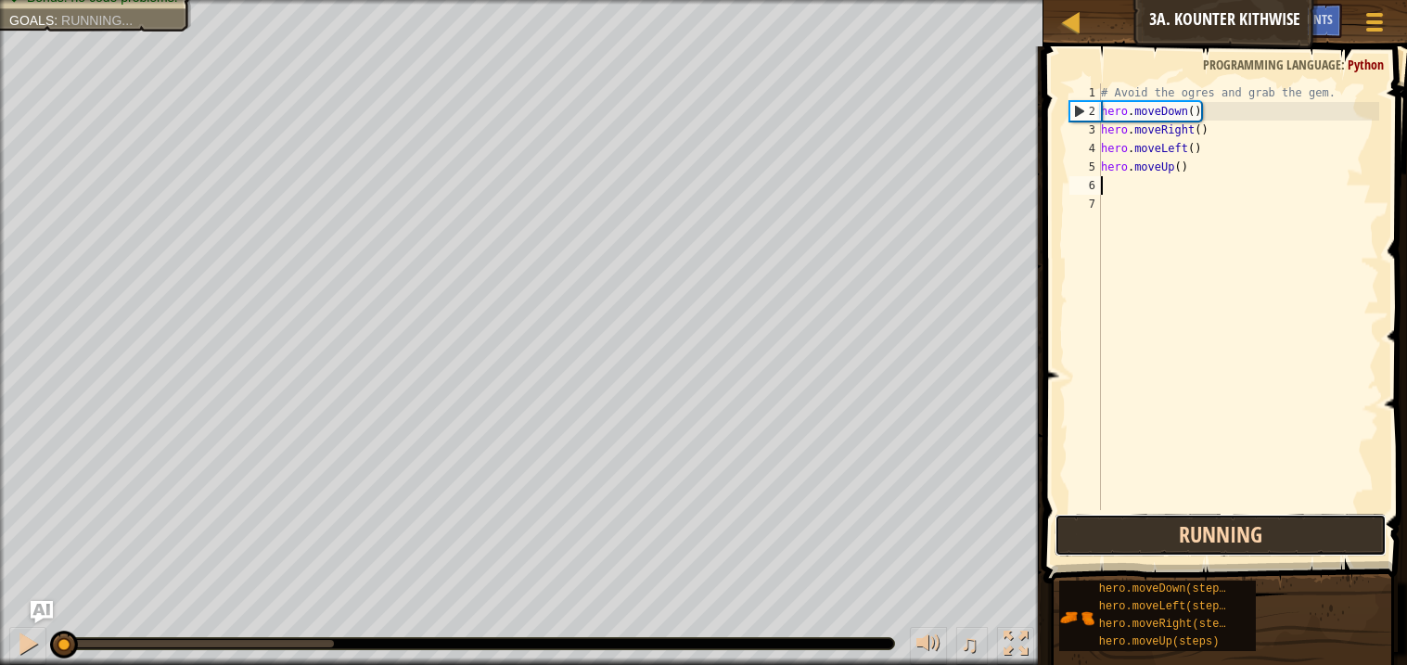
click at [1174, 536] on button "Running" at bounding box center [1220, 535] width 331 height 43
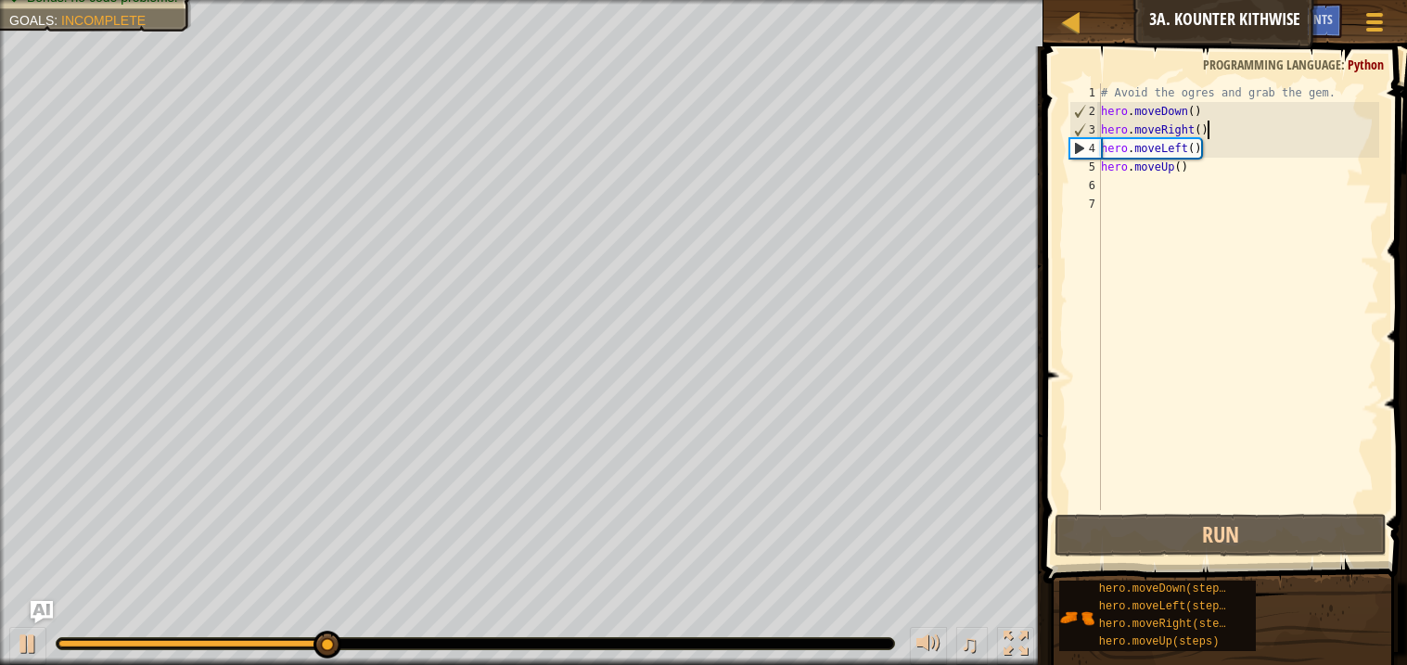
click at [1209, 121] on div "# Avoid the ogres and grab the gem. hero . moveDown ( ) hero . moveRight ( ) he…" at bounding box center [1238, 315] width 282 height 464
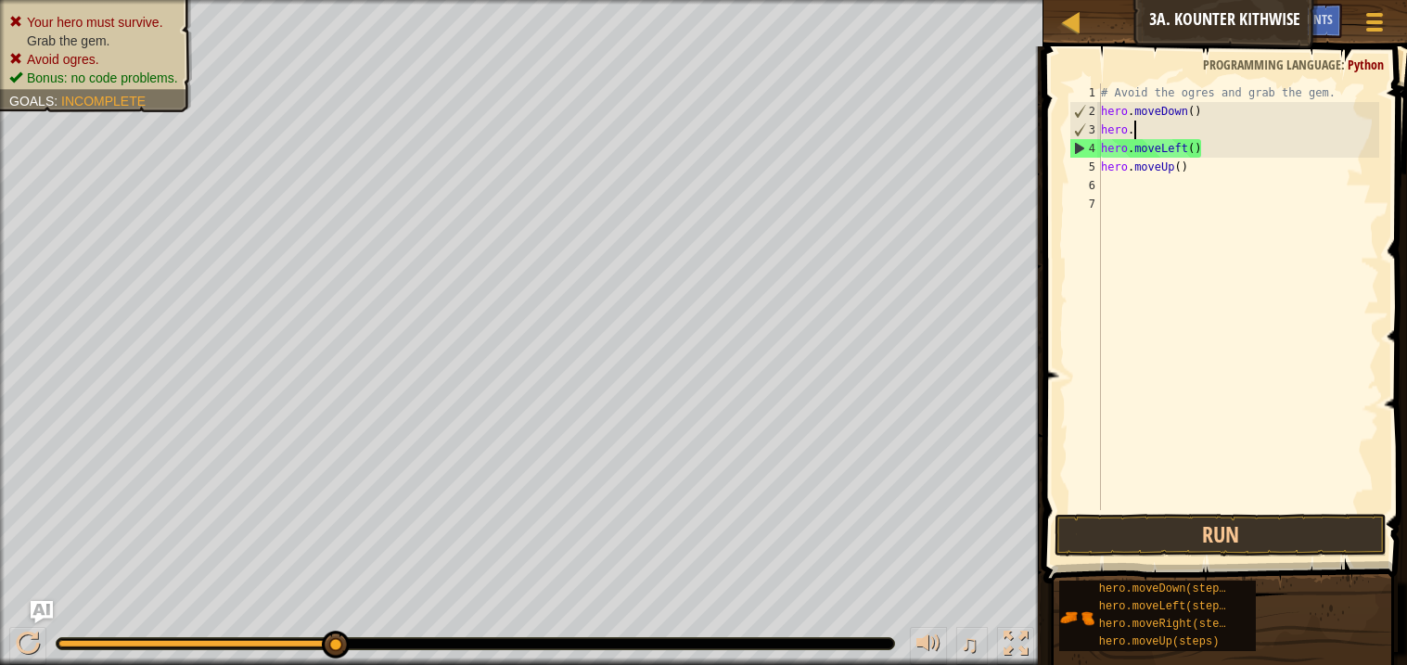
type textarea "h"
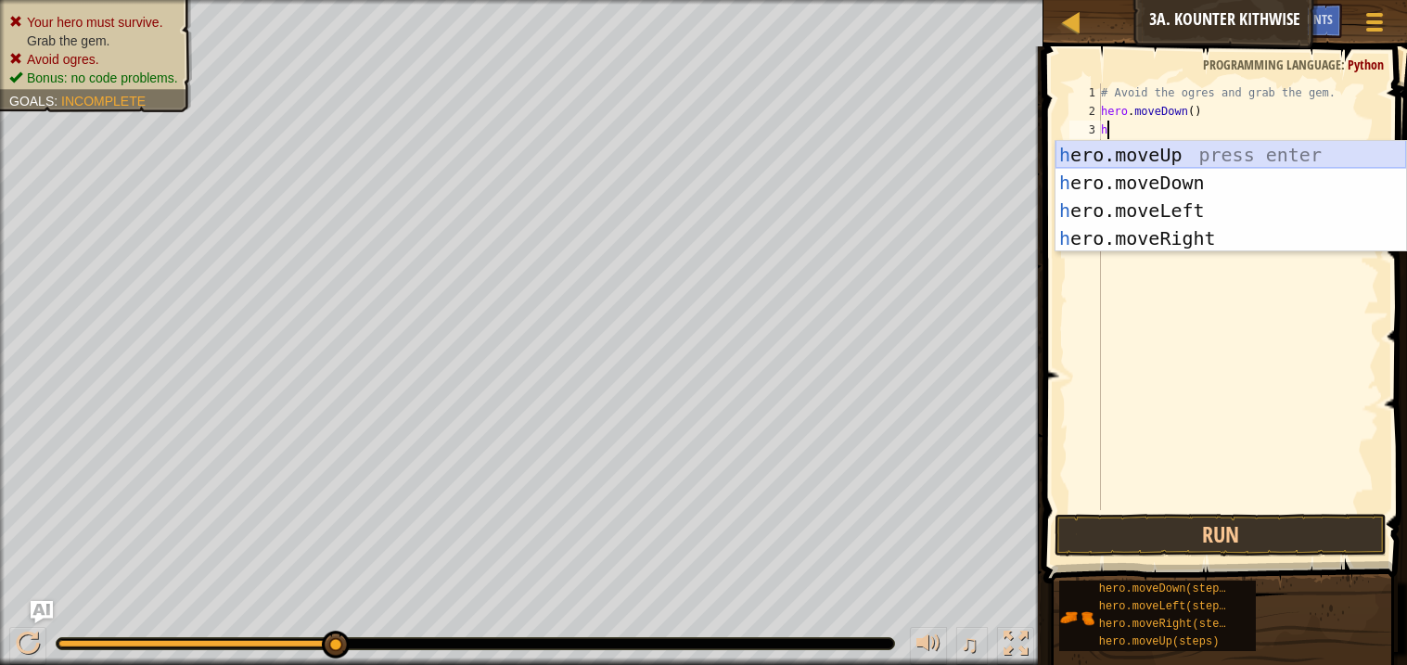
click at [1183, 145] on div "h ero.moveUp press enter h ero.moveDown press enter h ero.moveLeft press enter …" at bounding box center [1230, 224] width 351 height 167
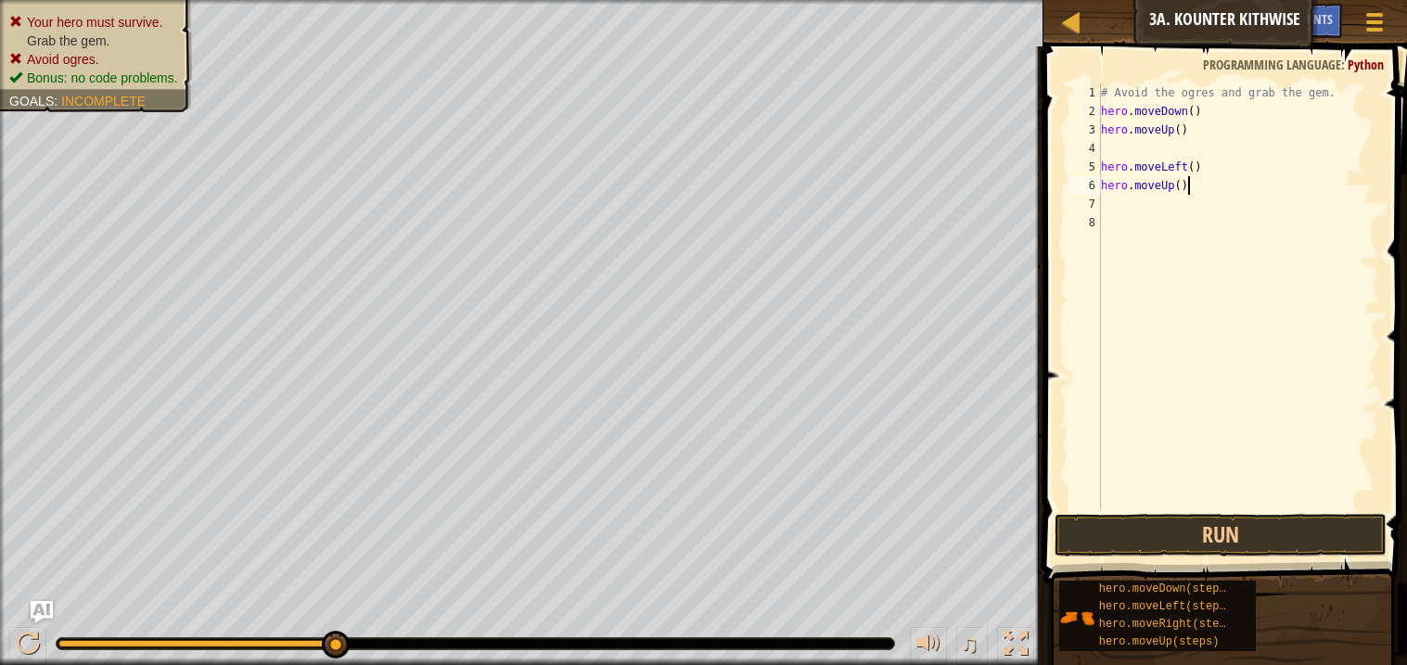
click at [1196, 182] on div "# Avoid the ogres and grab the gem. hero . moveDown ( ) hero . moveUp ( ) hero …" at bounding box center [1238, 315] width 282 height 464
type textarea "h"
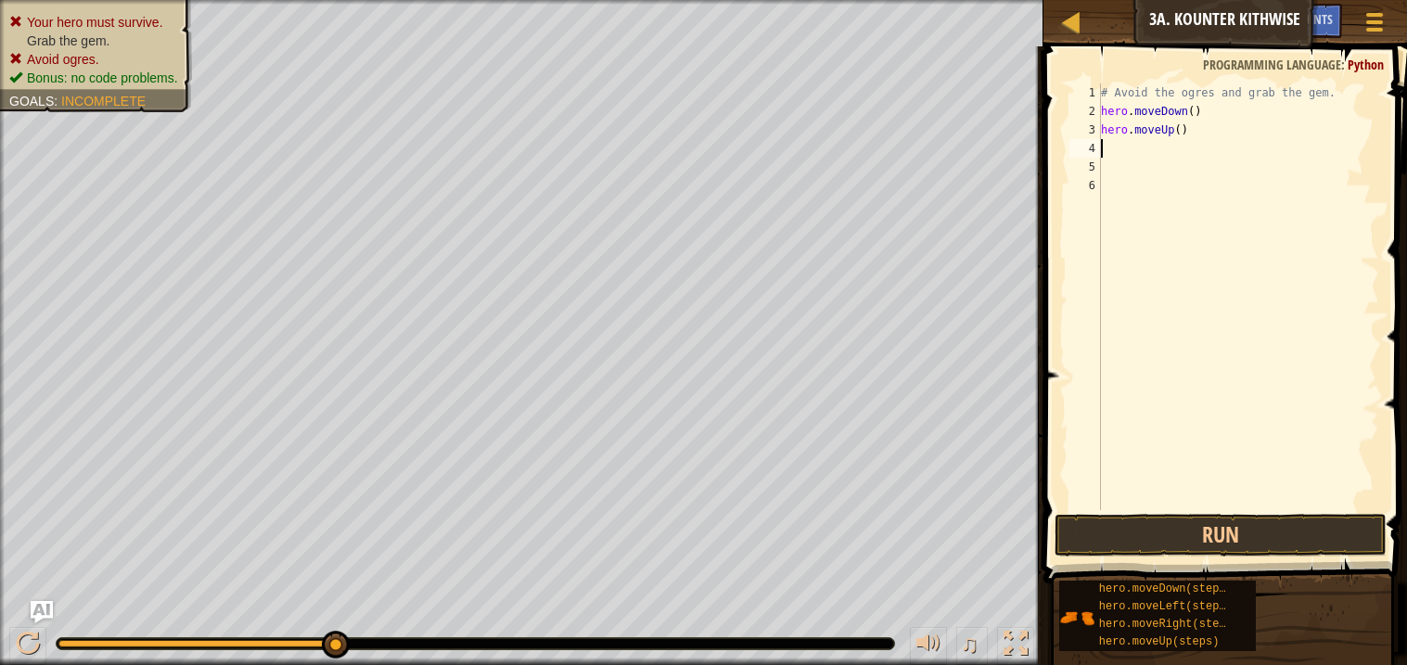
type textarea "h"
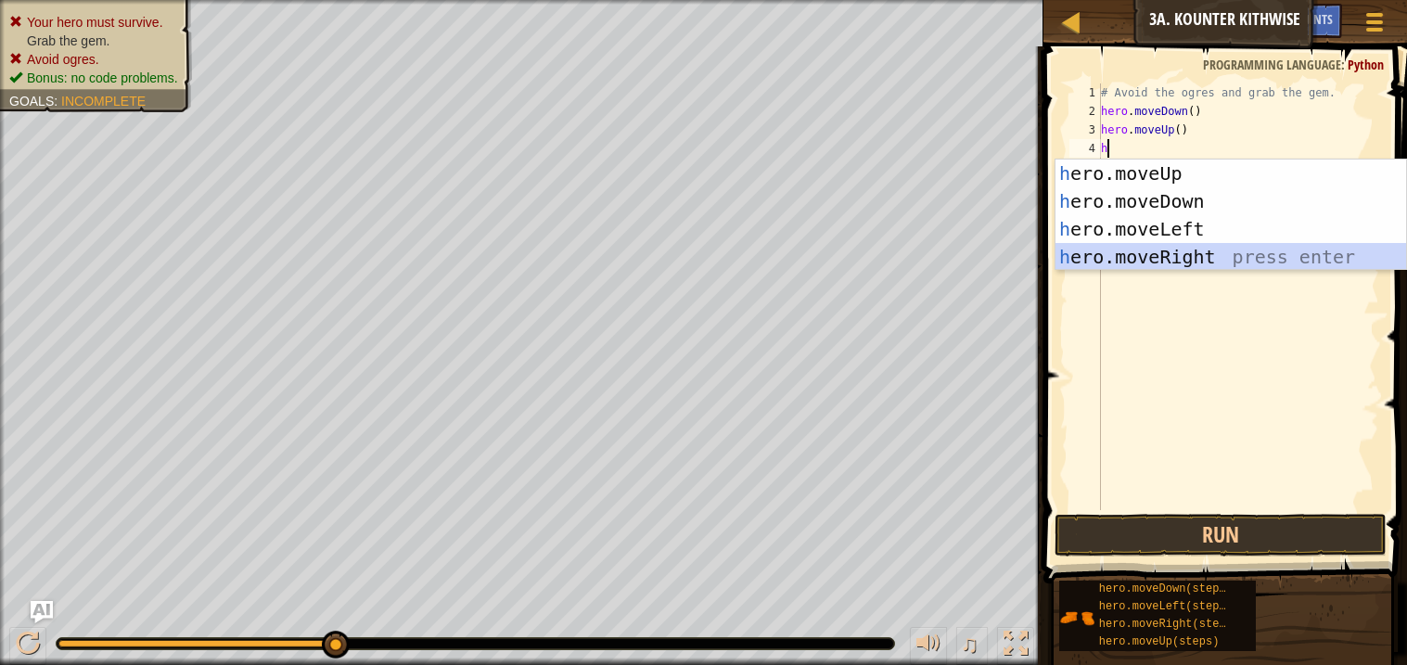
click at [1208, 255] on div "h ero.moveUp press enter h ero.moveDown press enter h ero.moveLeft press enter …" at bounding box center [1230, 243] width 351 height 167
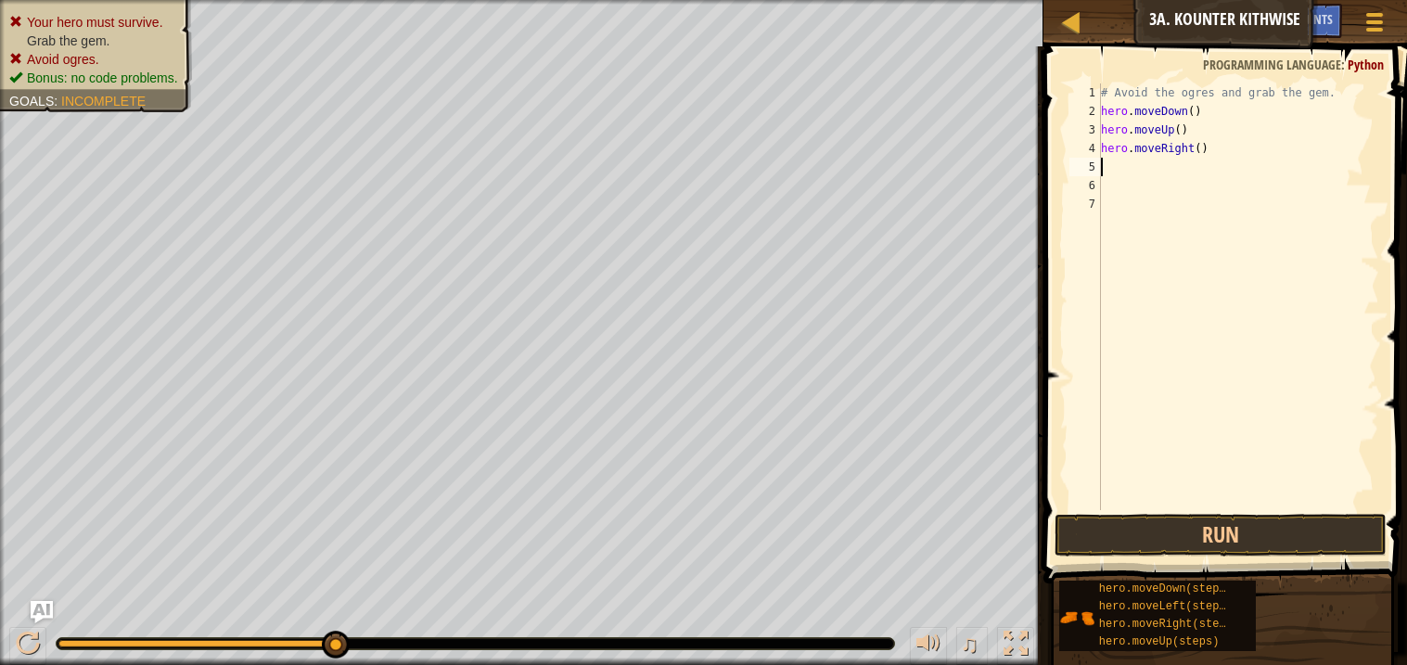
type textarea "h"
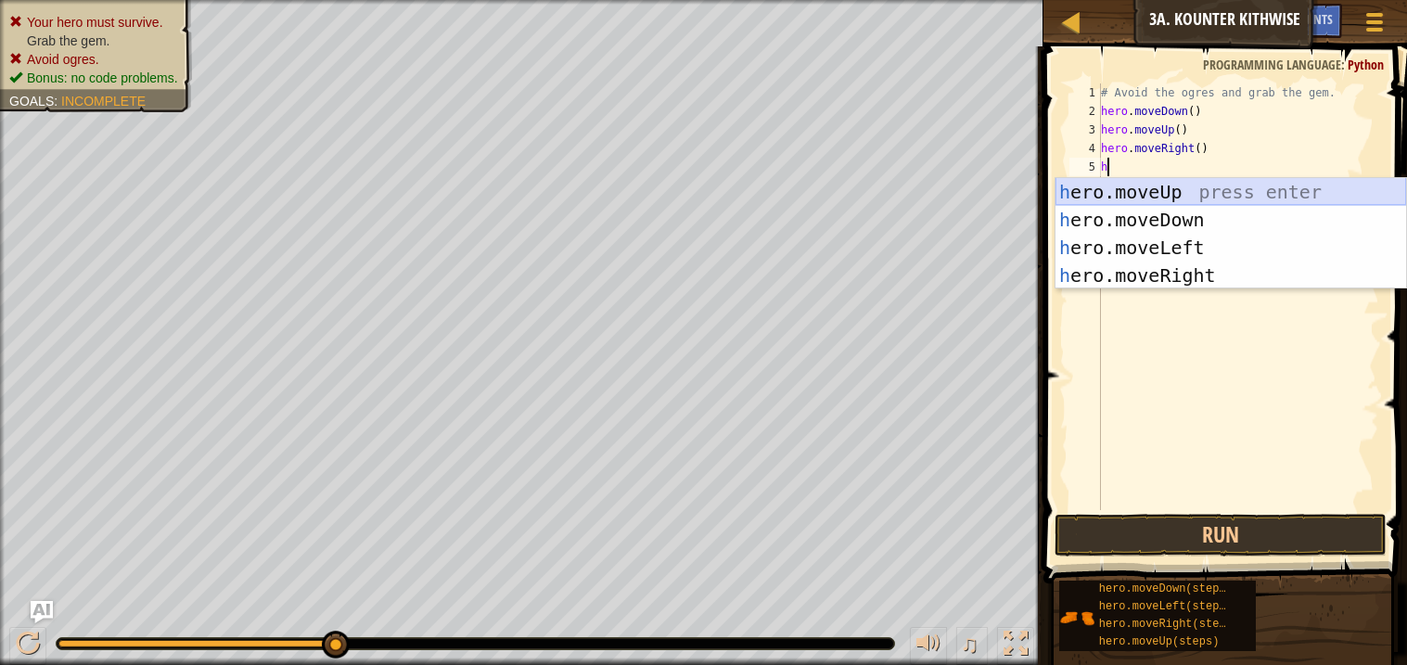
click at [1136, 187] on div "h ero.moveUp press enter h ero.moveDown press enter h ero.moveLeft press enter …" at bounding box center [1230, 261] width 351 height 167
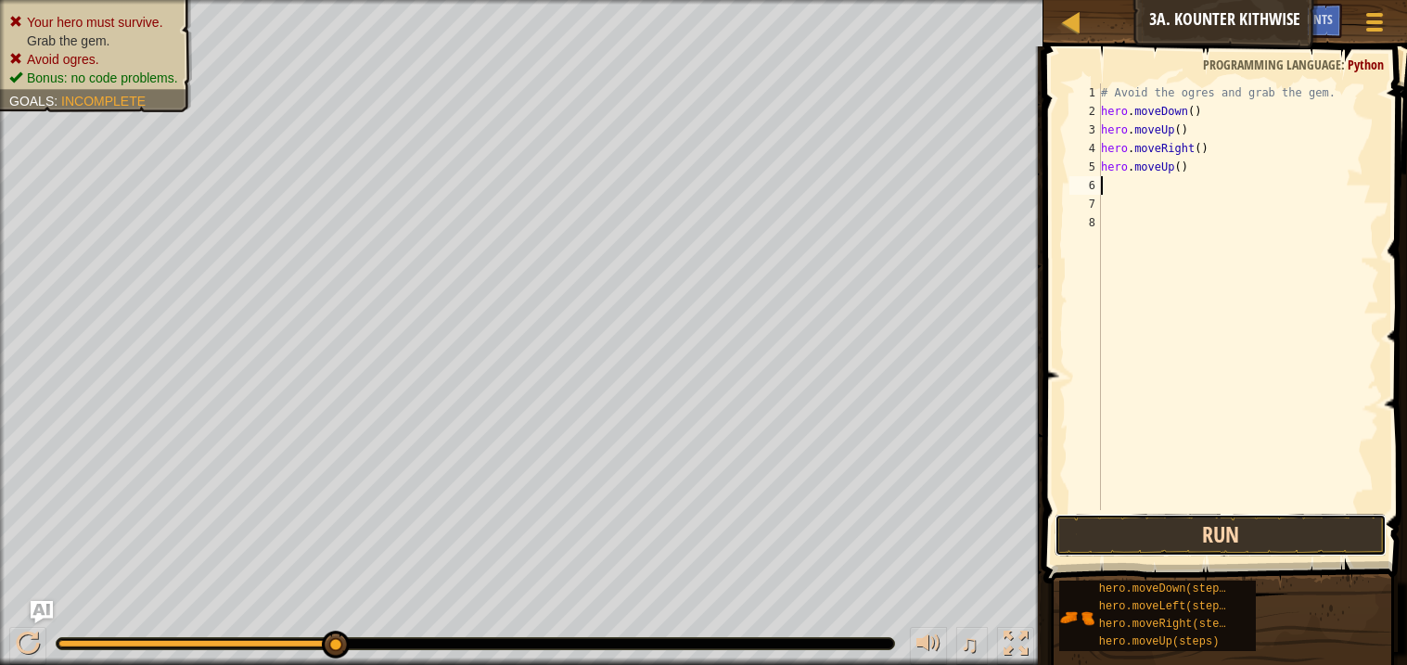
click at [1245, 535] on button "Run" at bounding box center [1220, 535] width 331 height 43
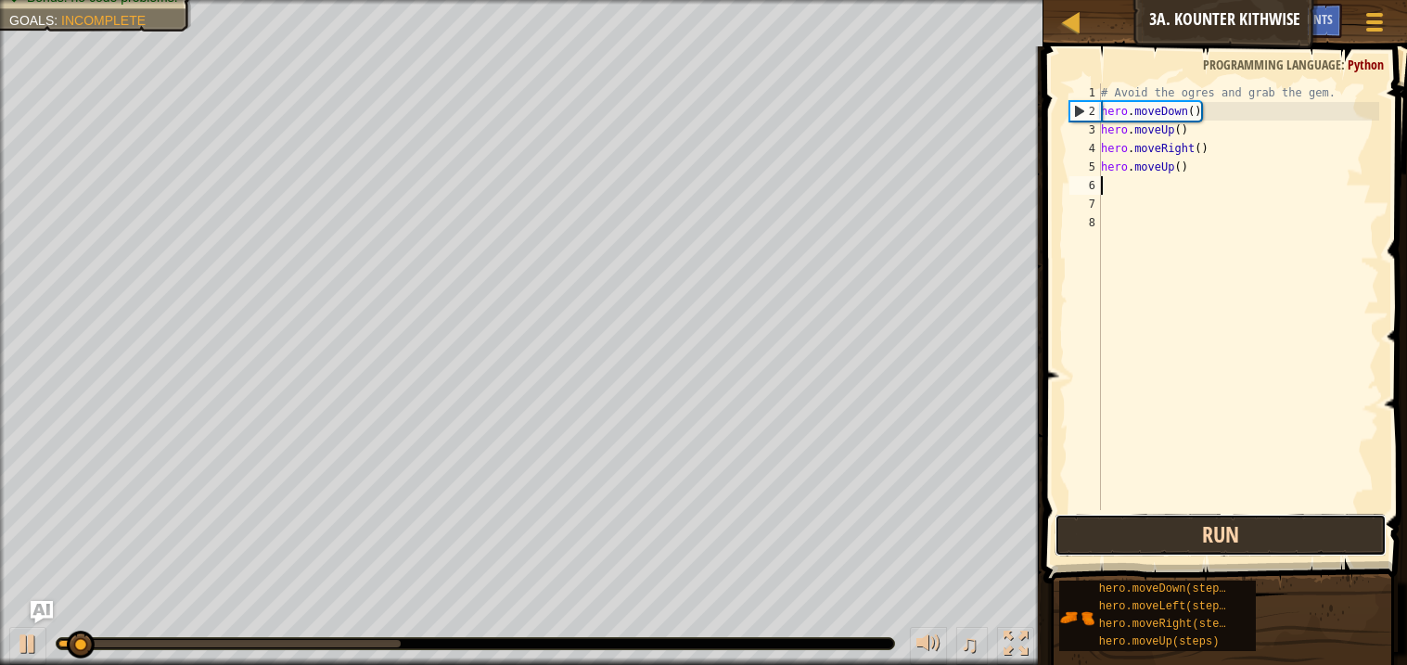
click at [1245, 535] on button "Run" at bounding box center [1220, 535] width 331 height 43
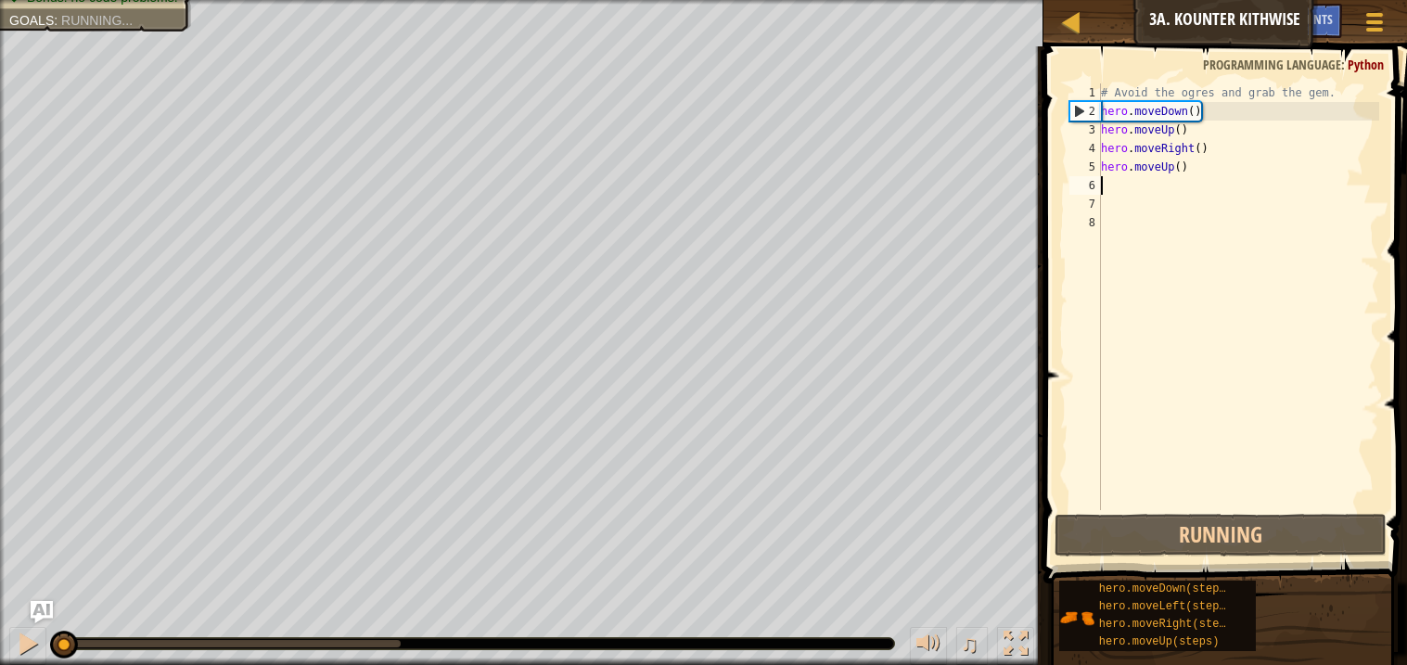
click at [1190, 160] on div "# Avoid the ogres and grab the gem. hero . moveDown ( ) hero . moveUp ( ) hero …" at bounding box center [1238, 315] width 282 height 464
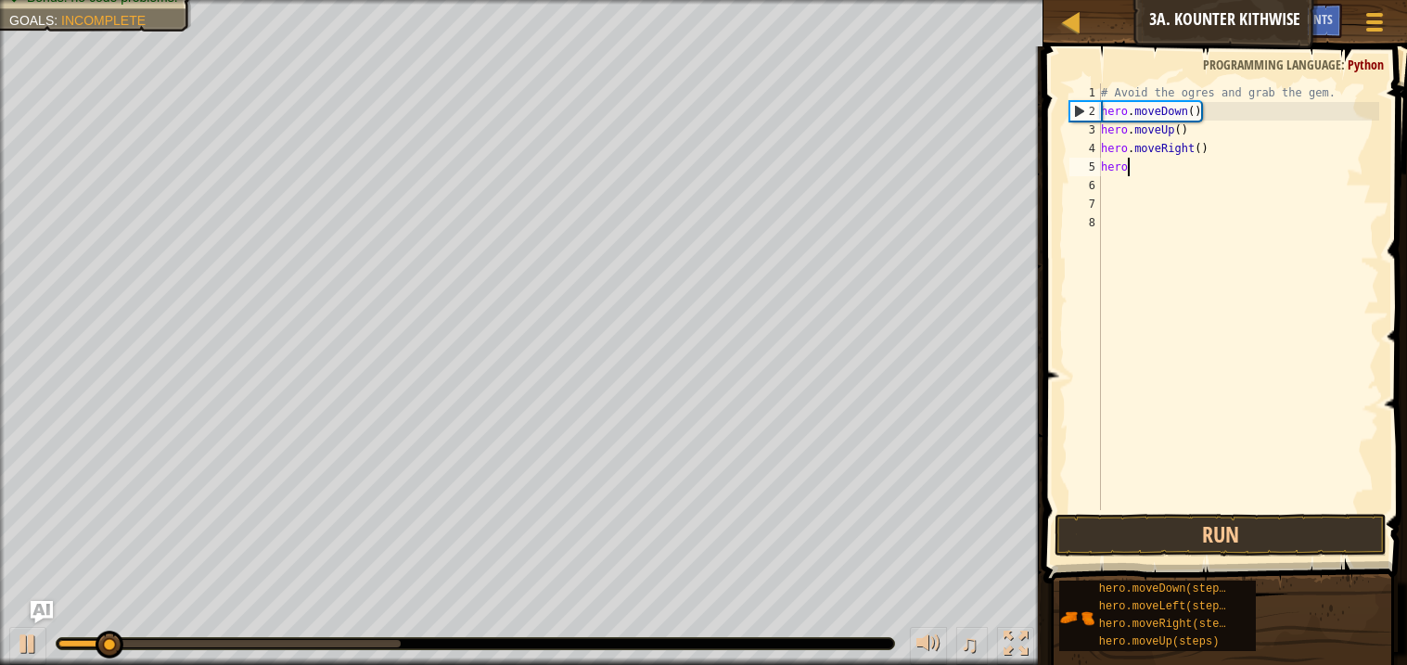
type textarea "h"
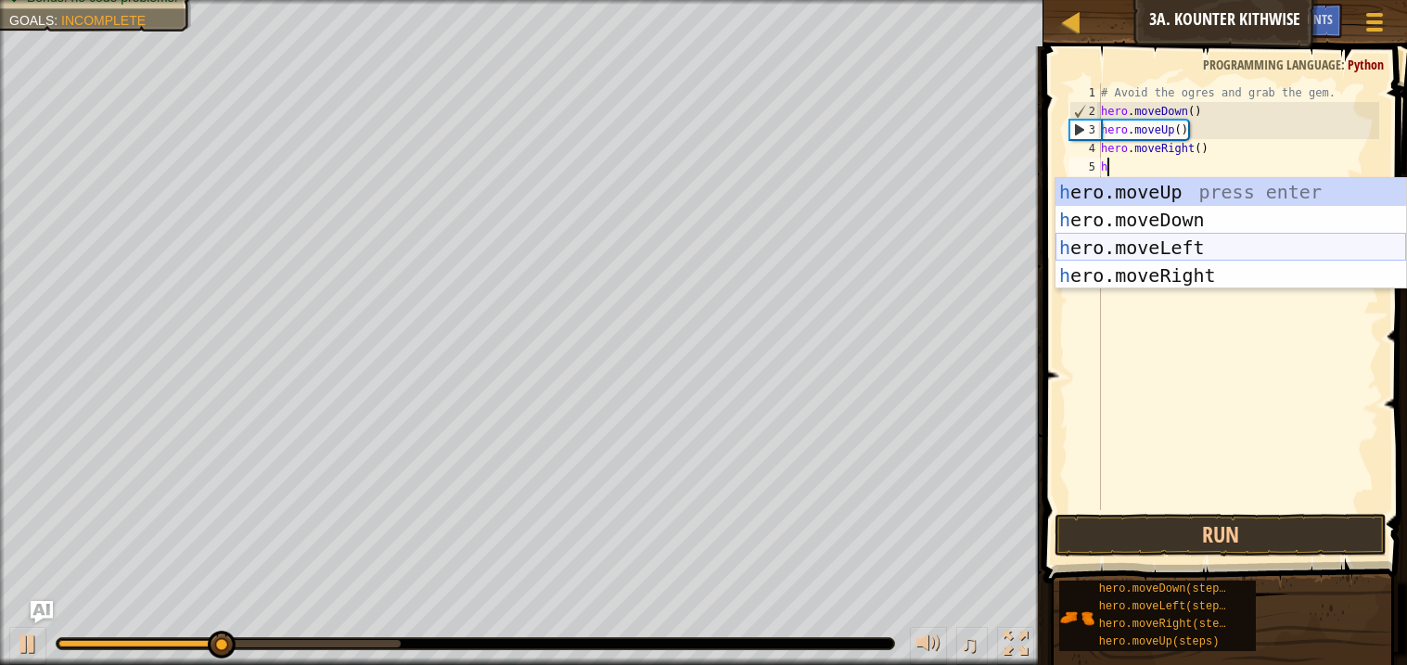
click at [1194, 247] on div "h ero.moveUp press enter h ero.moveDown press enter h ero.moveLeft press enter …" at bounding box center [1230, 261] width 351 height 167
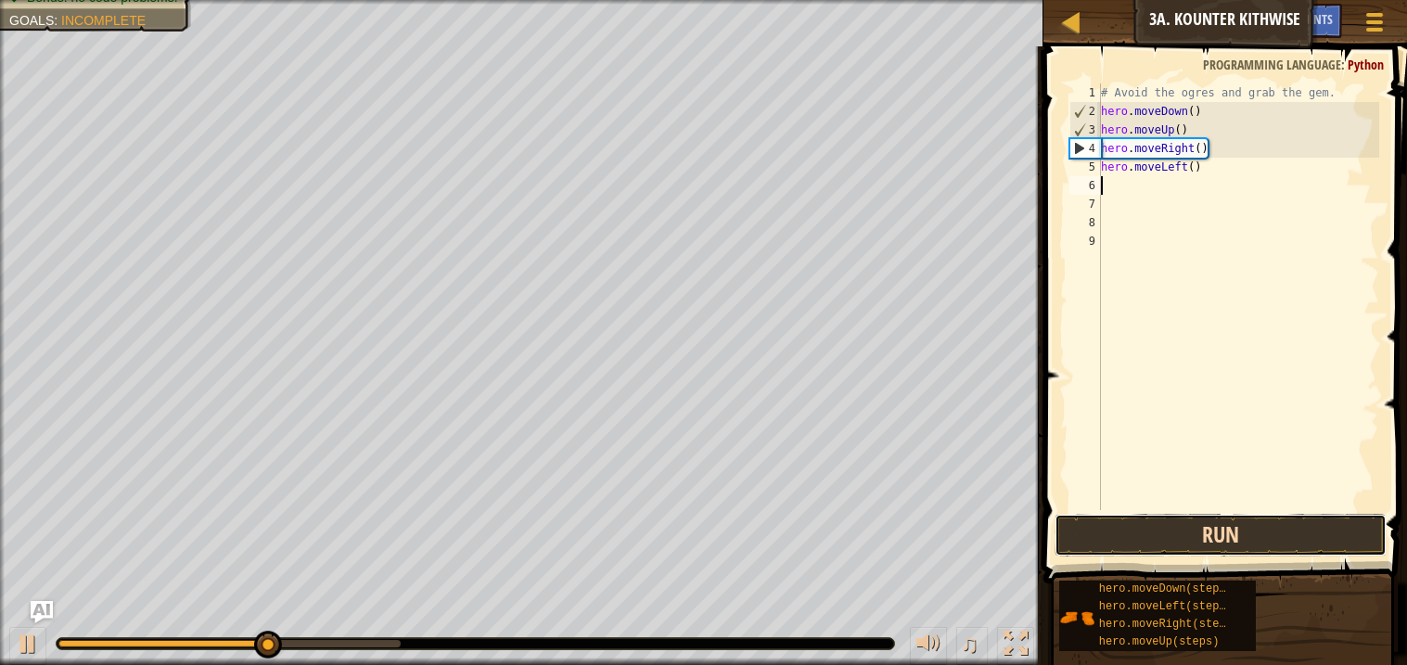
click at [1194, 538] on button "Run" at bounding box center [1220, 535] width 331 height 43
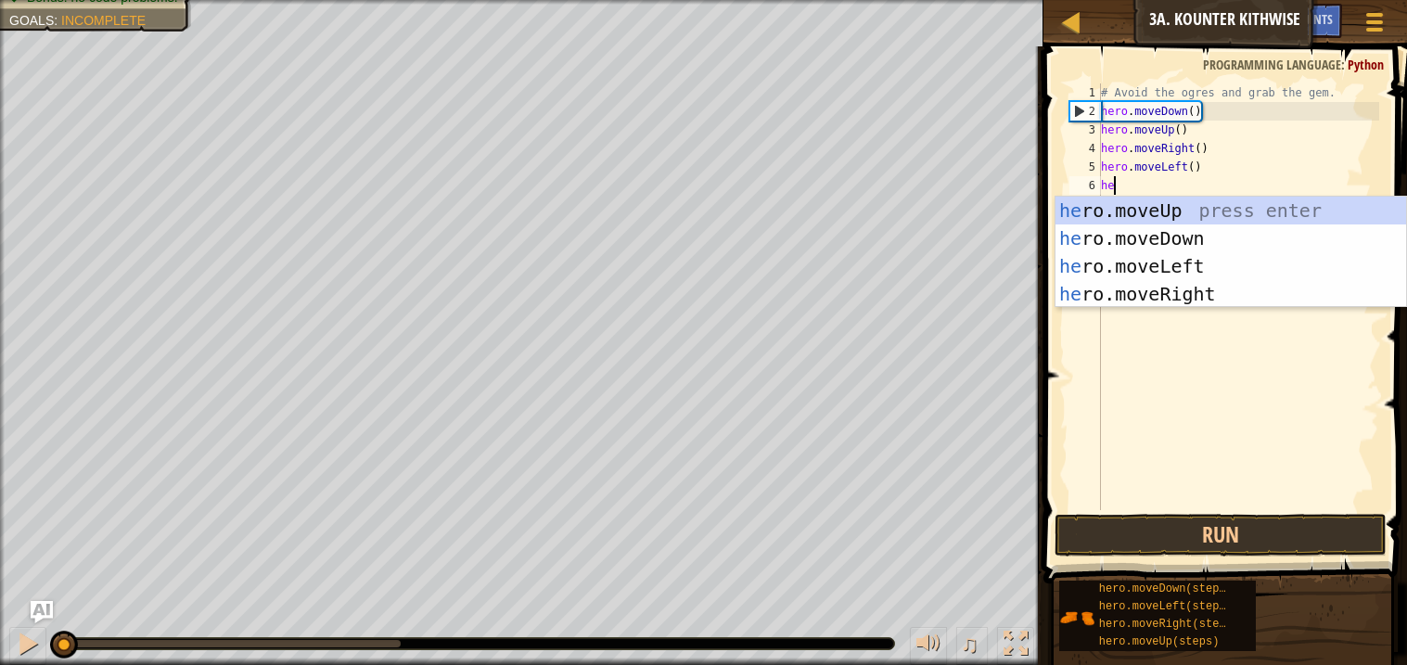
scroll to position [7, 1]
click at [1221, 120] on div "# Avoid the ogres and grab the gem. hero . moveDown ( ) hero . moveUp ( ) hero …" at bounding box center [1238, 315] width 282 height 464
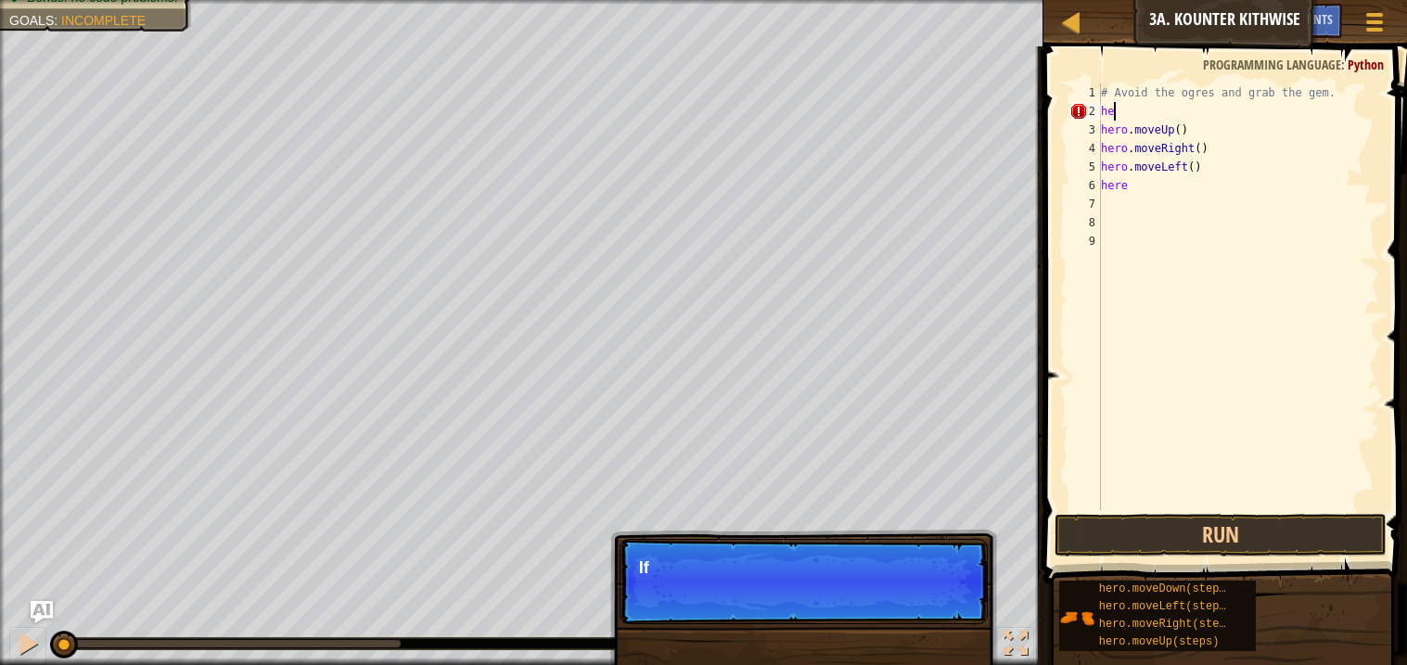
type textarea "h"
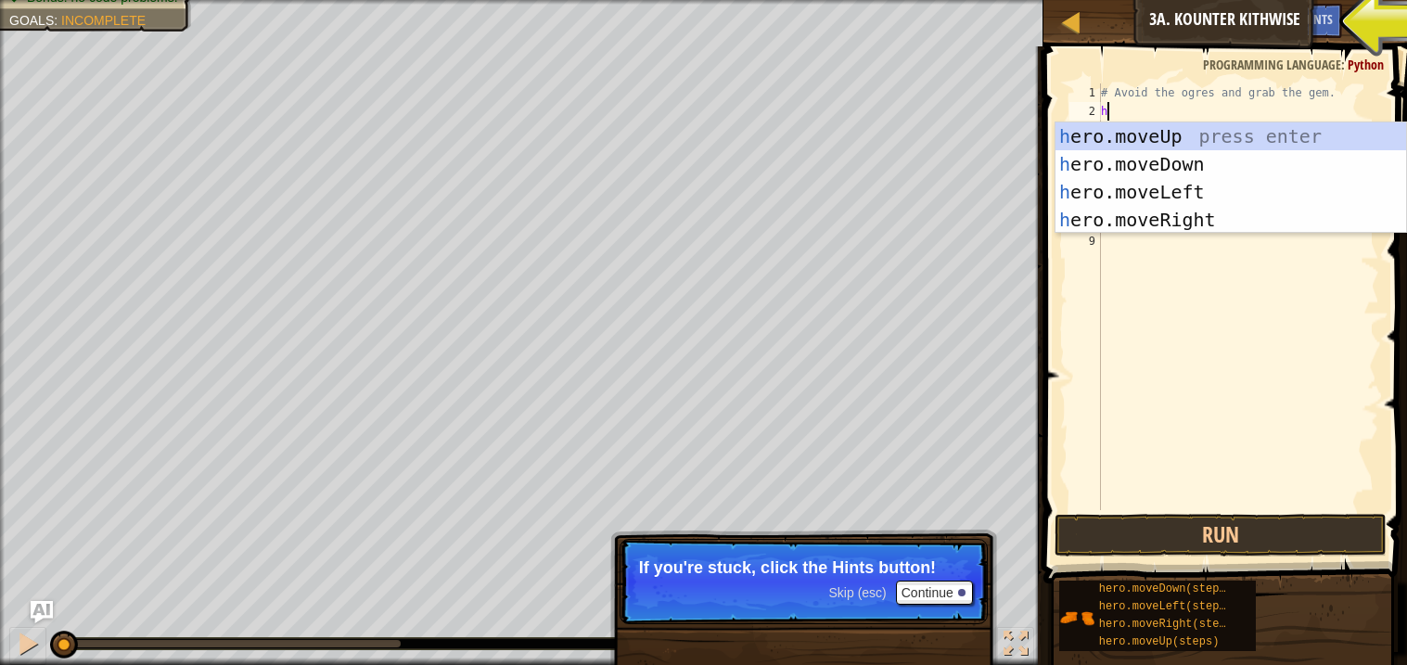
type textarea "h"
click at [1271, 19] on span "Ask AI" at bounding box center [1268, 19] width 32 height 18
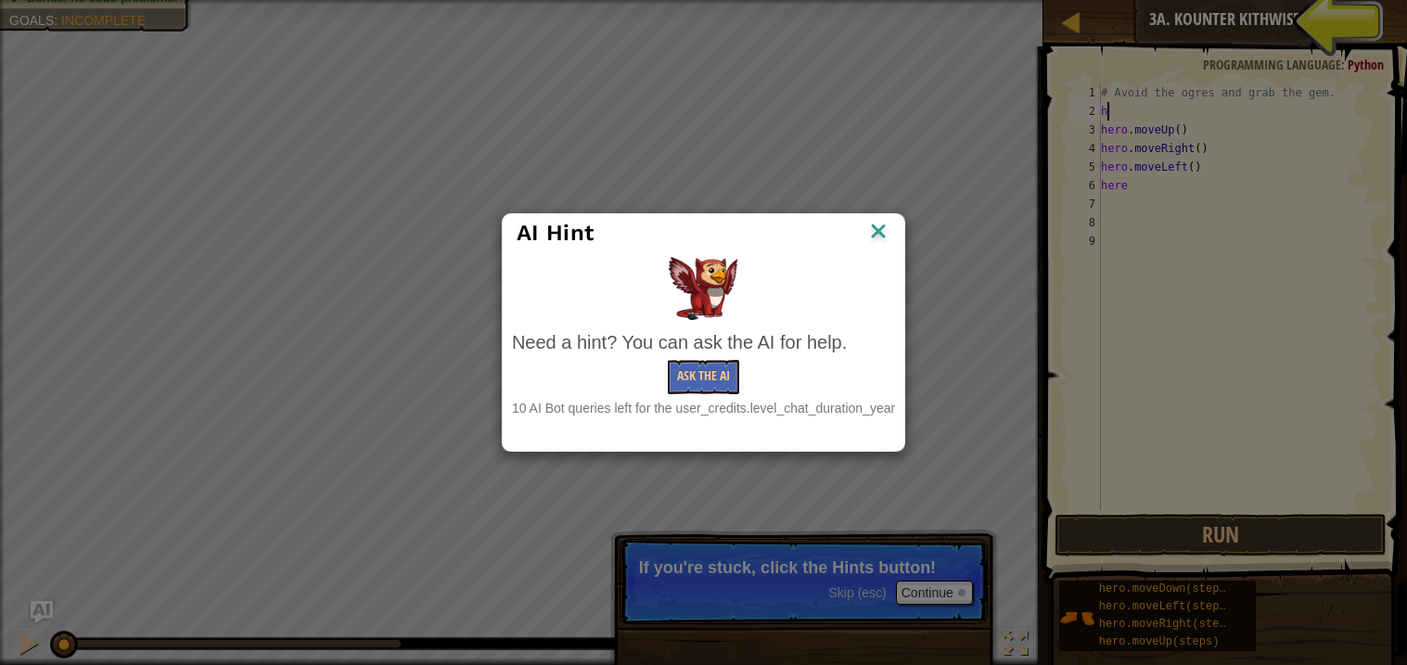
click at [879, 224] on img at bounding box center [878, 233] width 24 height 28
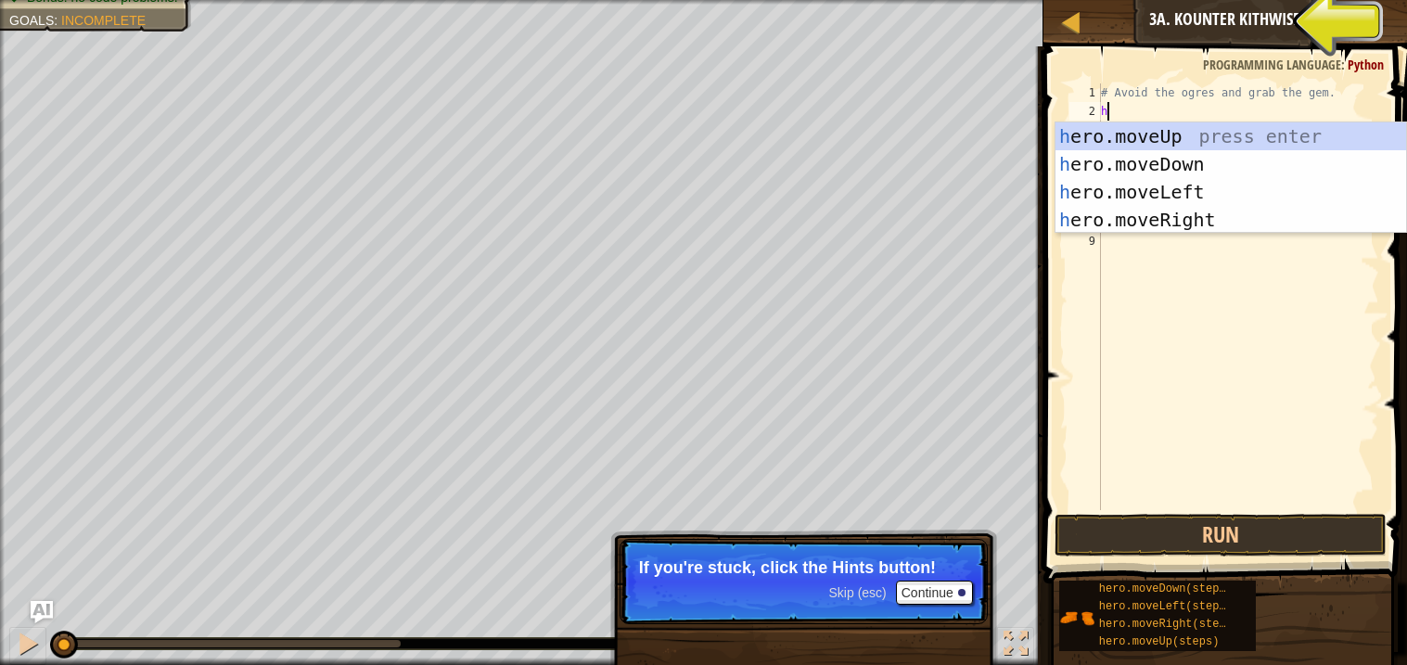
type textarea "h"
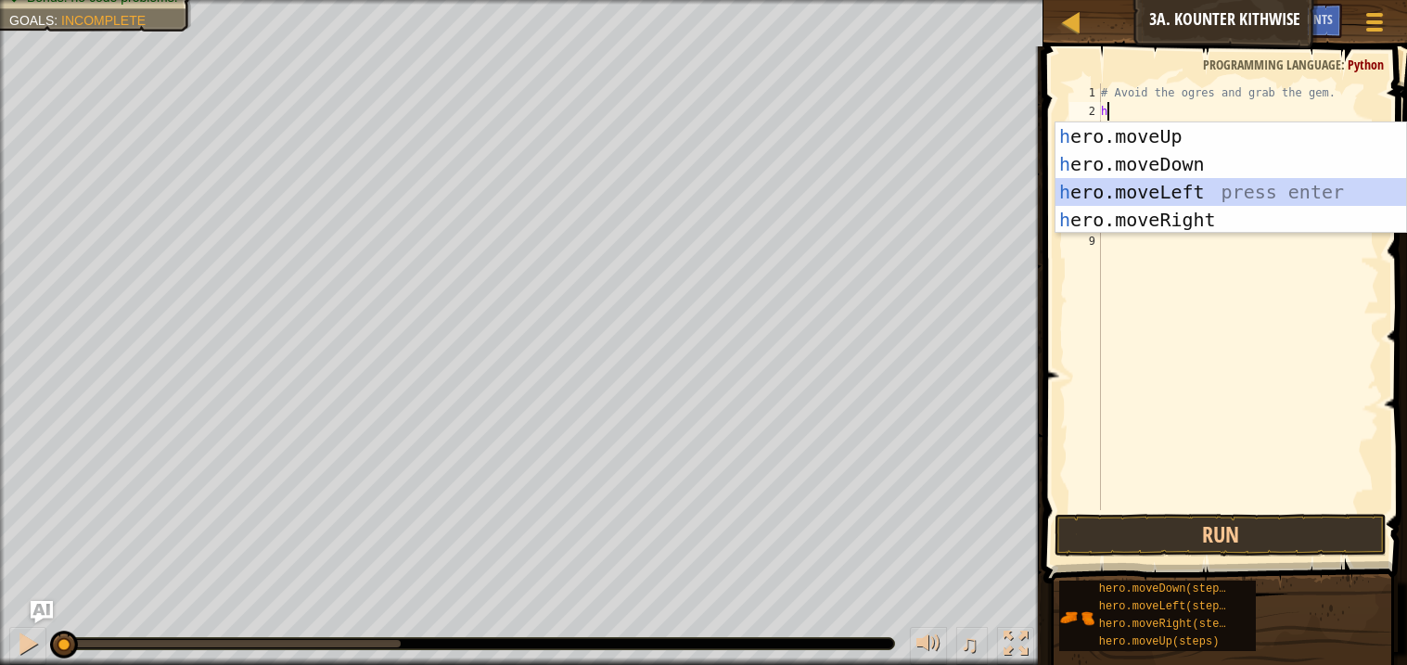
click at [1144, 191] on div "h ero.moveUp press enter h ero.moveDown press enter h ero.moveLeft press enter …" at bounding box center [1230, 205] width 351 height 167
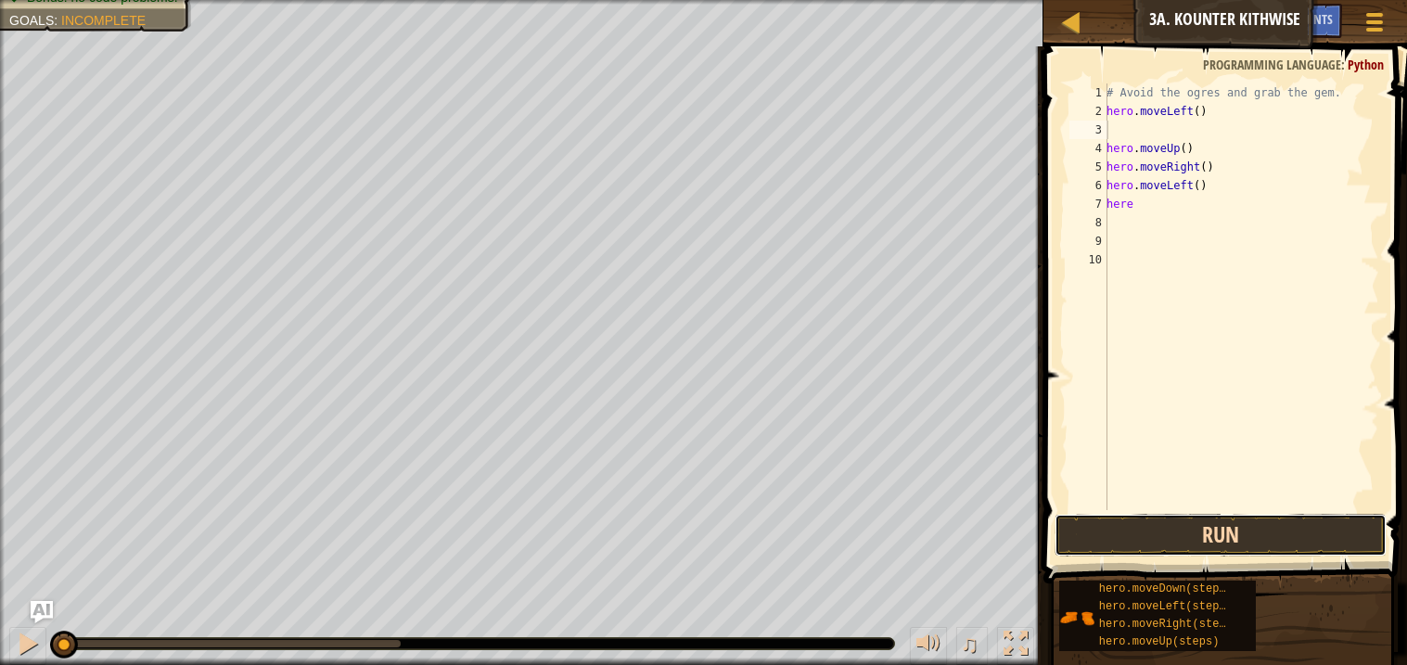
click at [1140, 543] on button "Run" at bounding box center [1220, 535] width 331 height 43
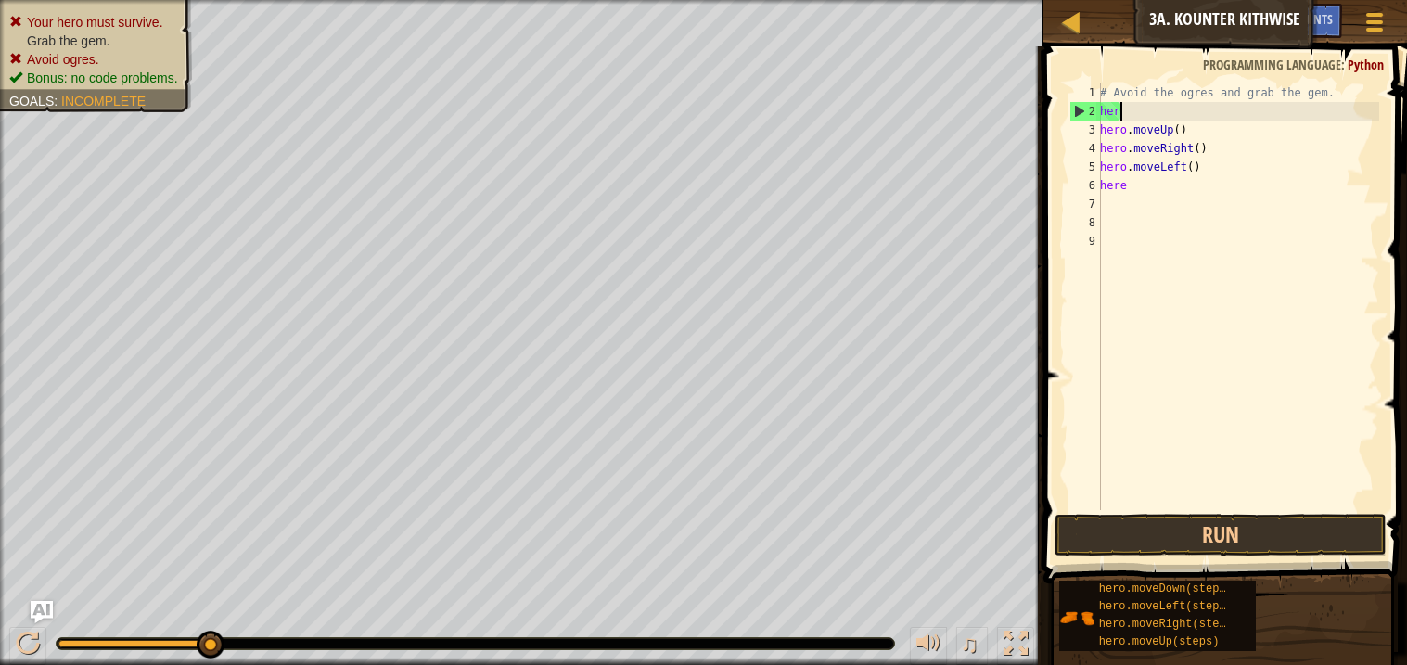
type textarea "h"
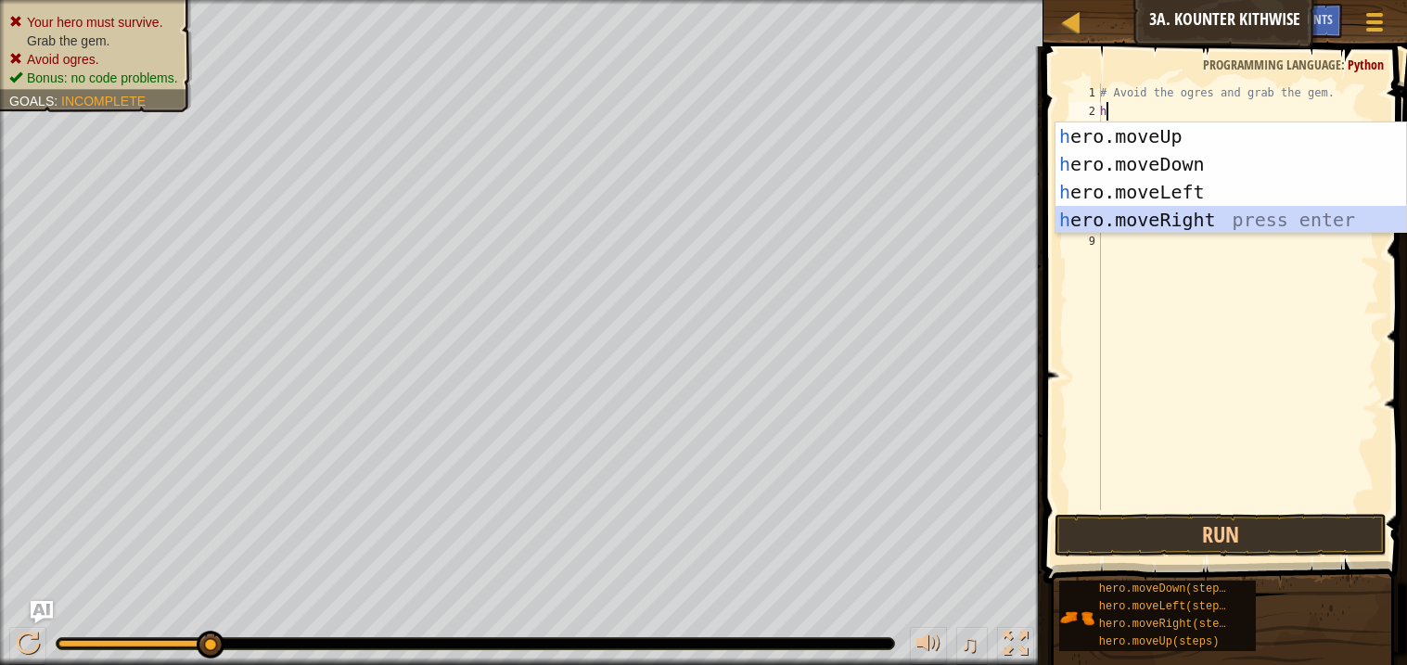
click at [1192, 217] on div "h ero.moveUp press enter h ero.moveDown press enter h ero.moveLeft press enter …" at bounding box center [1230, 205] width 351 height 167
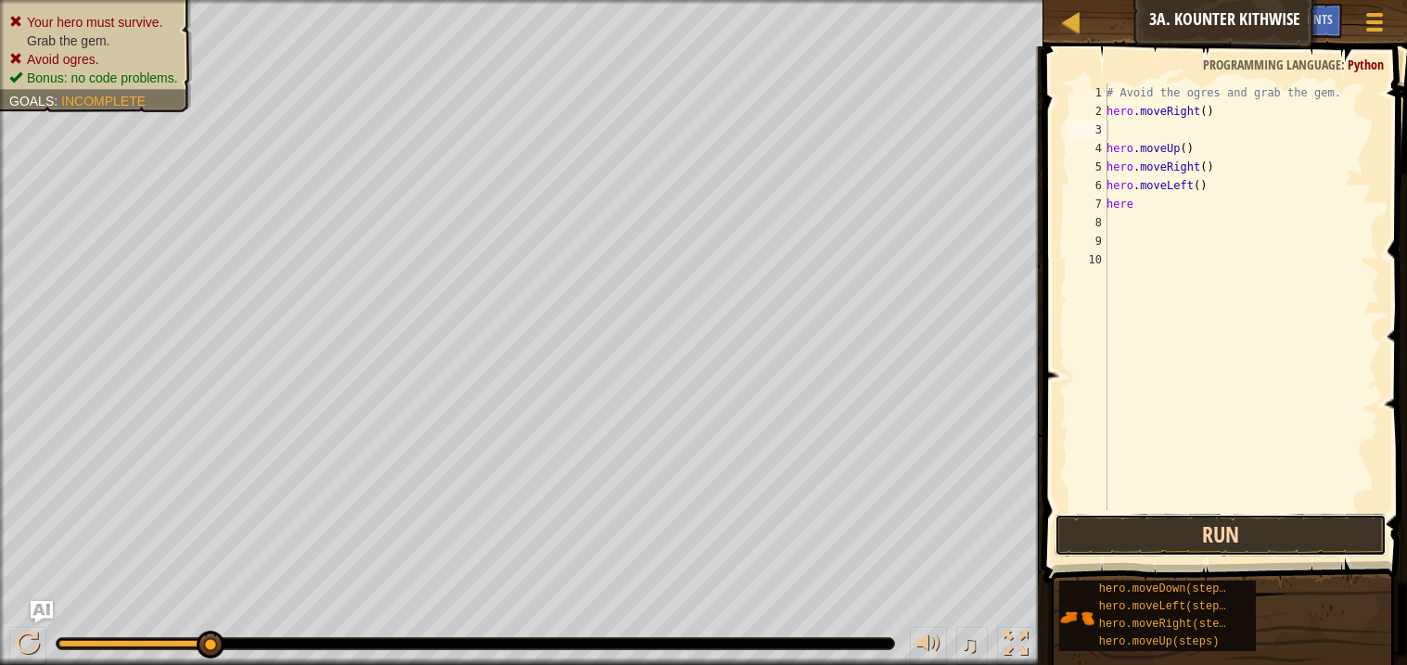
click at [1170, 540] on button "Run" at bounding box center [1220, 535] width 331 height 43
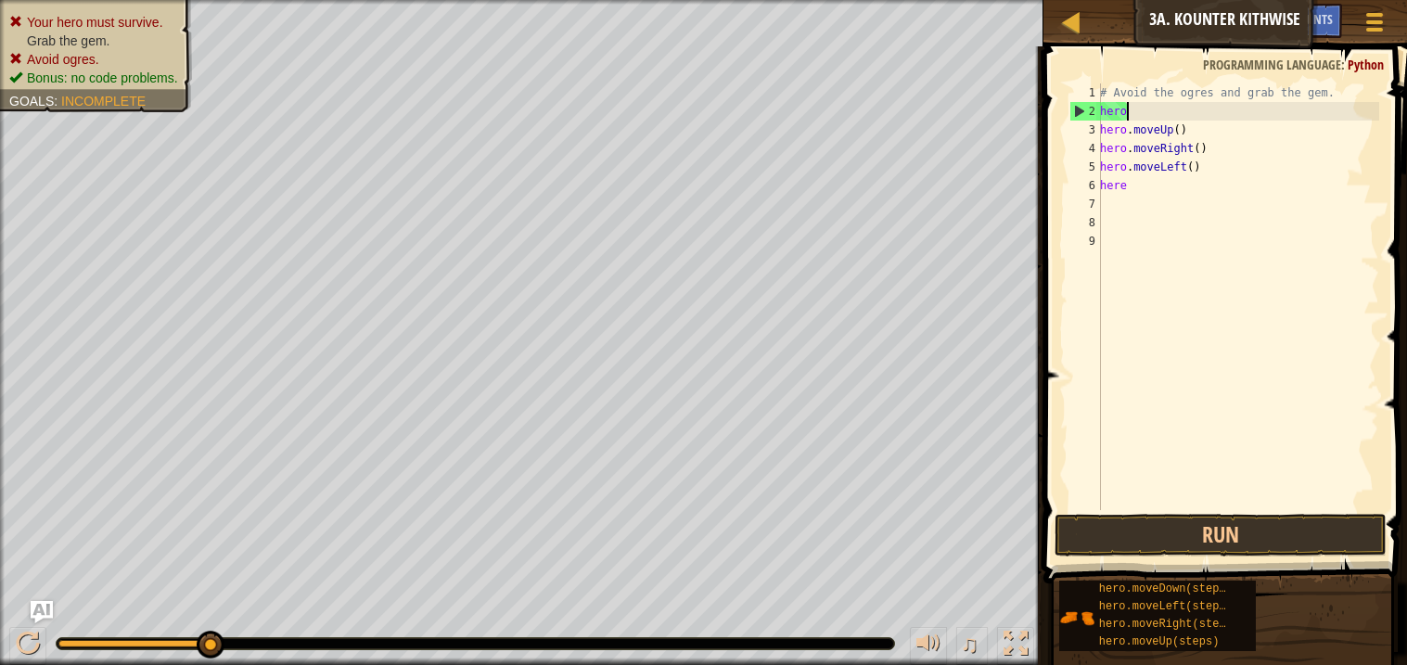
type textarea "h"
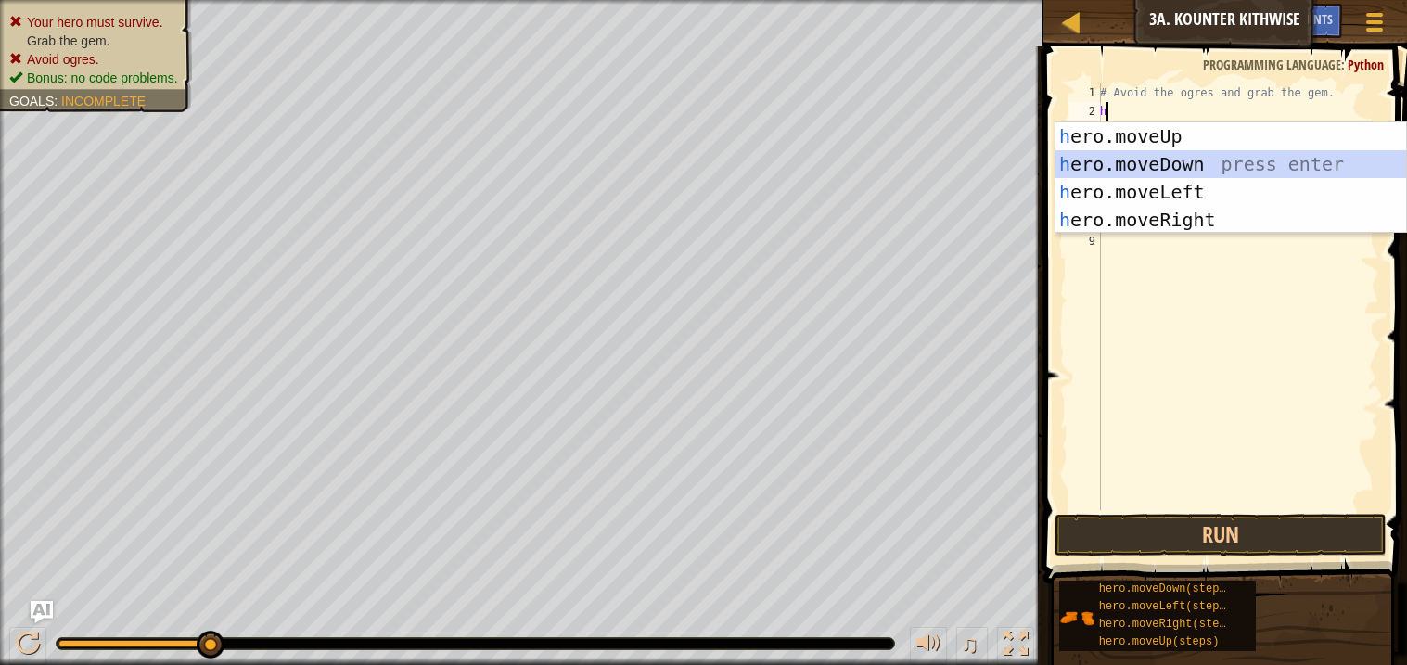
click at [1200, 160] on div "h ero.moveUp press enter h ero.moveDown press enter h ero.moveLeft press enter …" at bounding box center [1230, 205] width 351 height 167
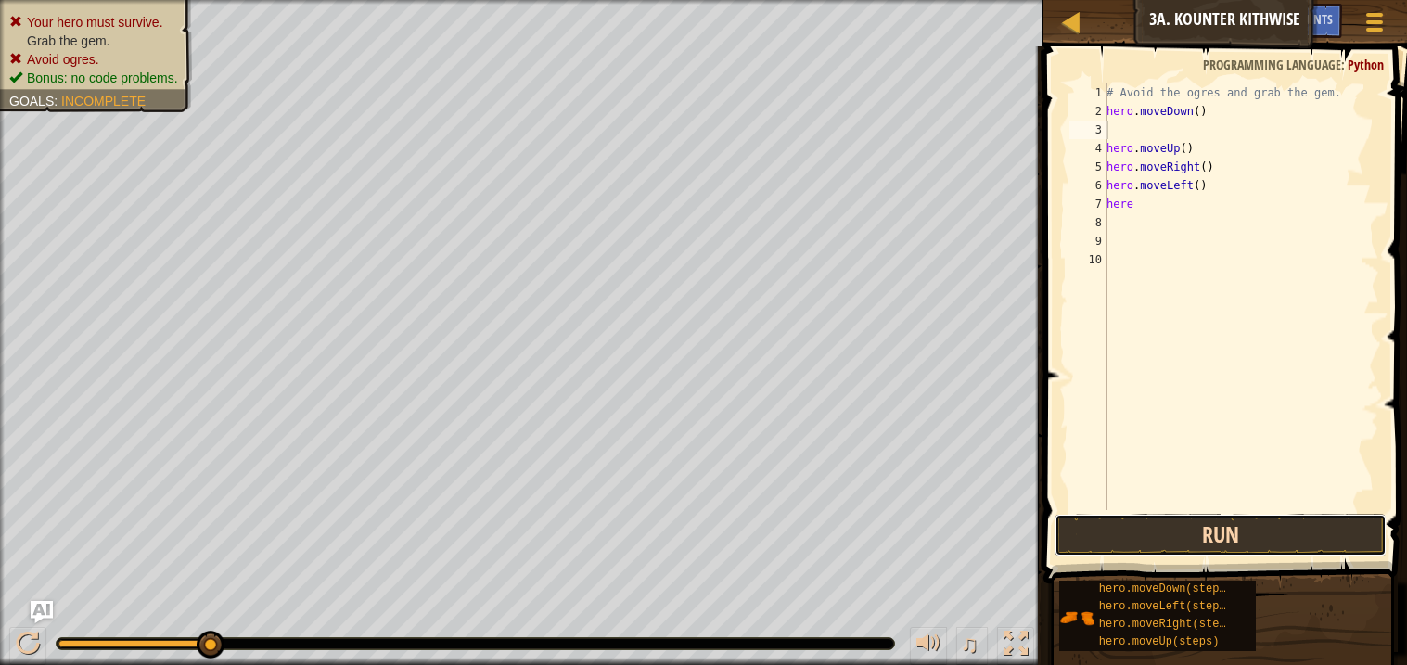
click at [1199, 534] on button "Run" at bounding box center [1220, 535] width 331 height 43
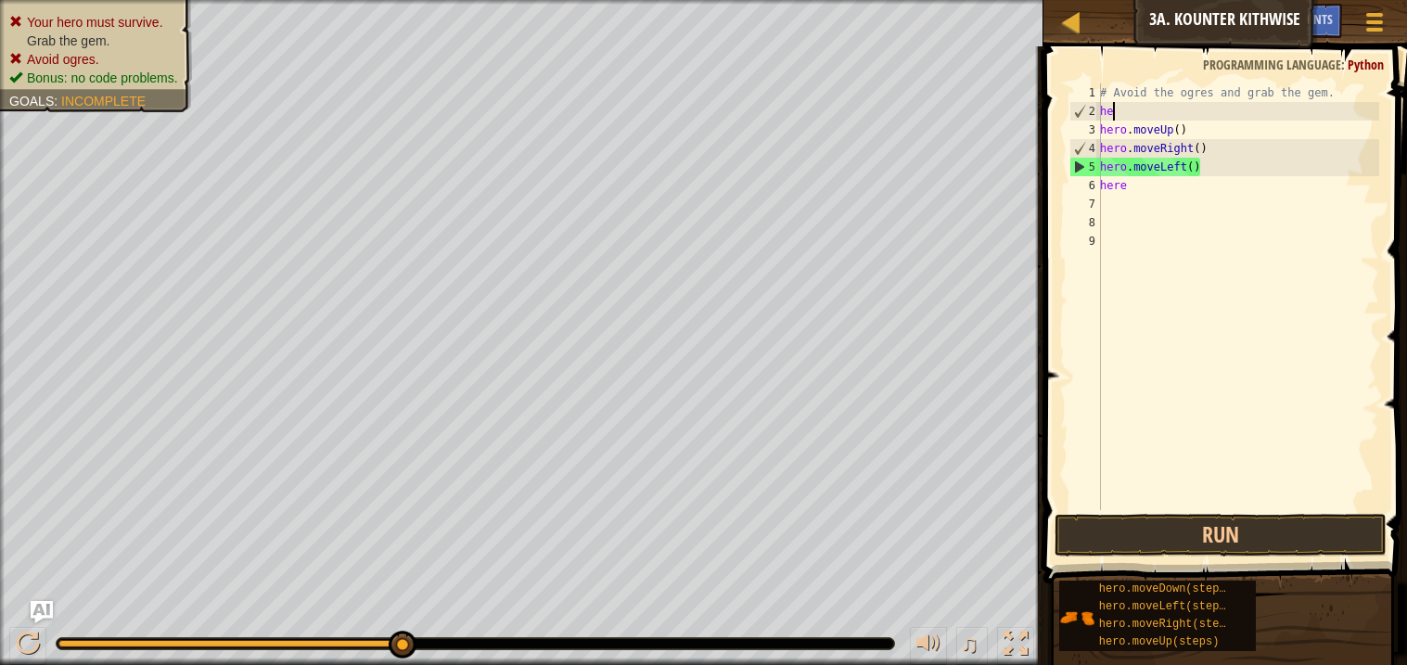
type textarea "h"
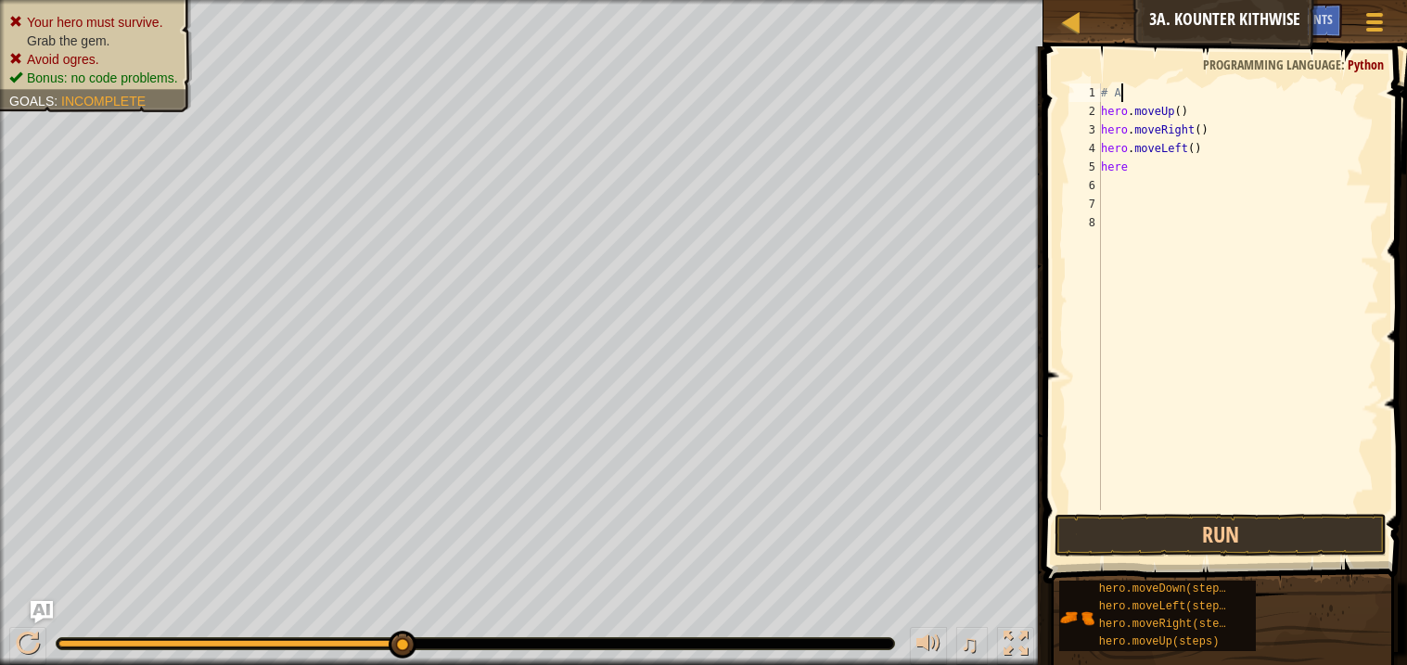
type textarea "#"
click at [1231, 553] on button "Run" at bounding box center [1220, 535] width 331 height 43
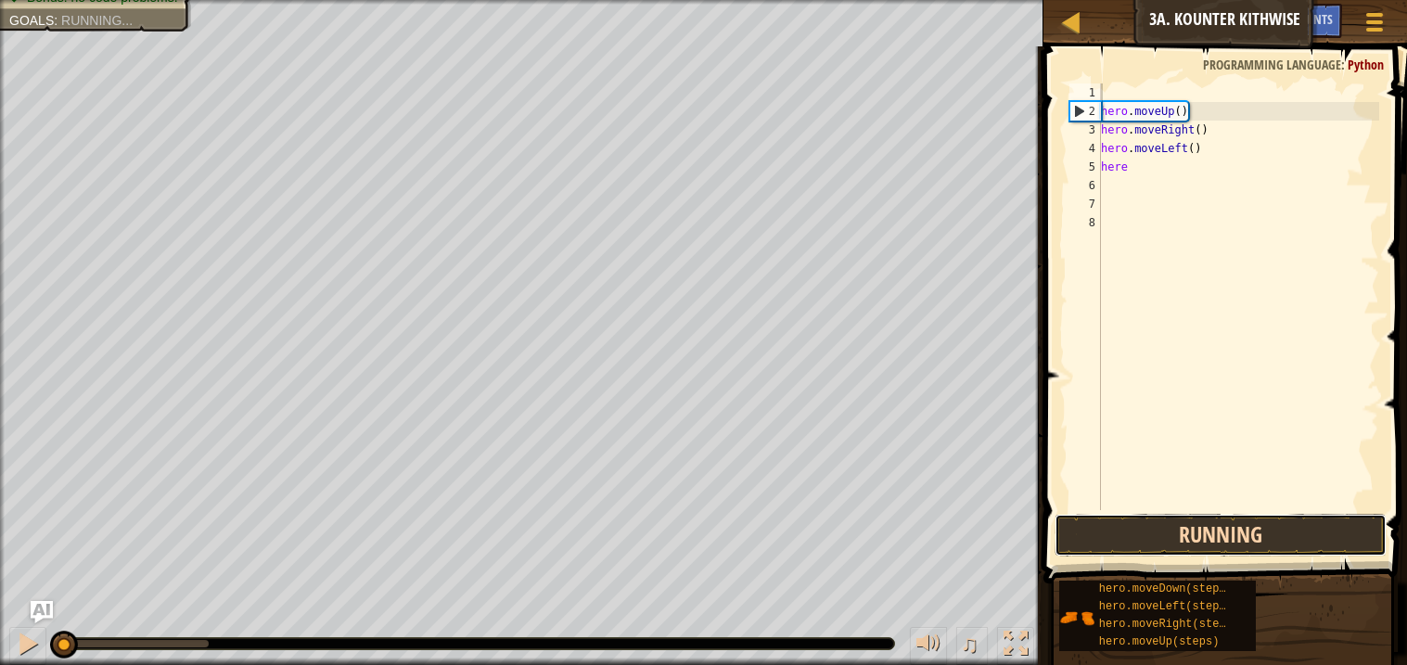
click at [1229, 551] on button "Running" at bounding box center [1220, 535] width 331 height 43
click at [1247, 524] on button "Running" at bounding box center [1220, 535] width 331 height 43
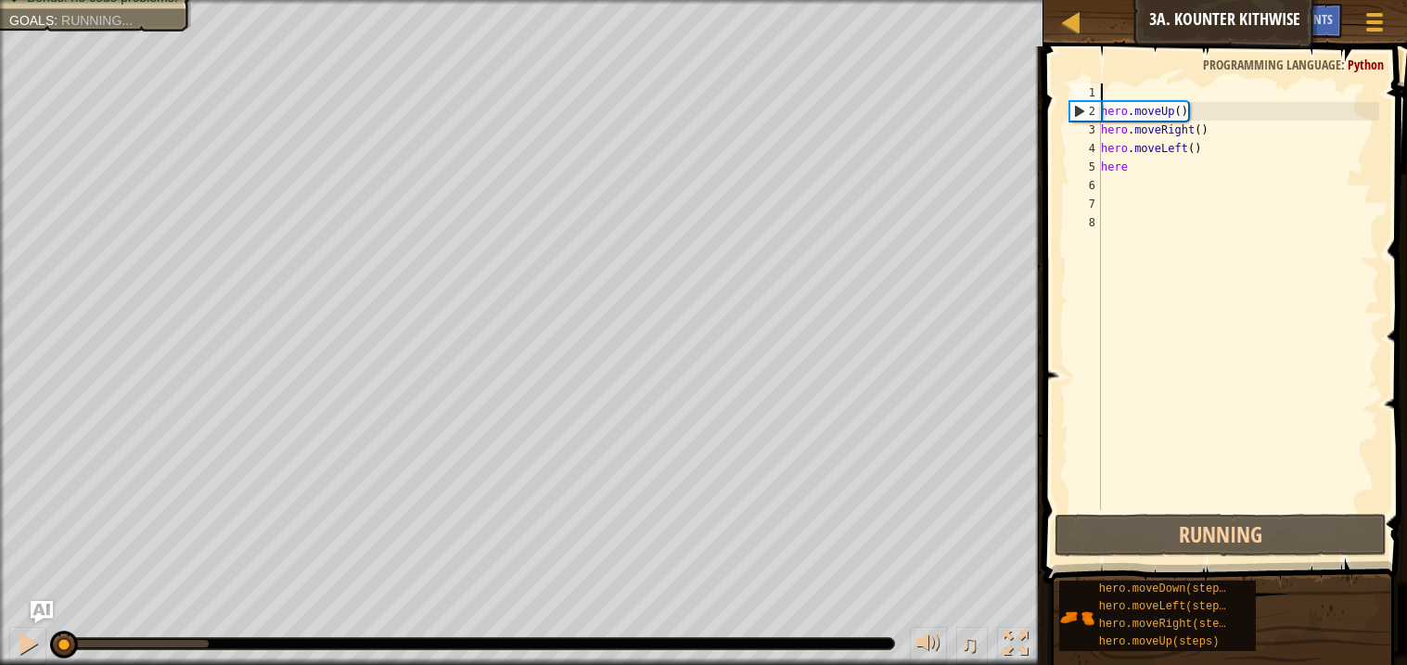
click at [1155, 95] on div "hero . moveUp ( ) hero . moveRight ( ) hero . moveLeft ( ) here" at bounding box center [1238, 315] width 282 height 464
type textarea "h"
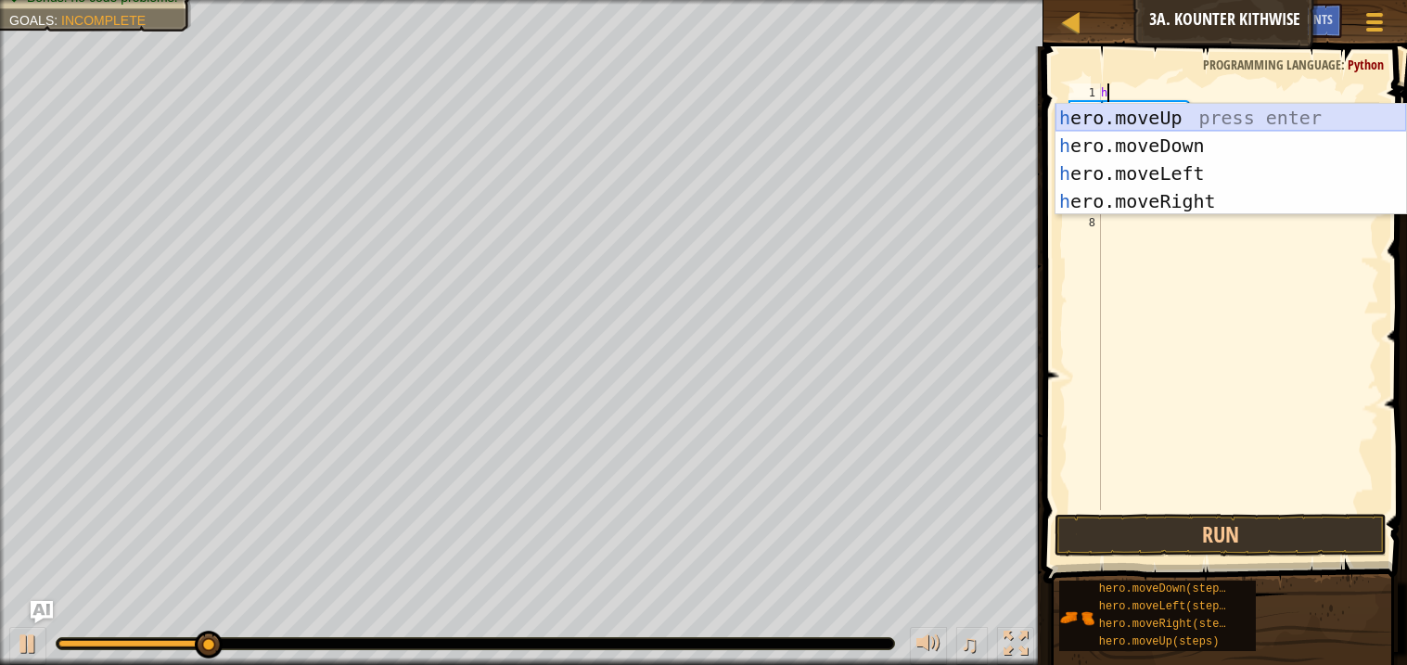
click at [1145, 121] on div "h ero.moveUp press enter h ero.moveDown press enter h ero.moveLeft press enter …" at bounding box center [1230, 187] width 351 height 167
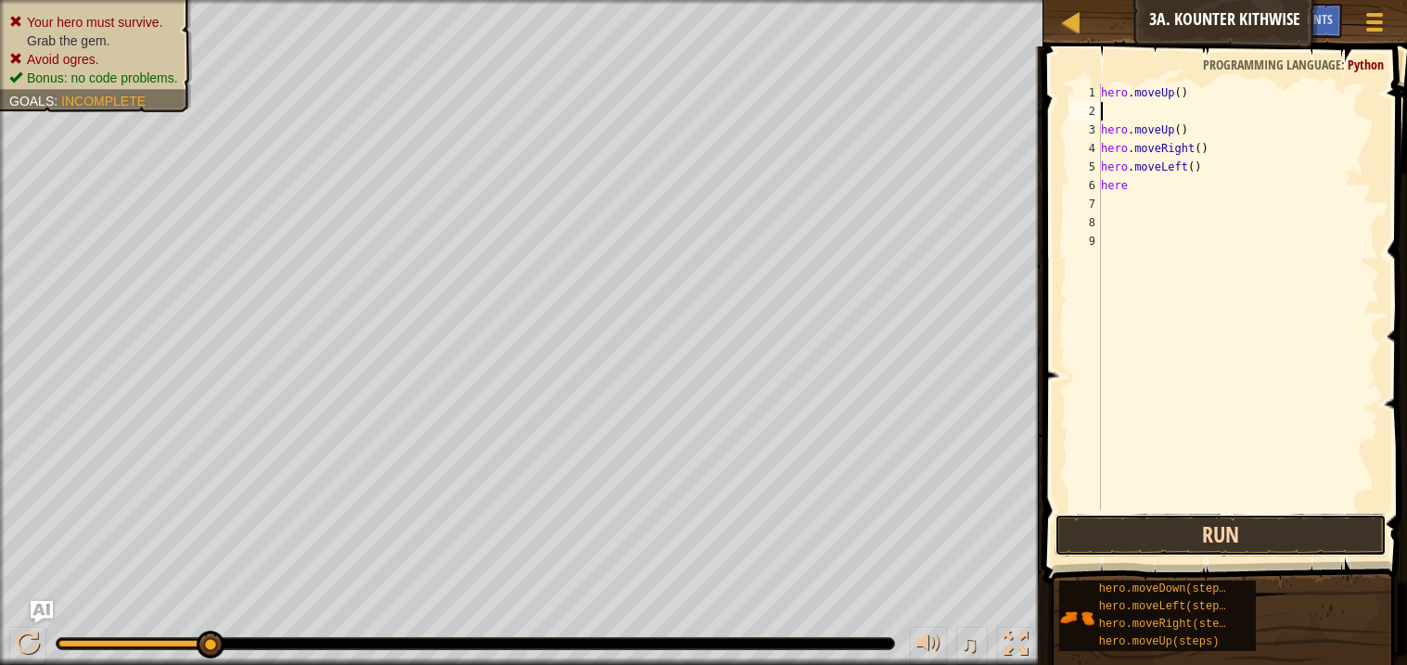
click at [1231, 537] on button "Run" at bounding box center [1220, 535] width 331 height 43
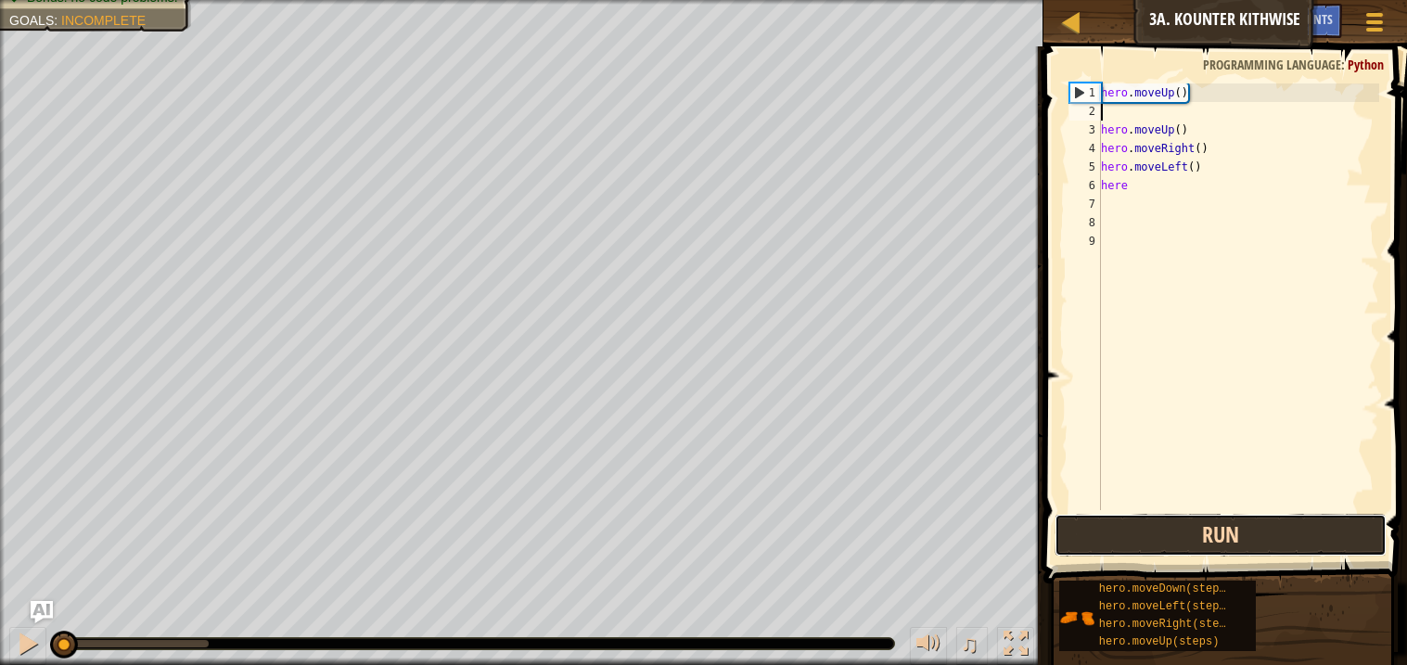
click at [1231, 537] on button "Run" at bounding box center [1220, 535] width 331 height 43
